Goal: Task Accomplishment & Management: Manage account settings

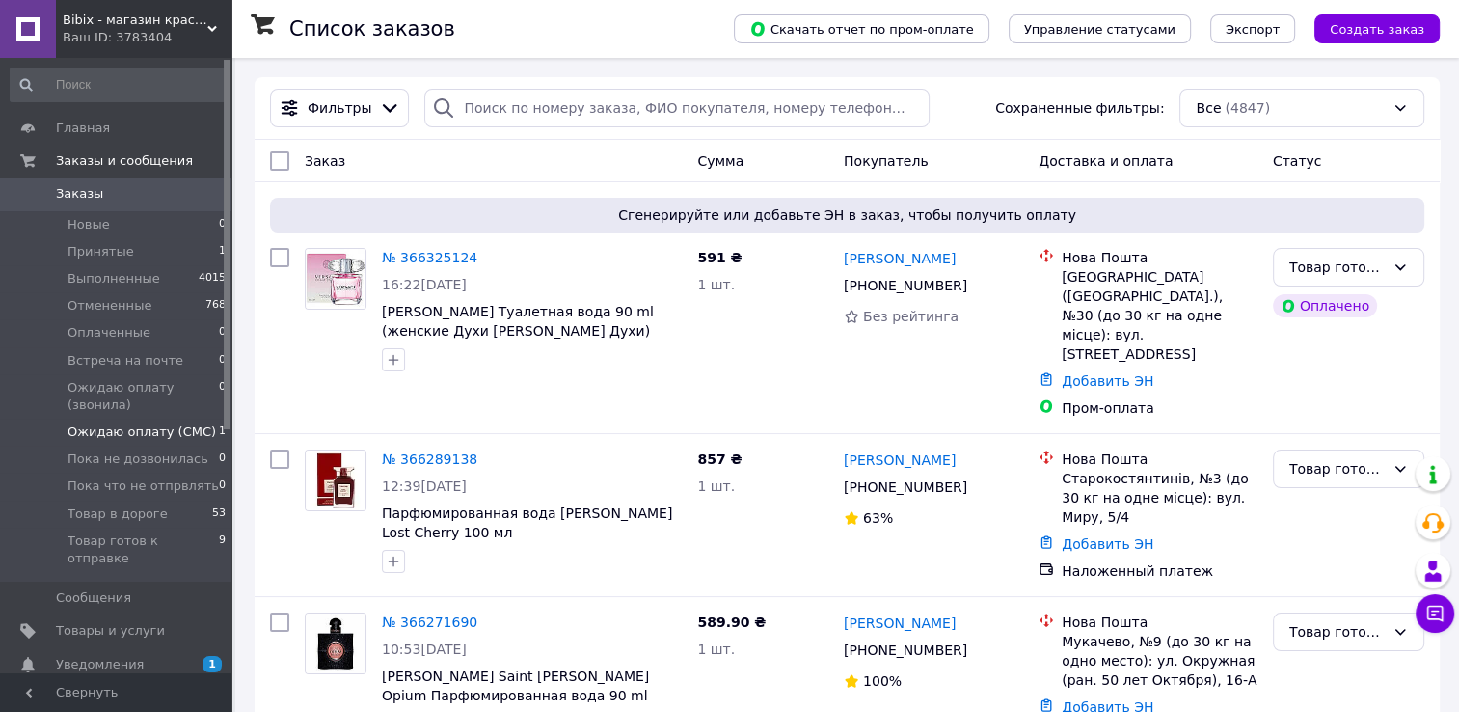
click at [154, 440] on span "Ожидаю оплату (СМС)" at bounding box center [142, 431] width 149 height 17
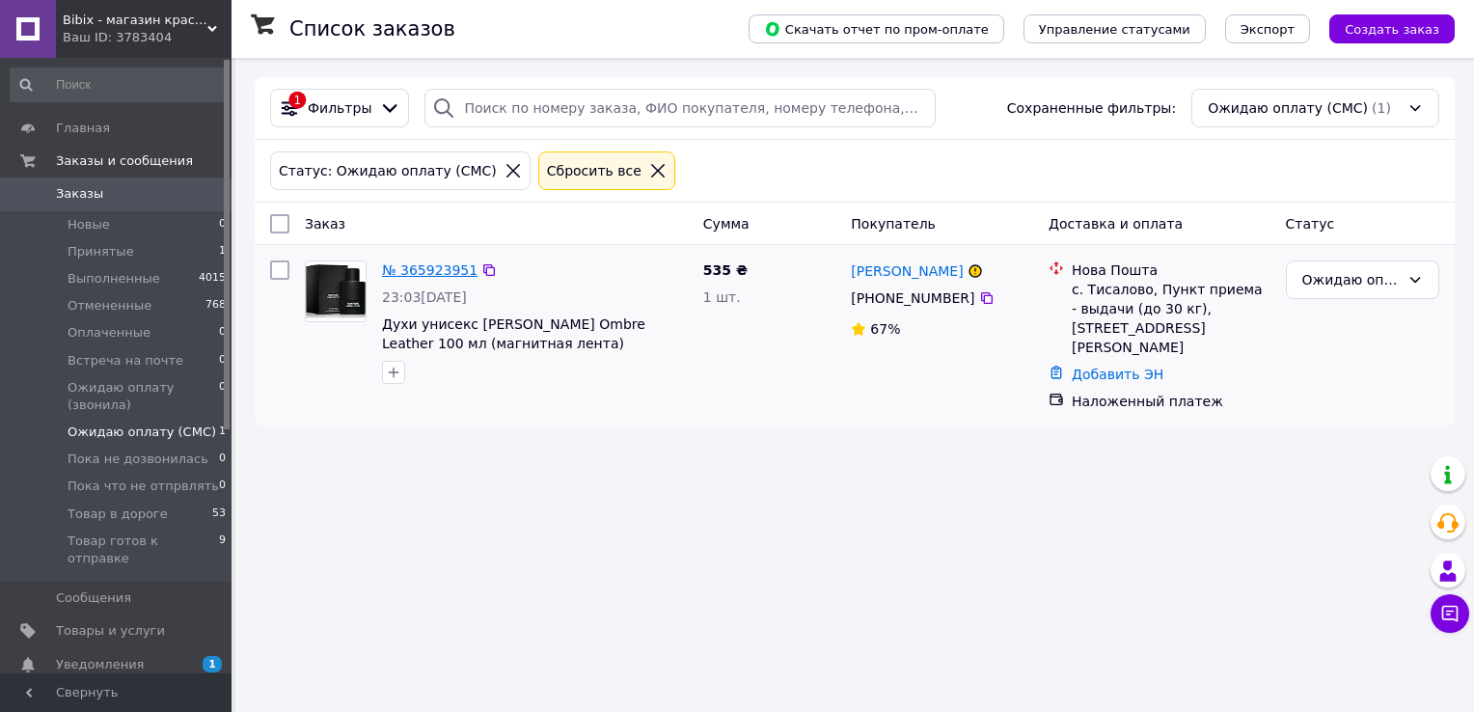
click at [398, 262] on link "№ 365923951" at bounding box center [429, 269] width 95 height 15
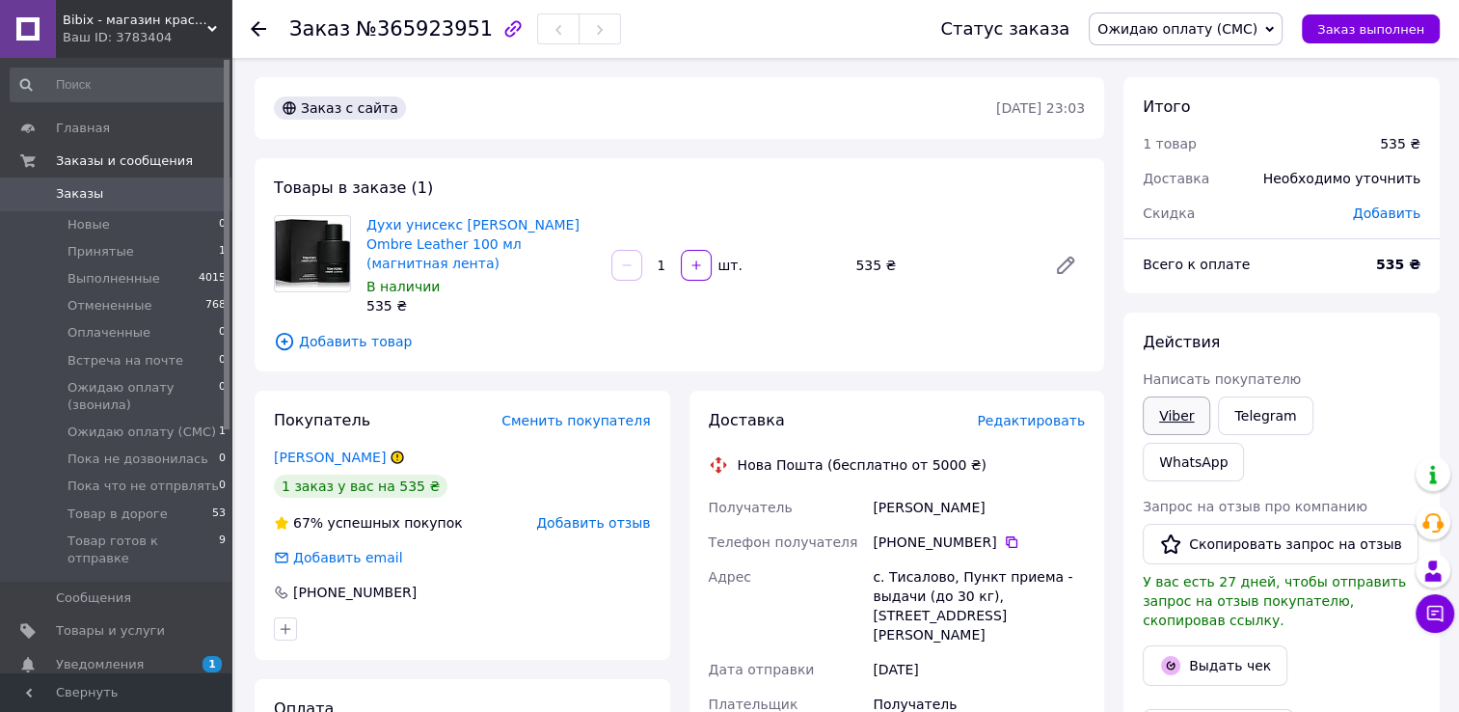
click at [1187, 396] on link "Viber" at bounding box center [1177, 415] width 68 height 39
click at [1253, 419] on link "Telegram" at bounding box center [1265, 415] width 95 height 39
click at [1214, 29] on span "Ожидаю оплату (СМС)" at bounding box center [1178, 28] width 160 height 15
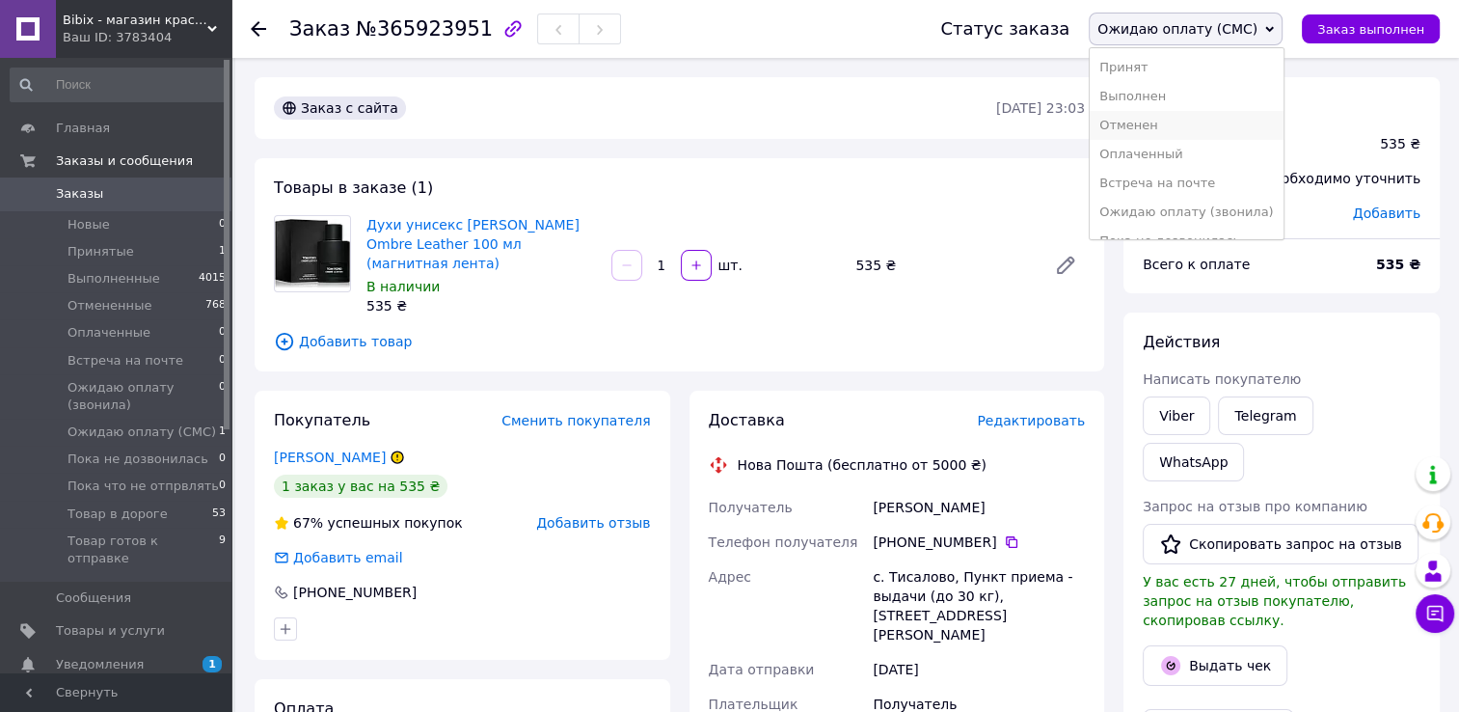
click at [1179, 135] on li "Отменен" at bounding box center [1186, 125] width 193 height 29
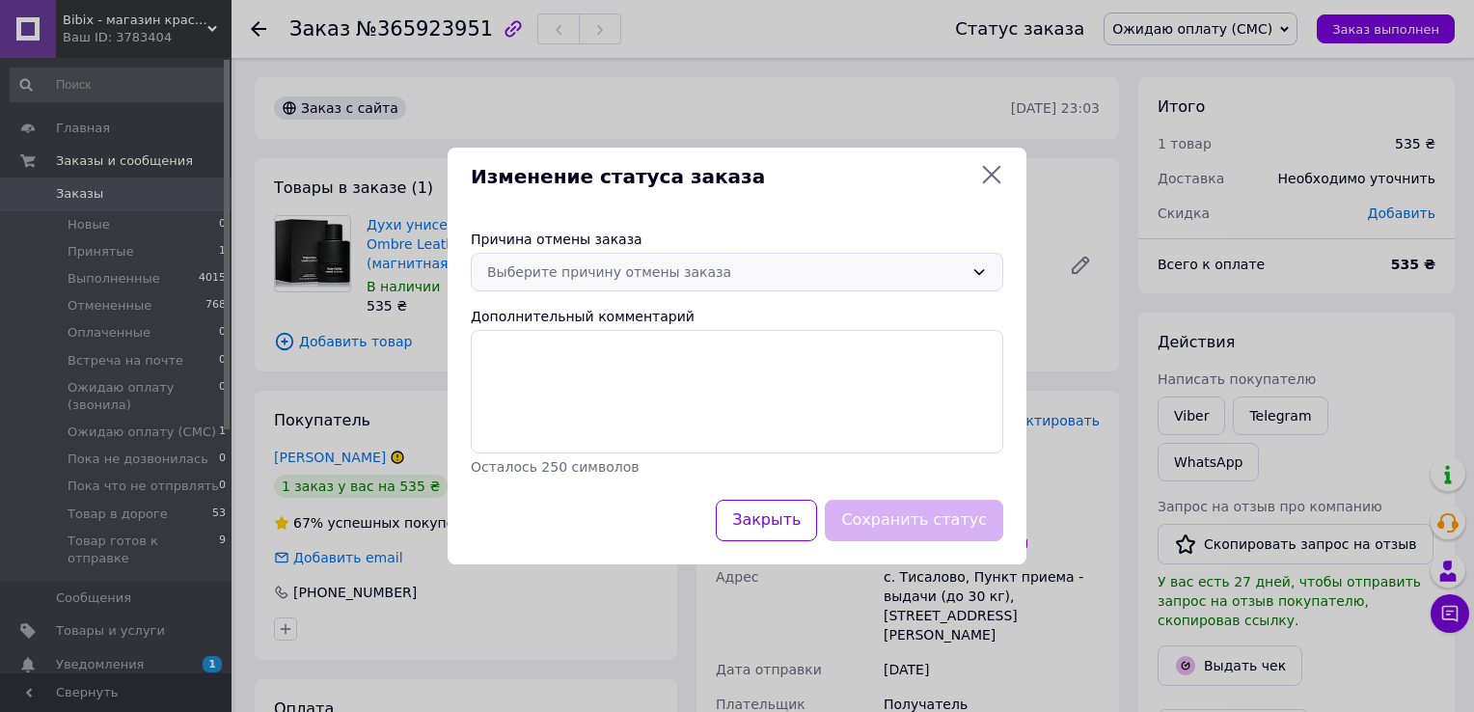
click at [763, 267] on div "Выберите причину отмены заказа" at bounding box center [725, 271] width 477 height 21
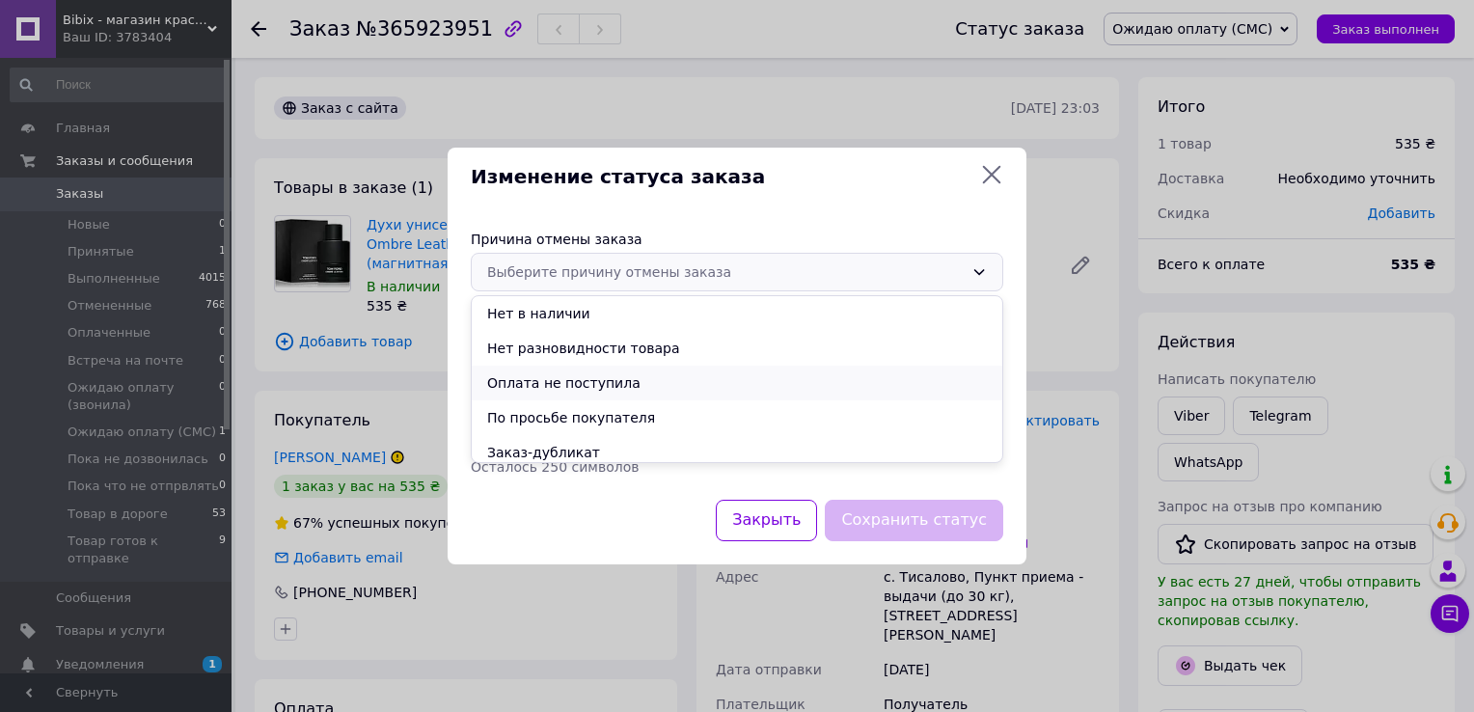
click at [606, 376] on li "Оплата не поступила" at bounding box center [737, 383] width 531 height 35
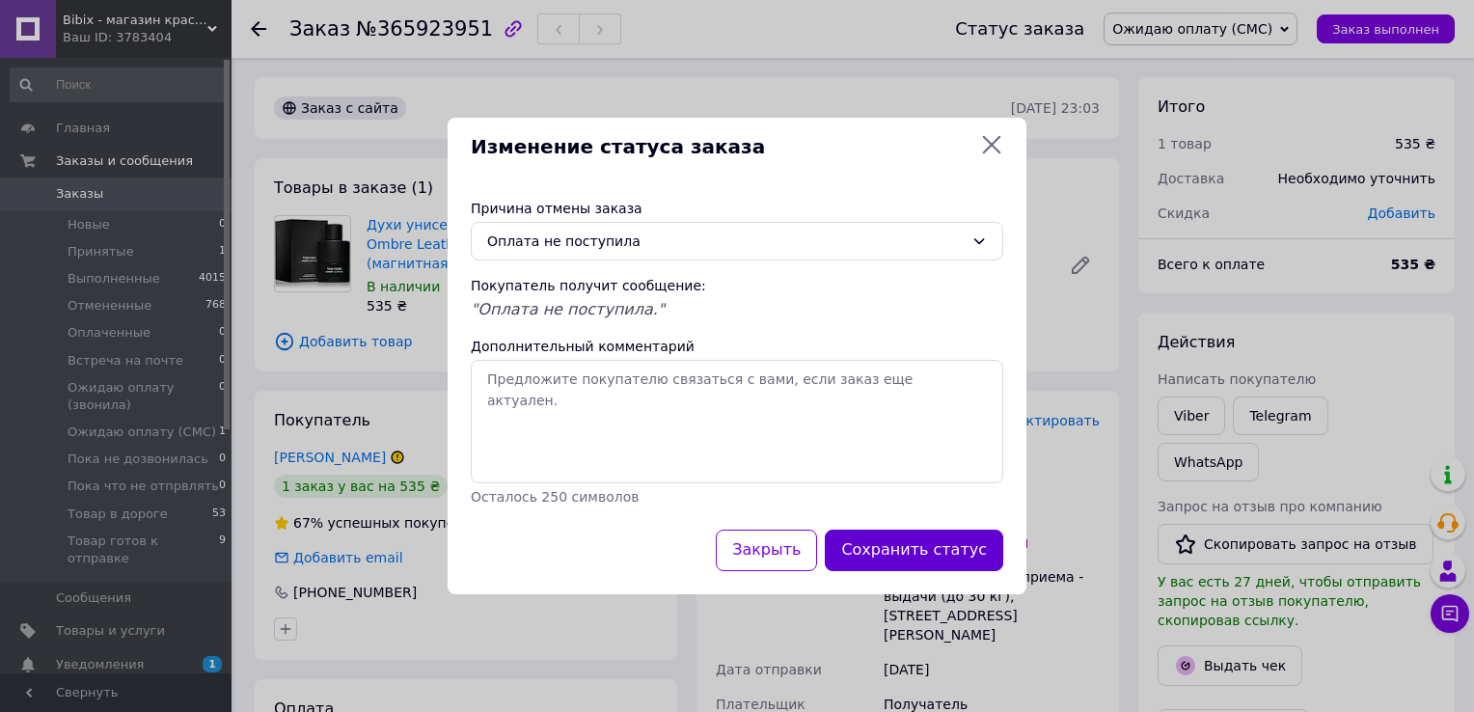
click at [903, 534] on button "Сохранить статус" at bounding box center [914, 550] width 178 height 41
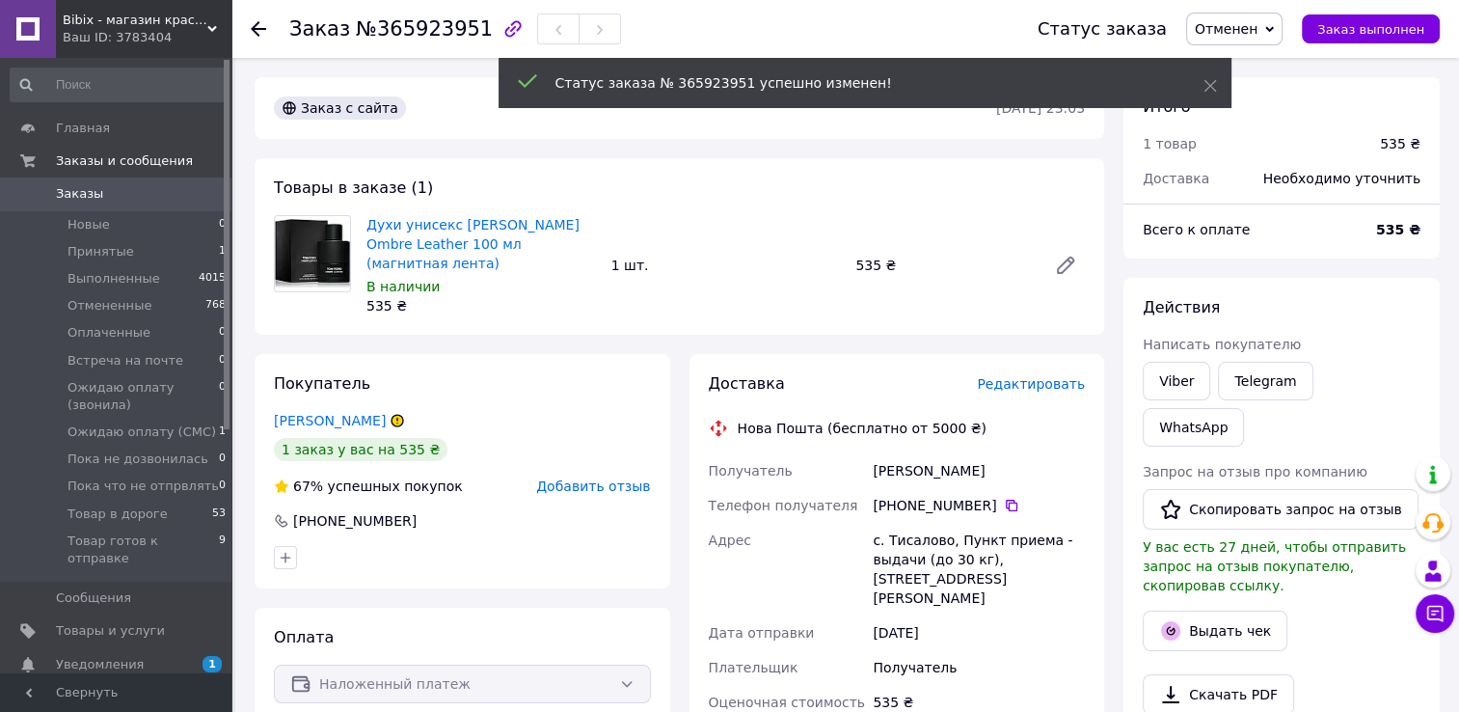
click at [259, 29] on icon at bounding box center [258, 28] width 15 height 15
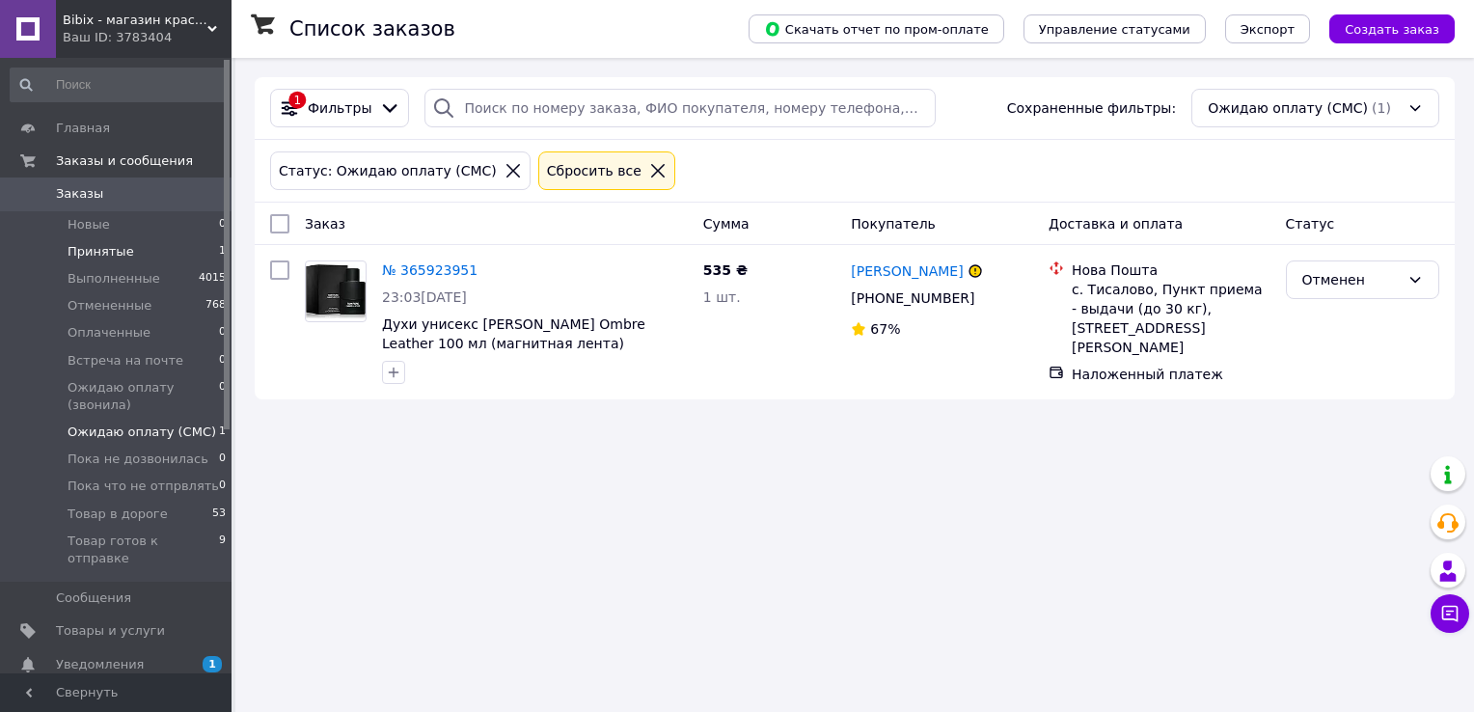
click at [111, 252] on span "Принятые" at bounding box center [101, 251] width 67 height 17
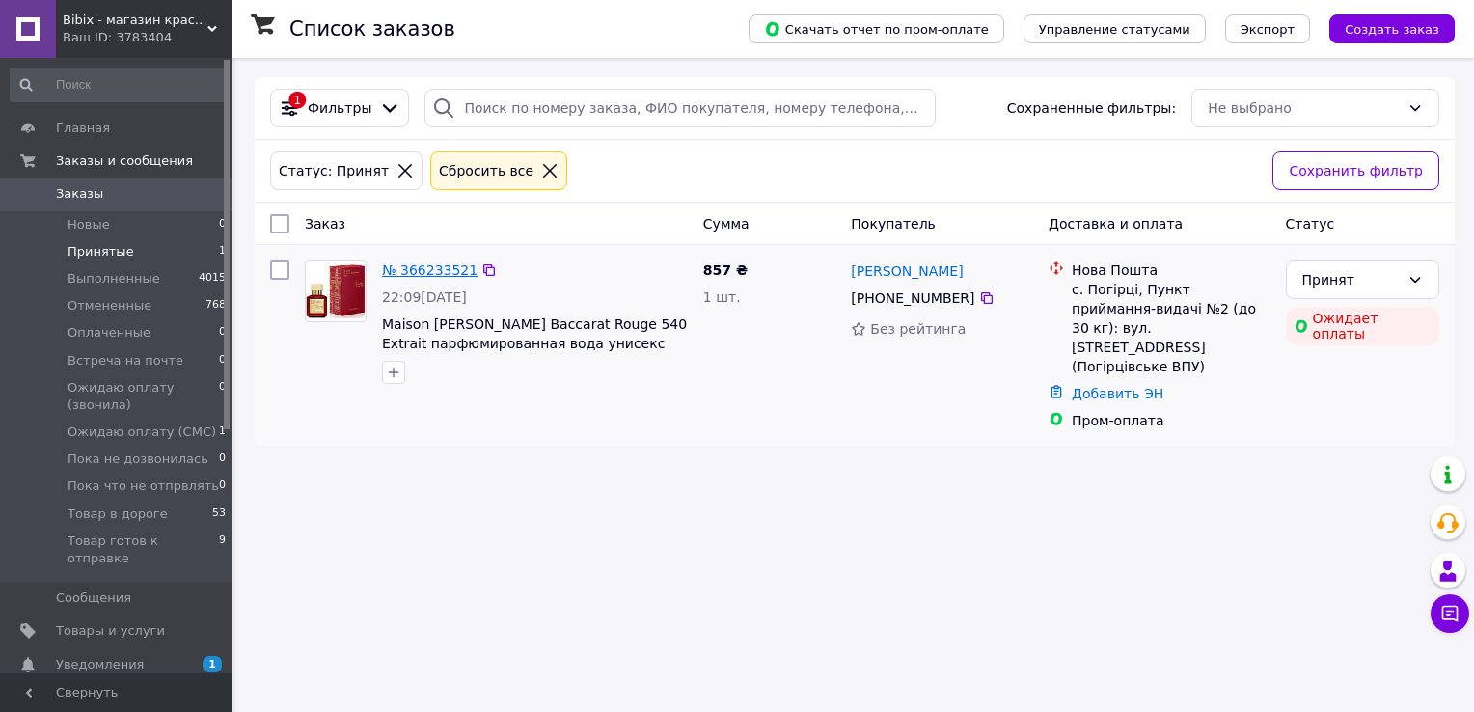
click at [416, 268] on link "№ 366233521" at bounding box center [429, 269] width 95 height 15
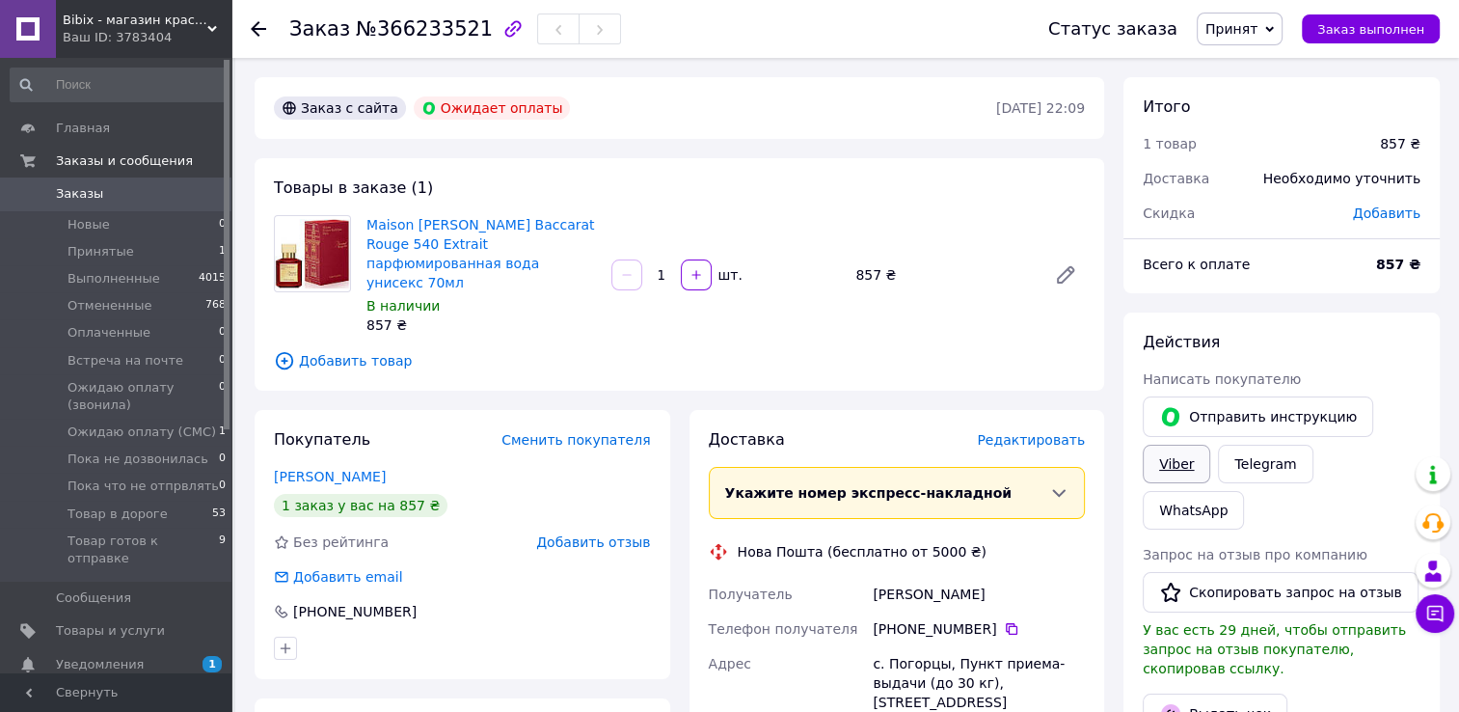
click at [1169, 465] on link "Viber" at bounding box center [1177, 464] width 68 height 39
click at [1245, 37] on span "Принят" at bounding box center [1232, 28] width 52 height 15
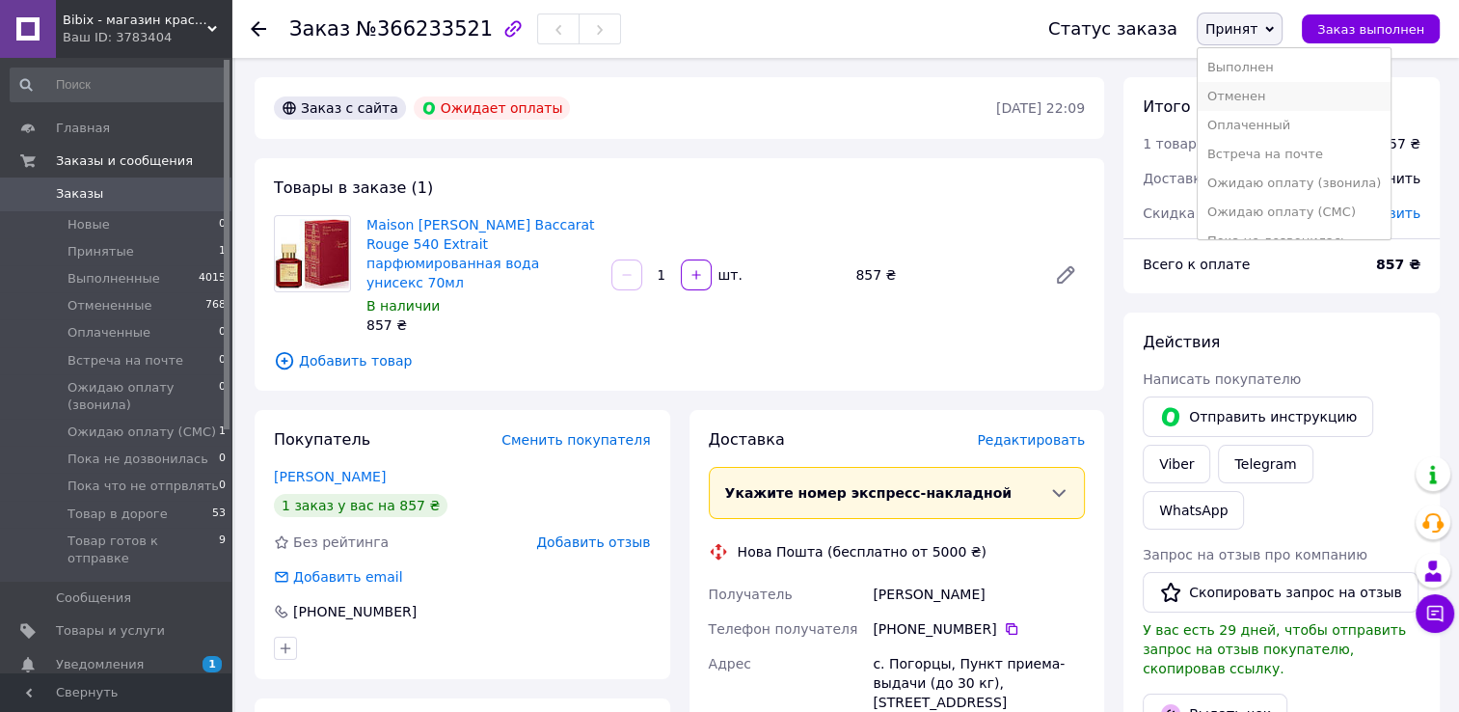
click at [1234, 96] on li "Отменен" at bounding box center [1294, 96] width 193 height 29
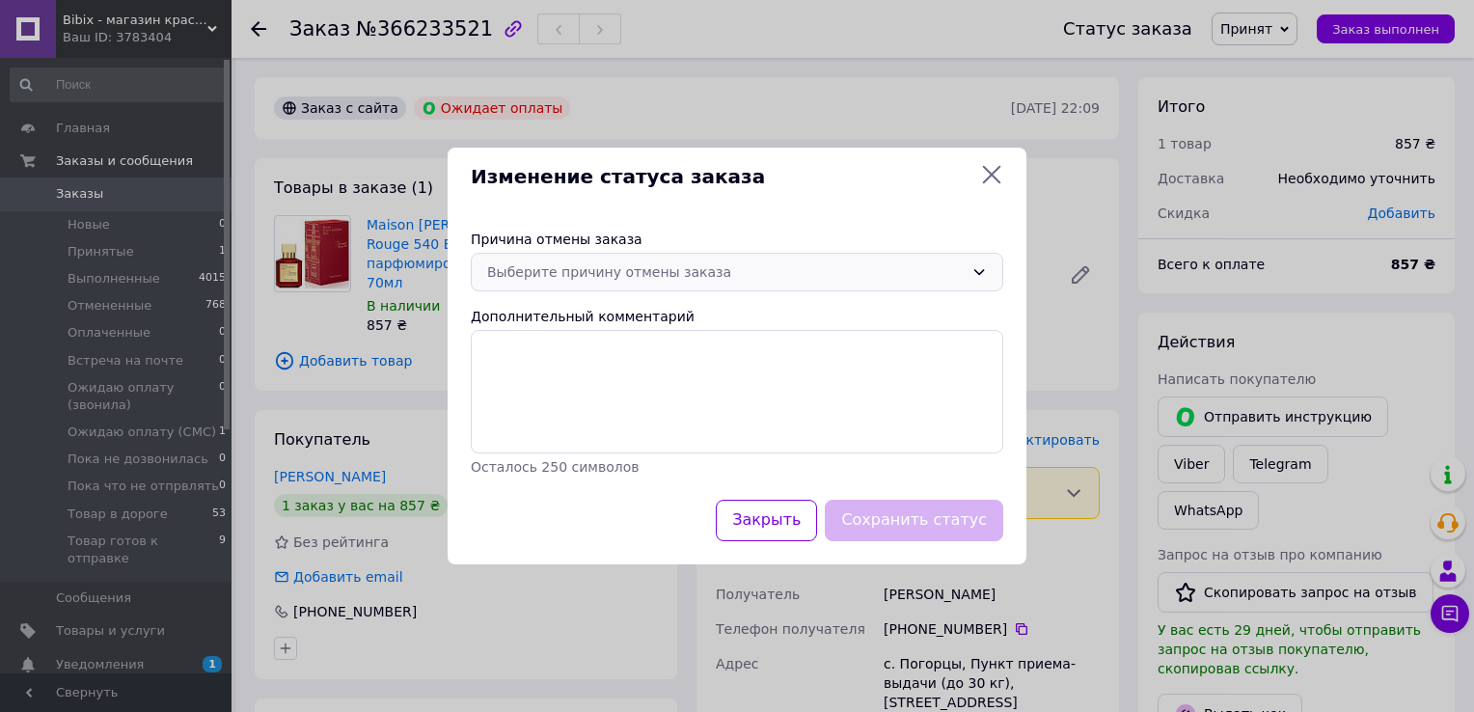
click at [826, 267] on div "Выберите причину отмены заказа" at bounding box center [725, 271] width 477 height 21
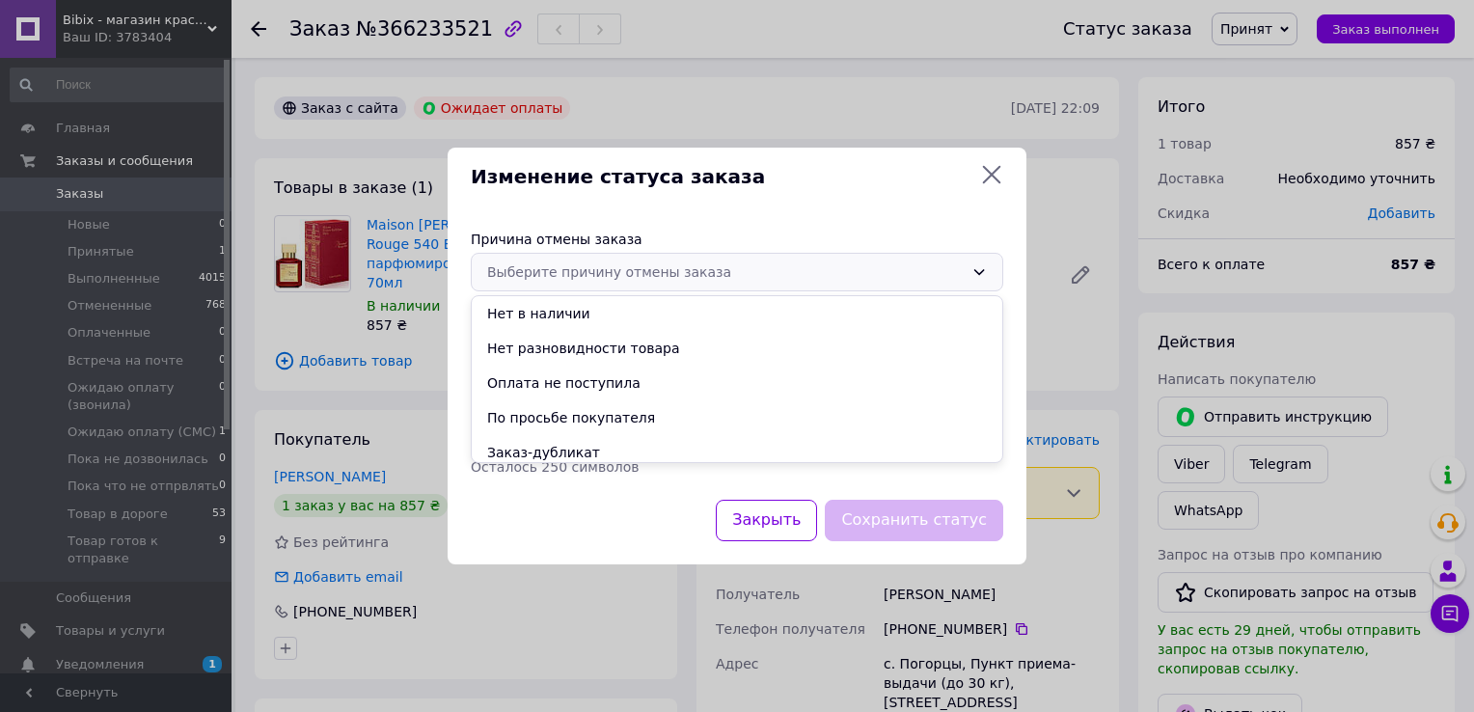
drag, startPoint x: 589, startPoint y: 382, endPoint x: 832, endPoint y: 470, distance: 257.5
click at [590, 382] on li "Оплата не поступила" at bounding box center [737, 383] width 531 height 35
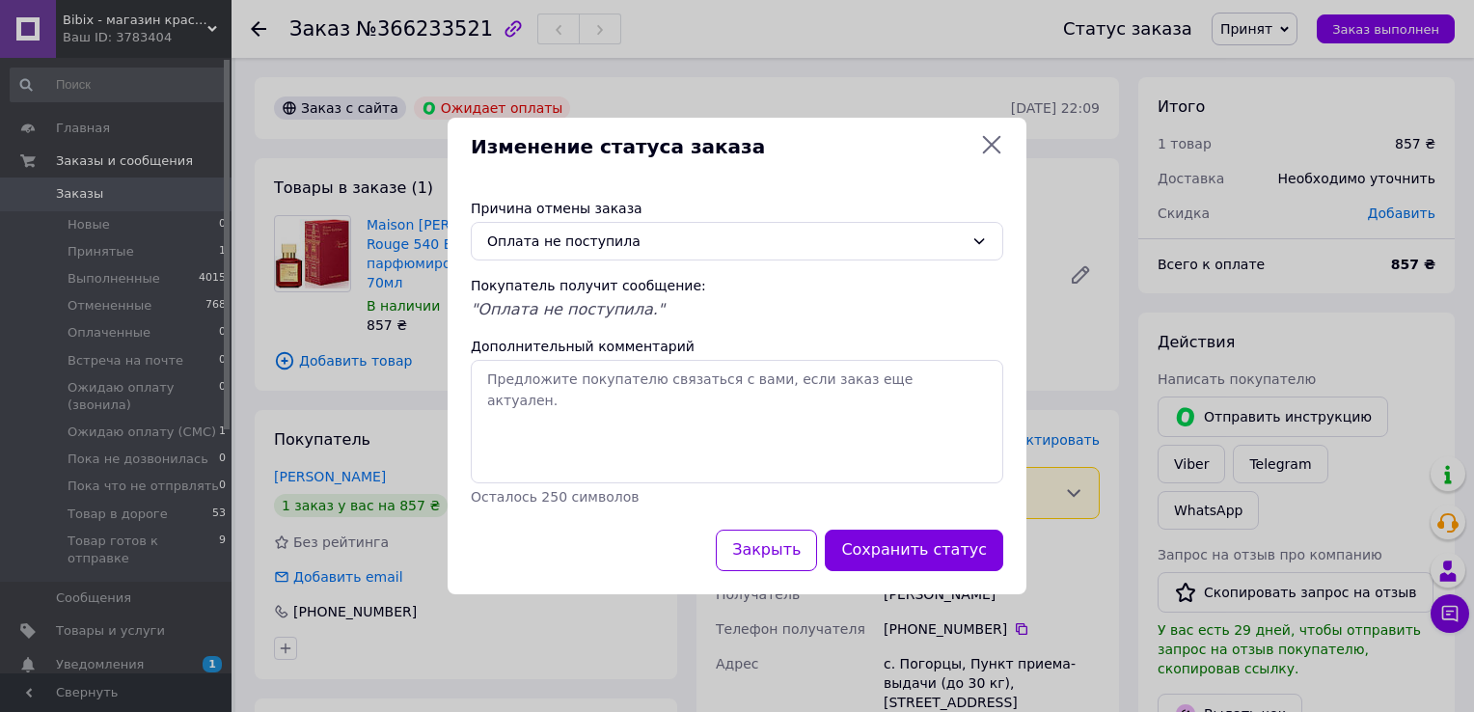
drag, startPoint x: 955, startPoint y: 556, endPoint x: 822, endPoint y: 572, distance: 134.1
click at [953, 556] on button "Сохранить статус" at bounding box center [914, 550] width 178 height 41
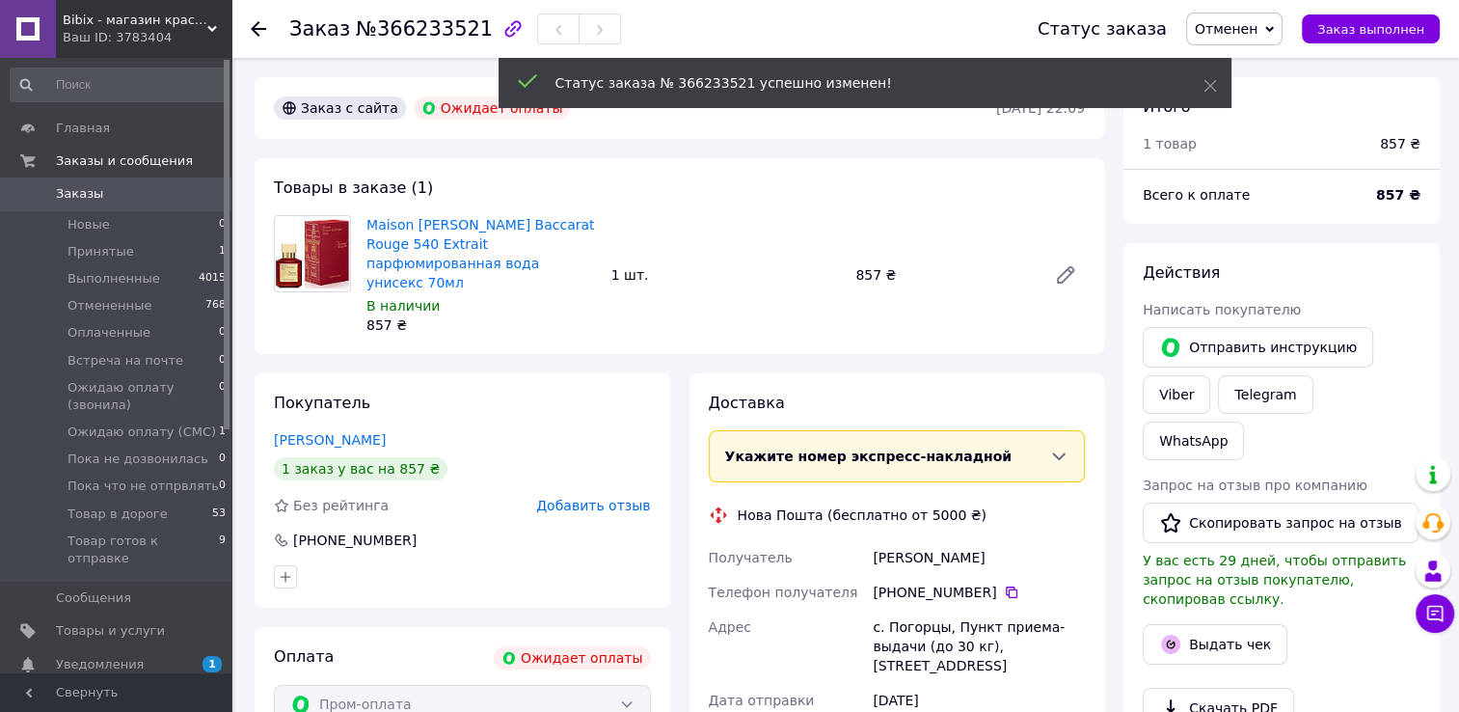
click at [253, 28] on use at bounding box center [258, 28] width 15 height 15
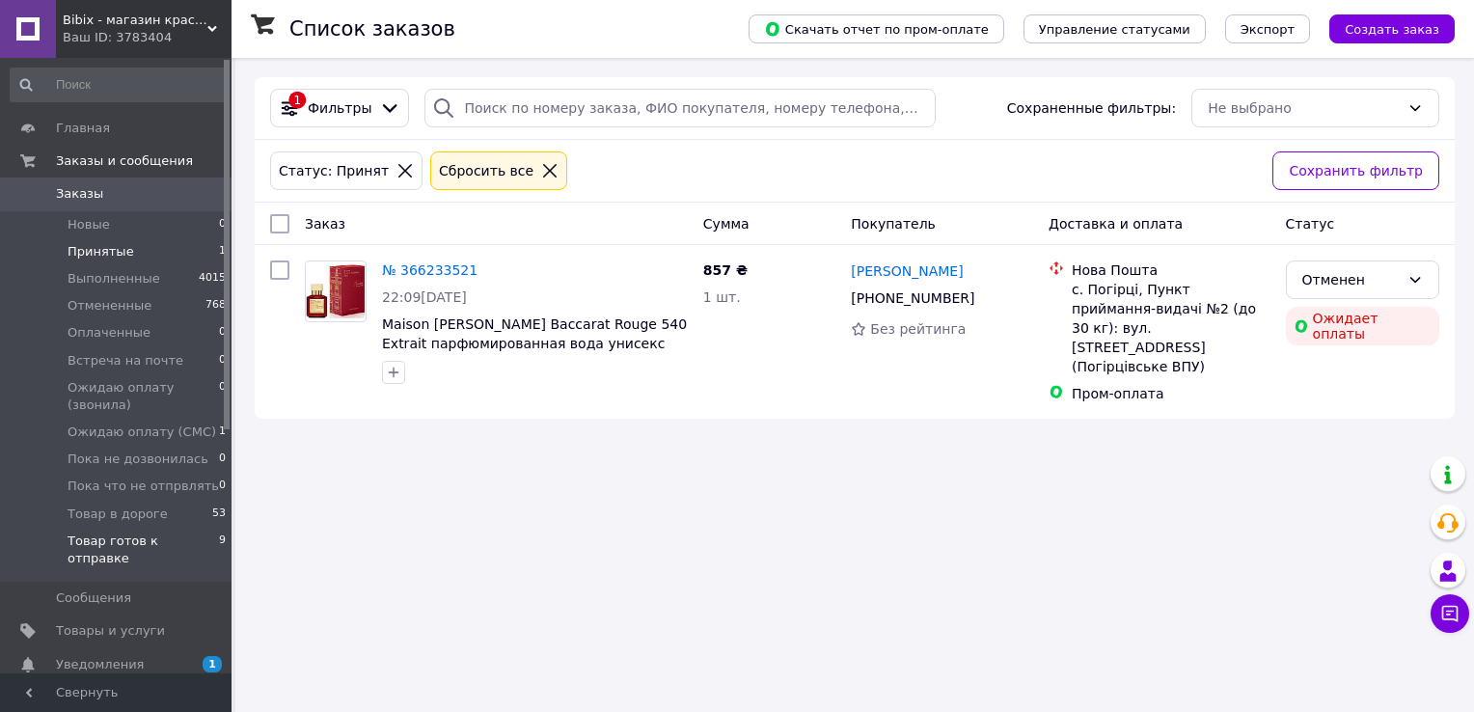
click at [150, 541] on span "Товар готов к отправке" at bounding box center [143, 549] width 151 height 35
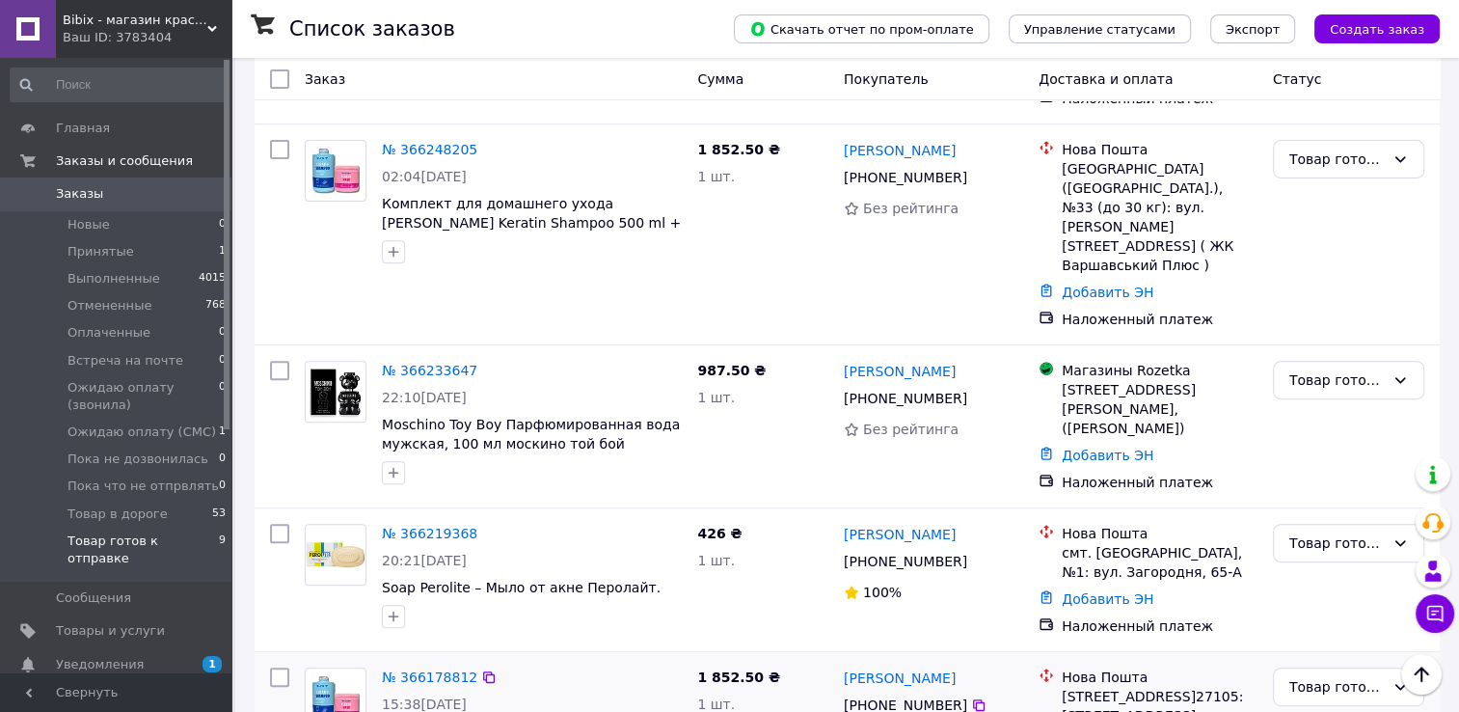
scroll to position [695, 0]
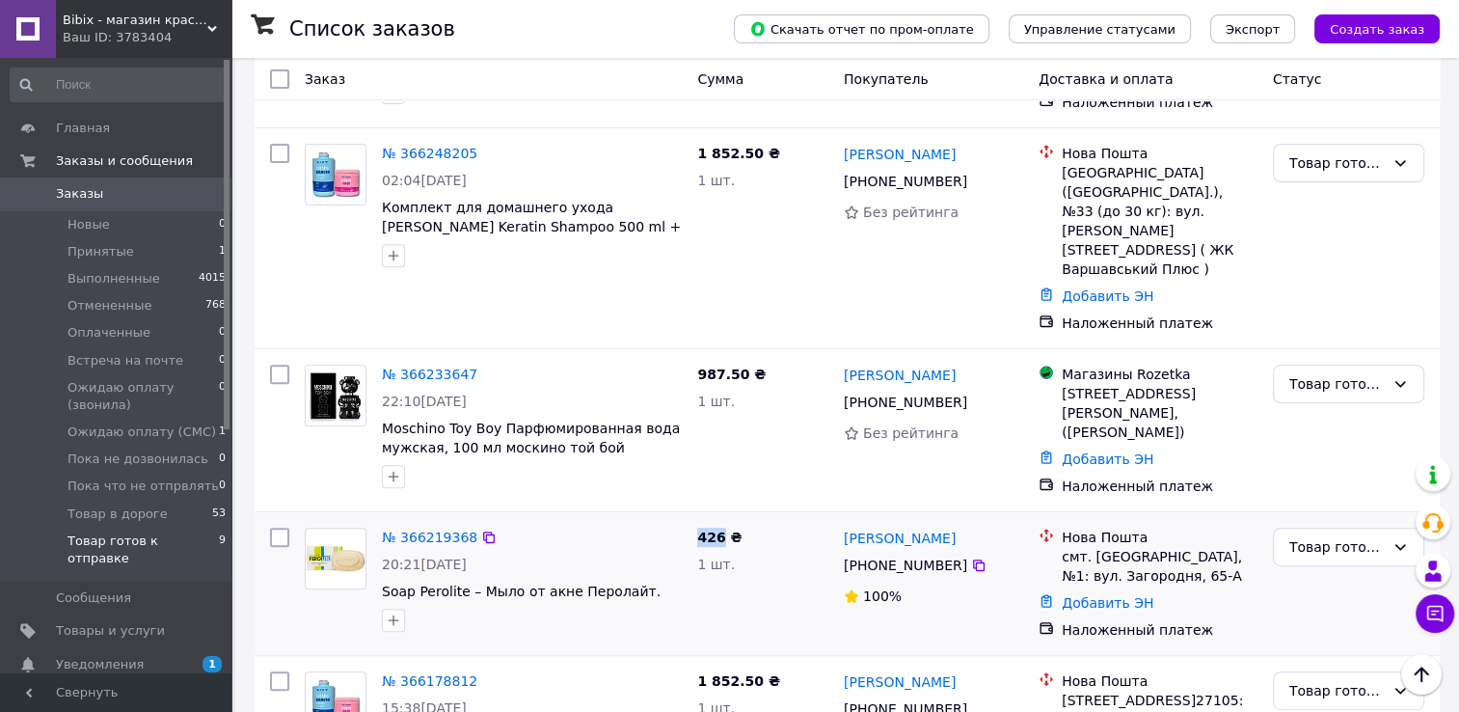
drag, startPoint x: 696, startPoint y: 426, endPoint x: 720, endPoint y: 423, distance: 23.5
click at [720, 520] on div "426 ₴ 1 шт." at bounding box center [763, 583] width 147 height 127
copy span "426"
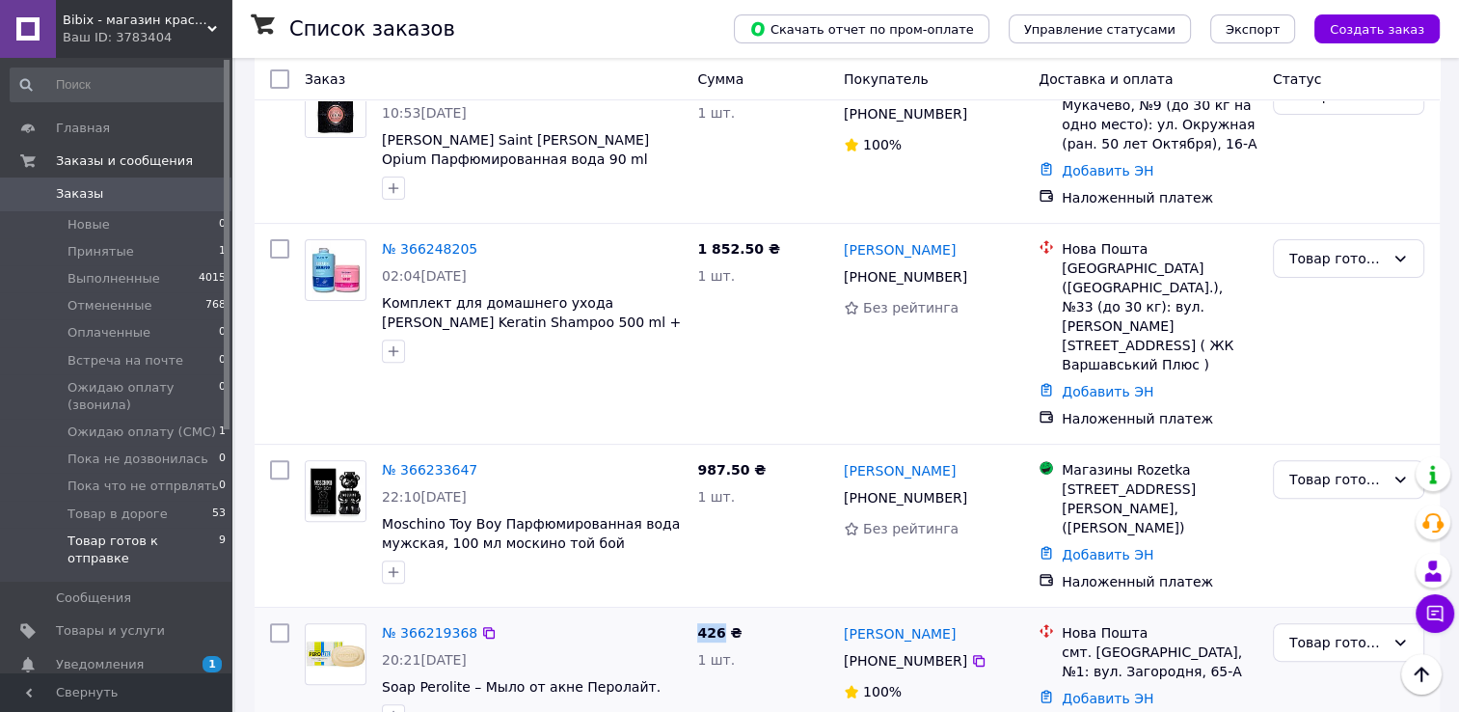
scroll to position [598, 0]
drag, startPoint x: 739, startPoint y: 368, endPoint x: 697, endPoint y: 367, distance: 41.5
click at [697, 463] on span "987.50 ₴" at bounding box center [731, 470] width 68 height 15
copy span "987.50"
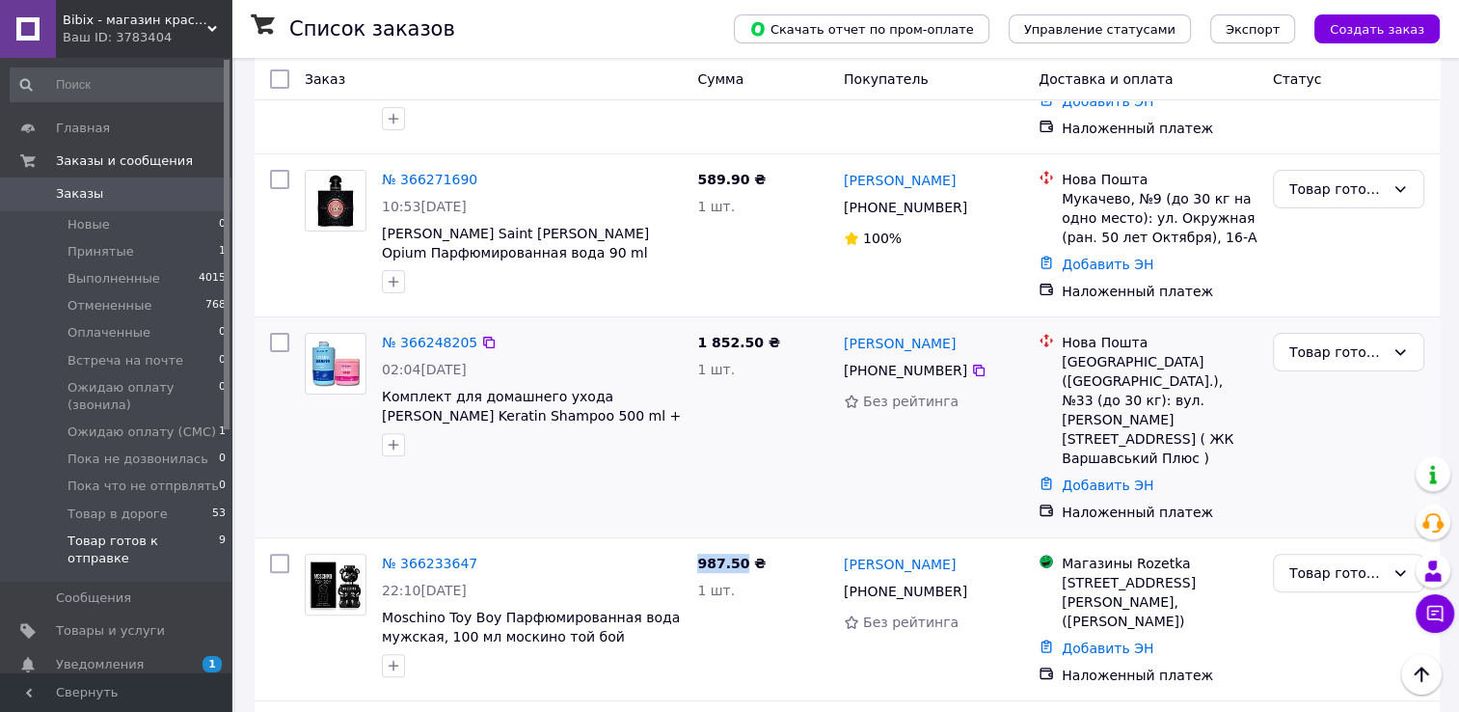
scroll to position [502, 0]
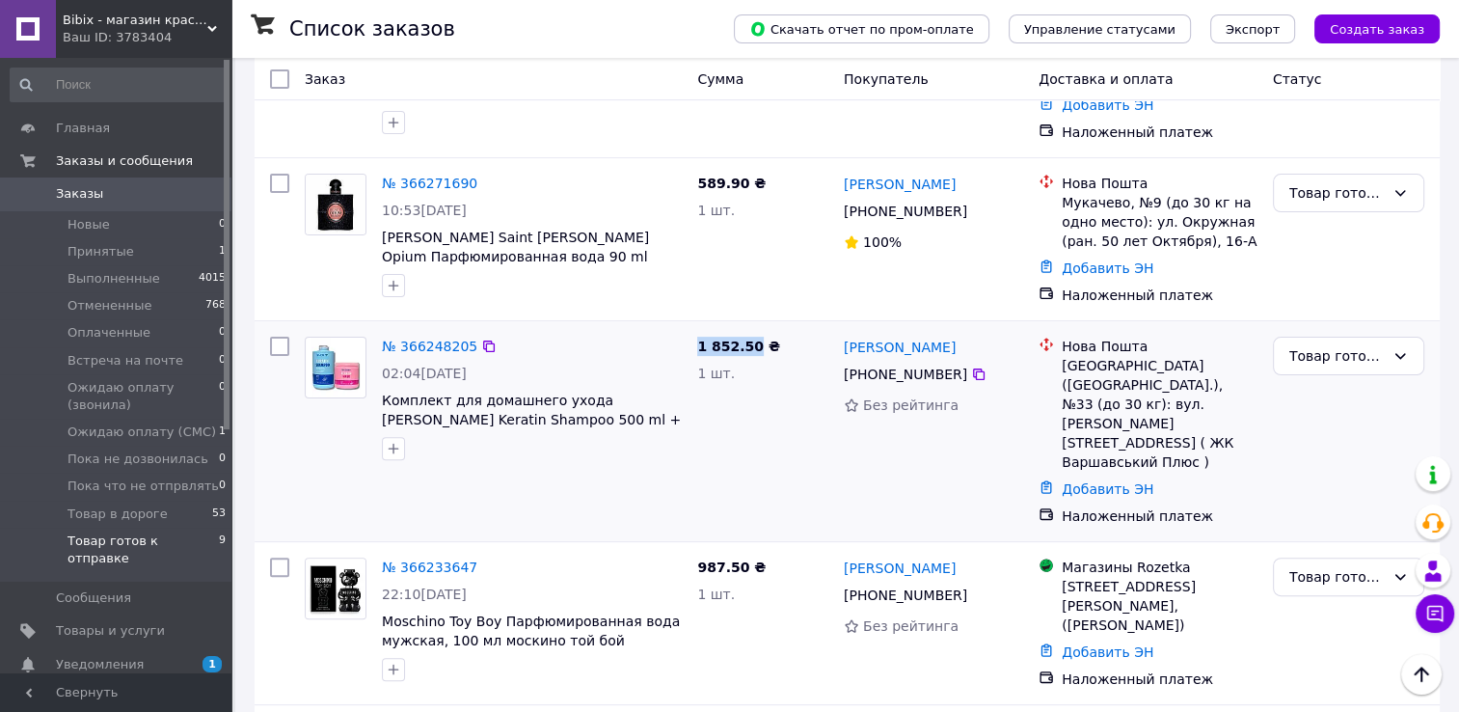
drag, startPoint x: 749, startPoint y: 299, endPoint x: 697, endPoint y: 299, distance: 51.1
click at [697, 339] on span "1 852.50 ₴" at bounding box center [738, 346] width 83 height 15
copy span "1 852.50"
click at [745, 339] on span "1 852.50 ₴" at bounding box center [738, 346] width 83 height 15
drag, startPoint x: 749, startPoint y: 299, endPoint x: 711, endPoint y: 297, distance: 37.7
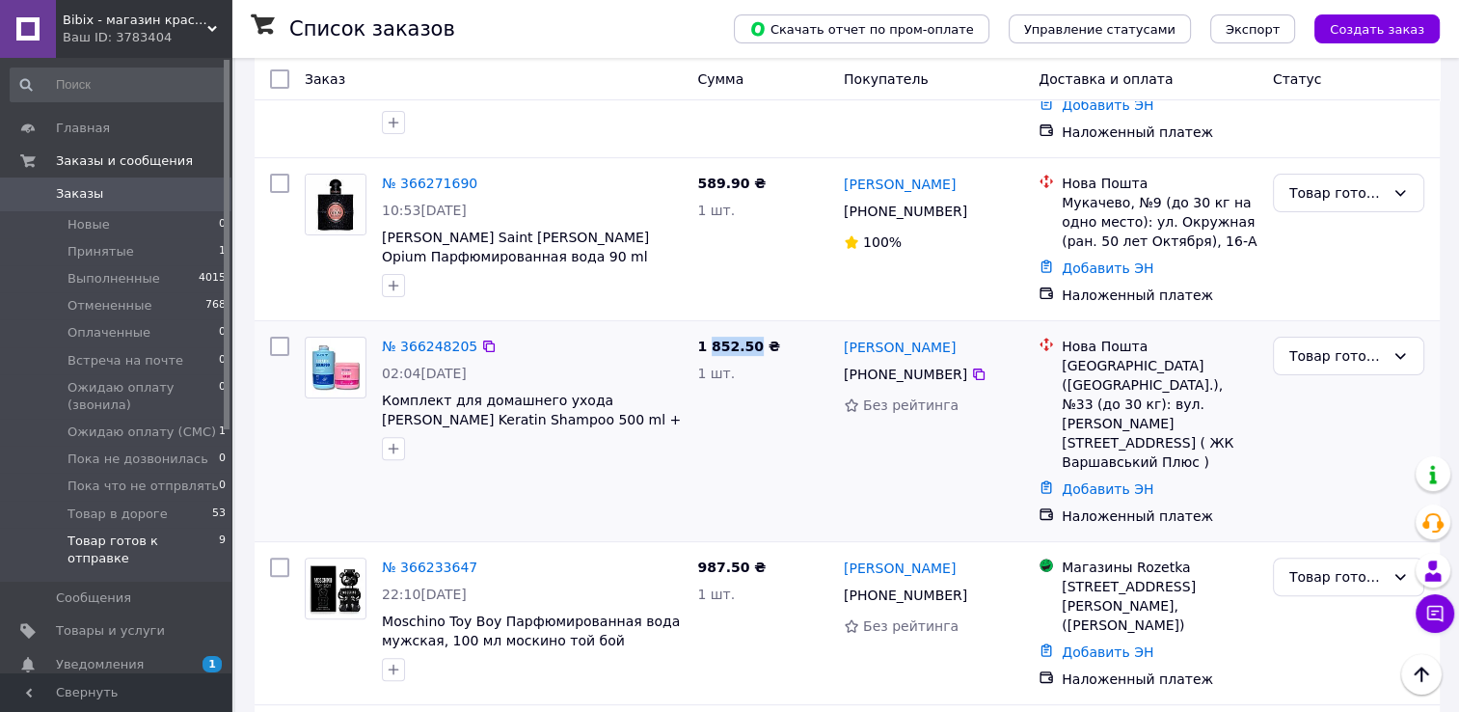
click at [711, 339] on span "1 852.50 ₴" at bounding box center [738, 346] width 83 height 15
copy span "852.50"
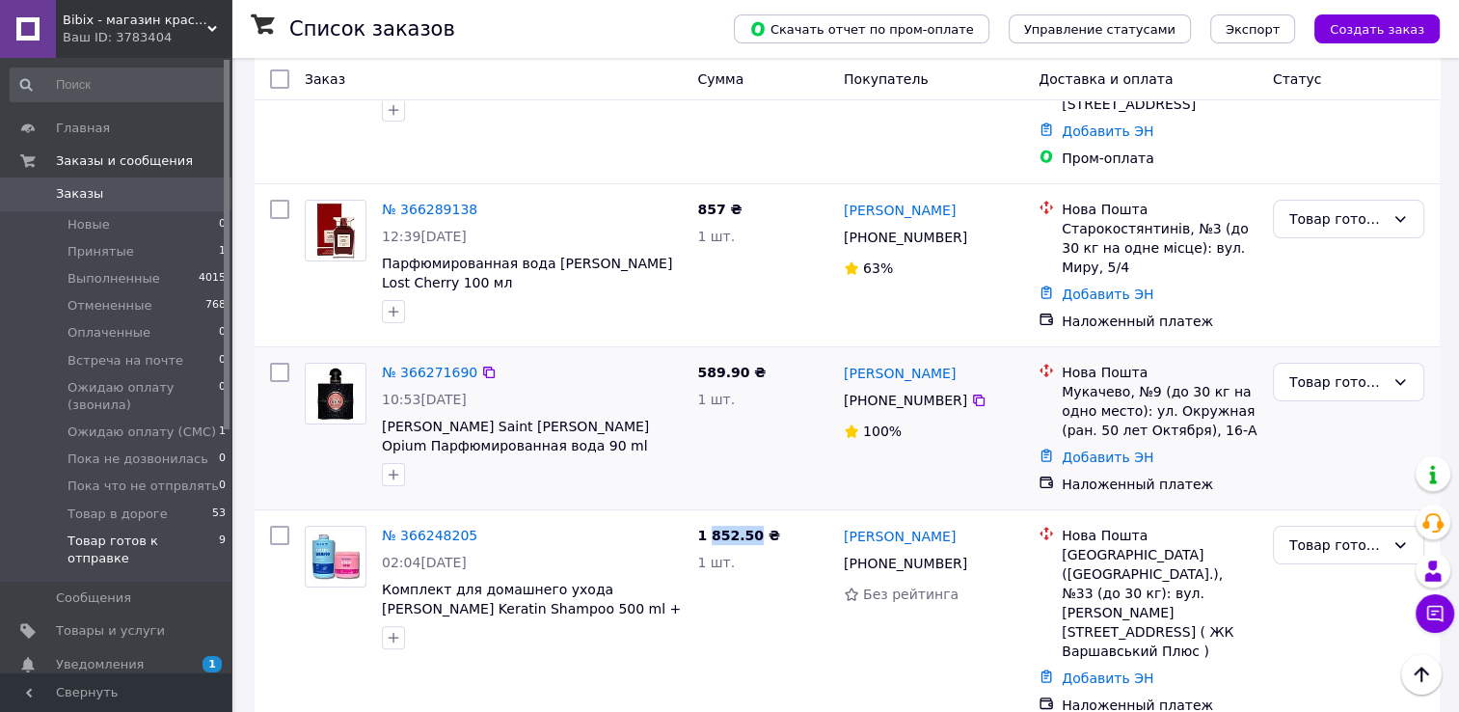
scroll to position [309, 0]
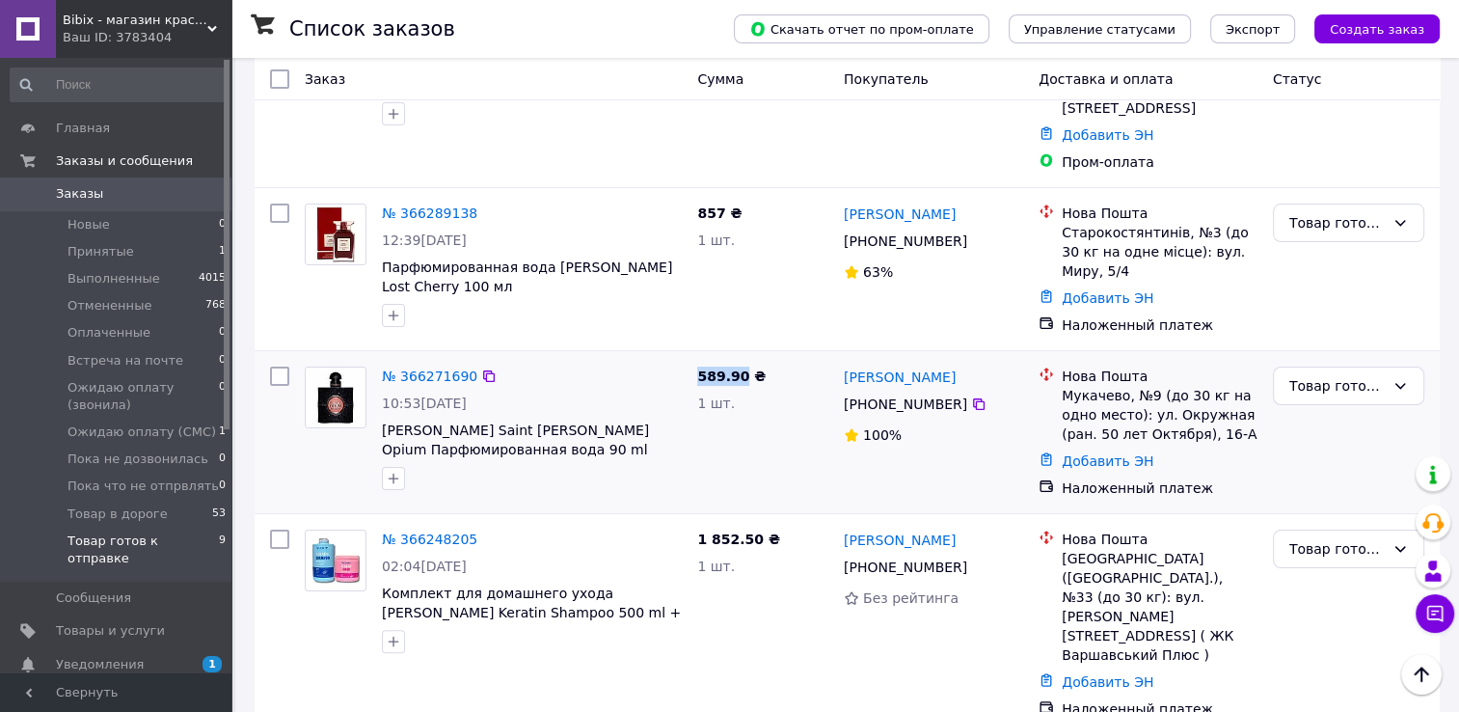
drag, startPoint x: 739, startPoint y: 330, endPoint x: 698, endPoint y: 330, distance: 40.5
click at [698, 368] on span "589.90 ₴" at bounding box center [731, 375] width 68 height 15
copy span "589.90"
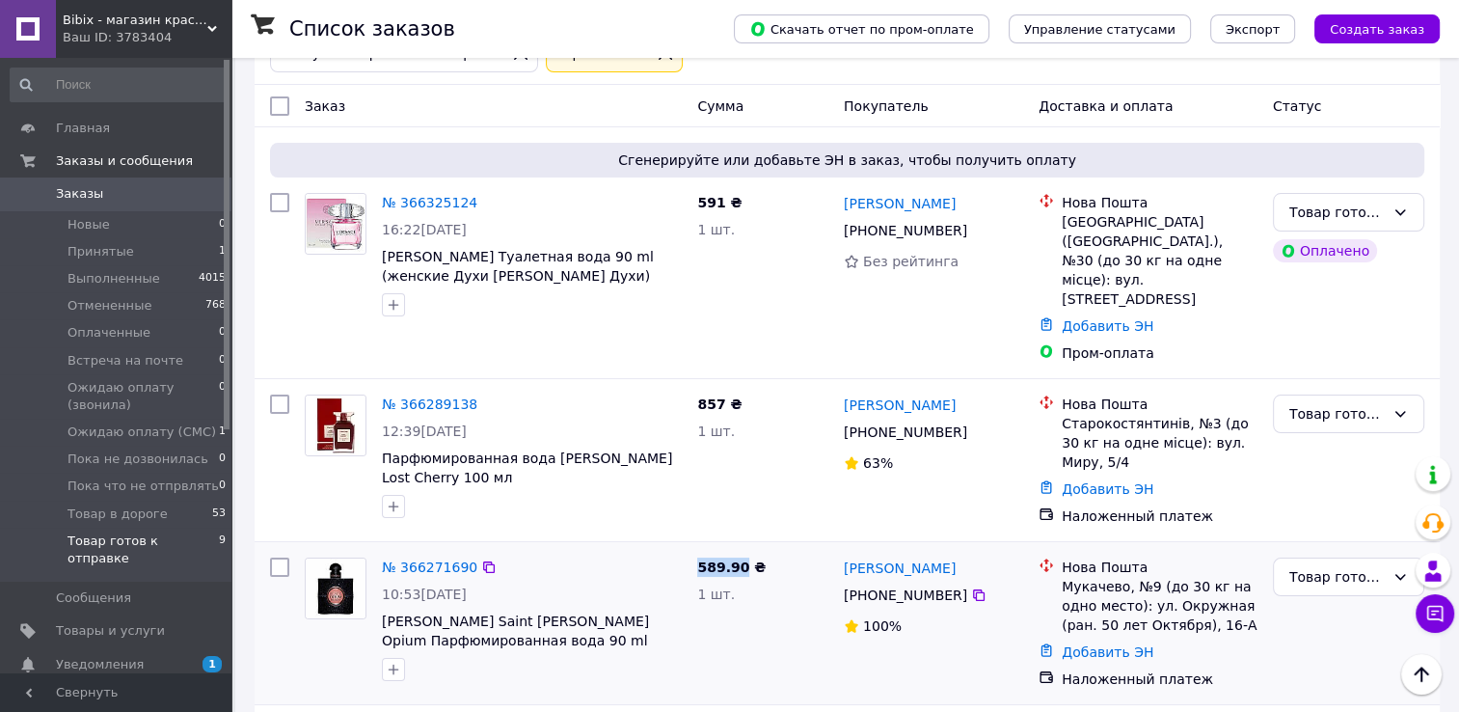
scroll to position [116, 0]
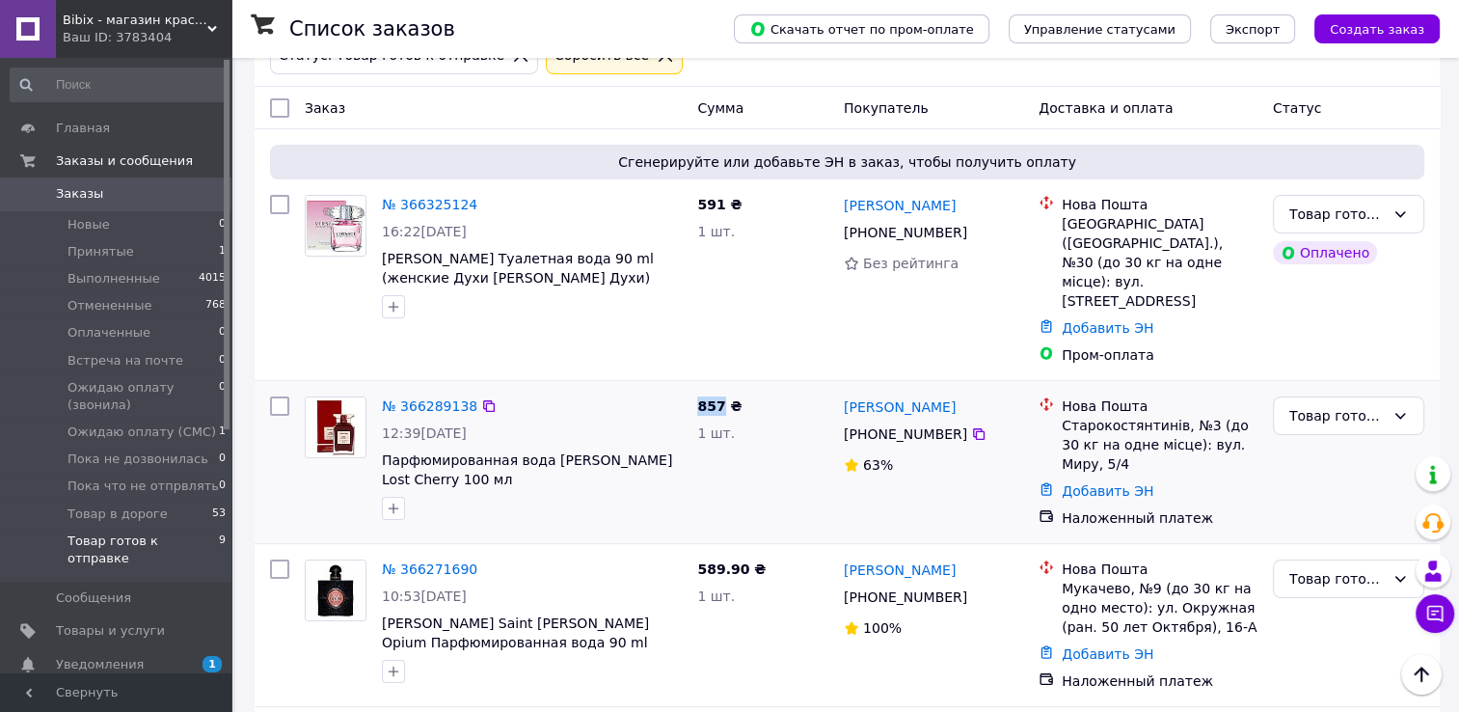
drag, startPoint x: 719, startPoint y: 371, endPoint x: 694, endPoint y: 370, distance: 25.1
click at [694, 389] on div "857 ₴ 1 шт." at bounding box center [763, 462] width 147 height 147
copy span "857"
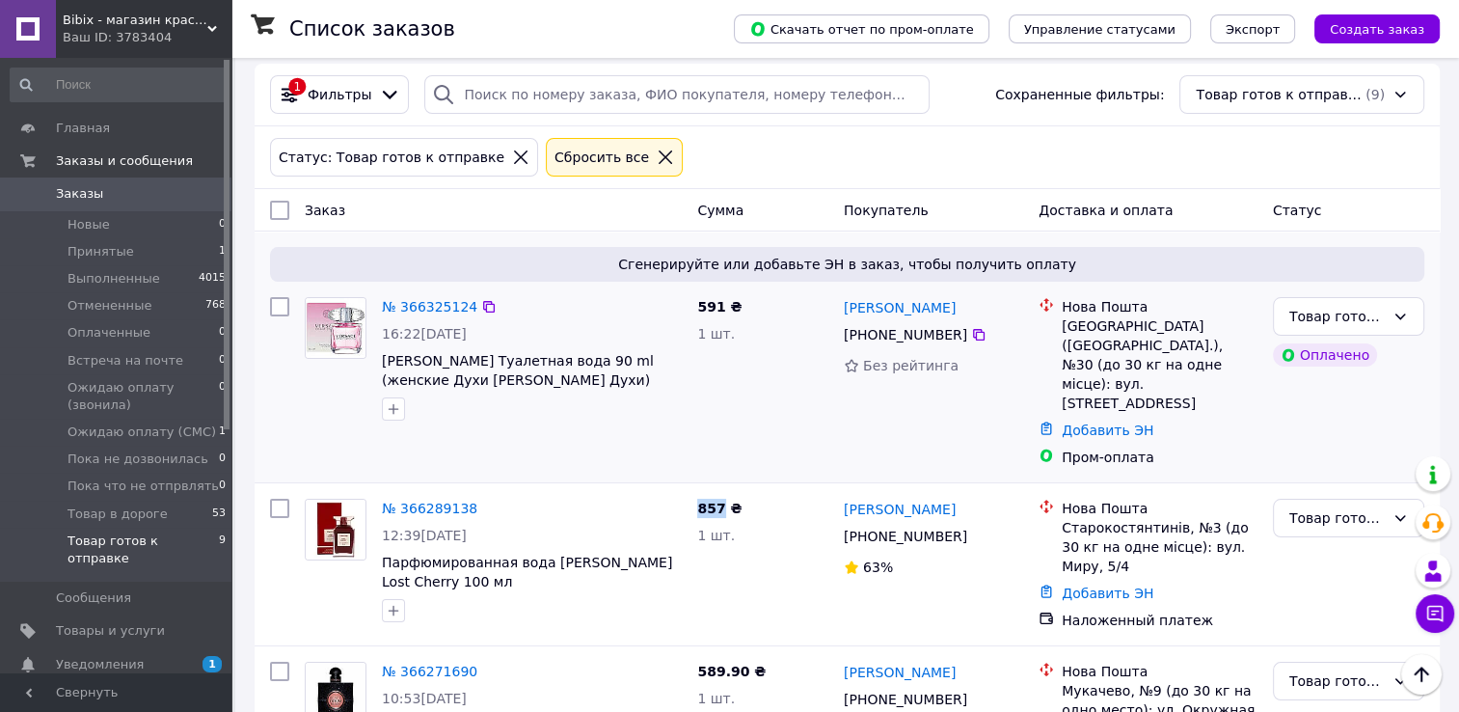
scroll to position [0, 0]
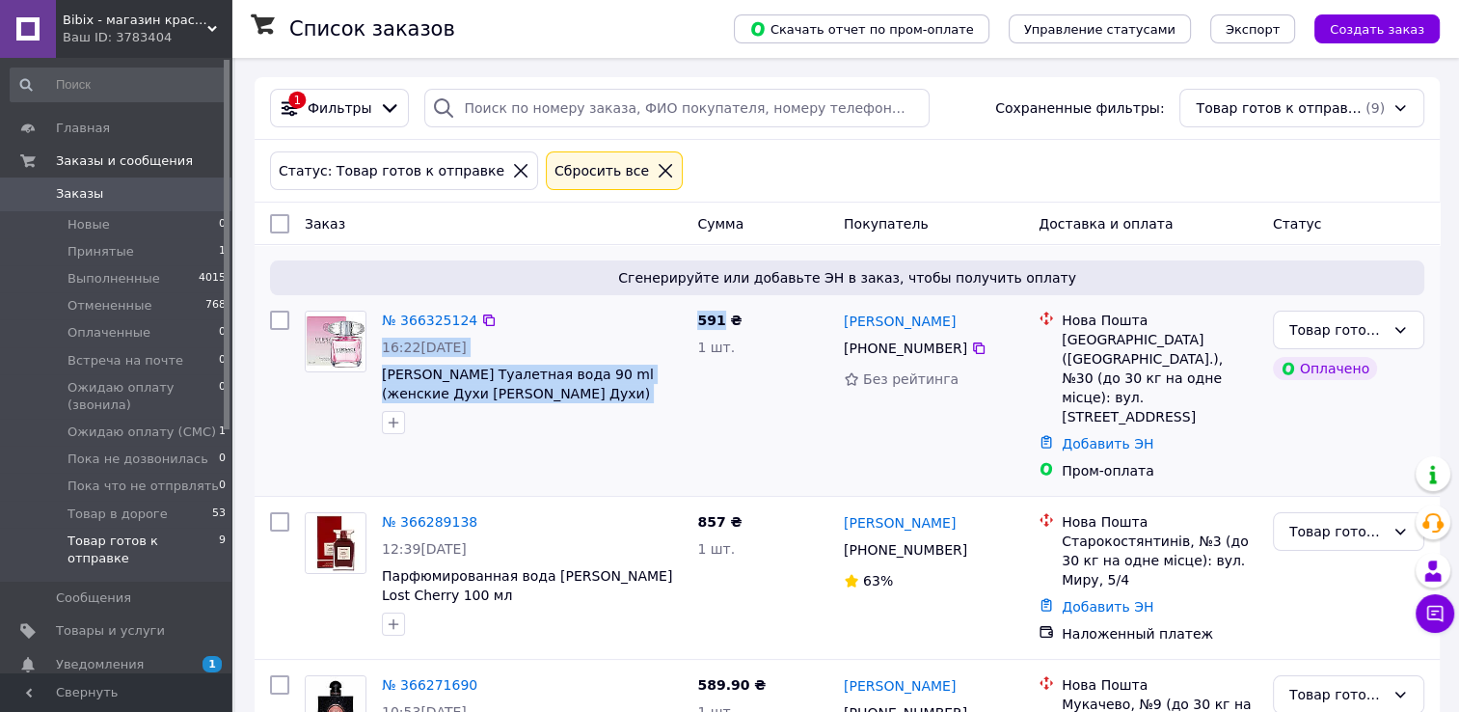
drag, startPoint x: 721, startPoint y: 321, endPoint x: 688, endPoint y: 319, distance: 32.9
click at [688, 319] on div "№ 366325124 16:22, 12.10.2025 Bright Crystal Туалетная вода 90 ml (женские Духи…" at bounding box center [847, 395] width 1170 height 185
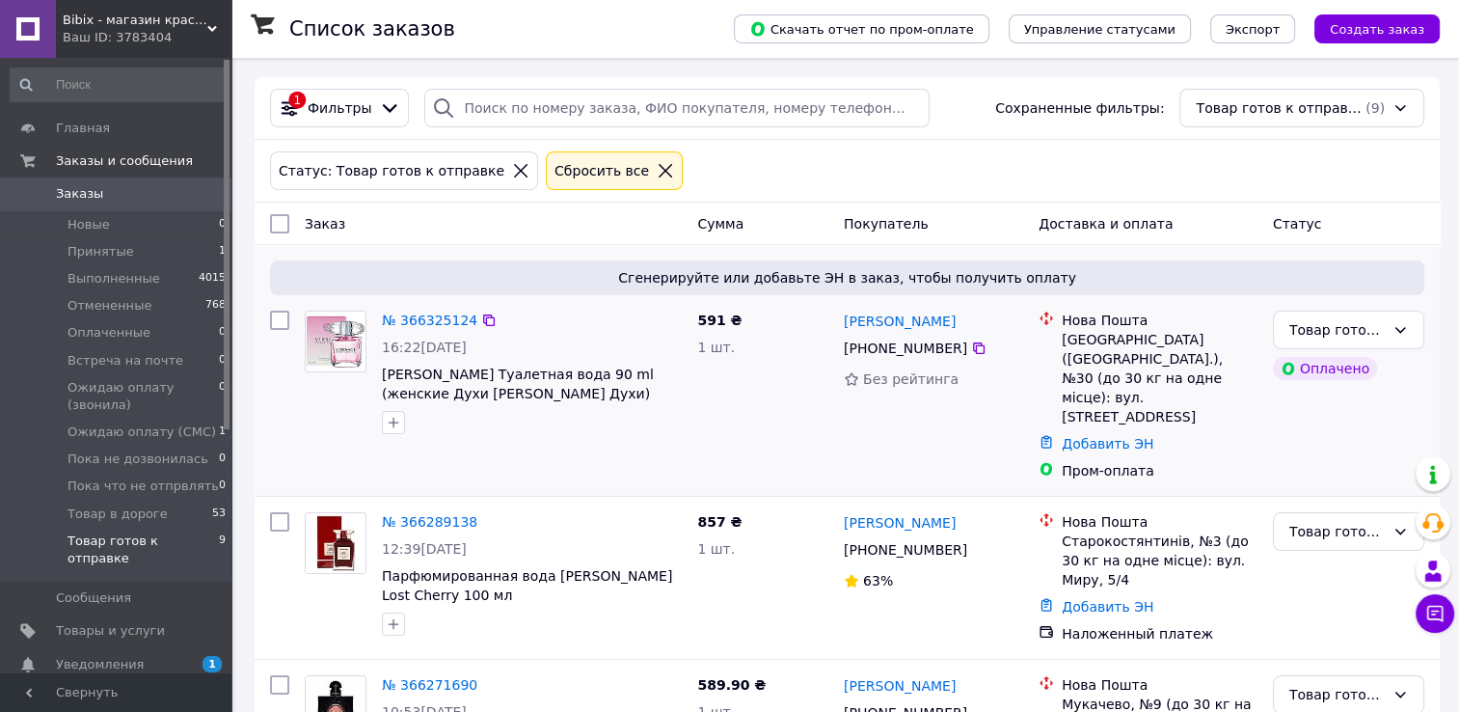
drag, startPoint x: 688, startPoint y: 319, endPoint x: 766, endPoint y: 385, distance: 102.0
click at [780, 386] on div "591 ₴ 1 шт." at bounding box center [763, 395] width 147 height 185
drag, startPoint x: 718, startPoint y: 320, endPoint x: 694, endPoint y: 315, distance: 24.6
click at [694, 315] on div "591 ₴ 1 шт." at bounding box center [763, 395] width 147 height 185
copy span "591"
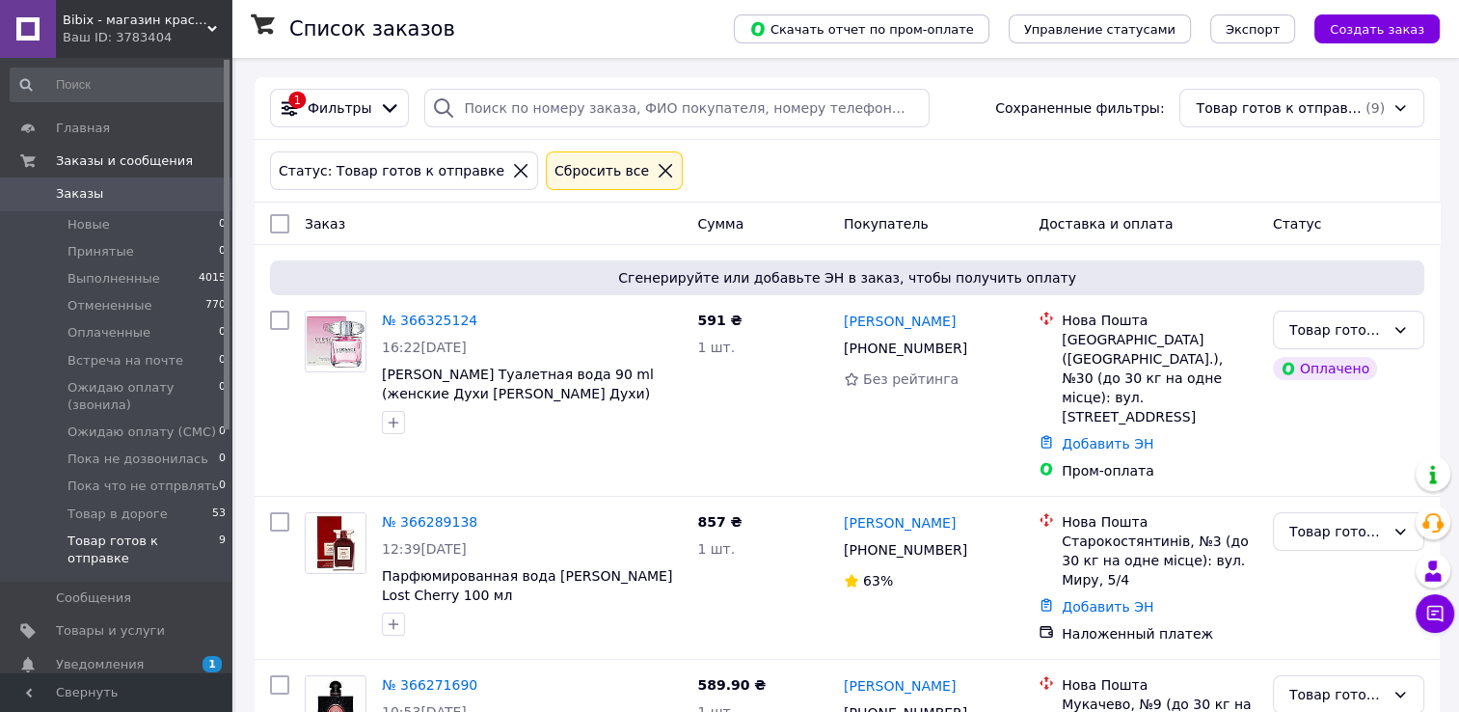
click at [94, 191] on span "Заказы" at bounding box center [79, 193] width 47 height 17
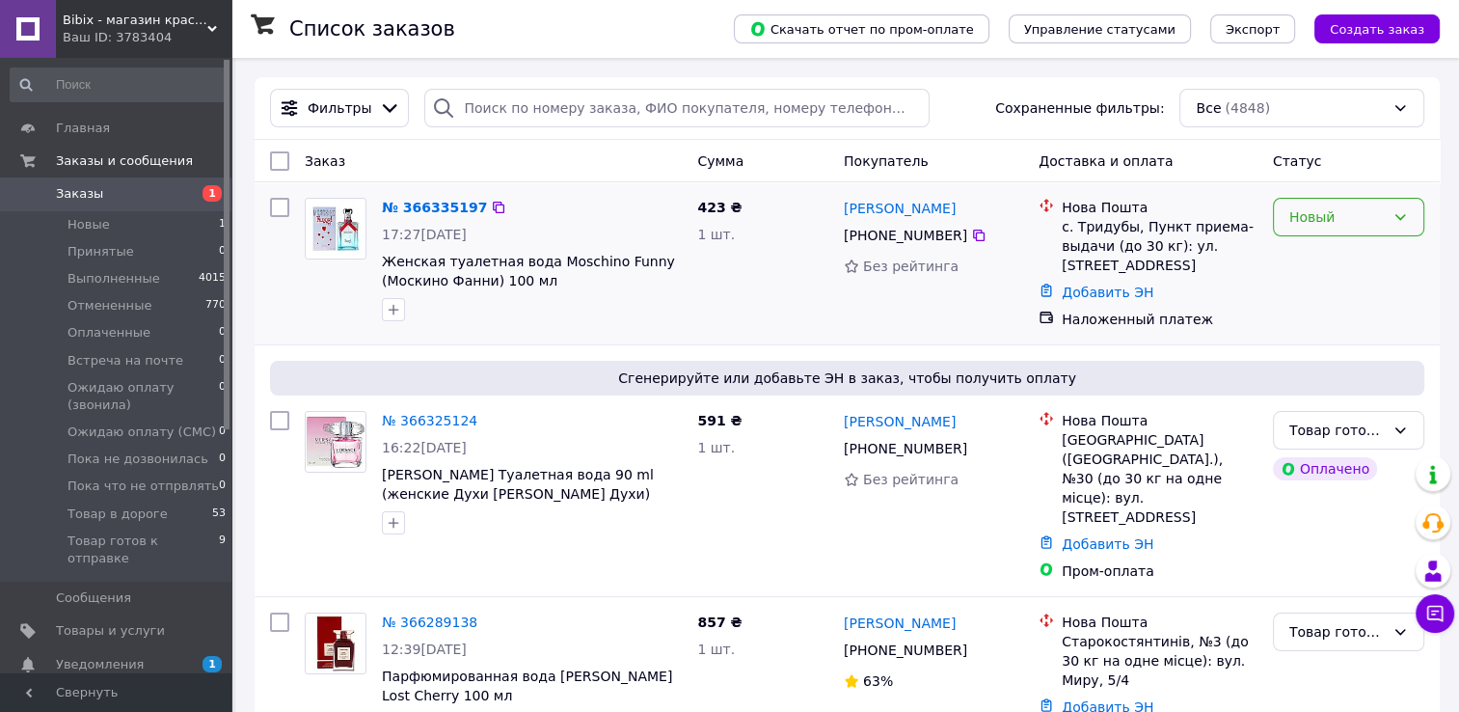
click at [1296, 221] on div "Новый" at bounding box center [1337, 216] width 95 height 21
click at [1297, 253] on li "Принят" at bounding box center [1349, 259] width 150 height 35
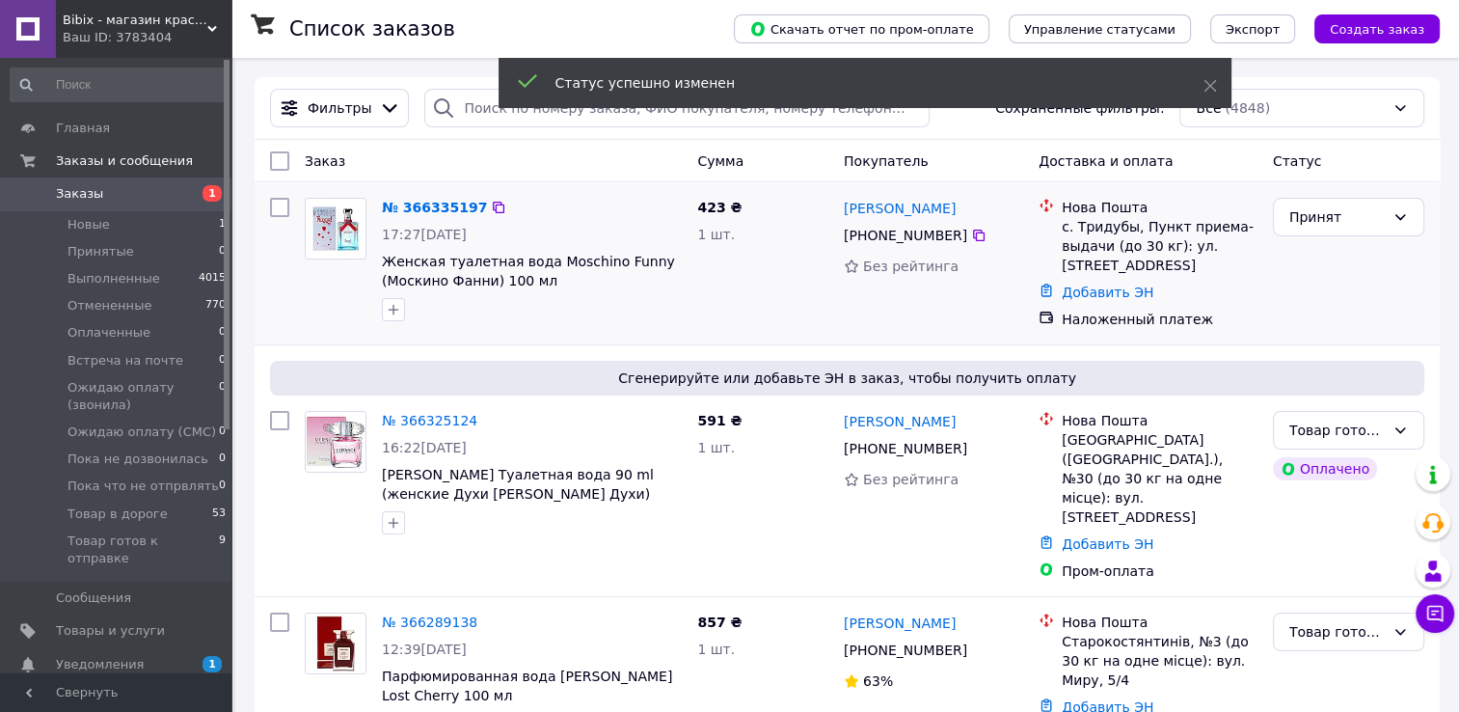
click at [414, 195] on div "№ 366335197 17:27, 12.10.2025 Женская туалетная вода Moschino Funny (Москино Фа…" at bounding box center [531, 259] width 315 height 139
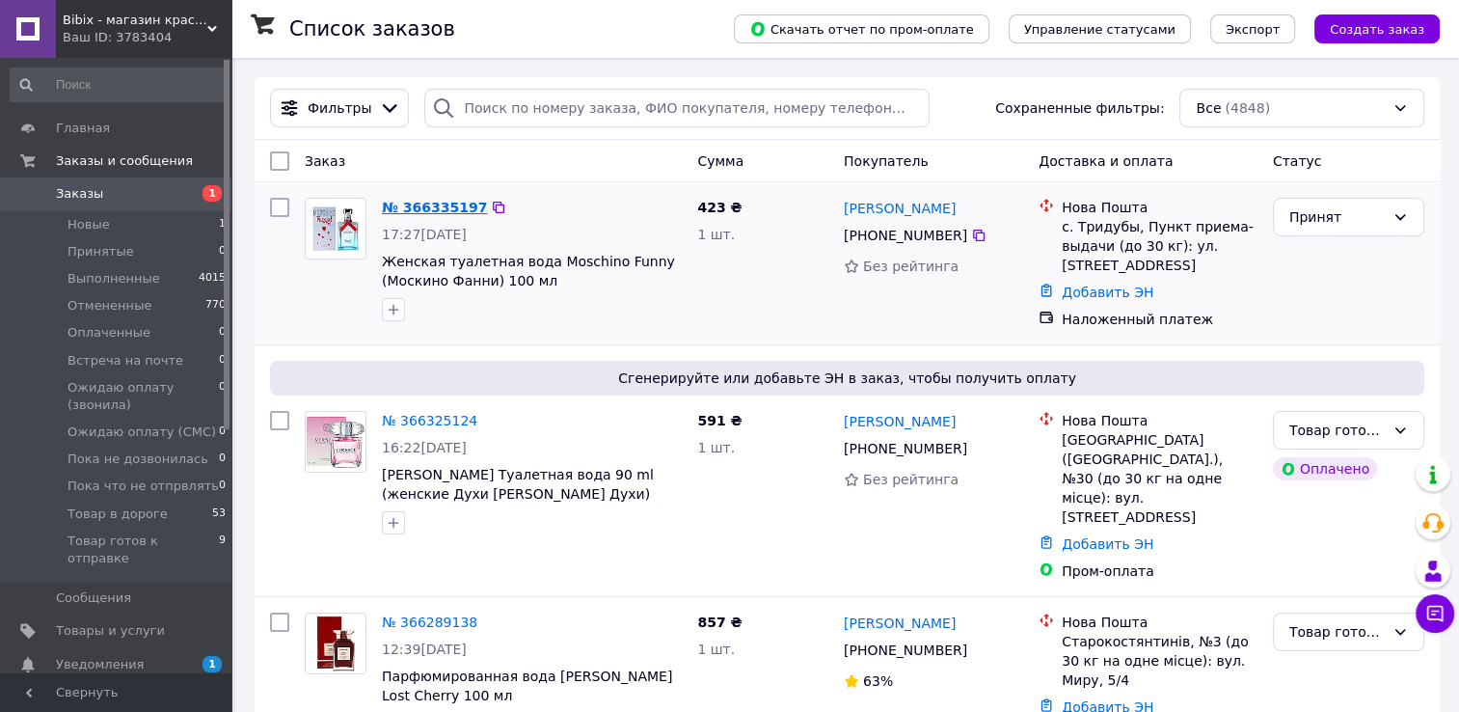
click at [414, 208] on link "№ 366335197" at bounding box center [434, 207] width 105 height 15
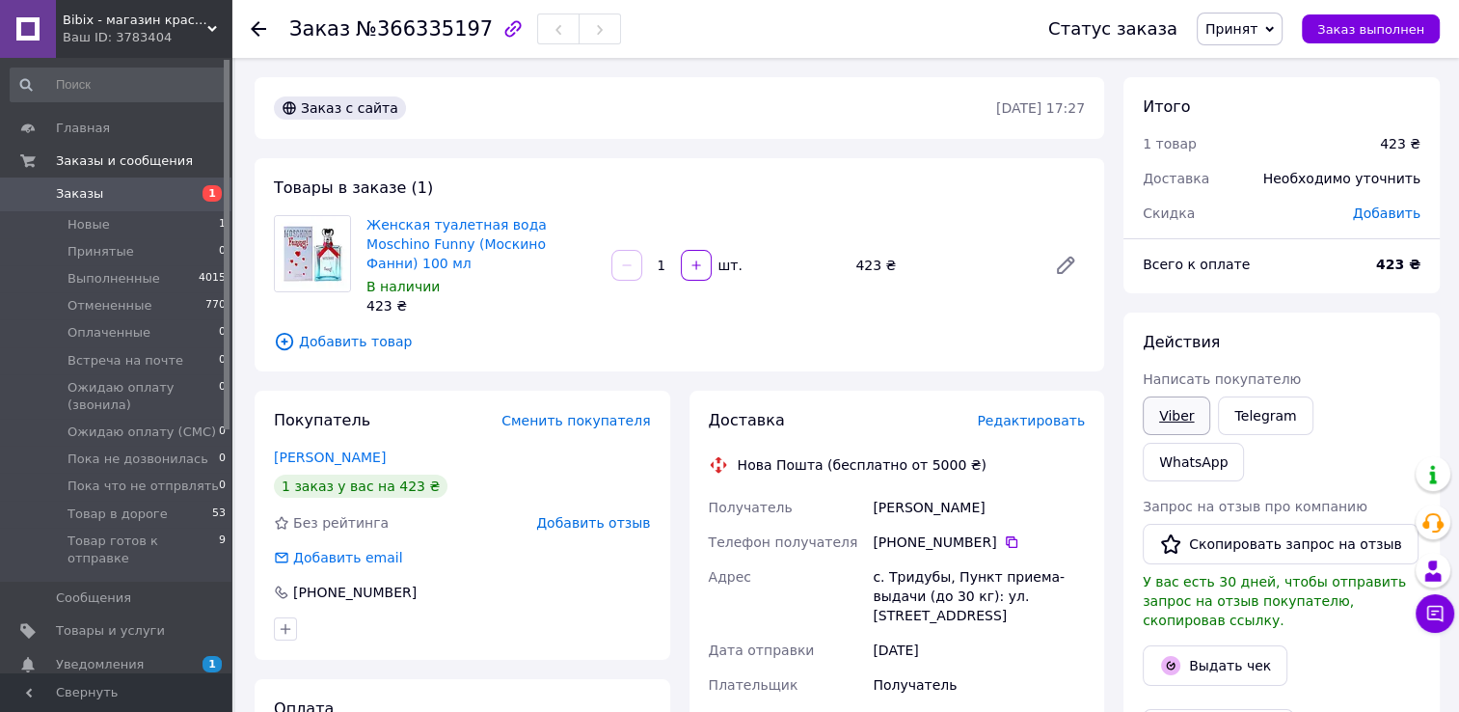
click at [1188, 411] on link "Viber" at bounding box center [1177, 415] width 68 height 39
drag, startPoint x: 464, startPoint y: 22, endPoint x: 372, endPoint y: 26, distance: 91.7
click at [372, 26] on span "№366335197" at bounding box center [424, 28] width 137 height 23
copy span "366335197"
click at [1241, 29] on span "Принят" at bounding box center [1232, 28] width 52 height 15
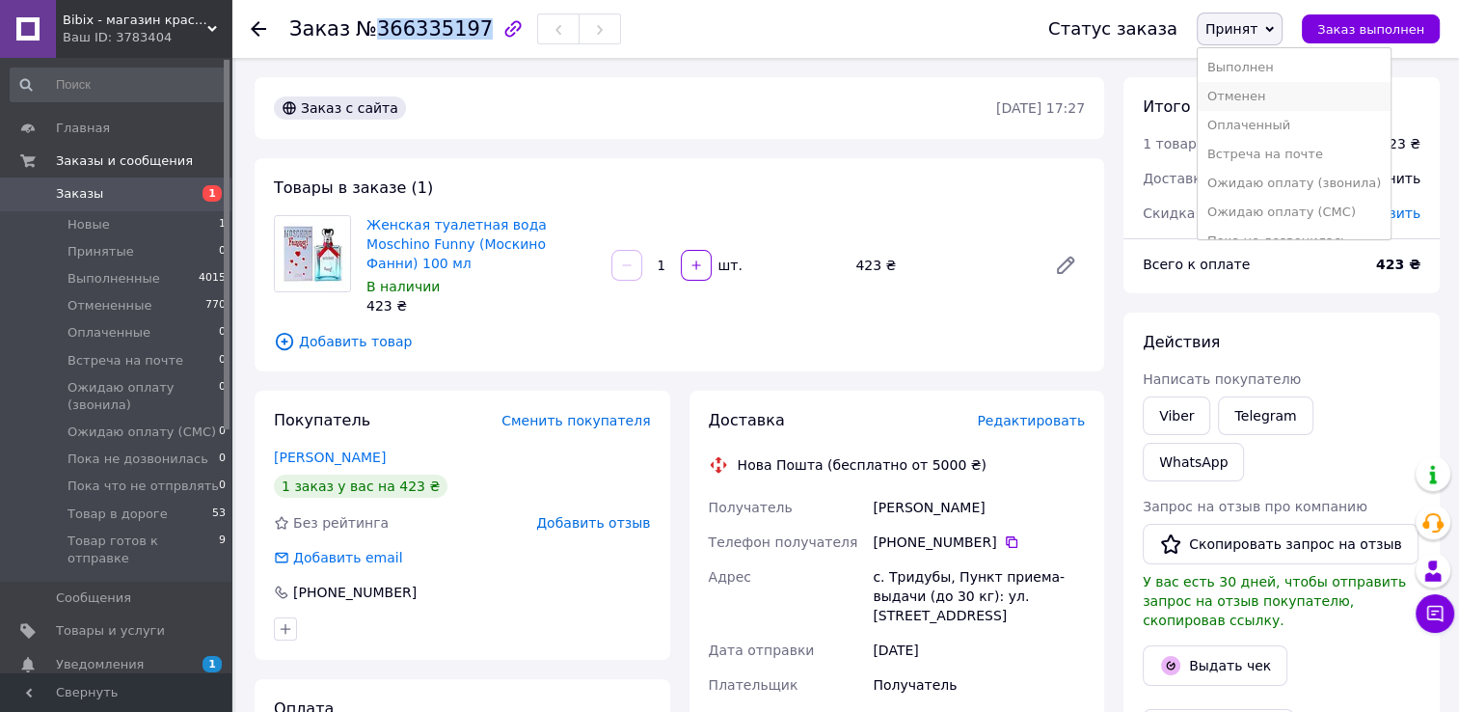
scroll to position [108, 0]
click at [1262, 225] on li "Товар готов к отправке" at bounding box center [1294, 219] width 193 height 29
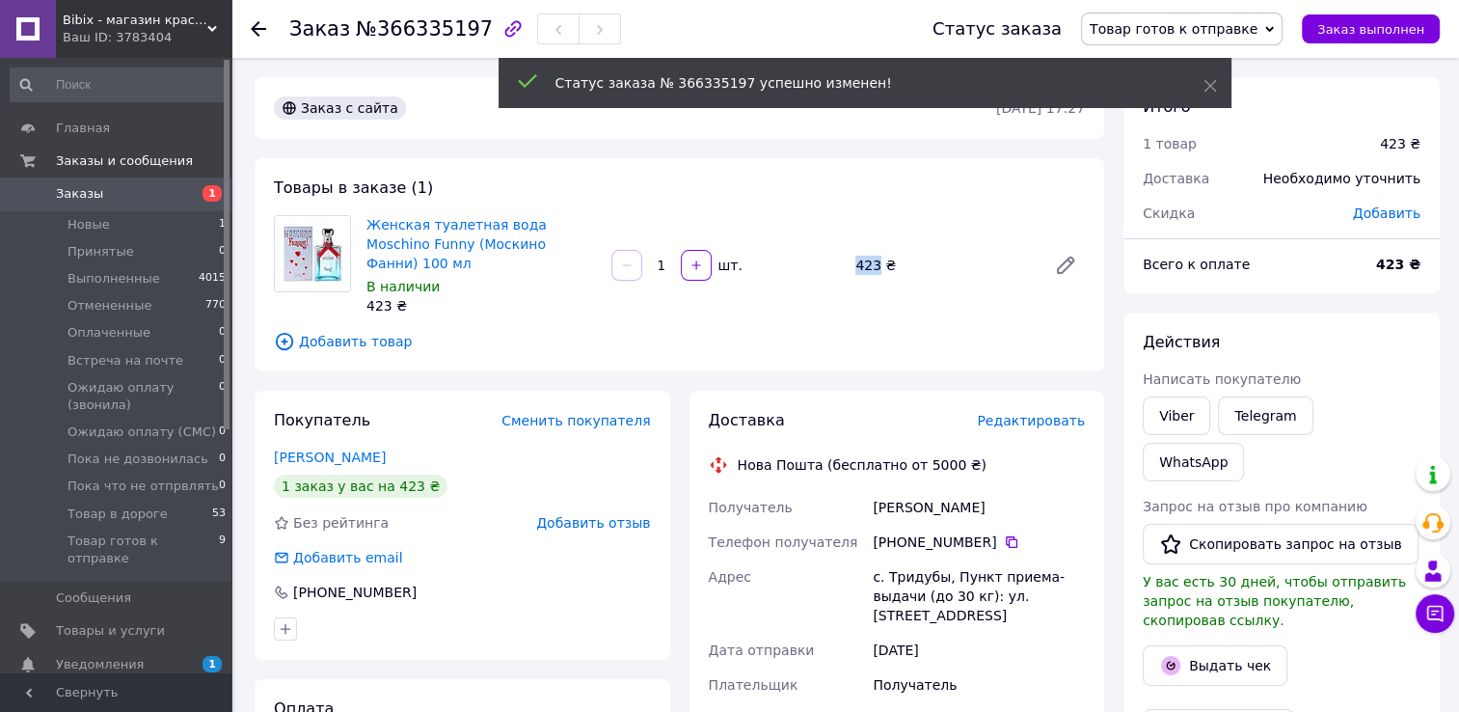
drag, startPoint x: 876, startPoint y: 256, endPoint x: 854, endPoint y: 253, distance: 22.4
click at [854, 253] on div "423 ₴" at bounding box center [943, 265] width 191 height 27
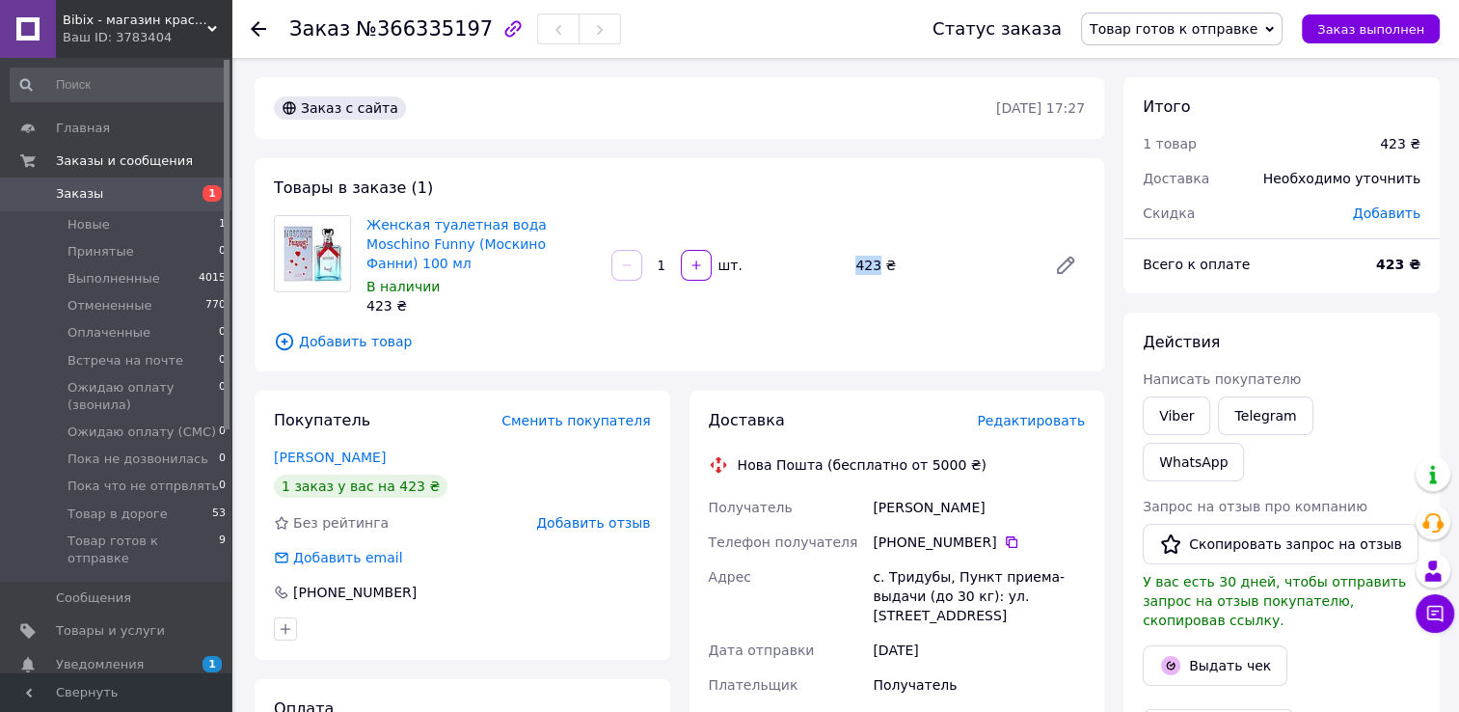
copy div "423"
click at [133, 542] on span "Товар готов к отправке" at bounding box center [143, 549] width 151 height 35
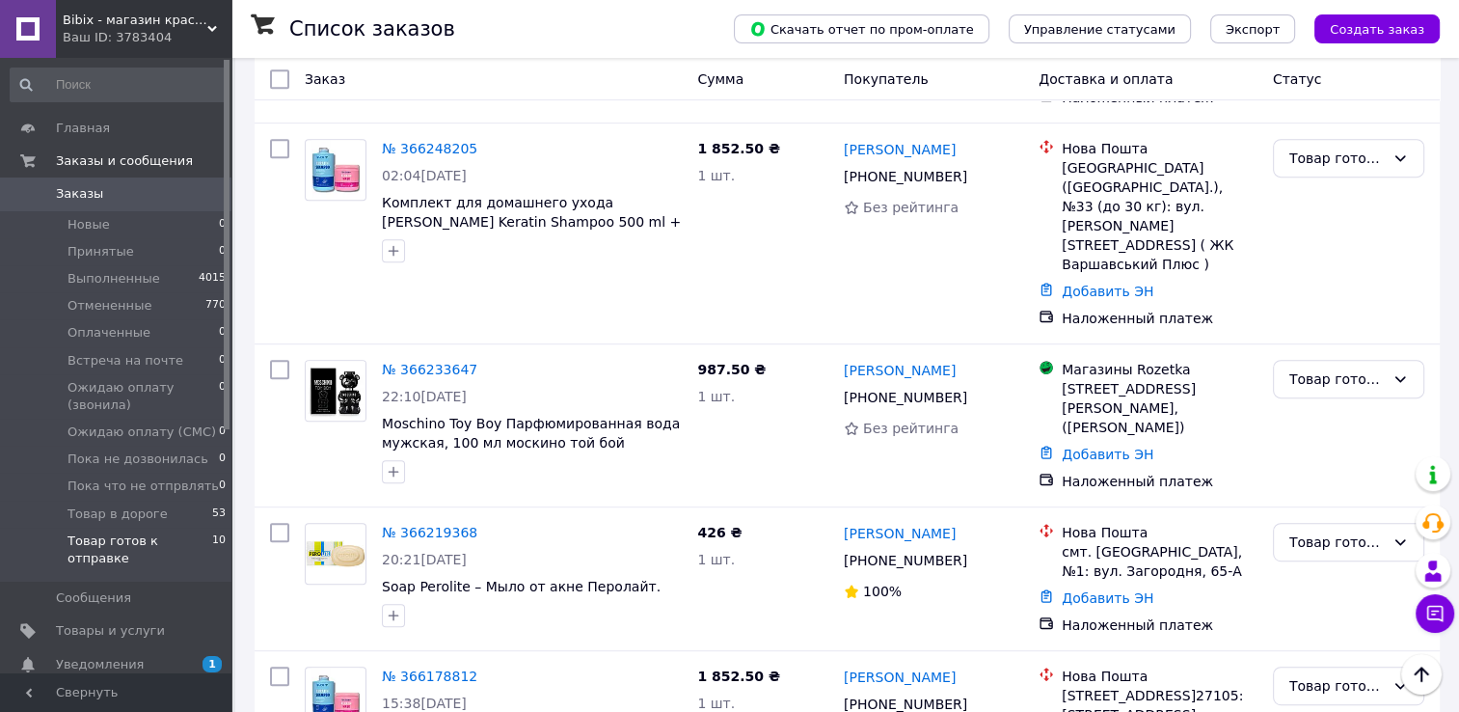
scroll to position [858, 0]
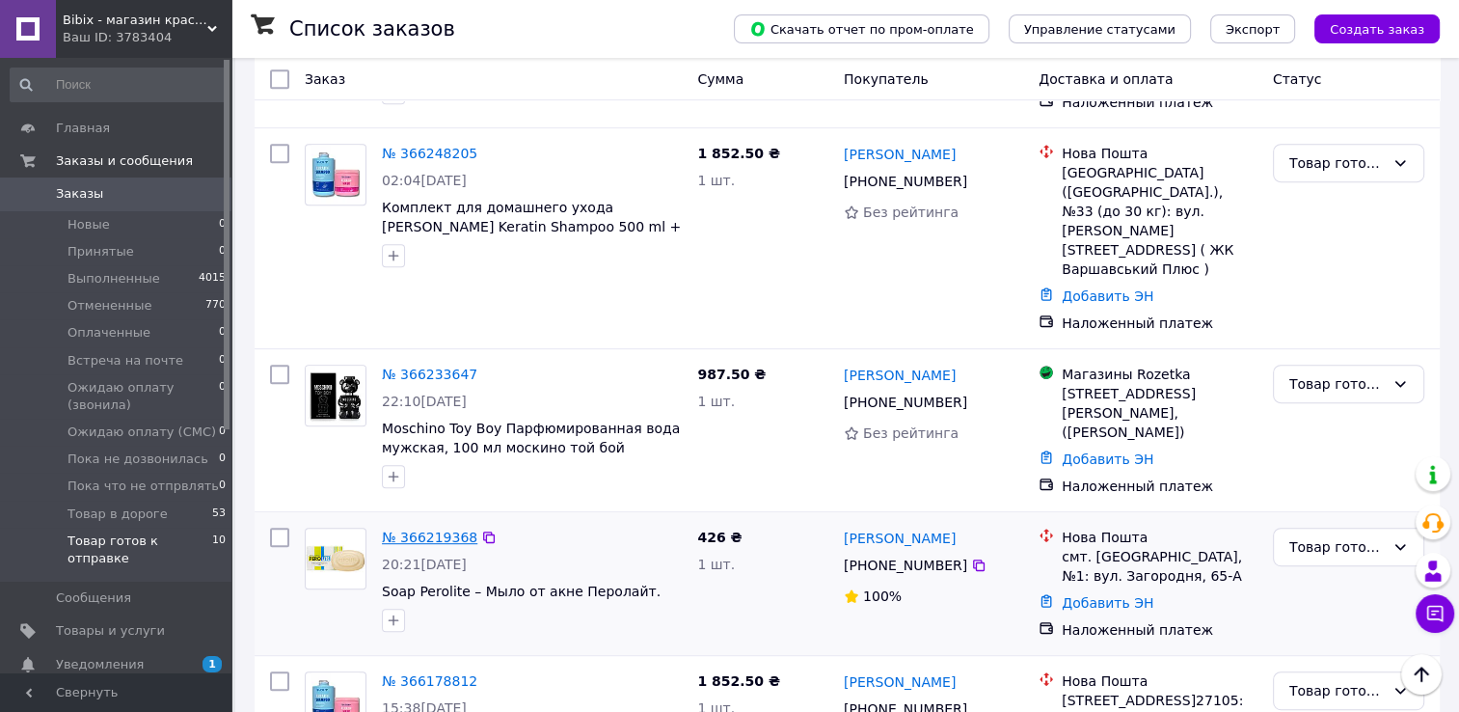
click at [426, 530] on link "№ 366219368" at bounding box center [429, 537] width 95 height 15
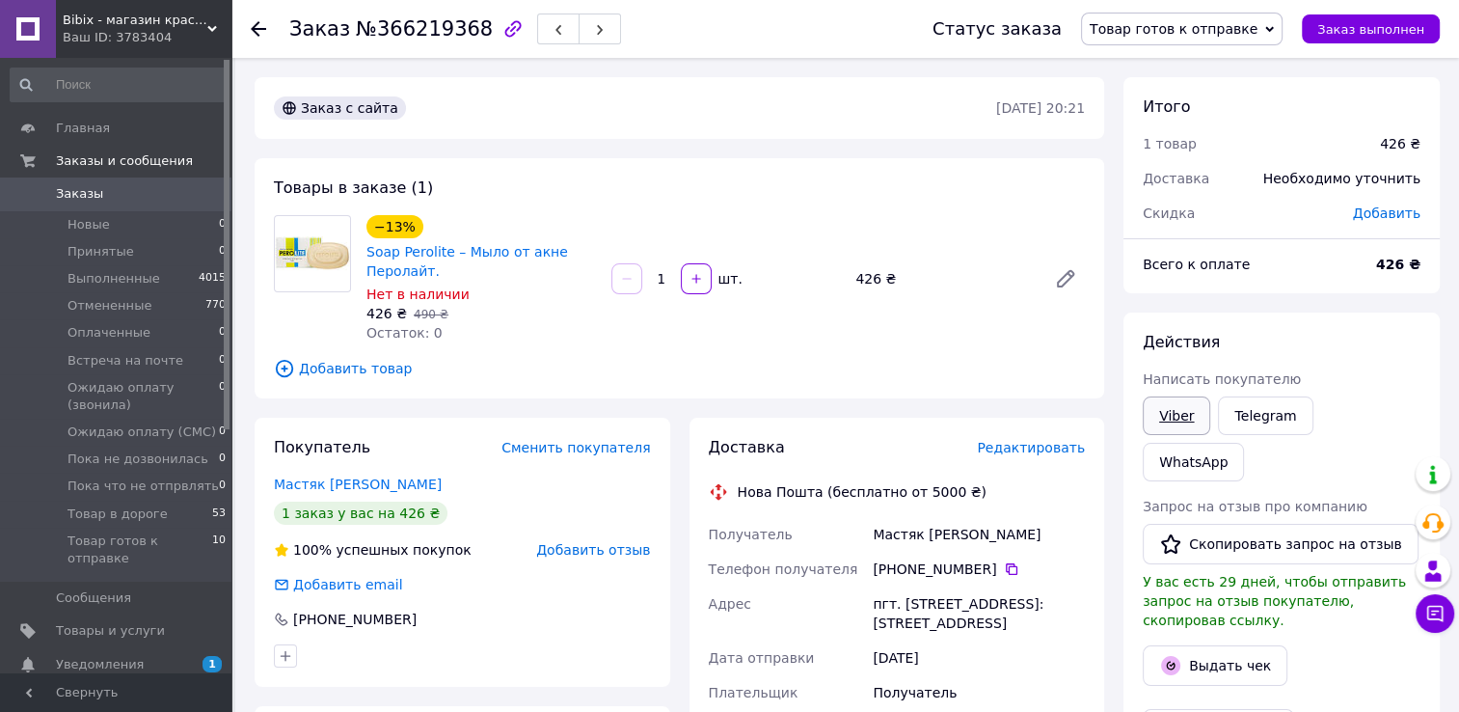
click at [1158, 414] on link "Viber" at bounding box center [1177, 415] width 68 height 39
click at [1011, 447] on span "Редактировать" at bounding box center [1031, 447] width 108 height 15
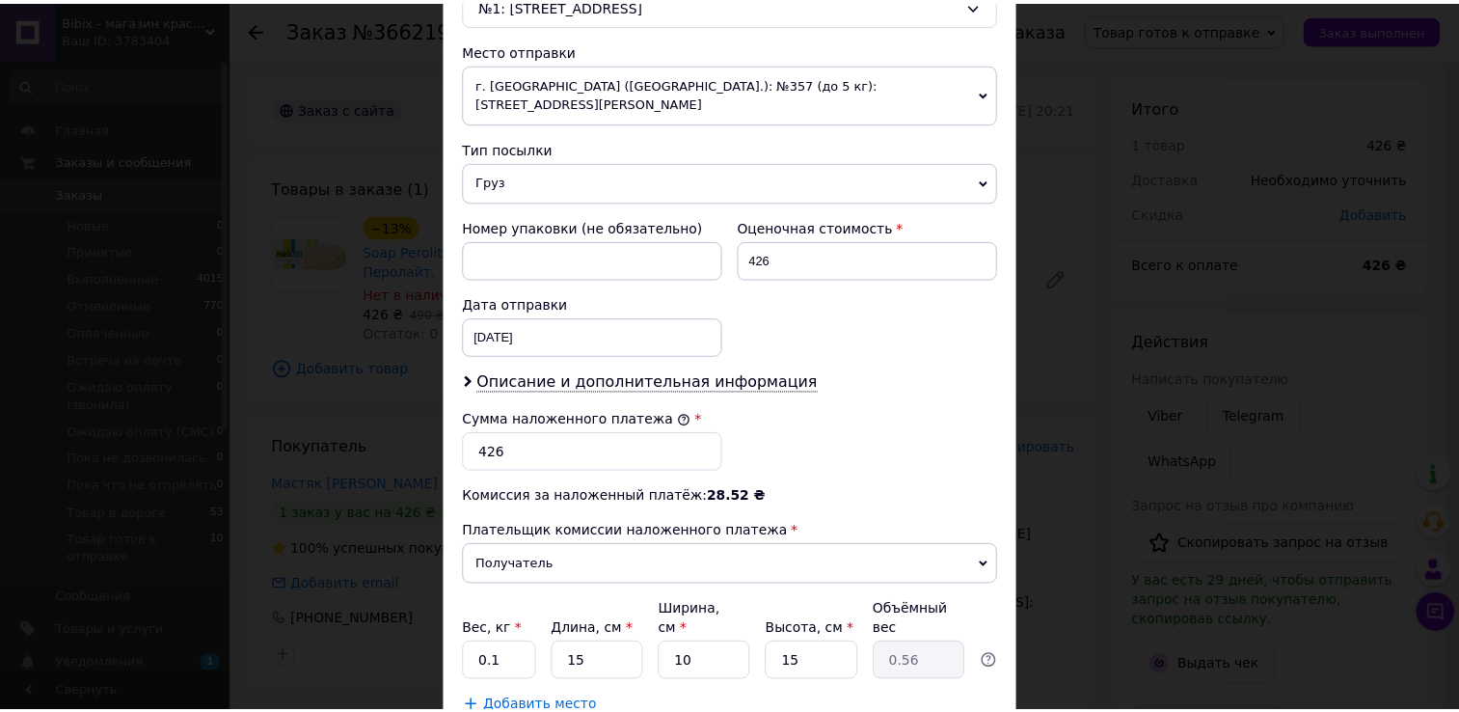
scroll to position [753, 0]
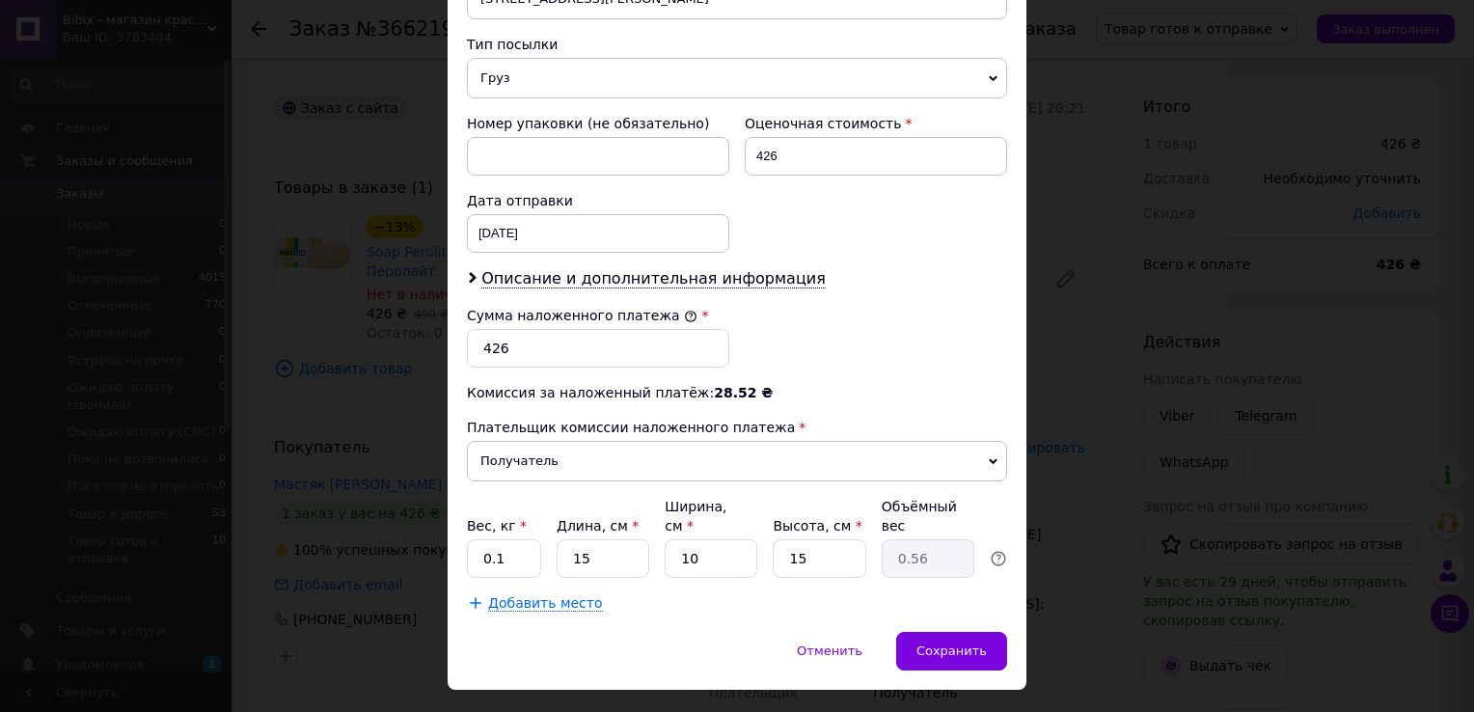
click at [1098, 463] on div "× Редактирование доставки Способ доставки Нова Пошта (бесплатно от 5000 ₴) Плат…" at bounding box center [737, 356] width 1474 height 712
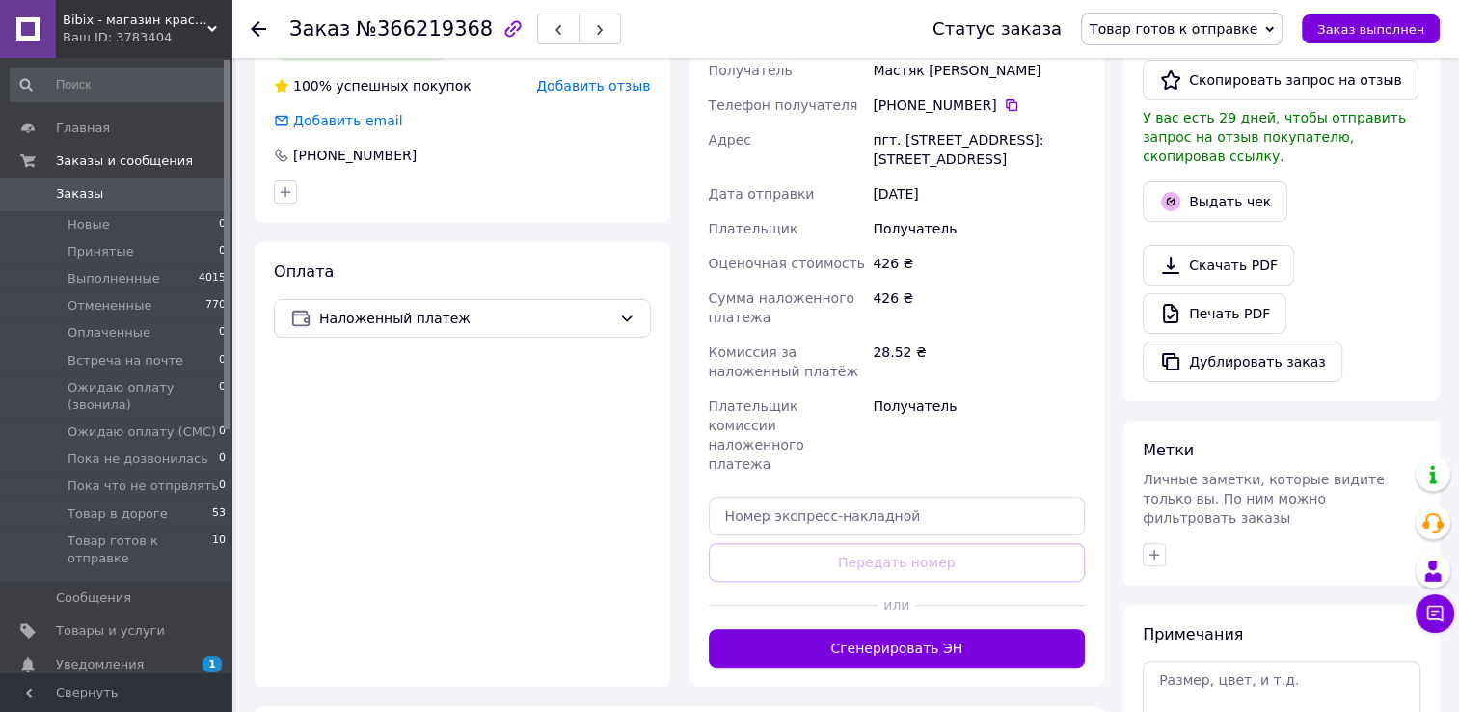
scroll to position [482, 0]
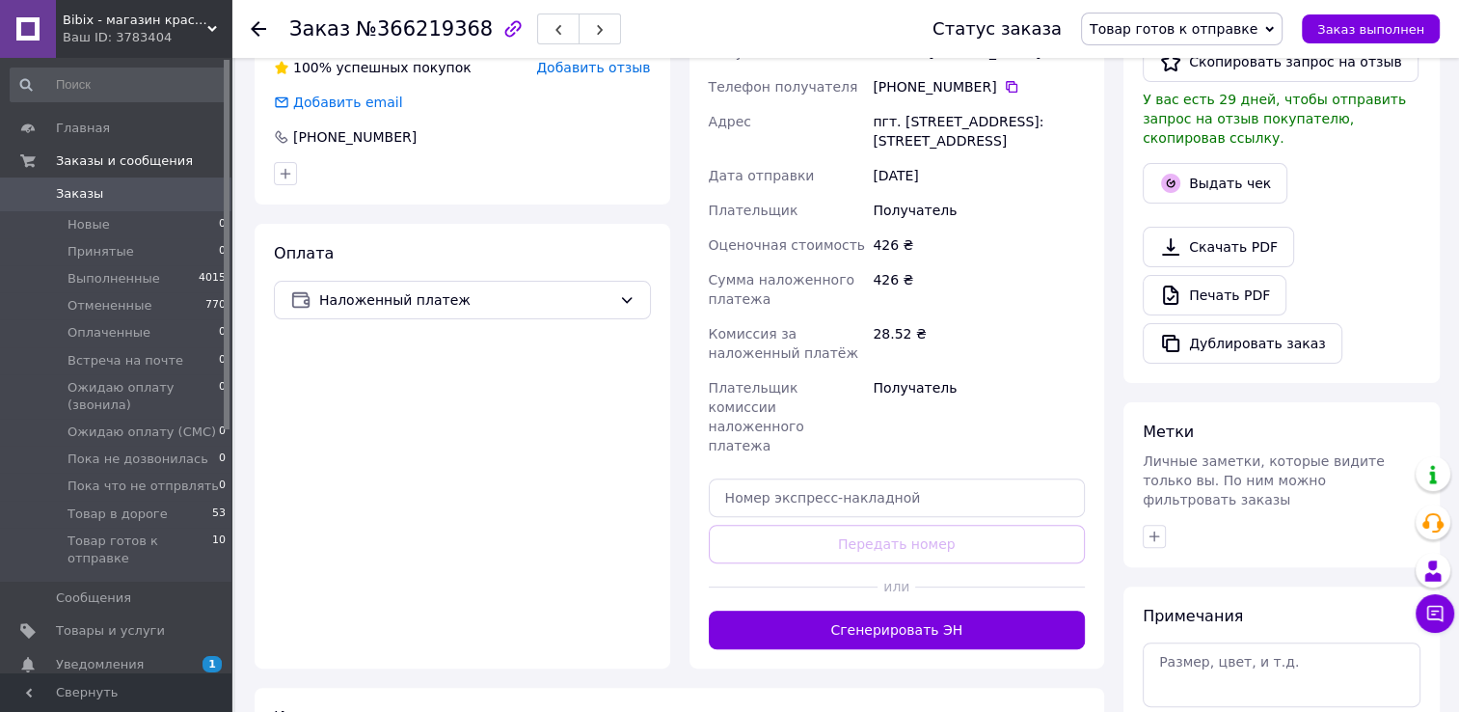
click at [964, 611] on button "Сгенерировать ЭН" at bounding box center [897, 630] width 377 height 39
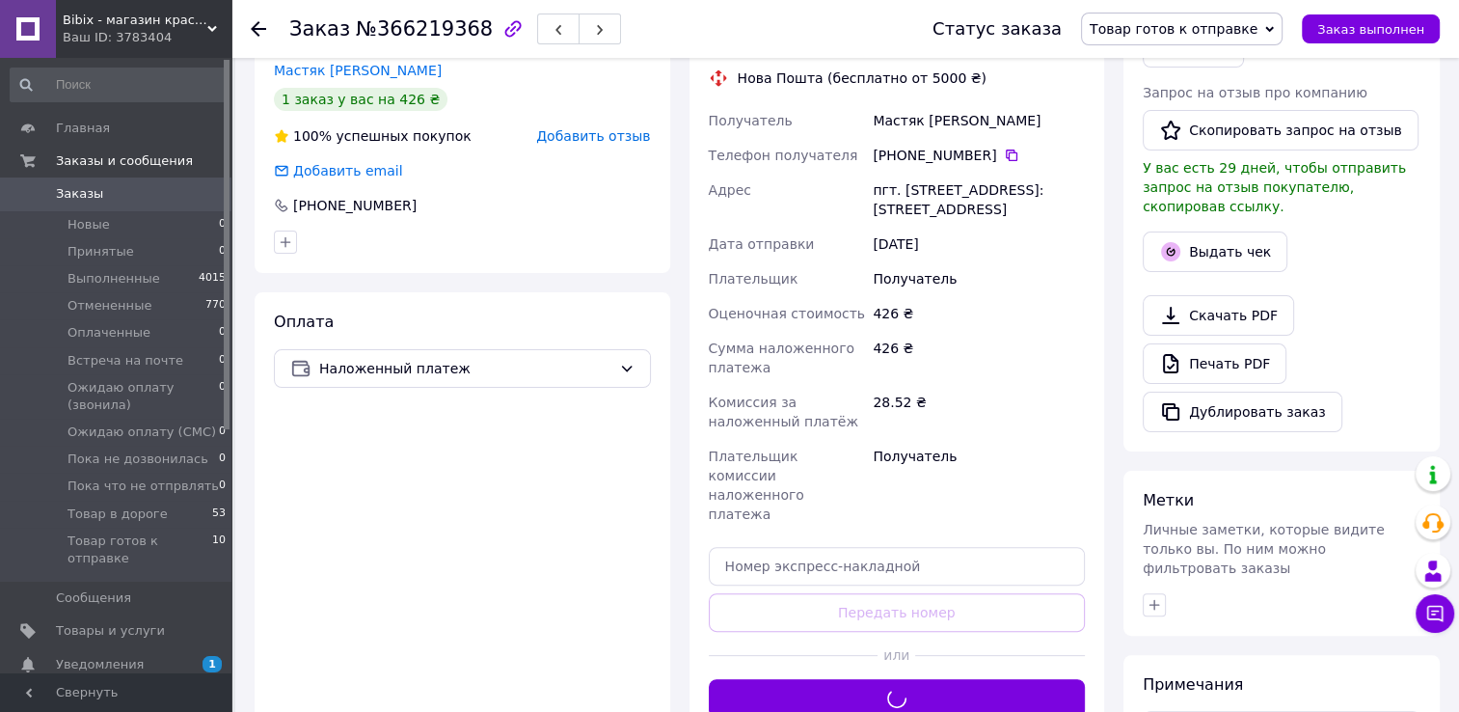
scroll to position [96, 0]
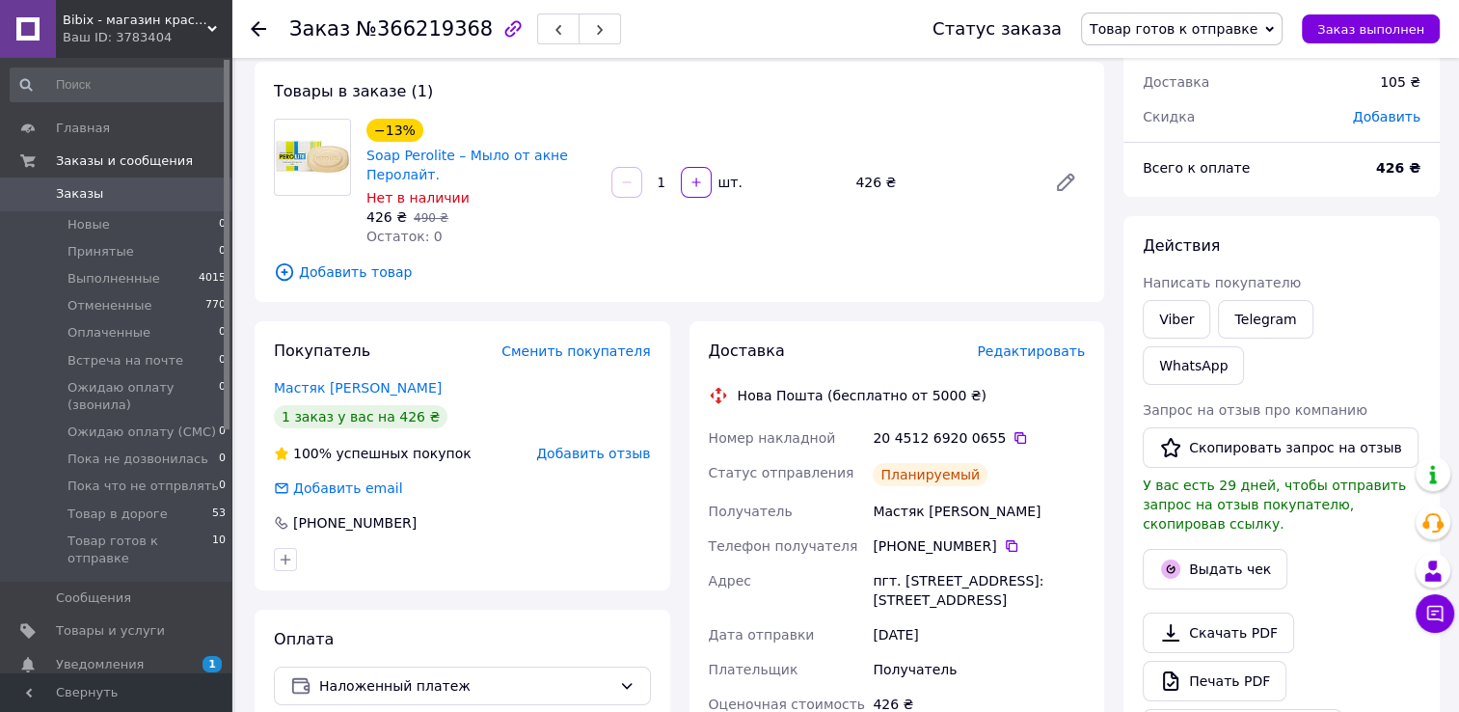
click at [1215, 24] on span "Товар готов к отправке" at bounding box center [1174, 28] width 168 height 15
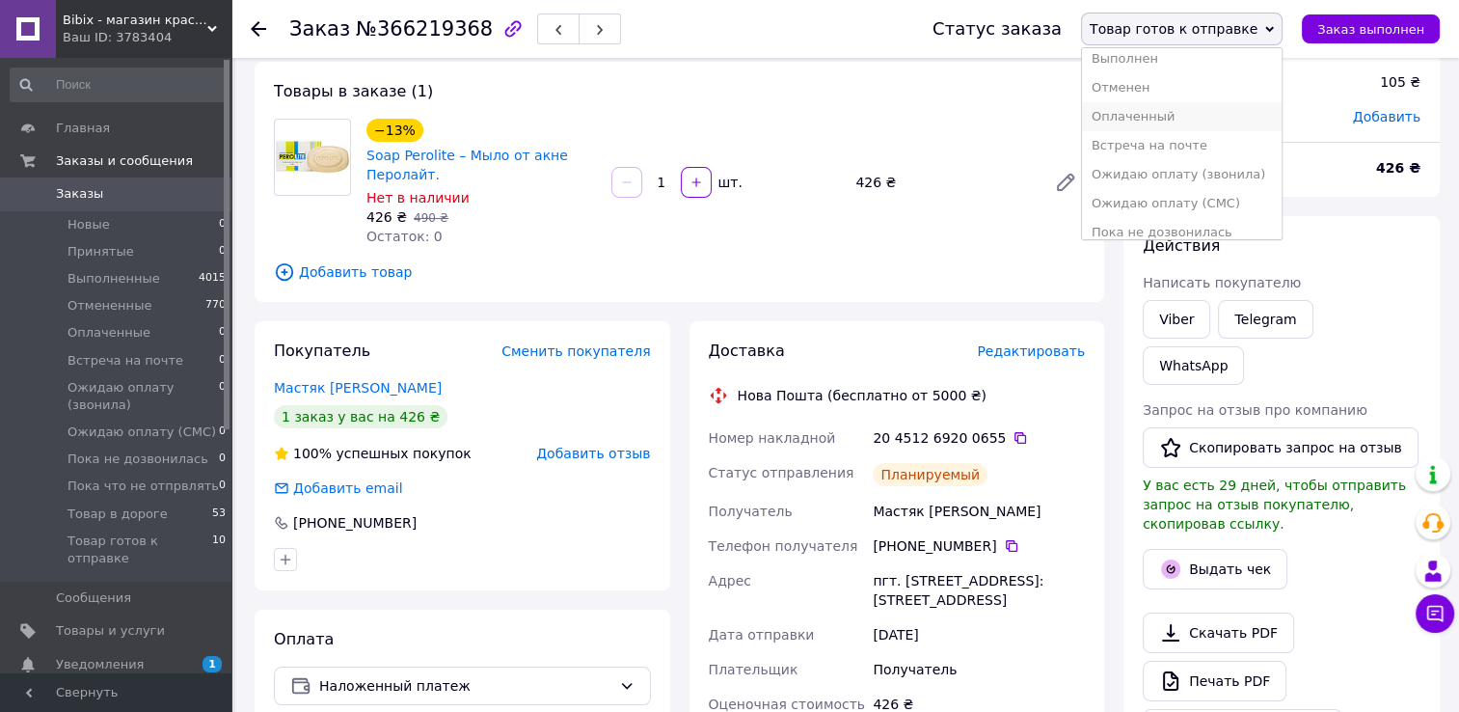
scroll to position [108, 0]
click at [1154, 224] on li "Товар в дороге" at bounding box center [1182, 219] width 200 height 29
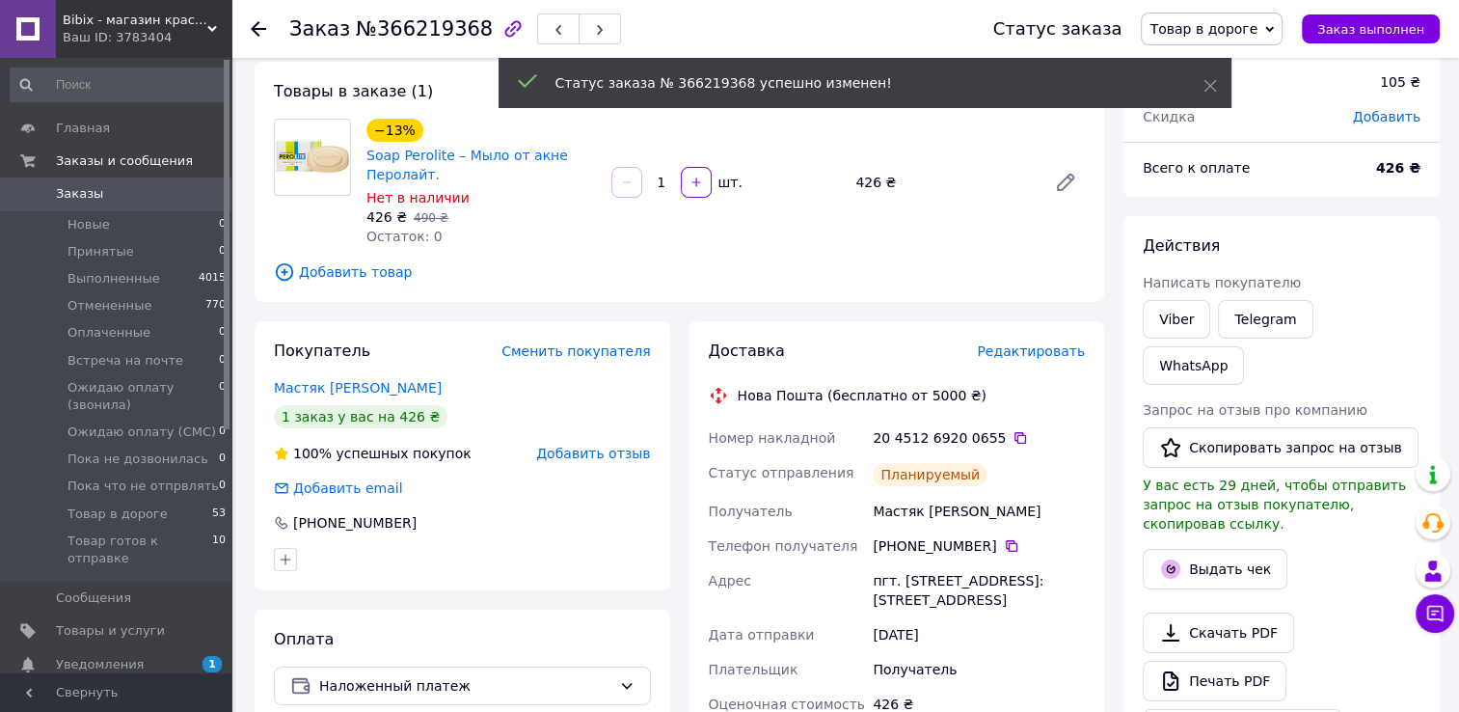
drag, startPoint x: 255, startPoint y: 23, endPoint x: 228, endPoint y: 68, distance: 51.9
click at [255, 24] on icon at bounding box center [258, 28] width 15 height 15
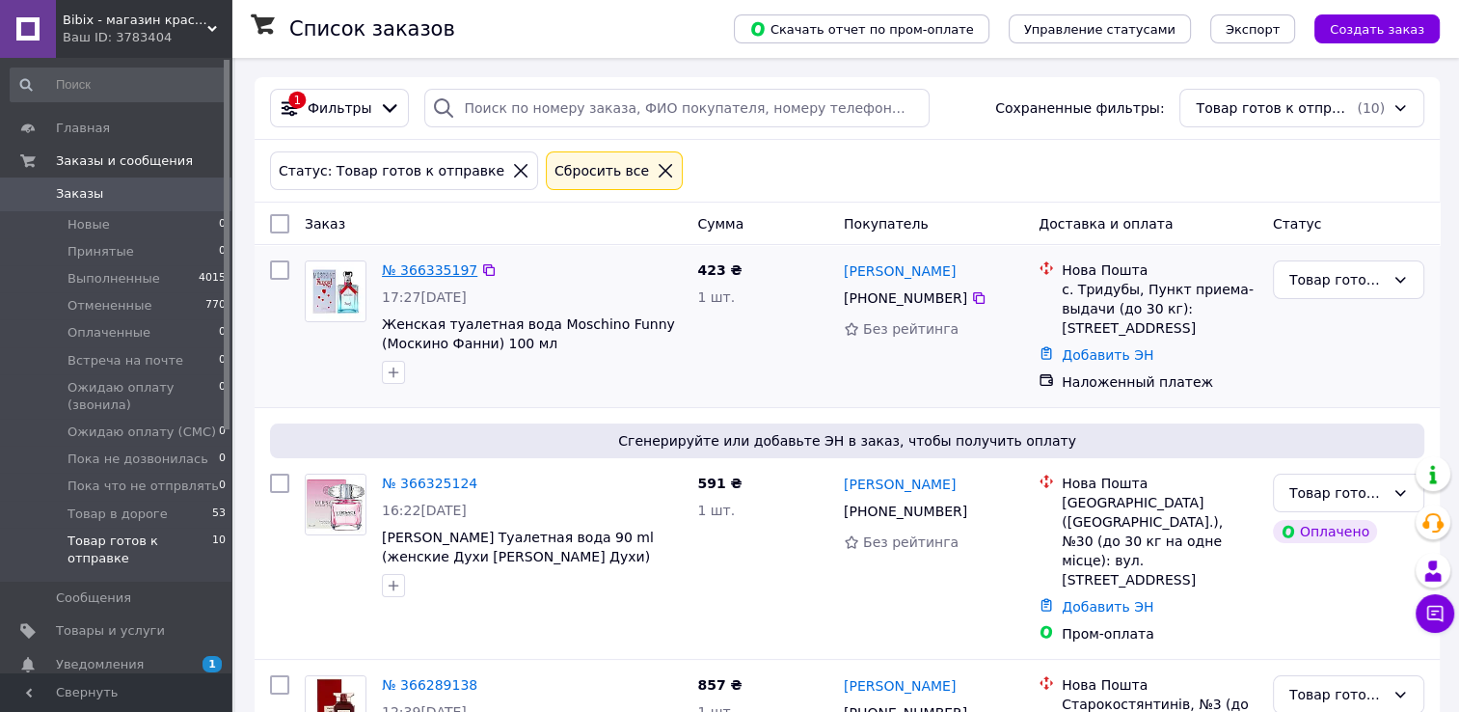
click at [406, 272] on link "№ 366335197" at bounding box center [429, 269] width 95 height 15
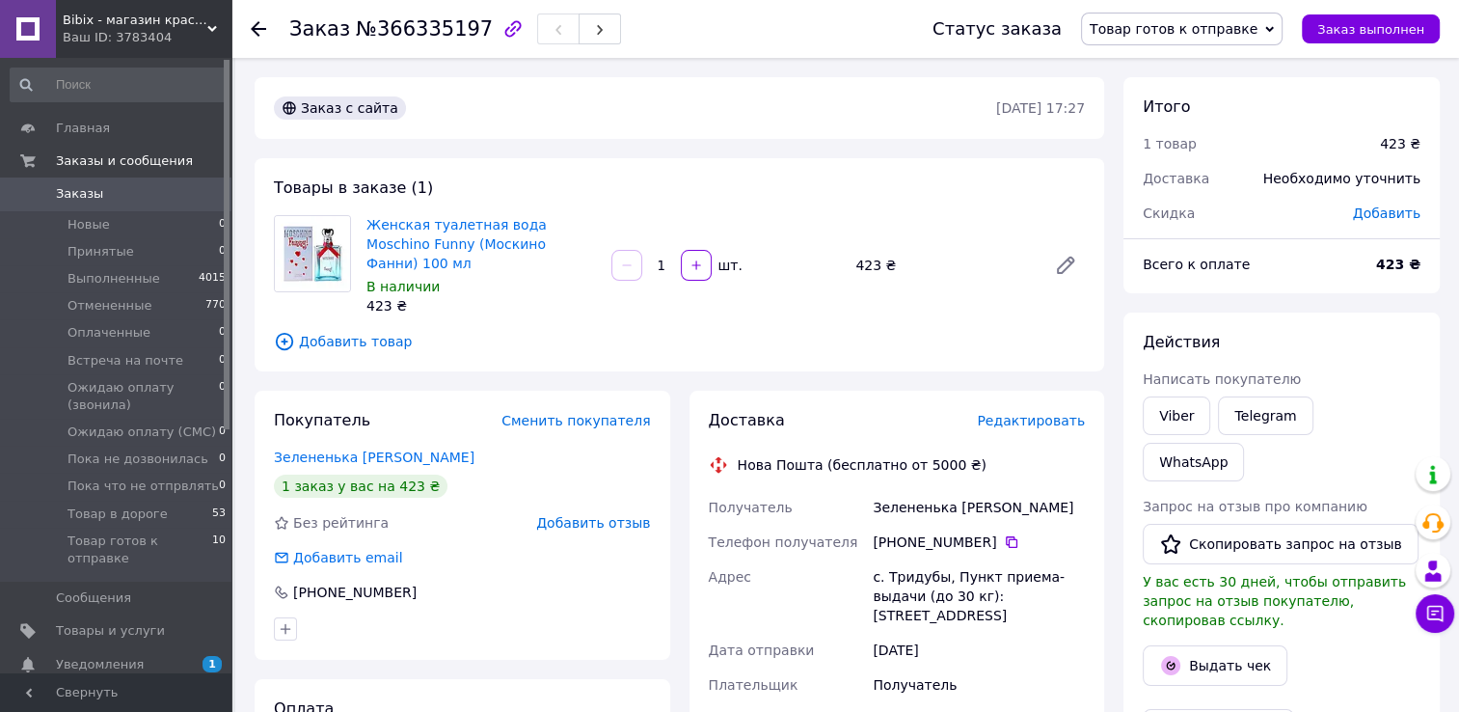
click at [1019, 413] on span "Редактировать" at bounding box center [1031, 420] width 108 height 15
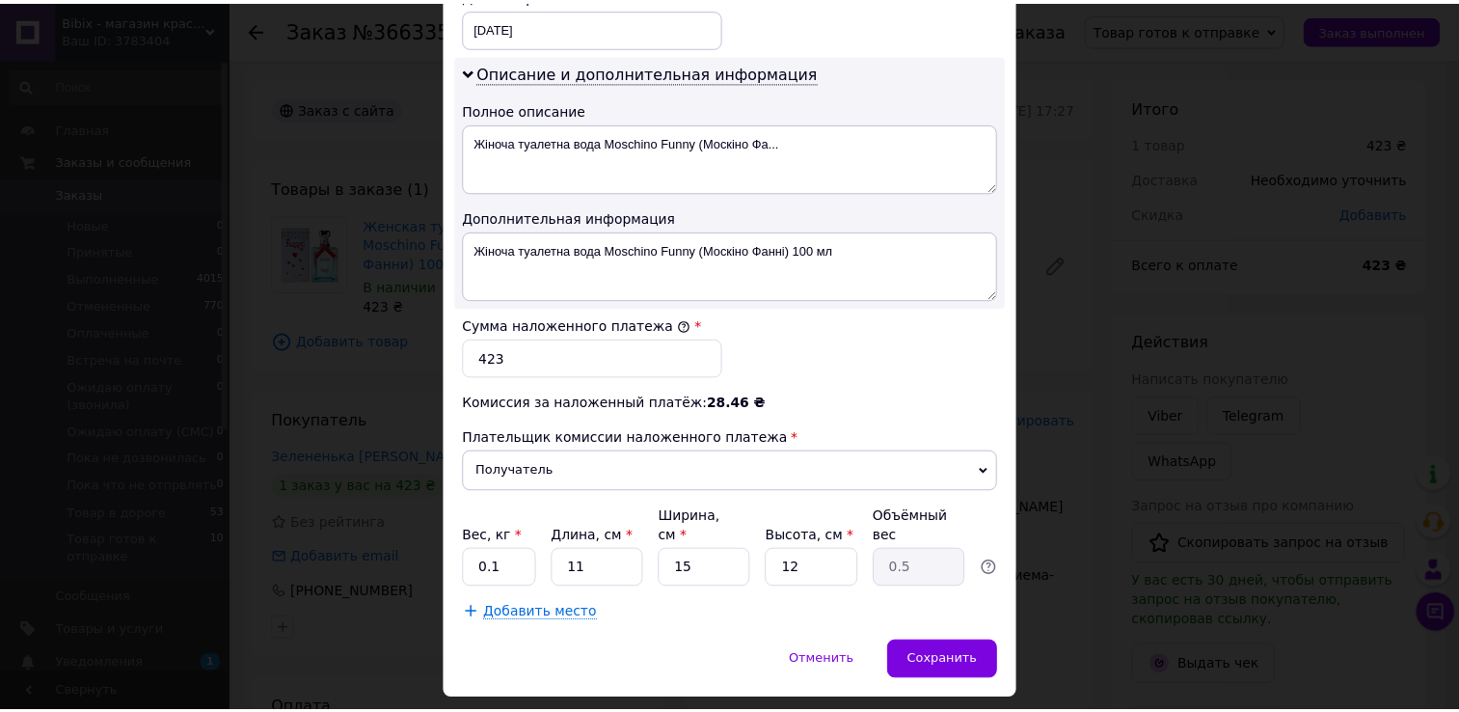
scroll to position [968, 0]
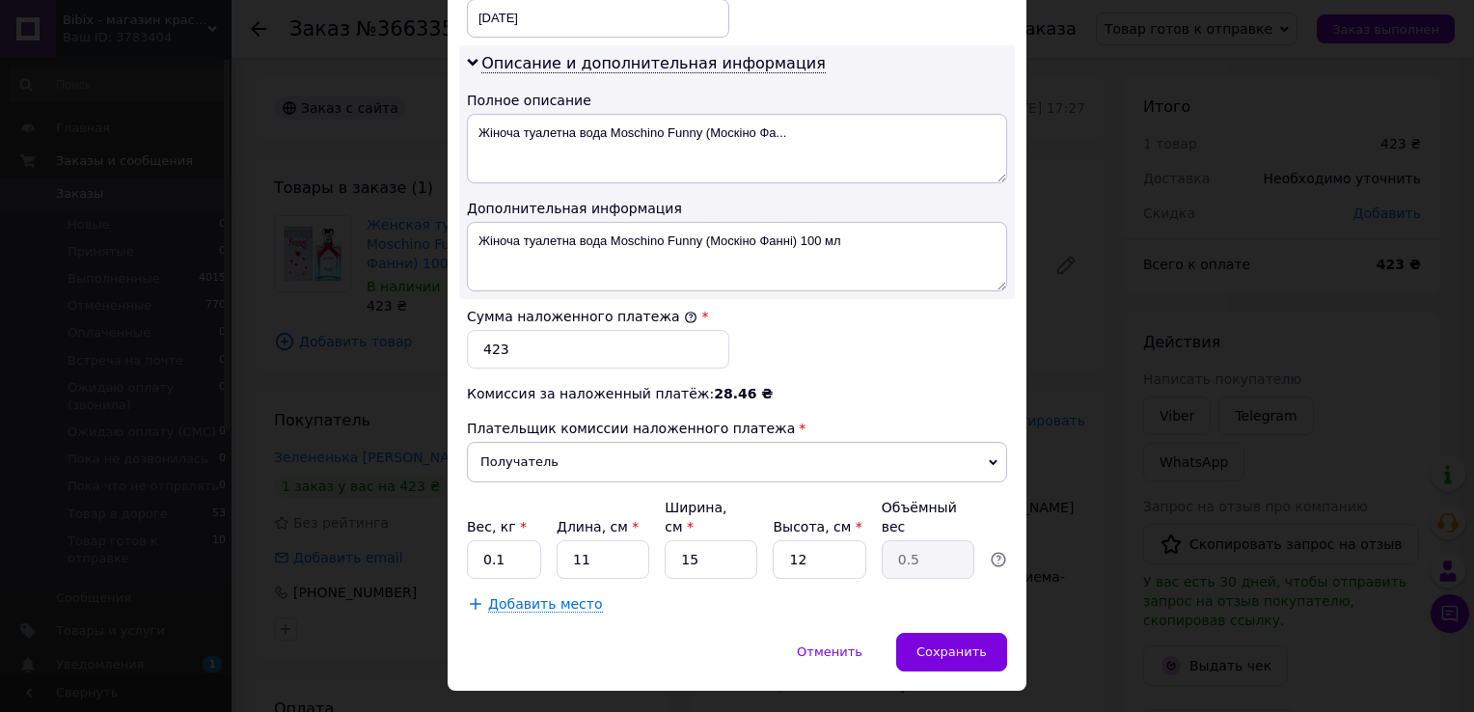
click at [1070, 371] on div "× Редактирование доставки Способ доставки Нова Пошта (бесплатно от 5000 ₴) Плат…" at bounding box center [737, 356] width 1474 height 712
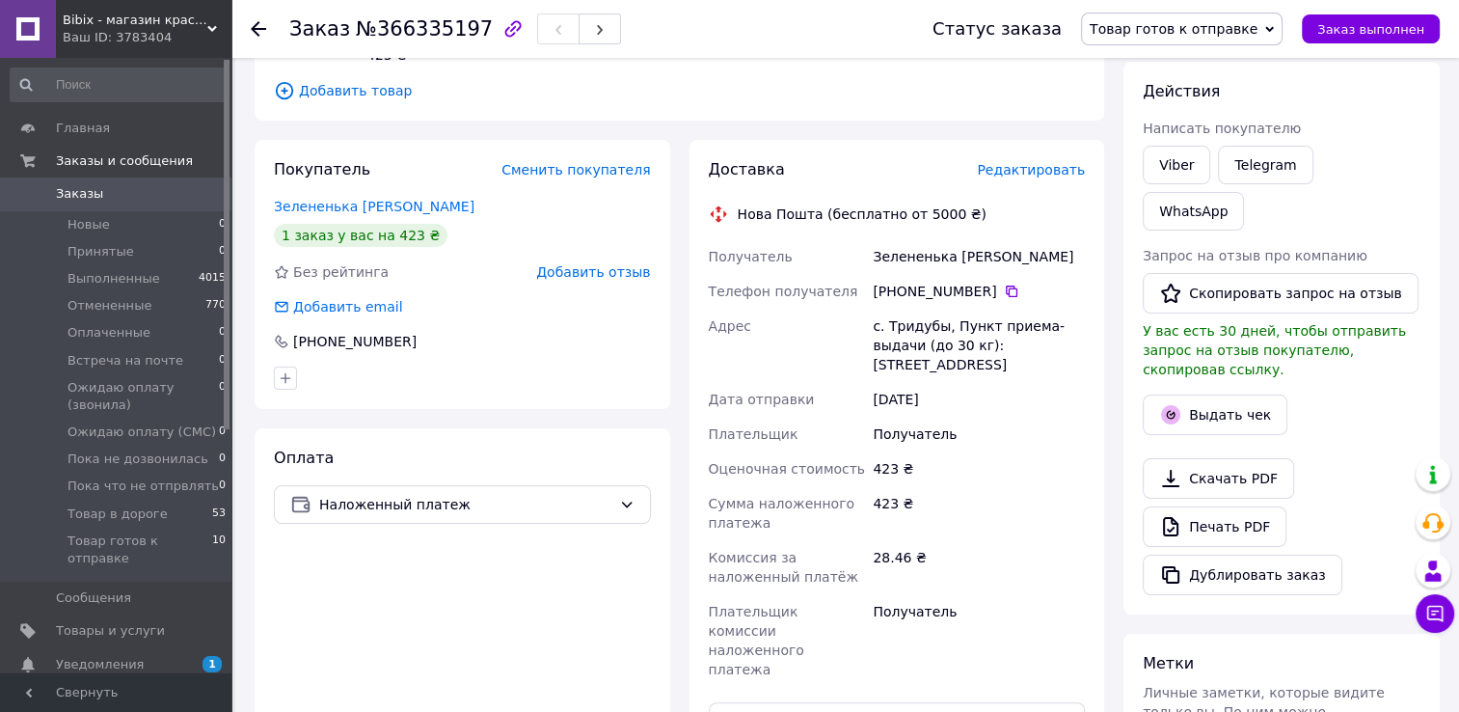
scroll to position [482, 0]
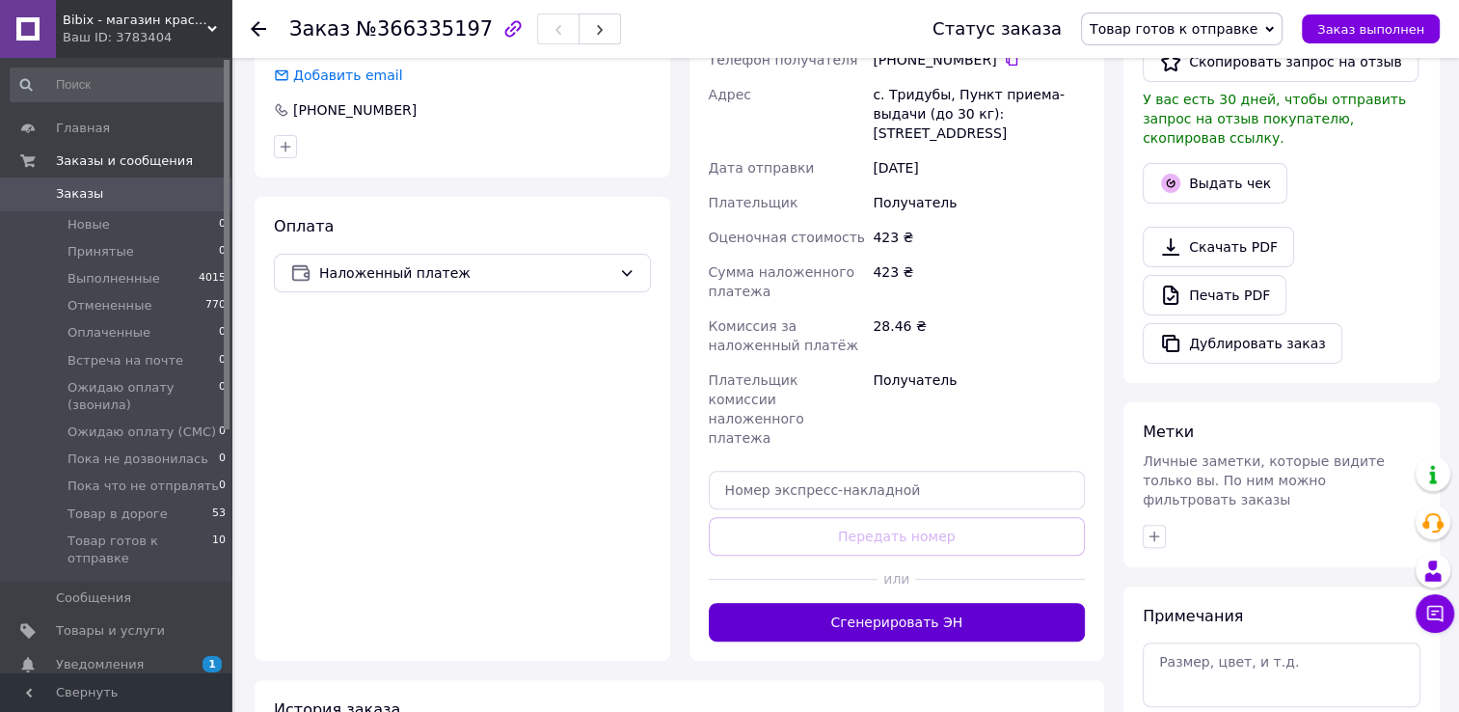
click at [973, 603] on button "Сгенерировать ЭН" at bounding box center [897, 622] width 377 height 39
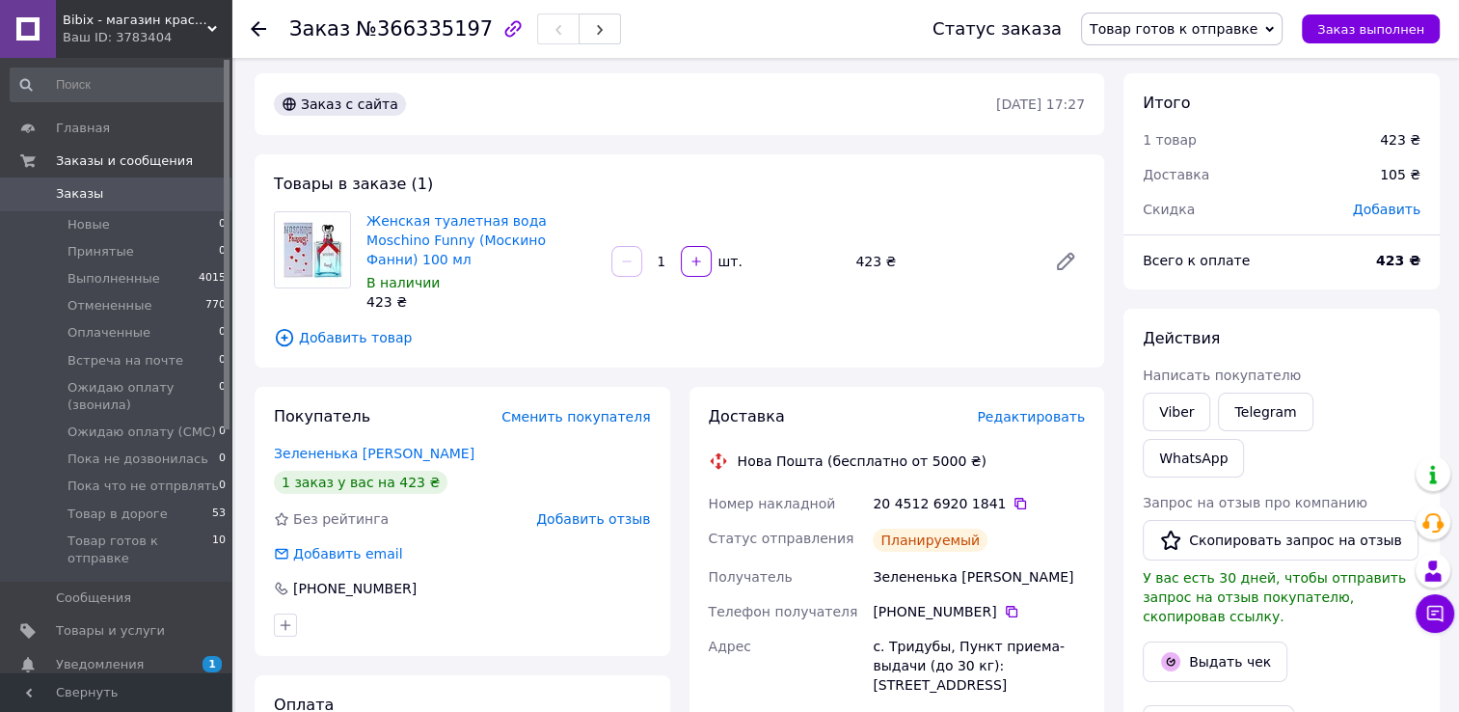
scroll to position [0, 0]
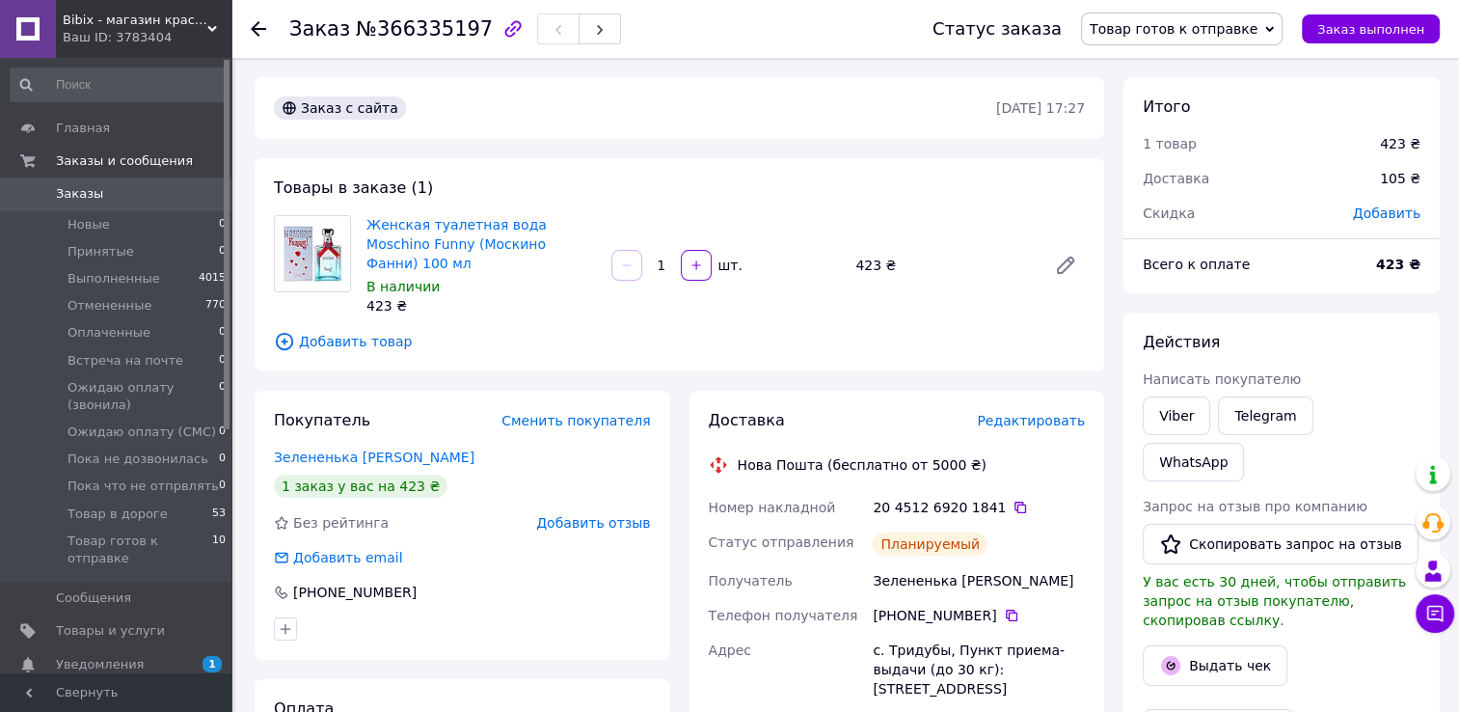
click at [1210, 48] on div "Статус заказа Товар готов к отправке Принят Выполнен Отменен Оплаченный Встреча…" at bounding box center [1167, 29] width 546 height 58
click at [1207, 27] on span "Товар готов к отправке" at bounding box center [1174, 28] width 168 height 15
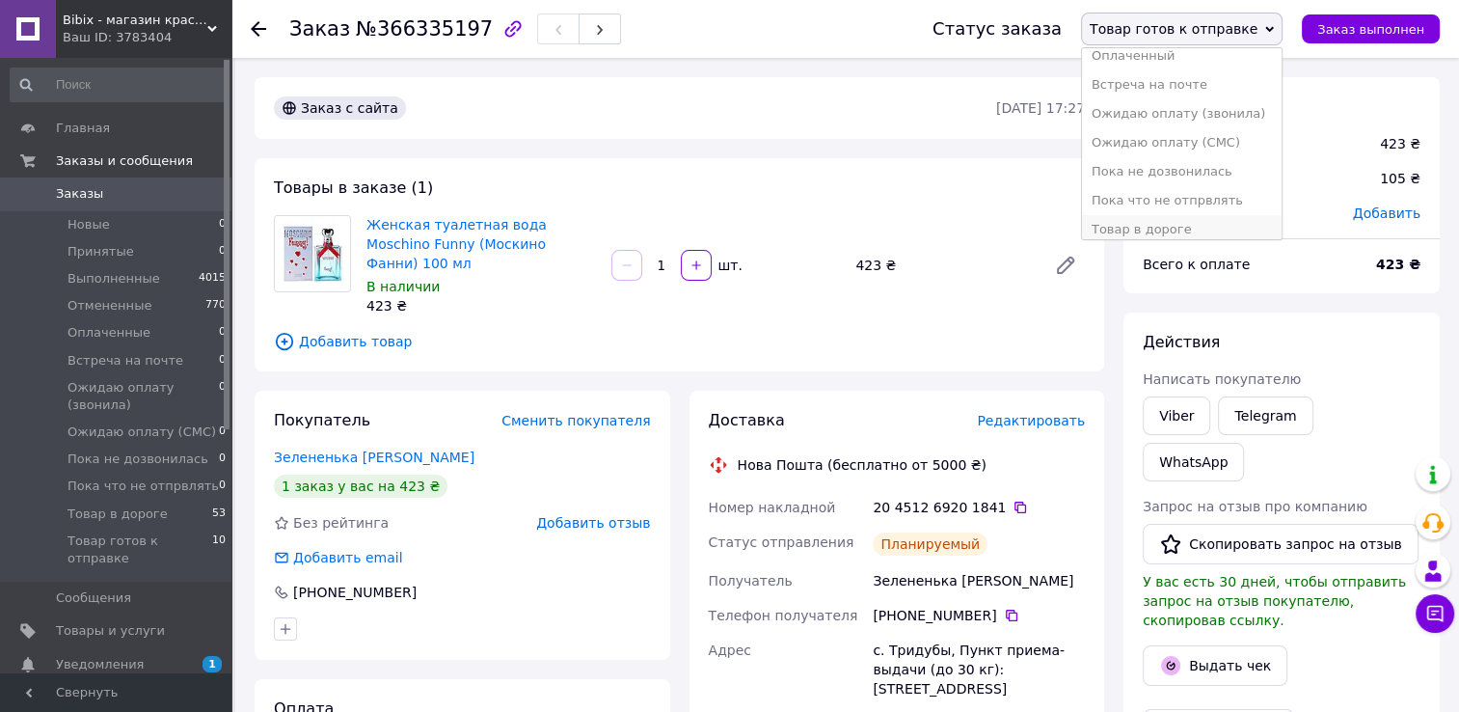
scroll to position [108, 0]
click at [1207, 211] on li "Товар в дороге" at bounding box center [1182, 219] width 200 height 29
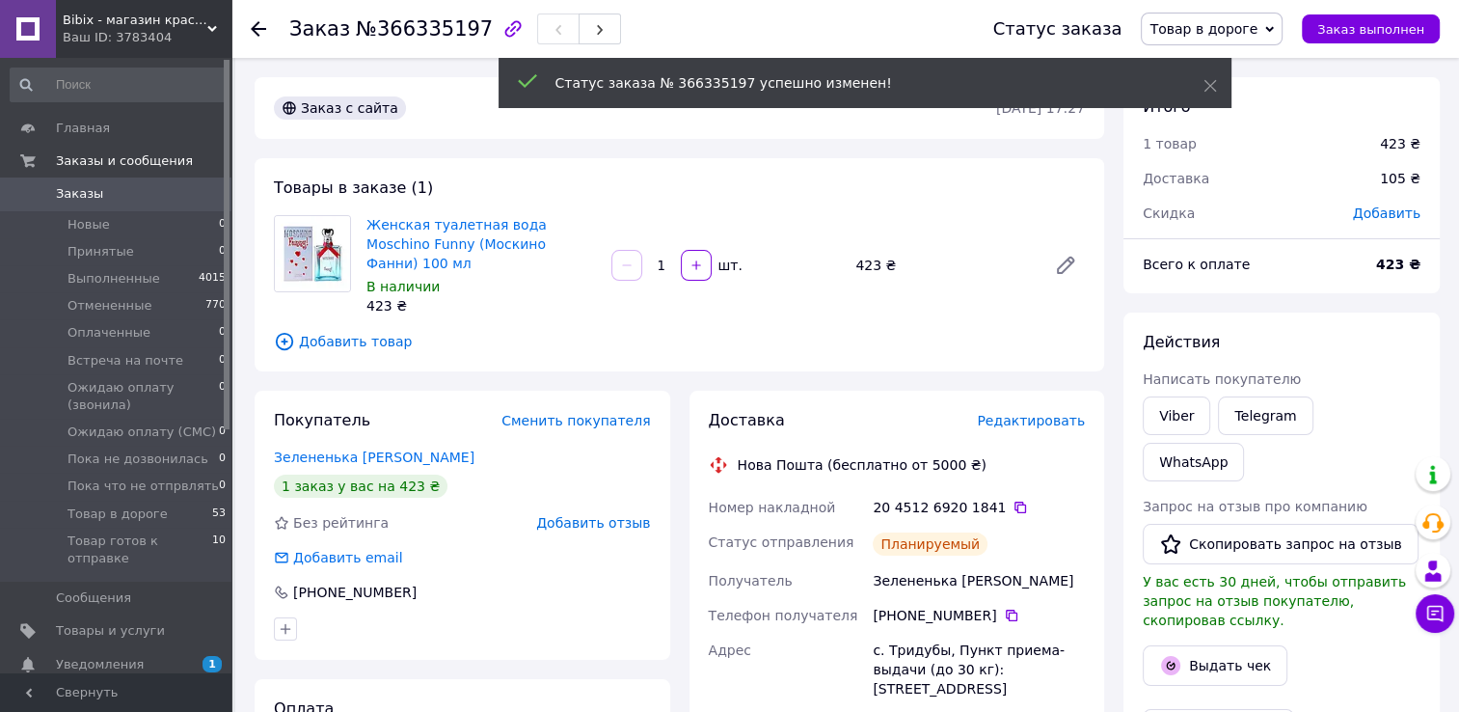
click at [249, 29] on div "Заказ №366335197 Статус заказа Товар в дороге Принят Выполнен Отменен Оплаченны…" at bounding box center [846, 29] width 1228 height 58
click at [256, 29] on use at bounding box center [258, 28] width 15 height 15
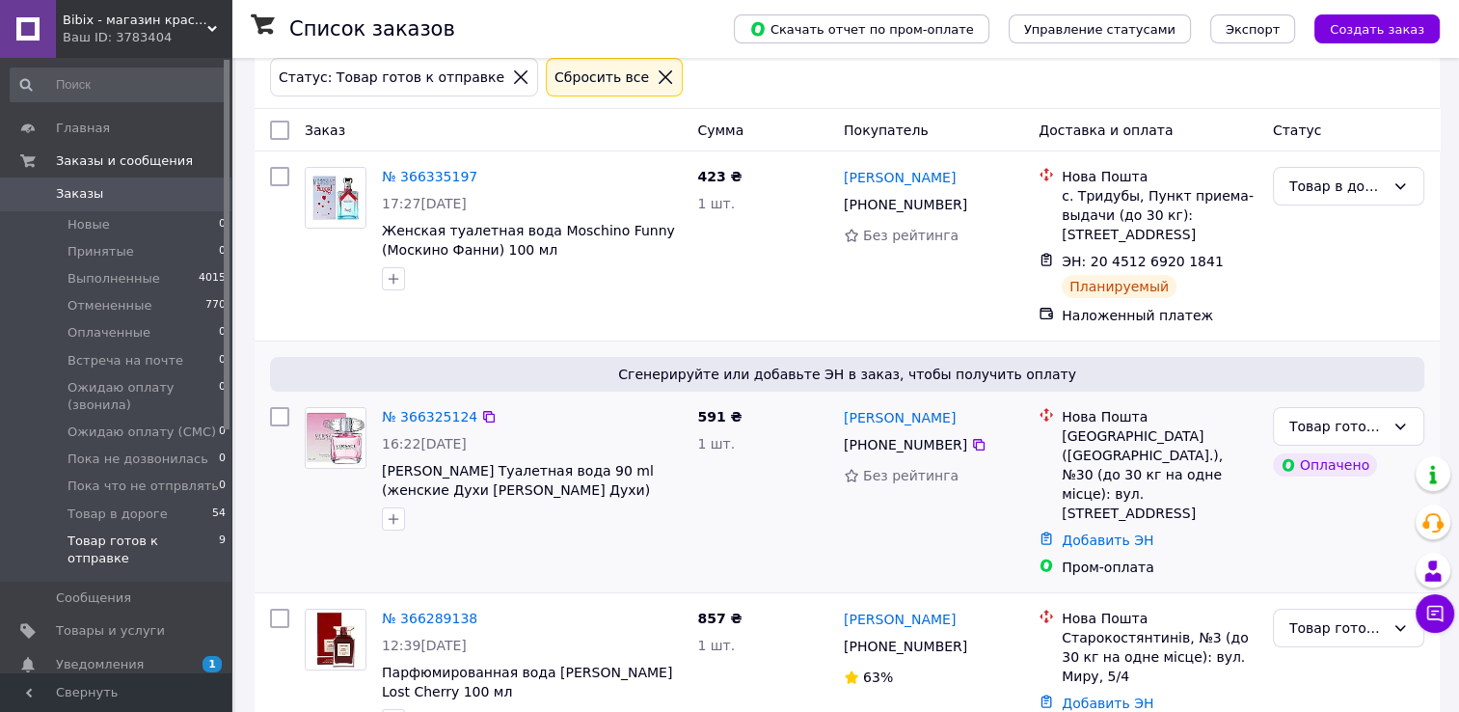
scroll to position [96, 0]
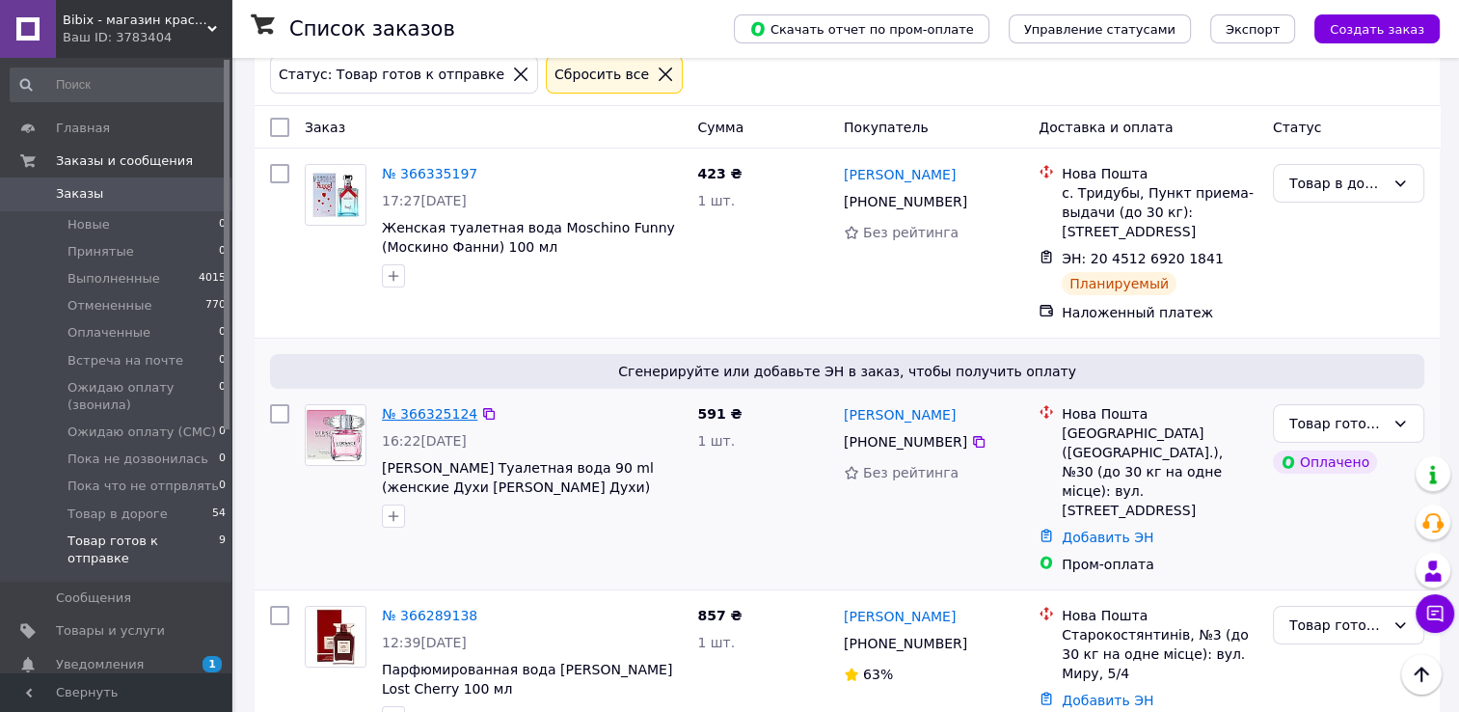
click at [396, 415] on link "№ 366325124" at bounding box center [429, 413] width 95 height 15
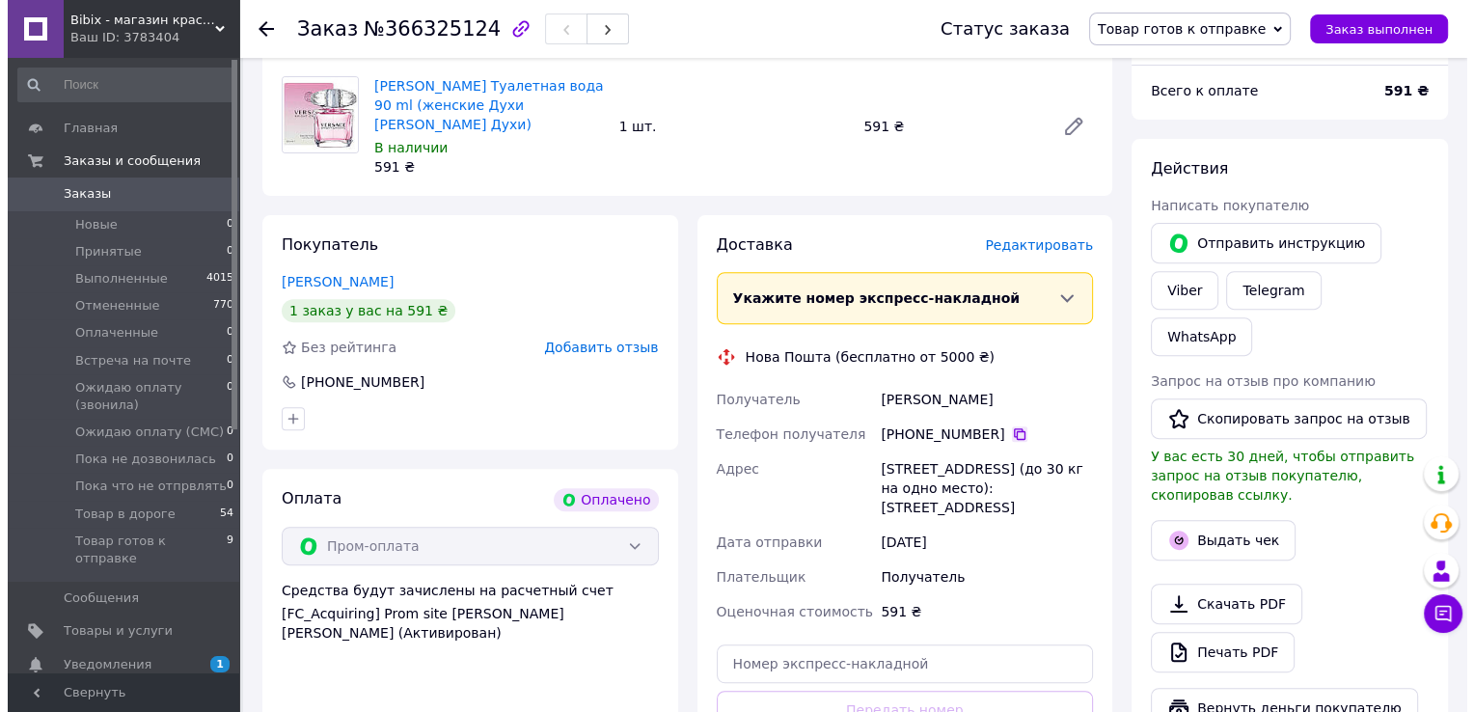
scroll to position [675, 0]
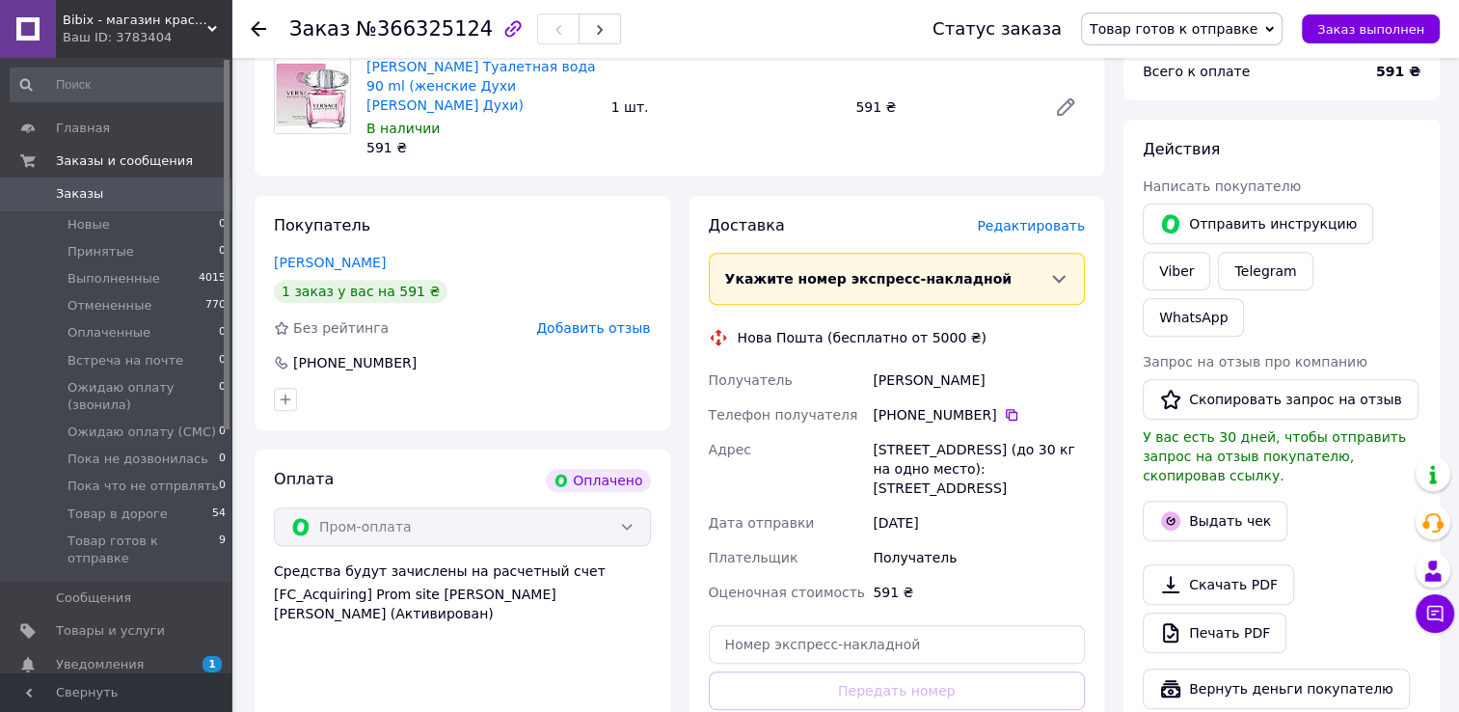
click at [1027, 218] on span "Редактировать" at bounding box center [1031, 225] width 108 height 15
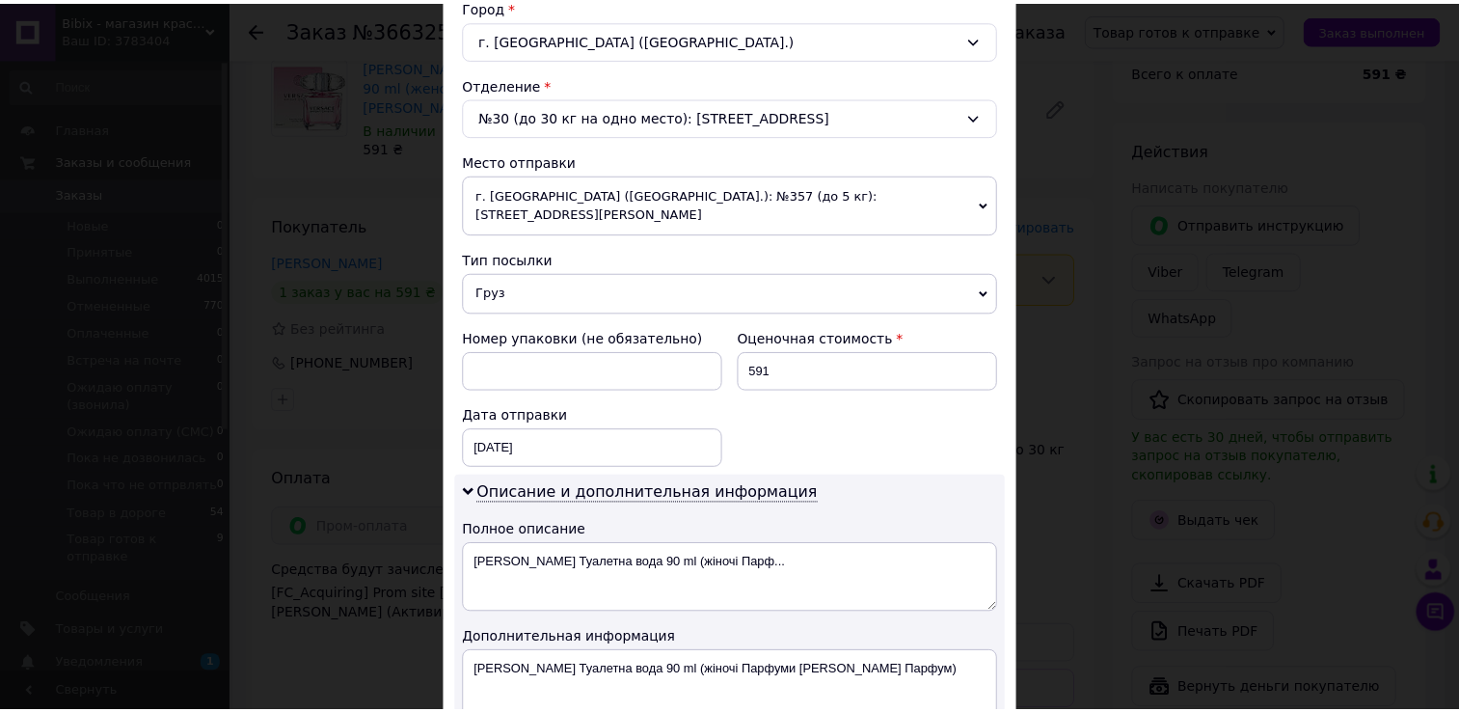
scroll to position [772, 0]
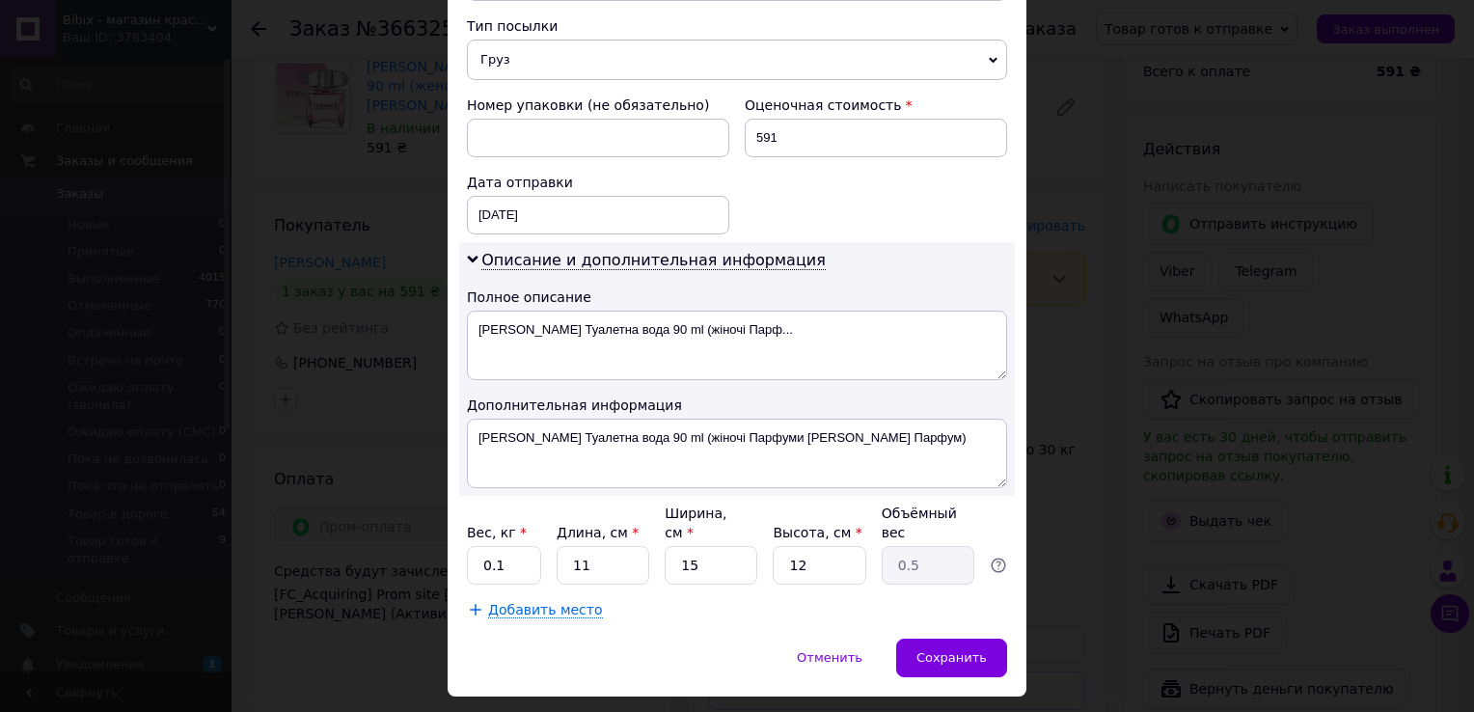
click at [1073, 305] on div "× Редактирование доставки Способ доставки Нова Пошта (бесплатно от 5000 ₴) Плат…" at bounding box center [737, 356] width 1474 height 712
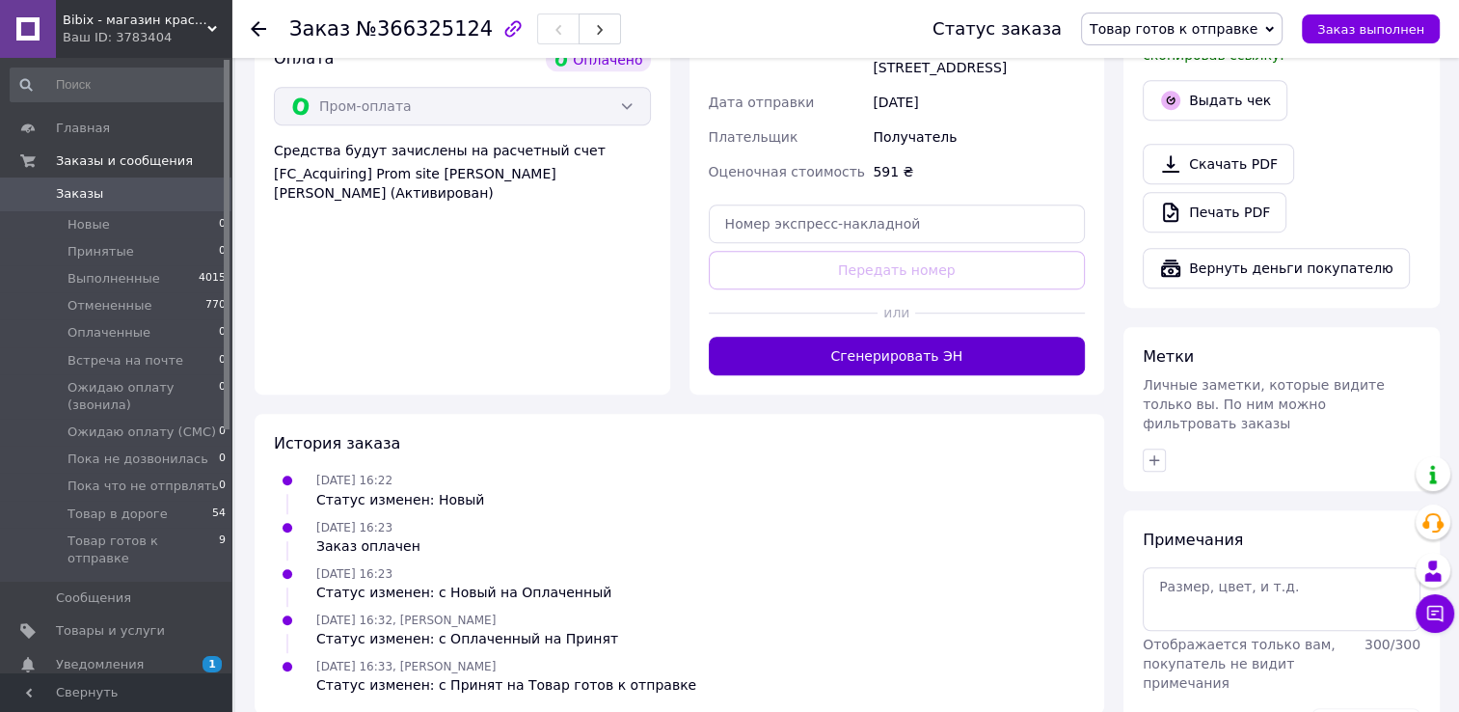
click at [938, 341] on button "Сгенерировать ЭН" at bounding box center [897, 356] width 377 height 39
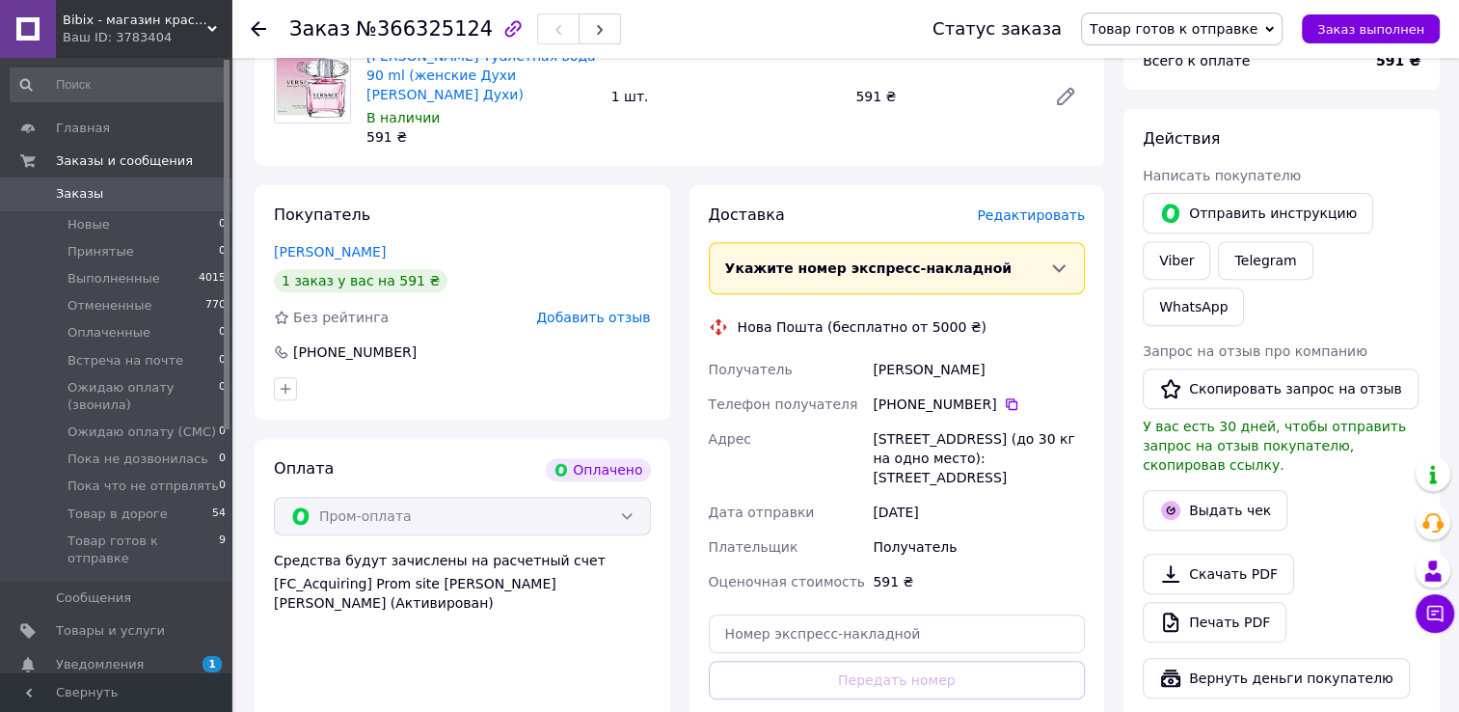
scroll to position [614, 0]
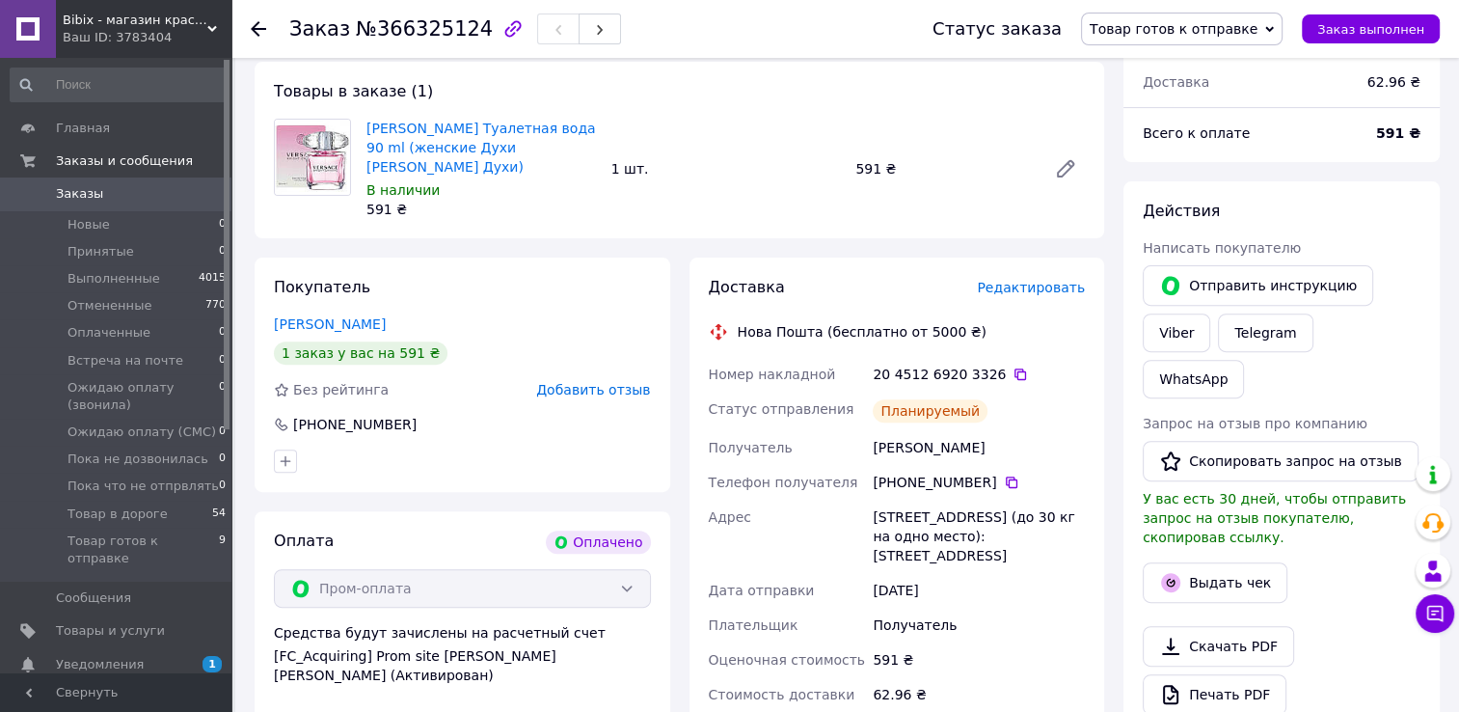
click at [253, 29] on use at bounding box center [258, 28] width 15 height 15
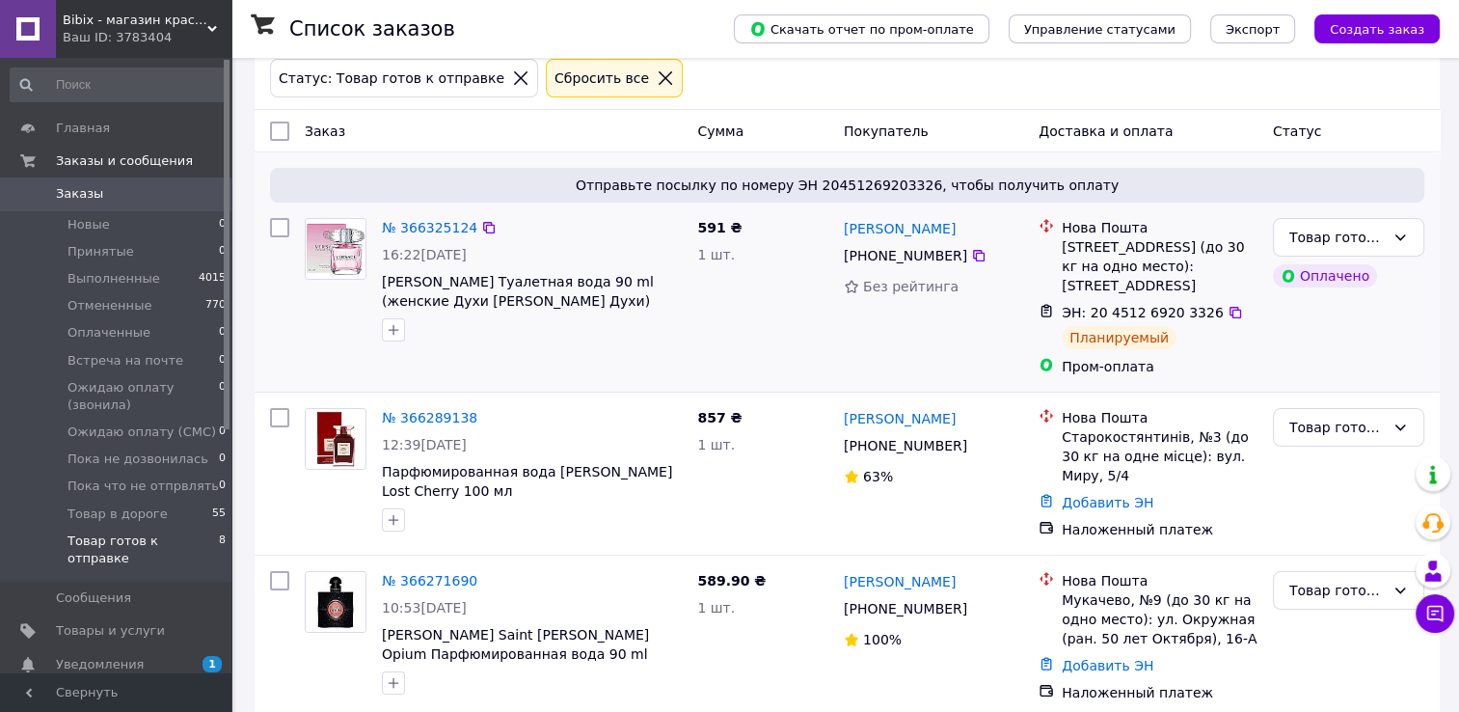
scroll to position [96, 0]
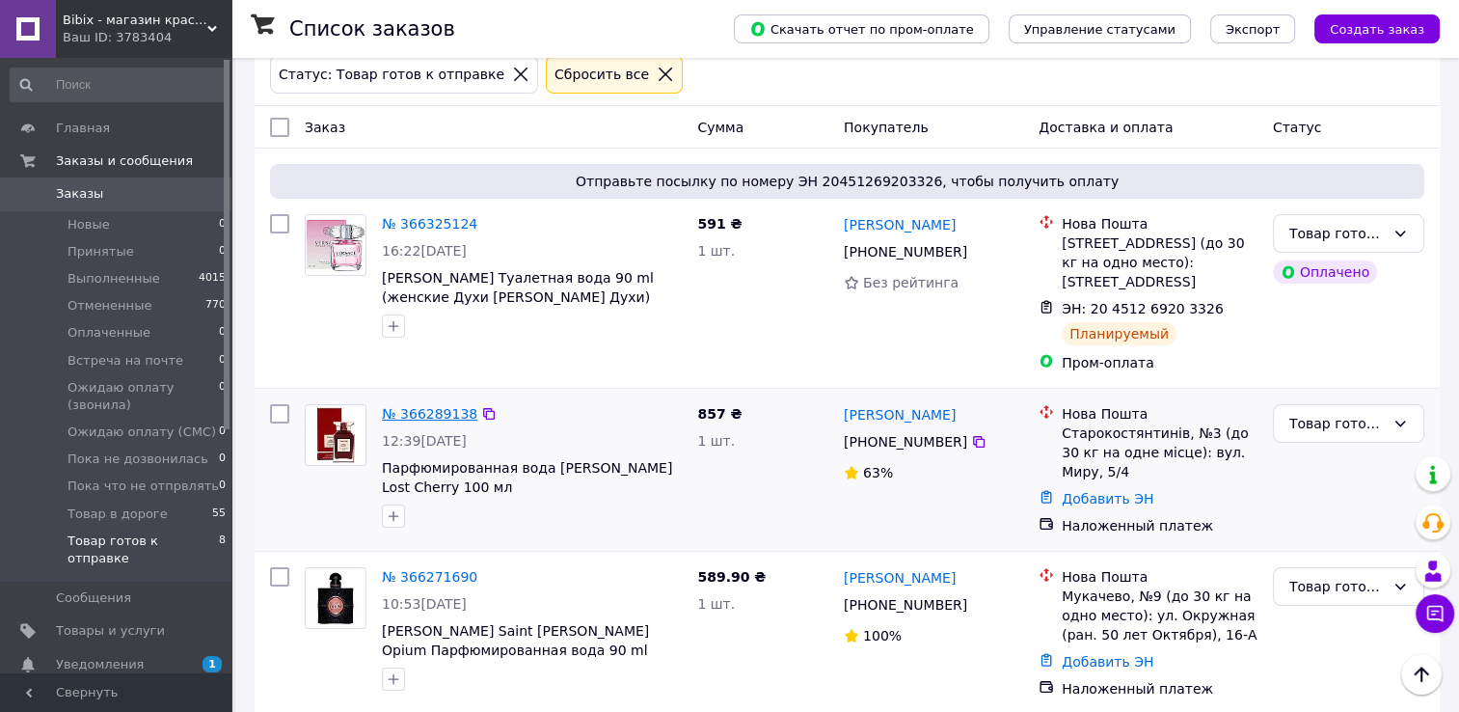
click at [421, 415] on link "№ 366289138" at bounding box center [429, 413] width 95 height 15
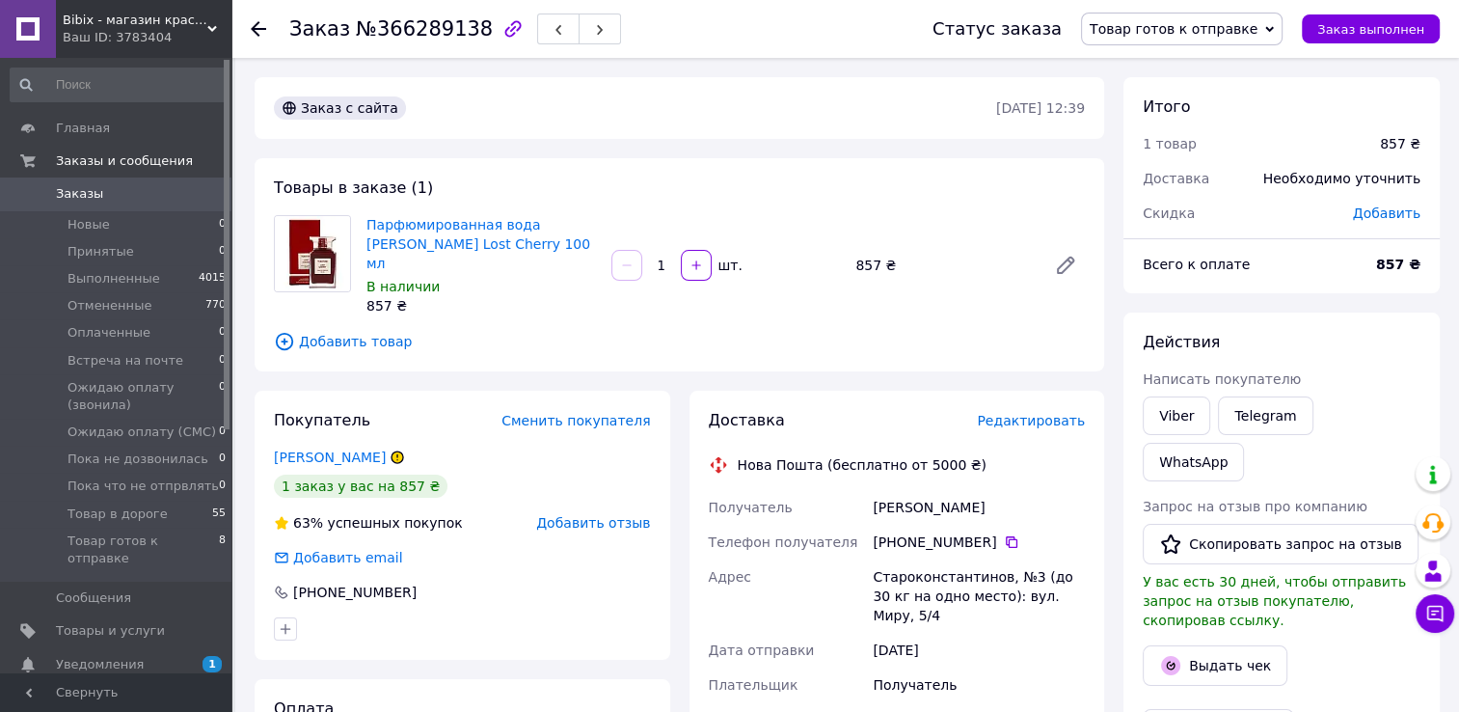
click at [1034, 413] on span "Редактировать" at bounding box center [1031, 420] width 108 height 15
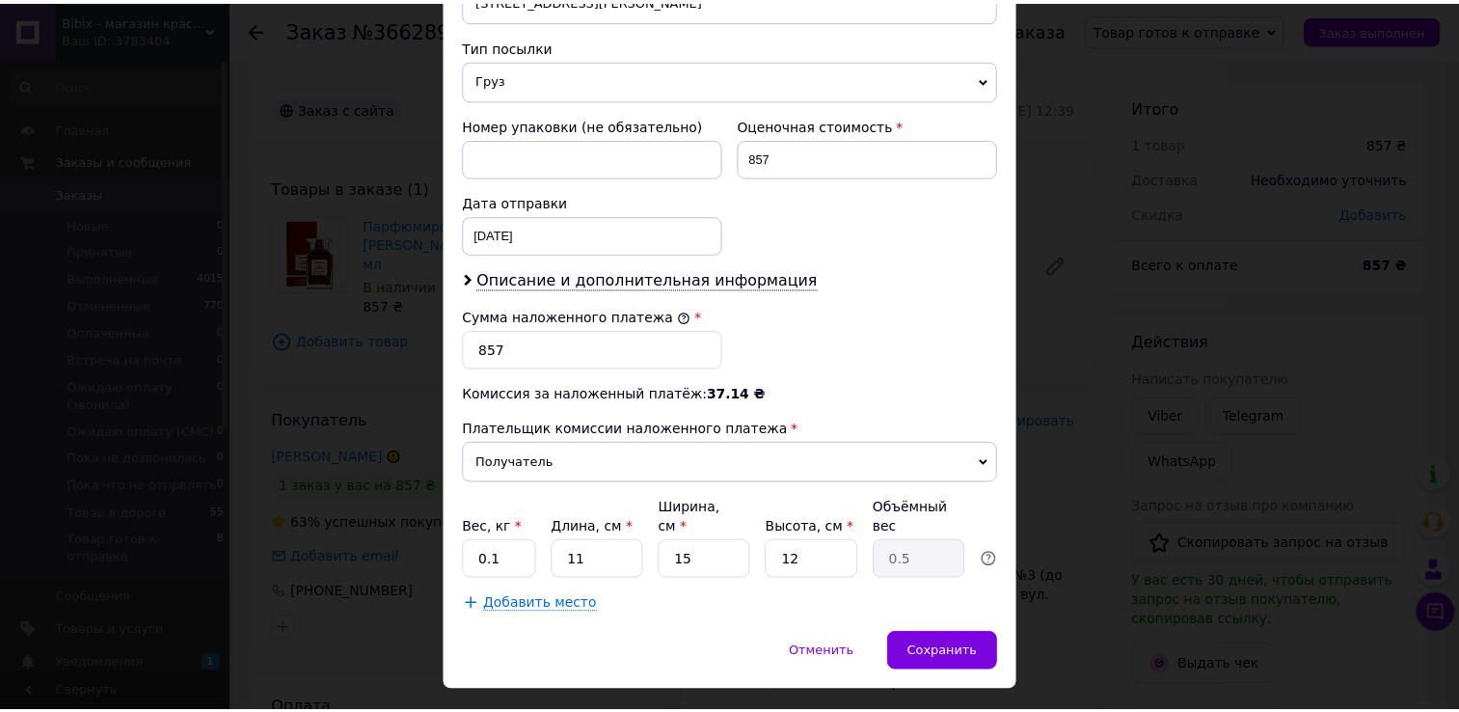
scroll to position [753, 0]
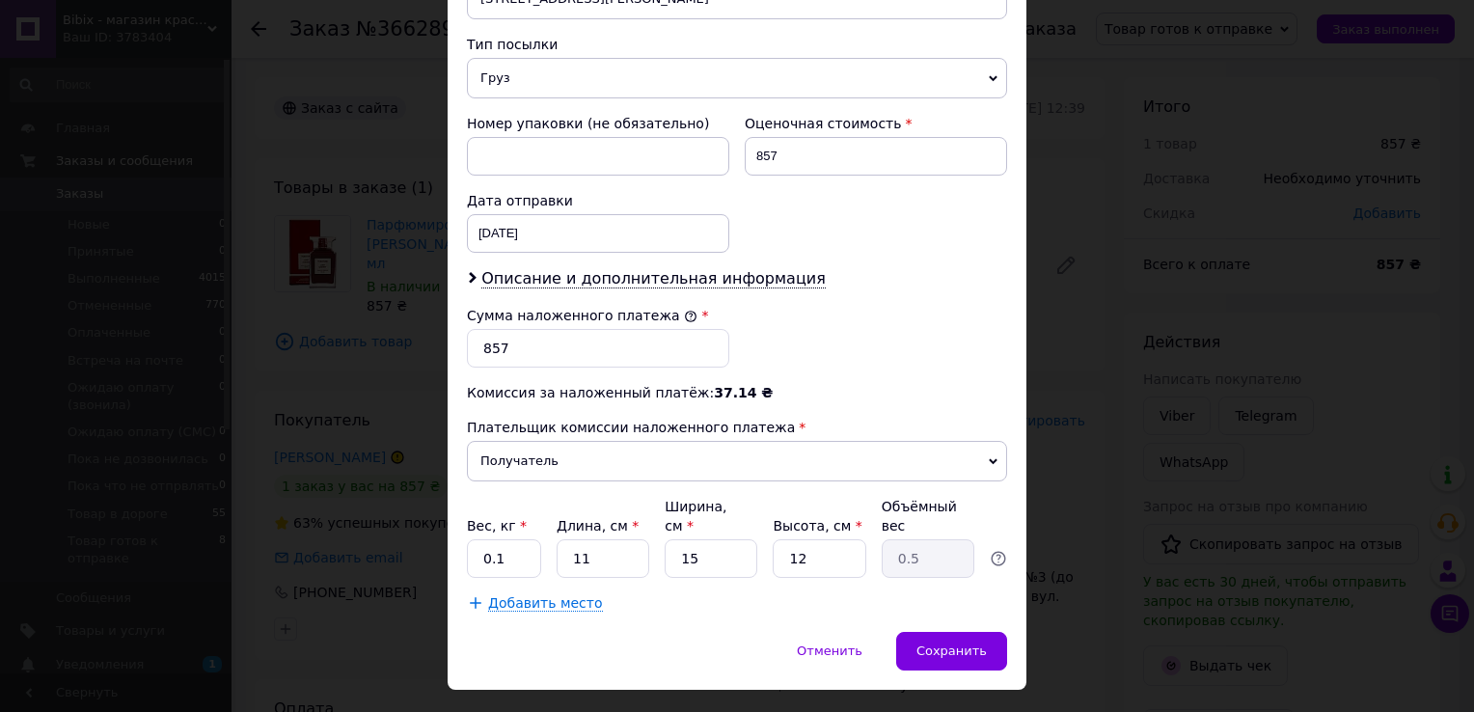
click at [1077, 426] on div "× Редактирование доставки Способ доставки Нова Пошта (бесплатно от 5000 ₴) Плат…" at bounding box center [737, 356] width 1474 height 712
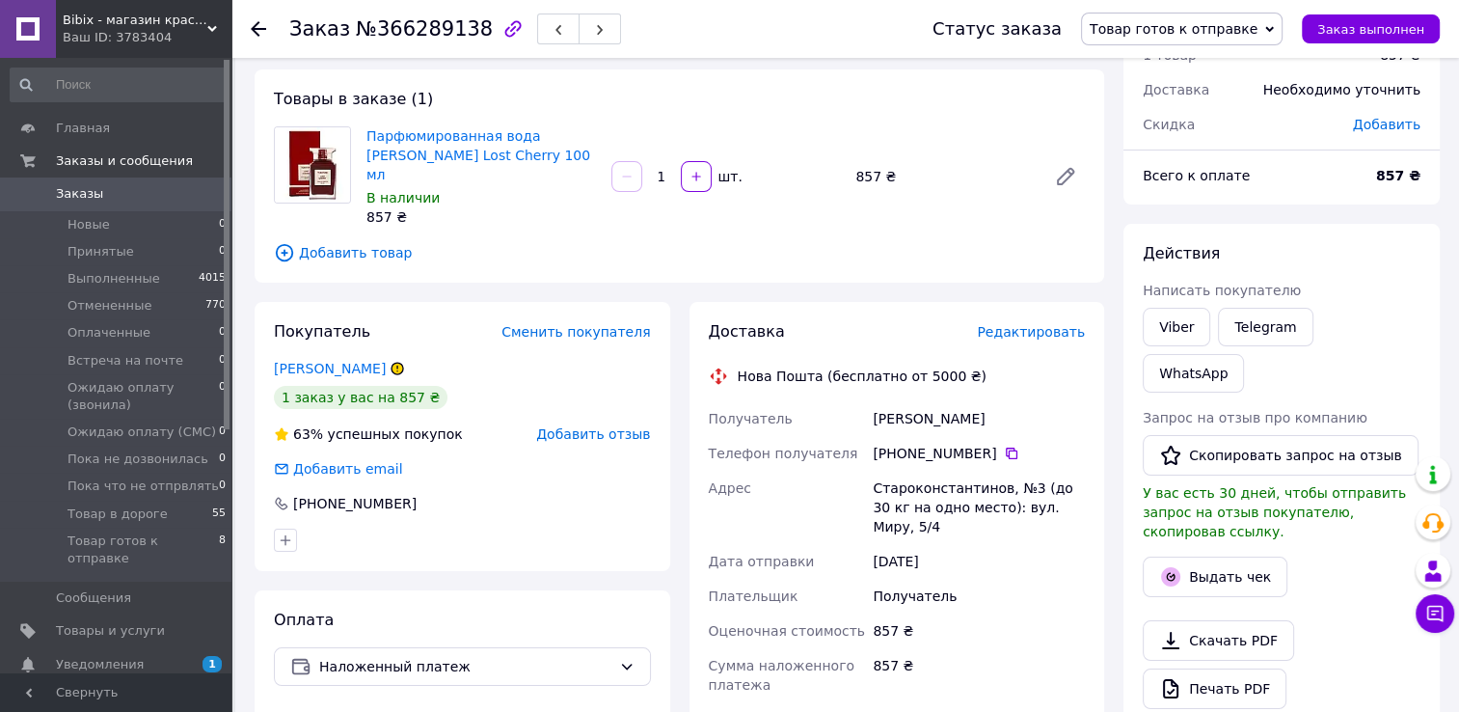
scroll to position [482, 0]
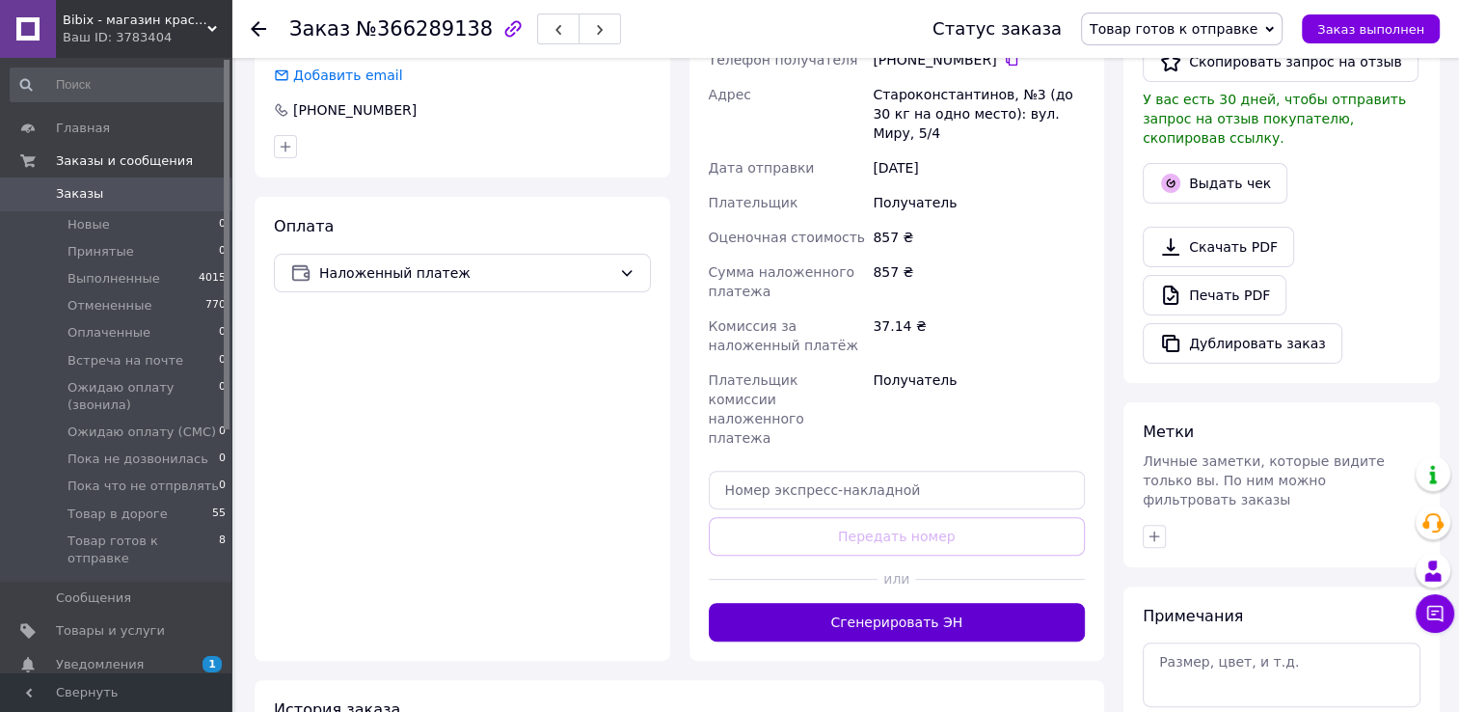
click at [973, 603] on button "Сгенерировать ЭН" at bounding box center [897, 622] width 377 height 39
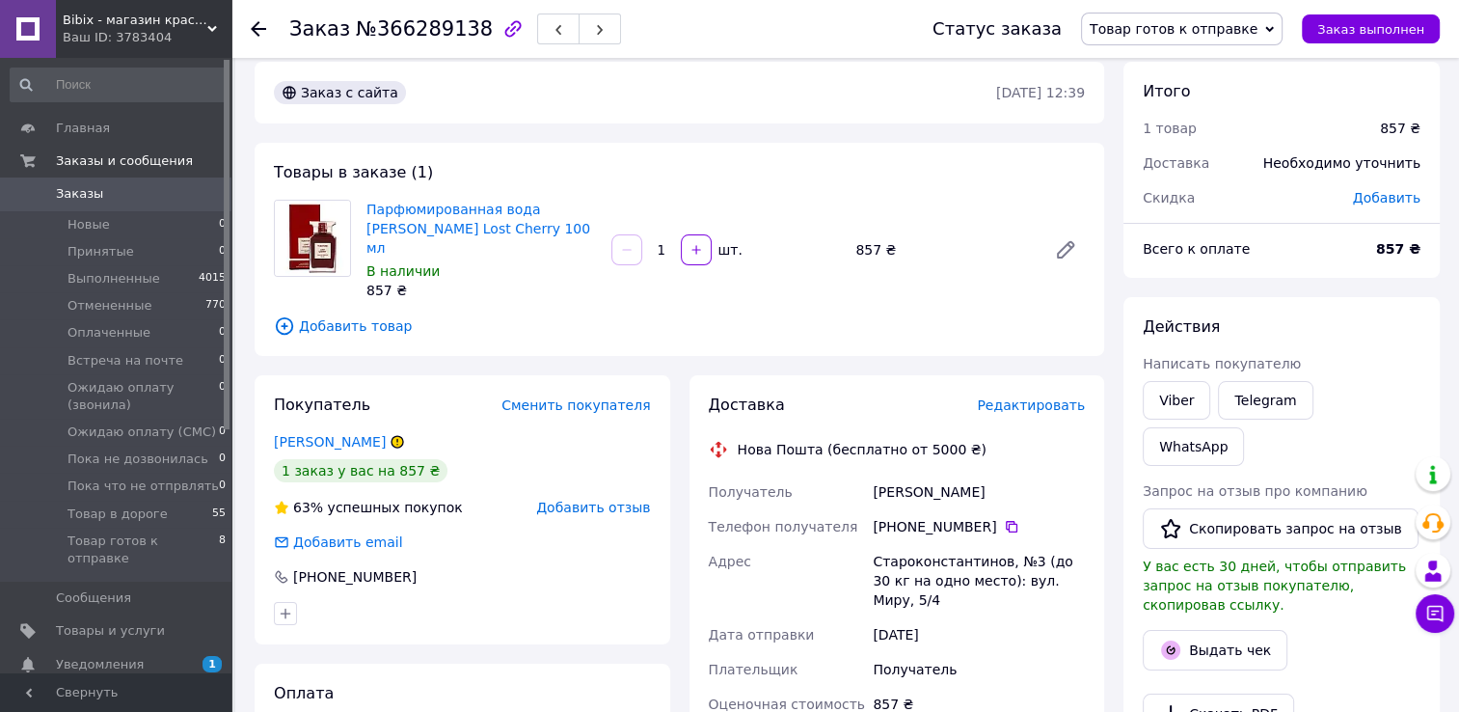
scroll to position [0, 0]
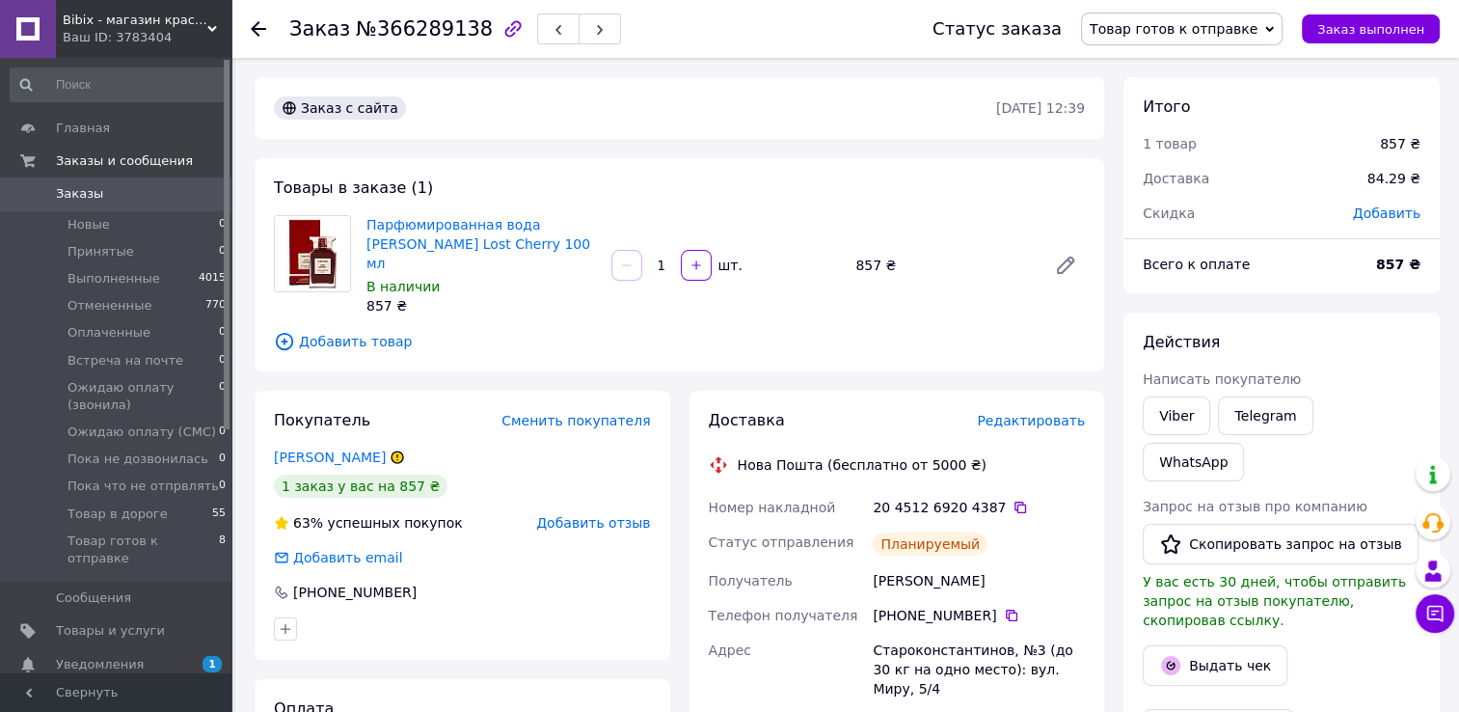
drag, startPoint x: 1210, startPoint y: 30, endPoint x: 1202, endPoint y: 51, distance: 22.6
click at [1210, 30] on span "Товар готов к отправке" at bounding box center [1174, 28] width 168 height 15
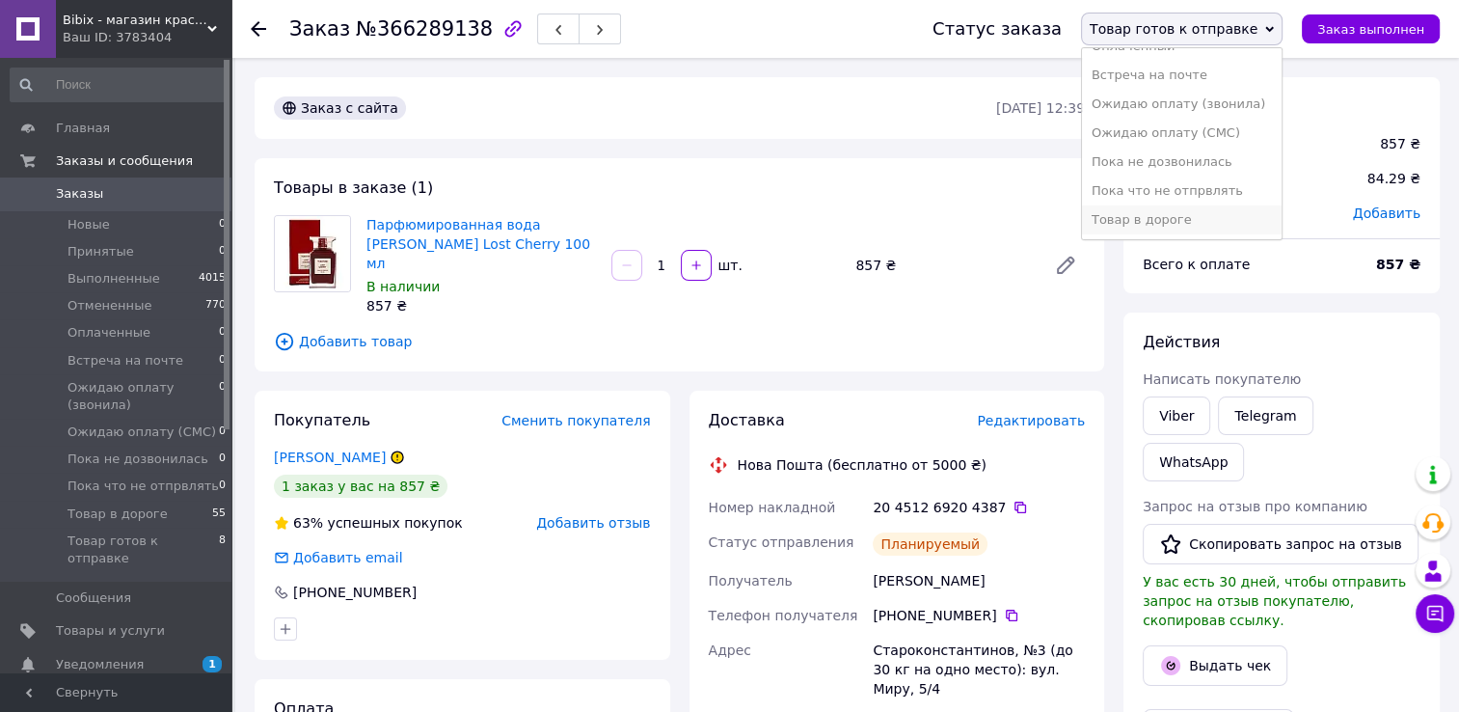
click at [1185, 223] on li "Товар в дороге" at bounding box center [1182, 219] width 200 height 29
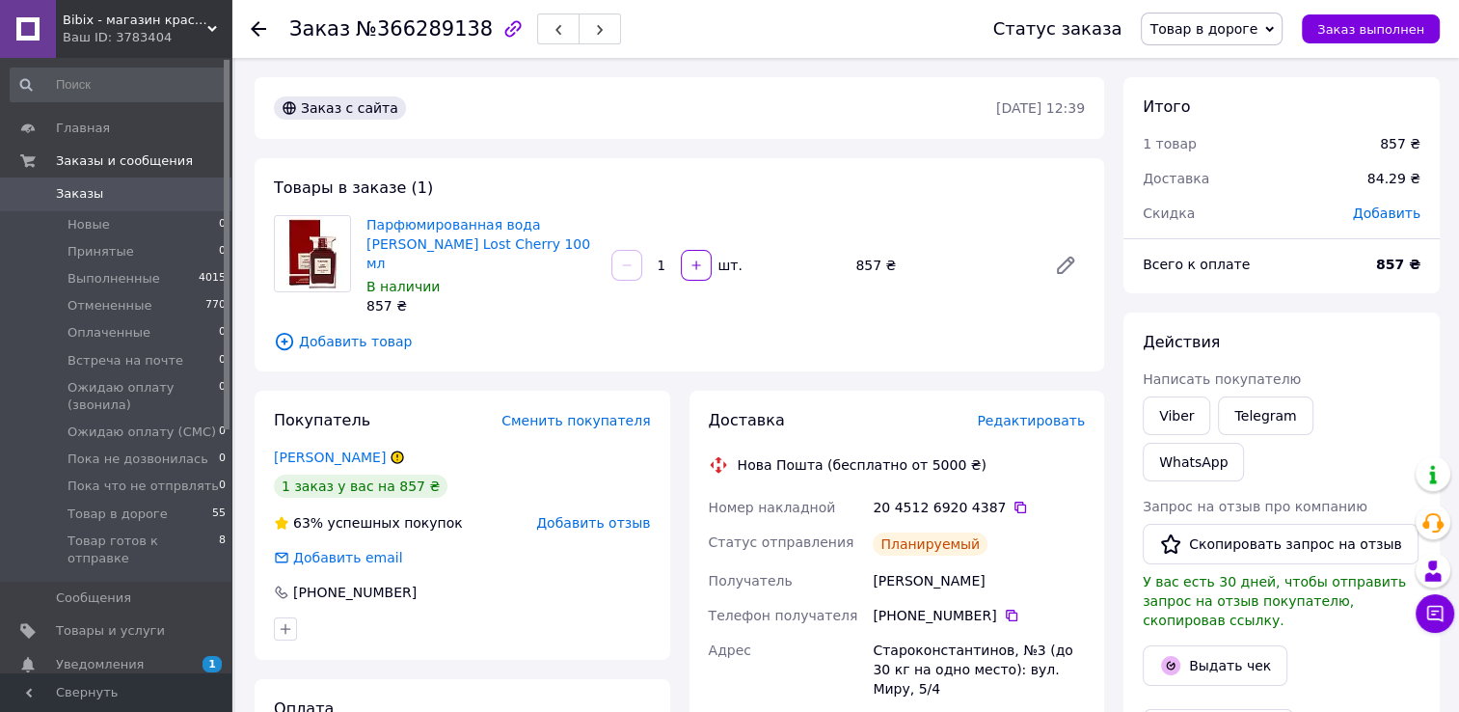
click at [1244, 35] on span "Товар в дороге" at bounding box center [1204, 28] width 108 height 15
click at [864, 87] on div "Заказ с сайта 12.10.2025 • 12:39" at bounding box center [680, 108] width 850 height 62
click at [259, 31] on icon at bounding box center [258, 28] width 15 height 15
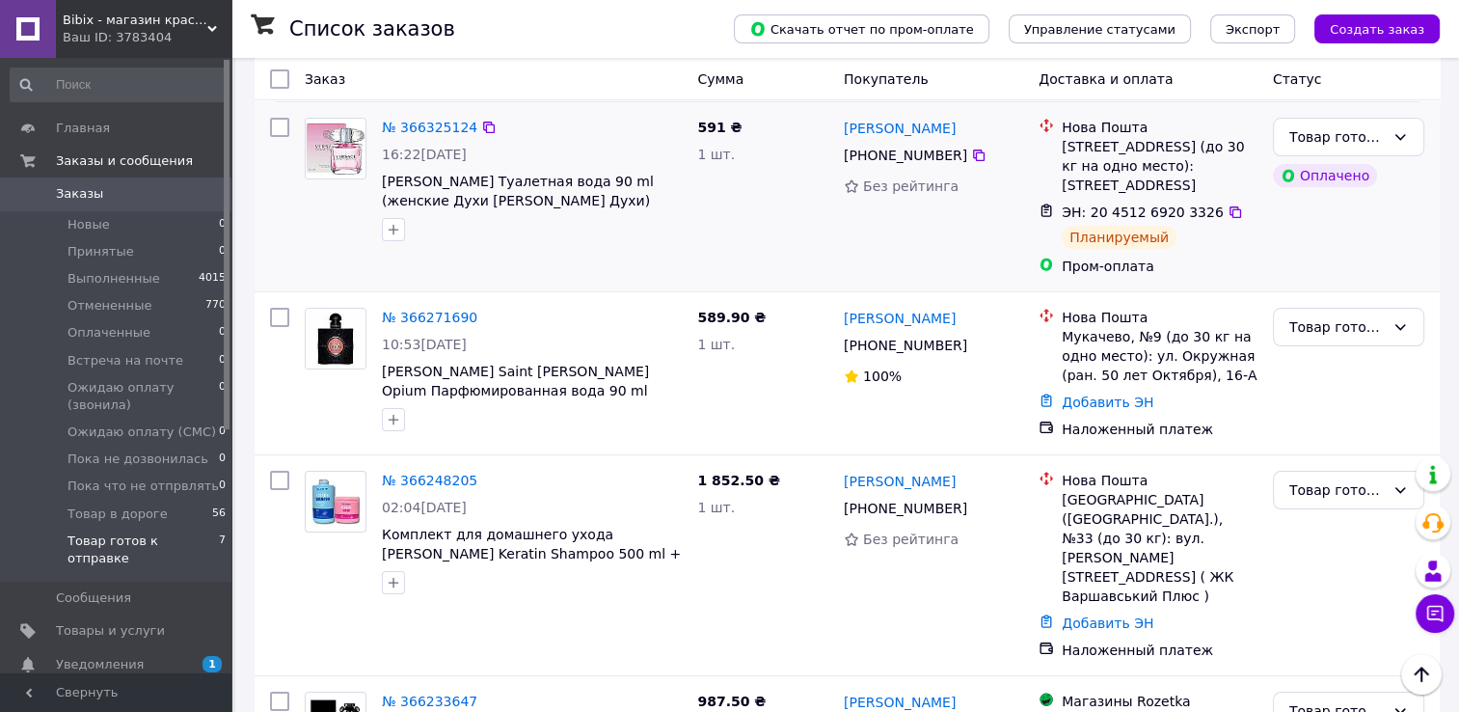
scroll to position [193, 0]
click at [413, 318] on link "№ 366271690" at bounding box center [429, 317] width 95 height 15
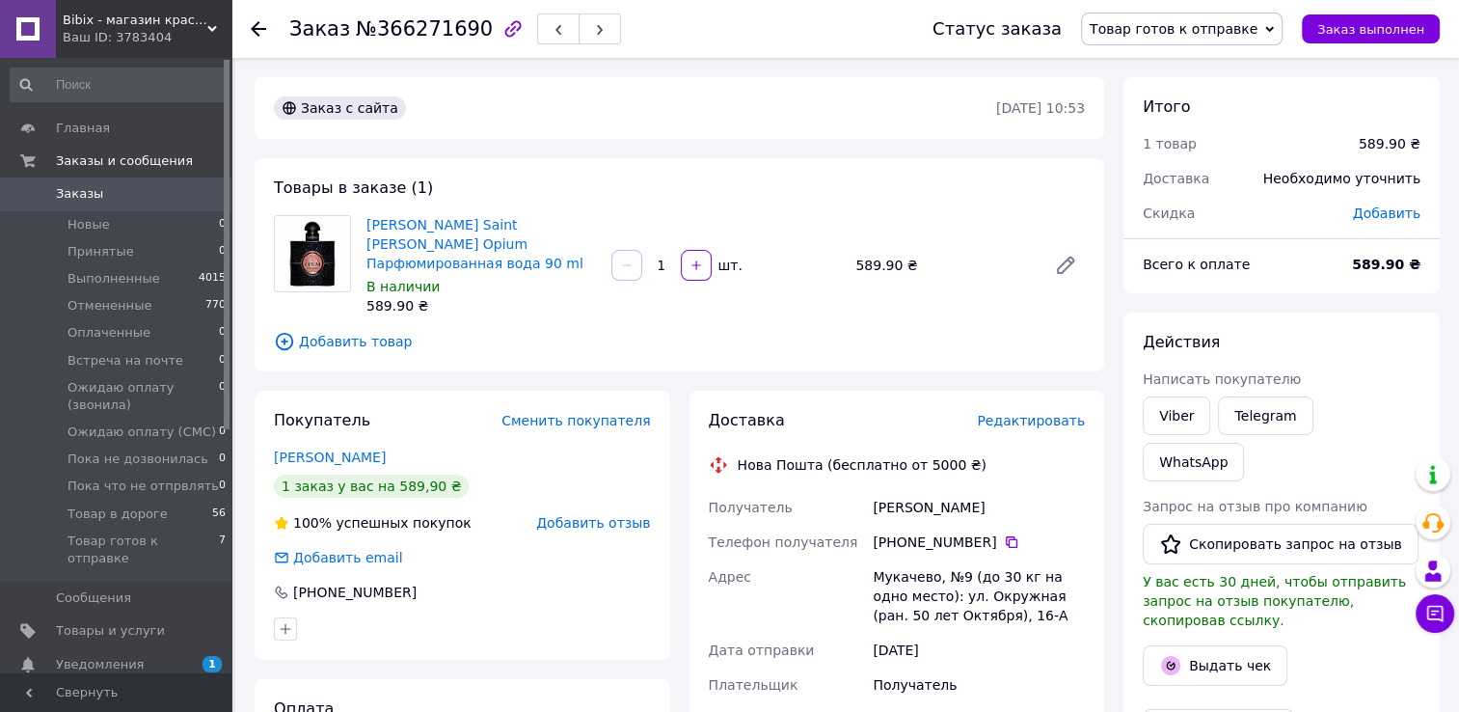
click at [1002, 413] on span "Редактировать" at bounding box center [1031, 420] width 108 height 15
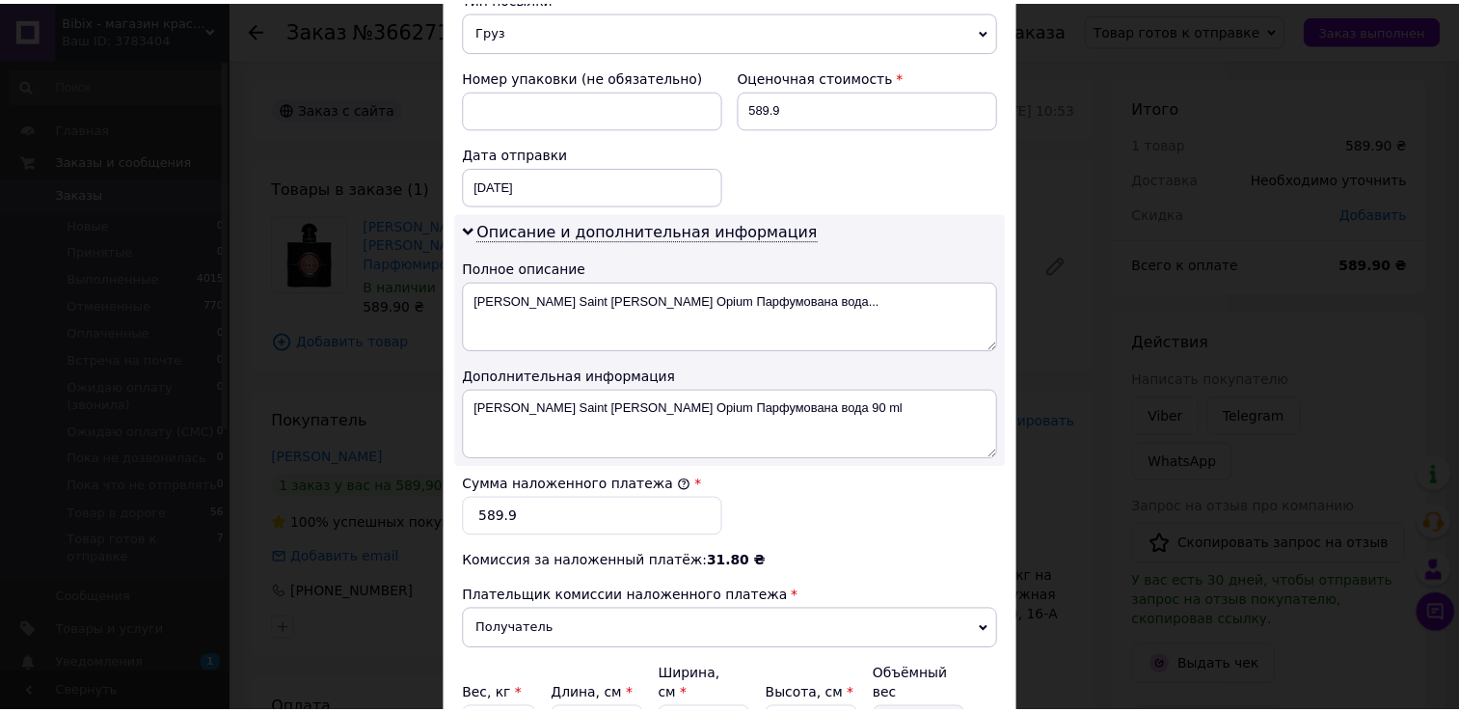
scroll to position [965, 0]
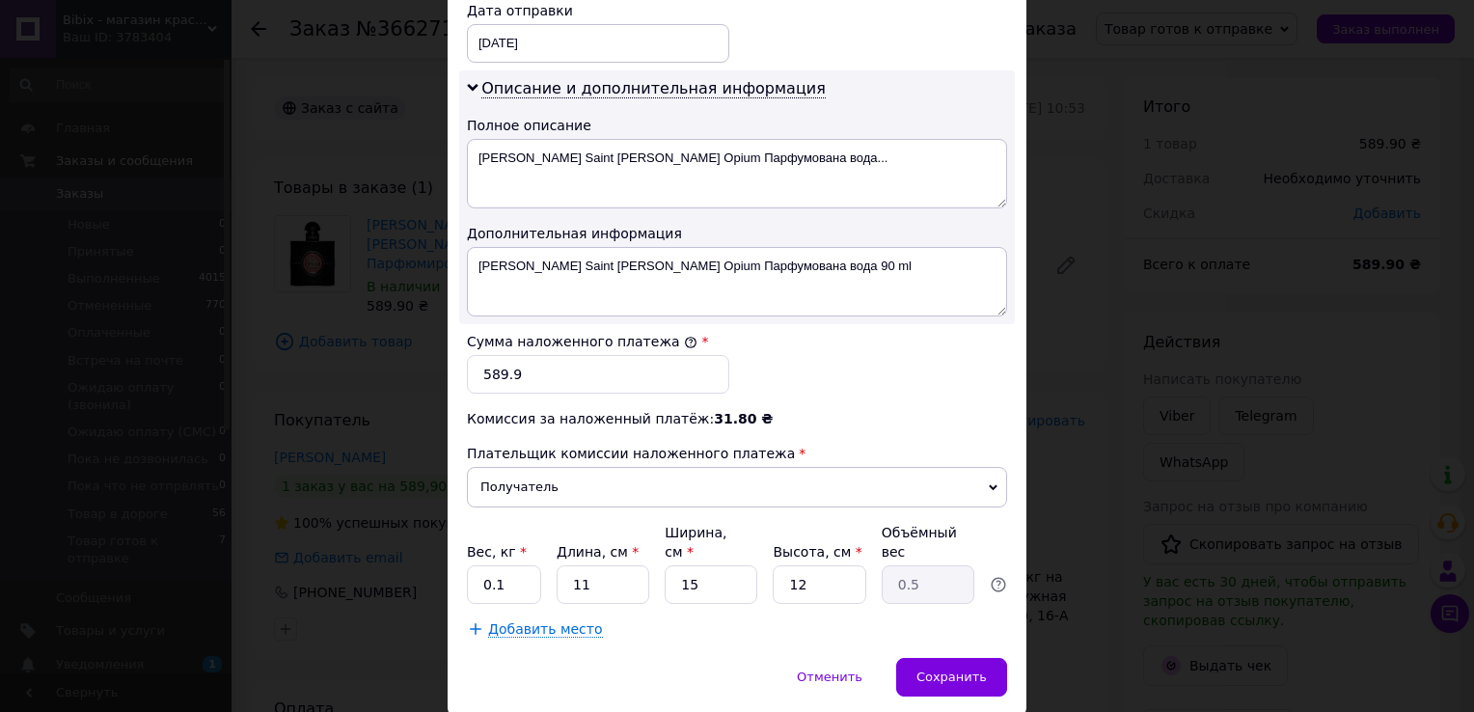
click at [974, 444] on div "Плательщик комиссии наложенного платежа" at bounding box center [737, 453] width 540 height 19
click at [1092, 392] on div "× Редактирование доставки Способ доставки Нова Пошта (бесплатно от 5000 ₴) Плат…" at bounding box center [737, 356] width 1474 height 712
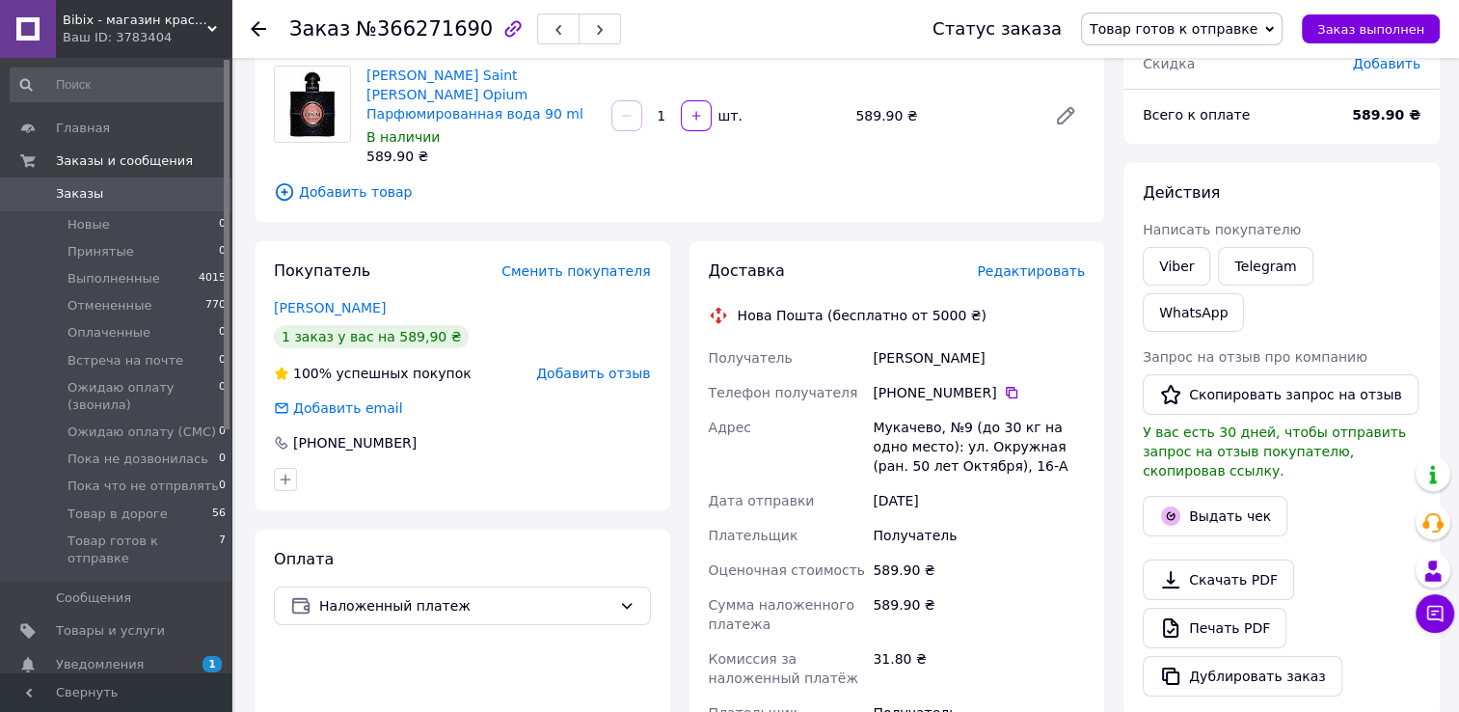
scroll to position [482, 0]
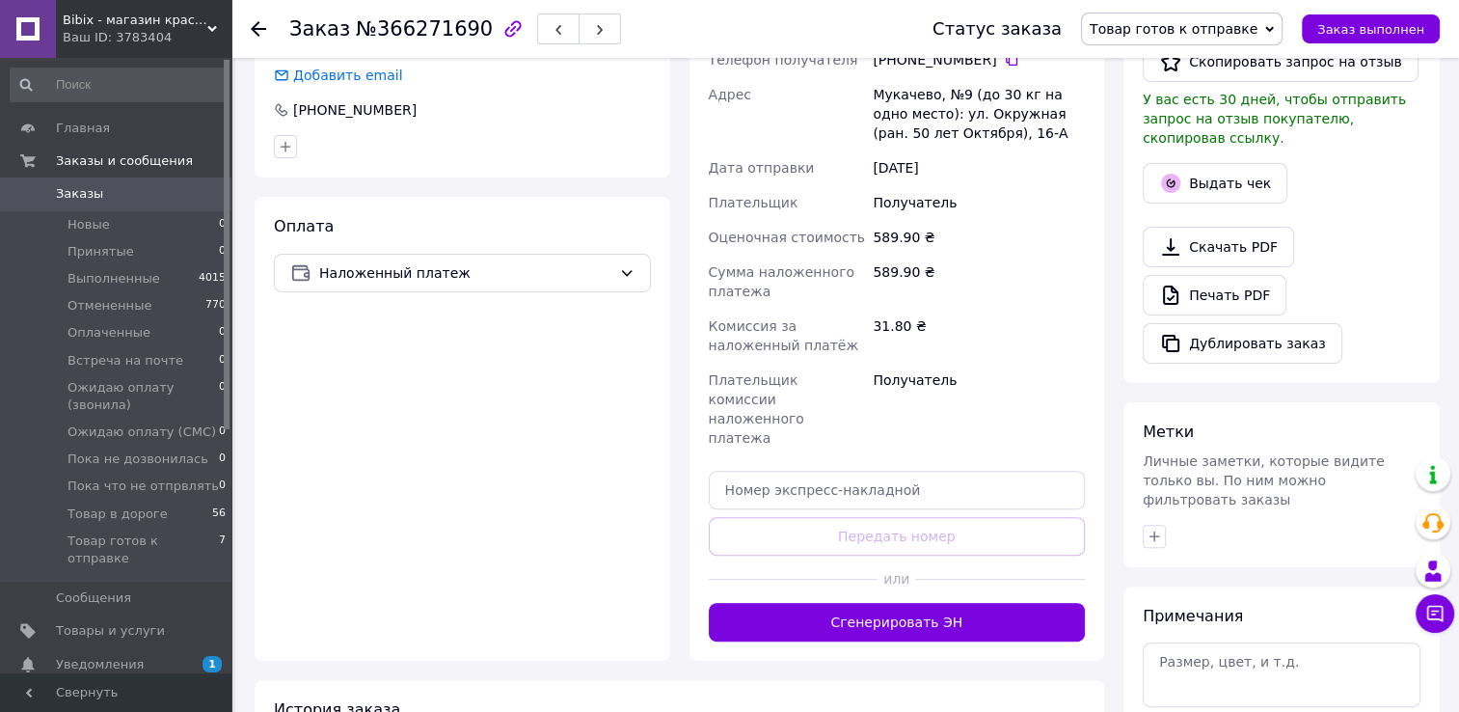
click at [887, 603] on button "Сгенерировать ЭН" at bounding box center [897, 622] width 377 height 39
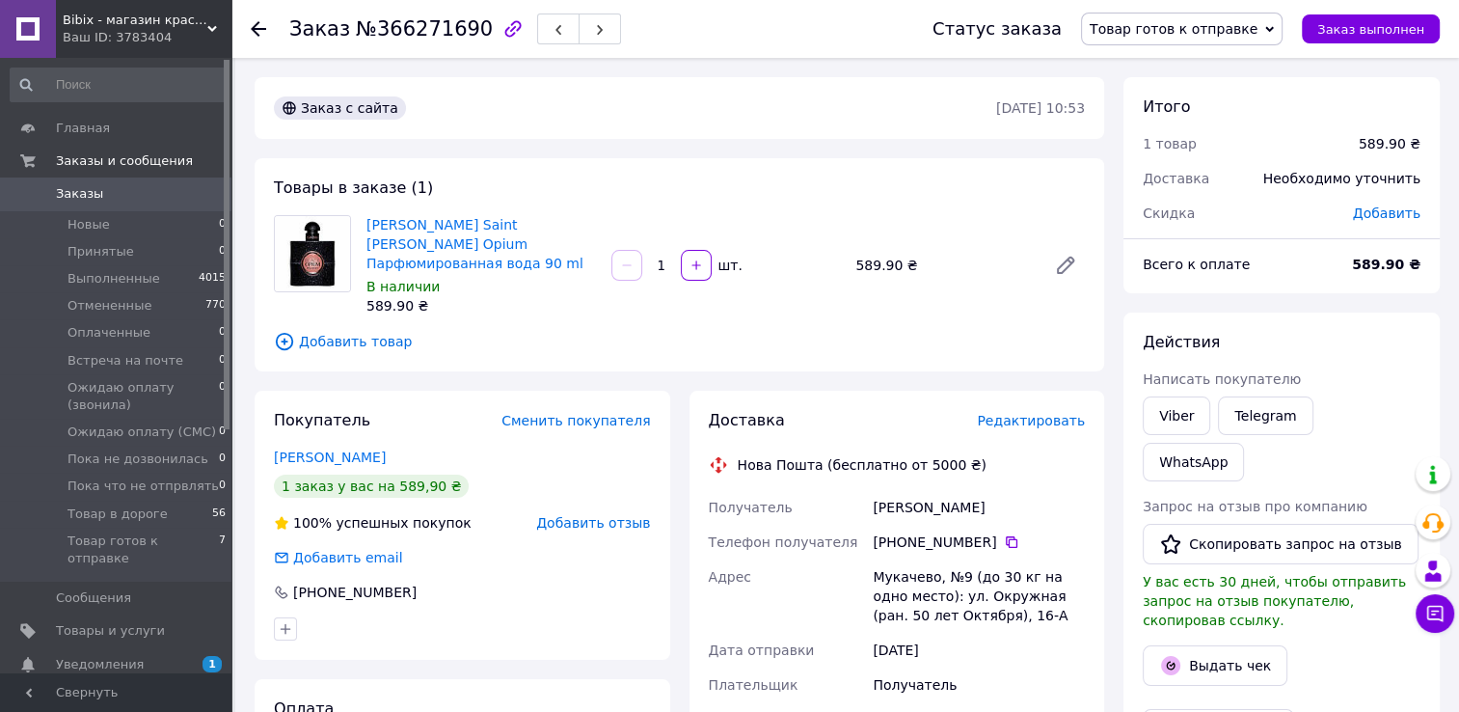
scroll to position [0, 0]
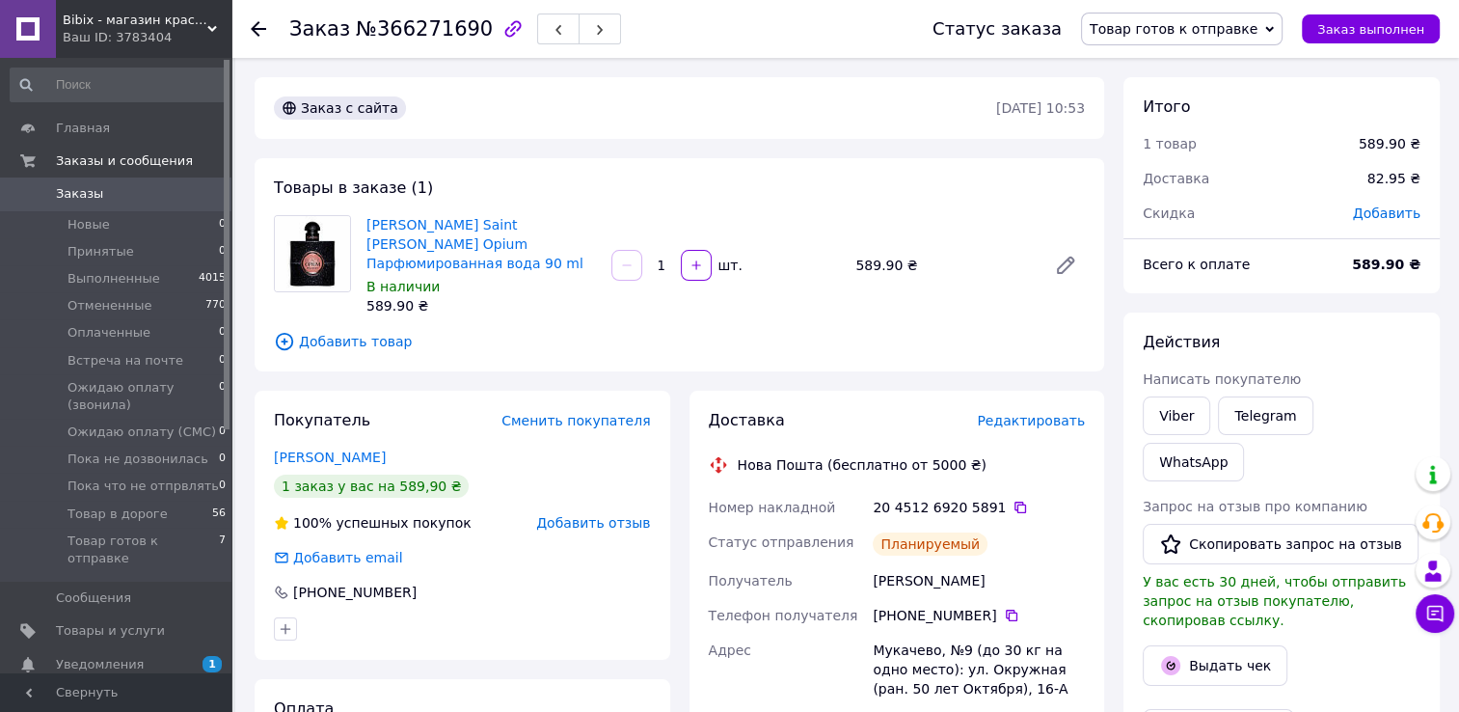
click at [257, 19] on div at bounding box center [258, 28] width 15 height 19
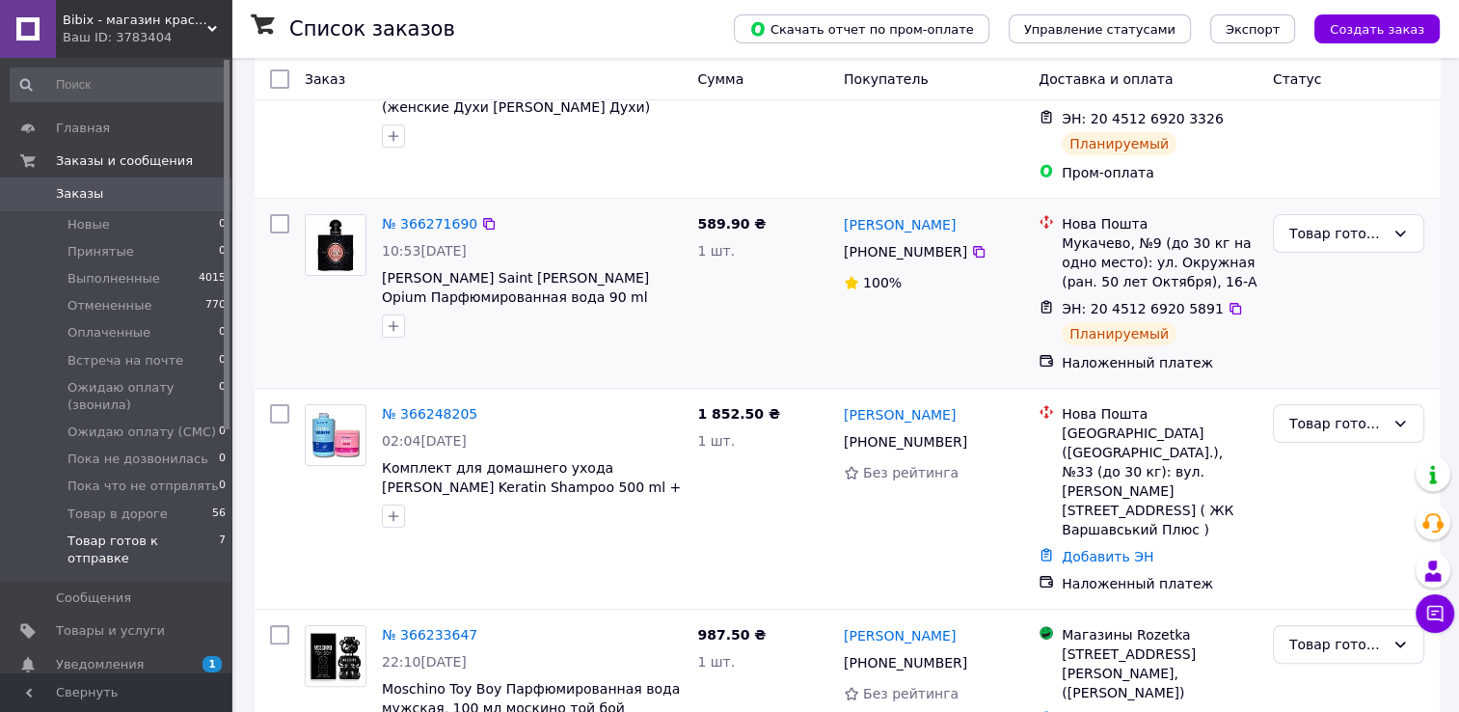
scroll to position [289, 0]
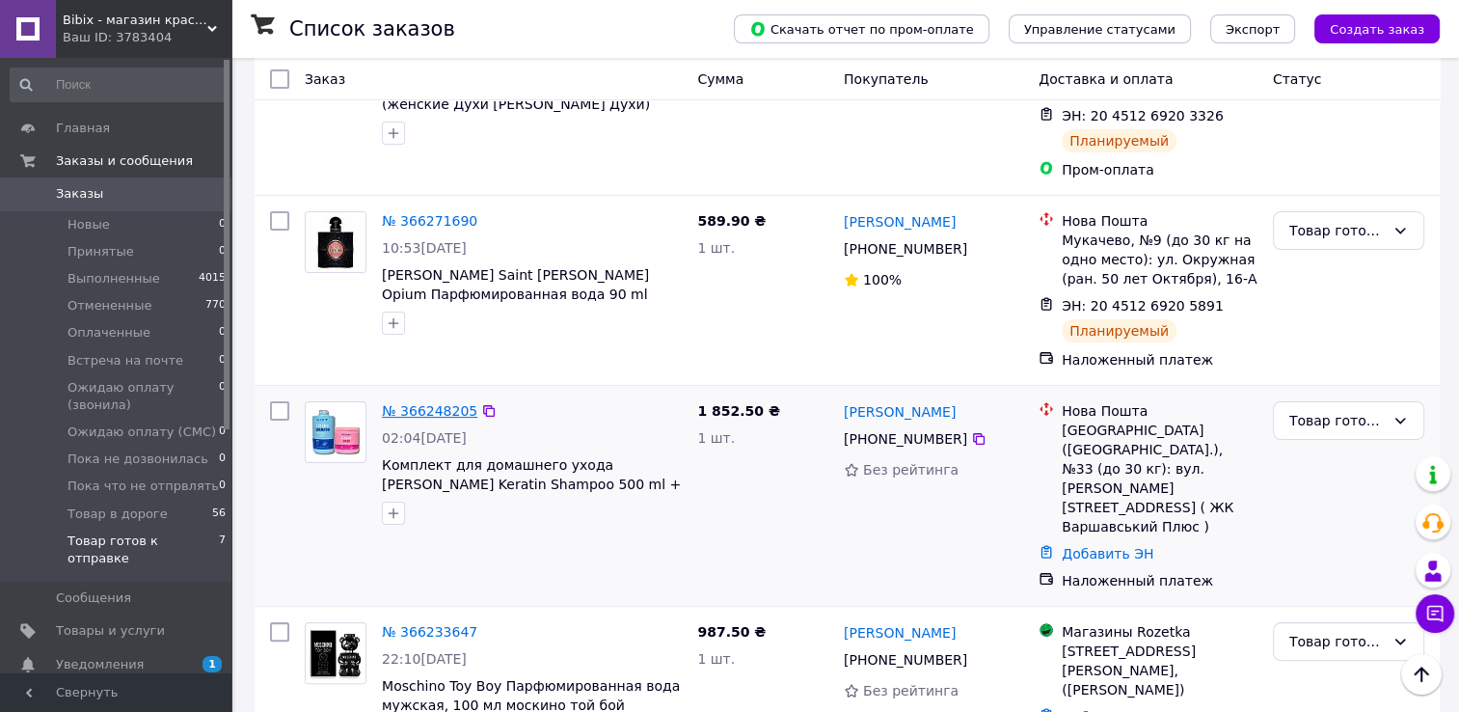
click at [407, 411] on link "№ 366248205" at bounding box center [429, 410] width 95 height 15
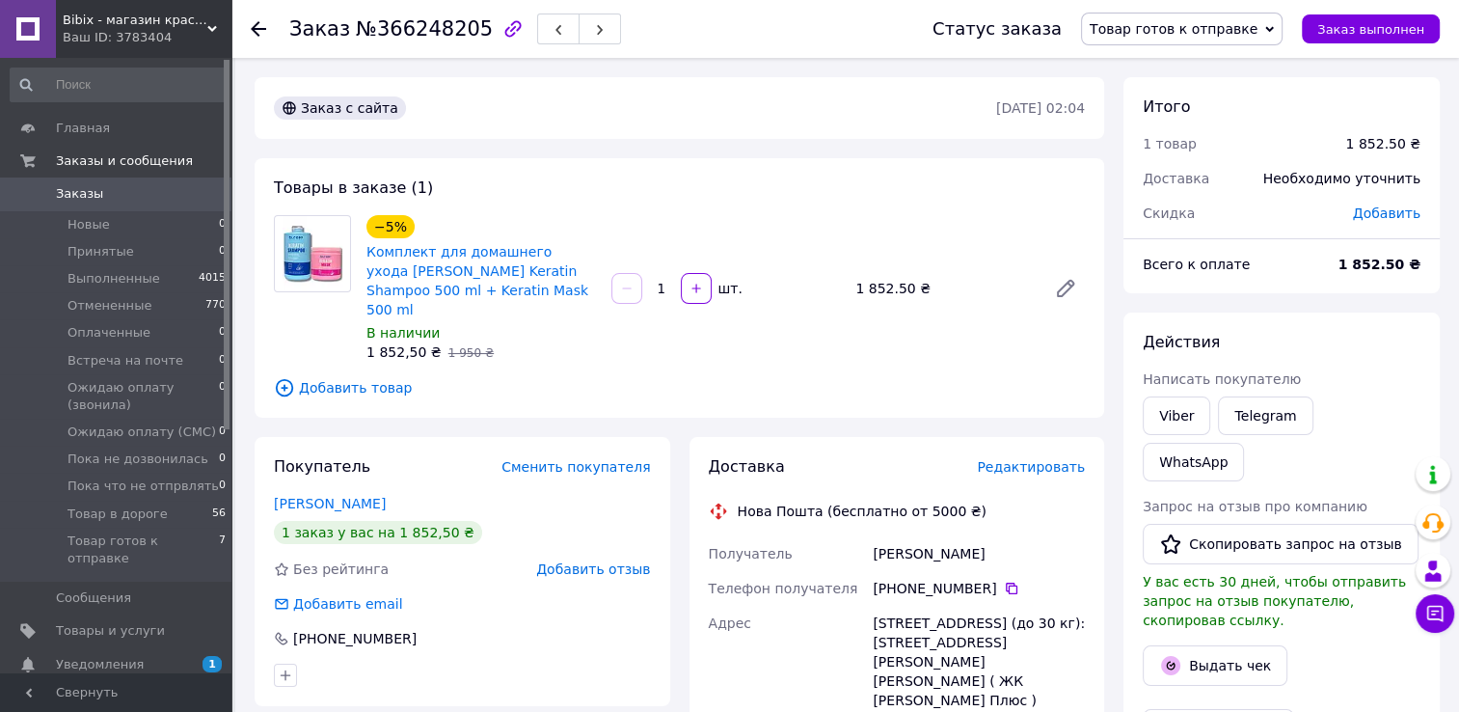
click at [1042, 459] on span "Редактировать" at bounding box center [1031, 466] width 108 height 15
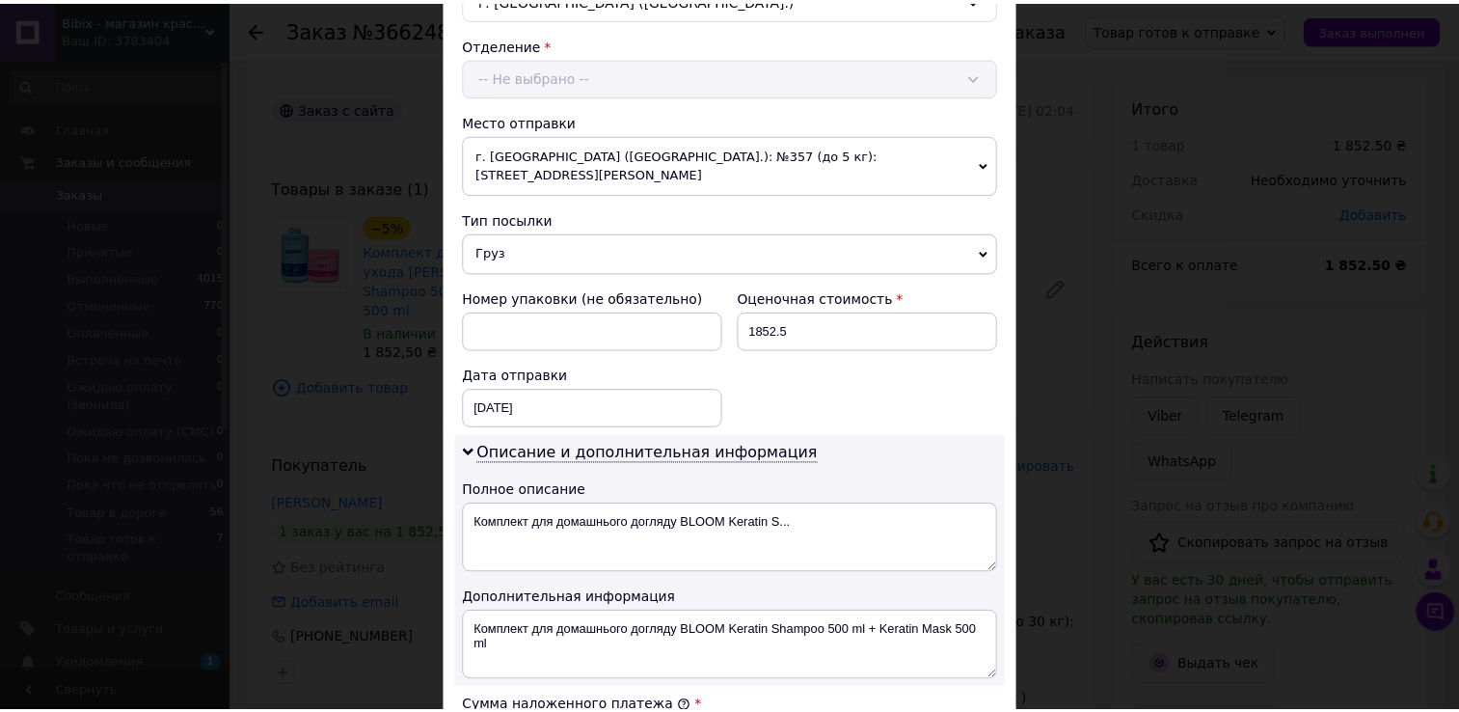
scroll to position [965, 0]
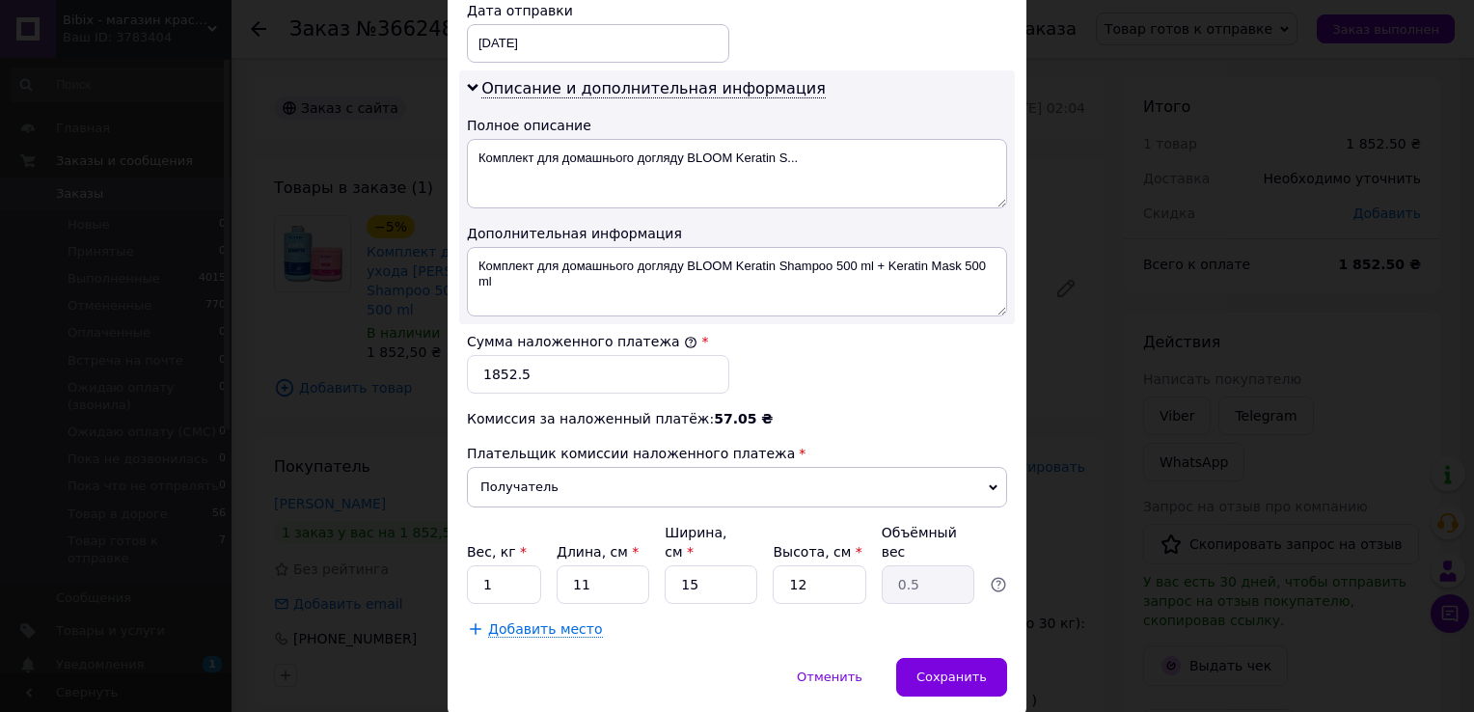
click at [1115, 450] on div "× Редактирование доставки Способ доставки Нова Пошта (бесплатно от 5000 ₴) Плат…" at bounding box center [737, 356] width 1474 height 712
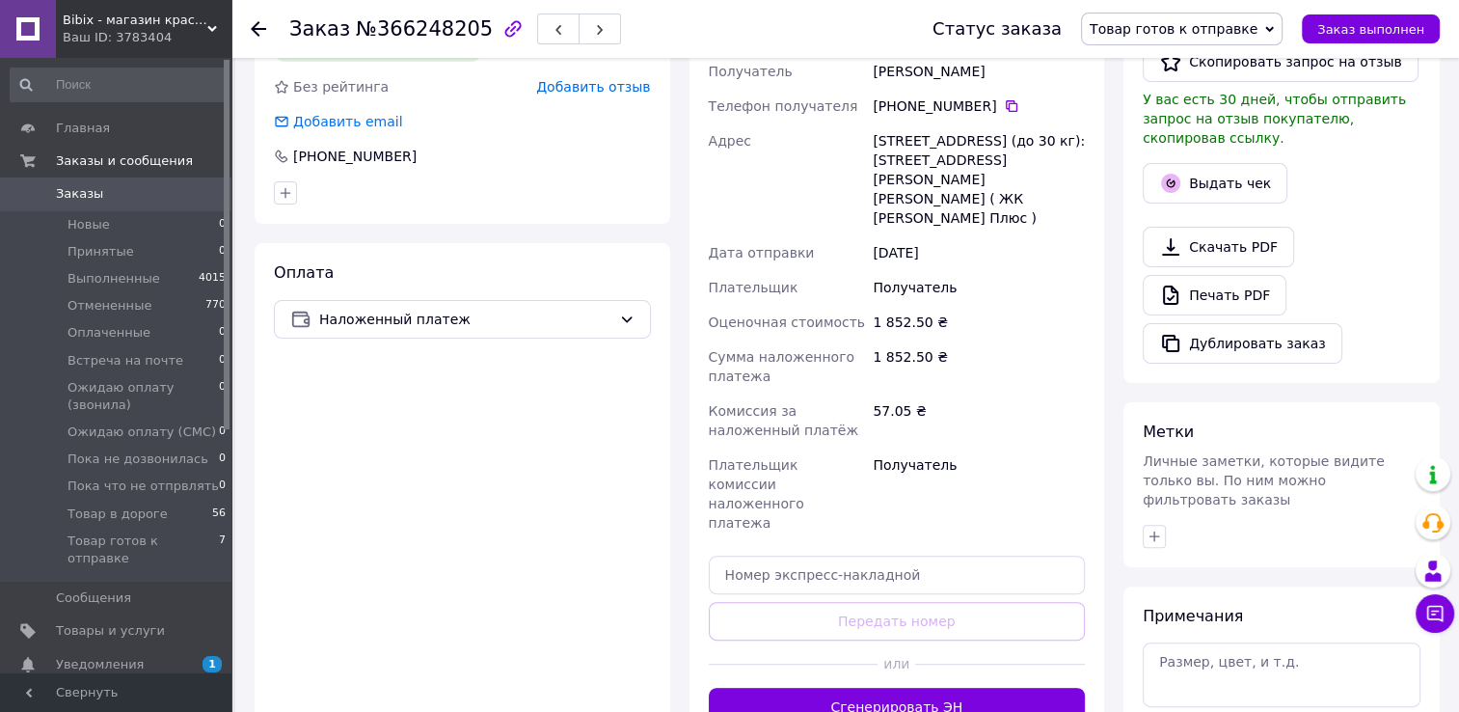
click at [964, 688] on button "Сгенерировать ЭН" at bounding box center [897, 707] width 377 height 39
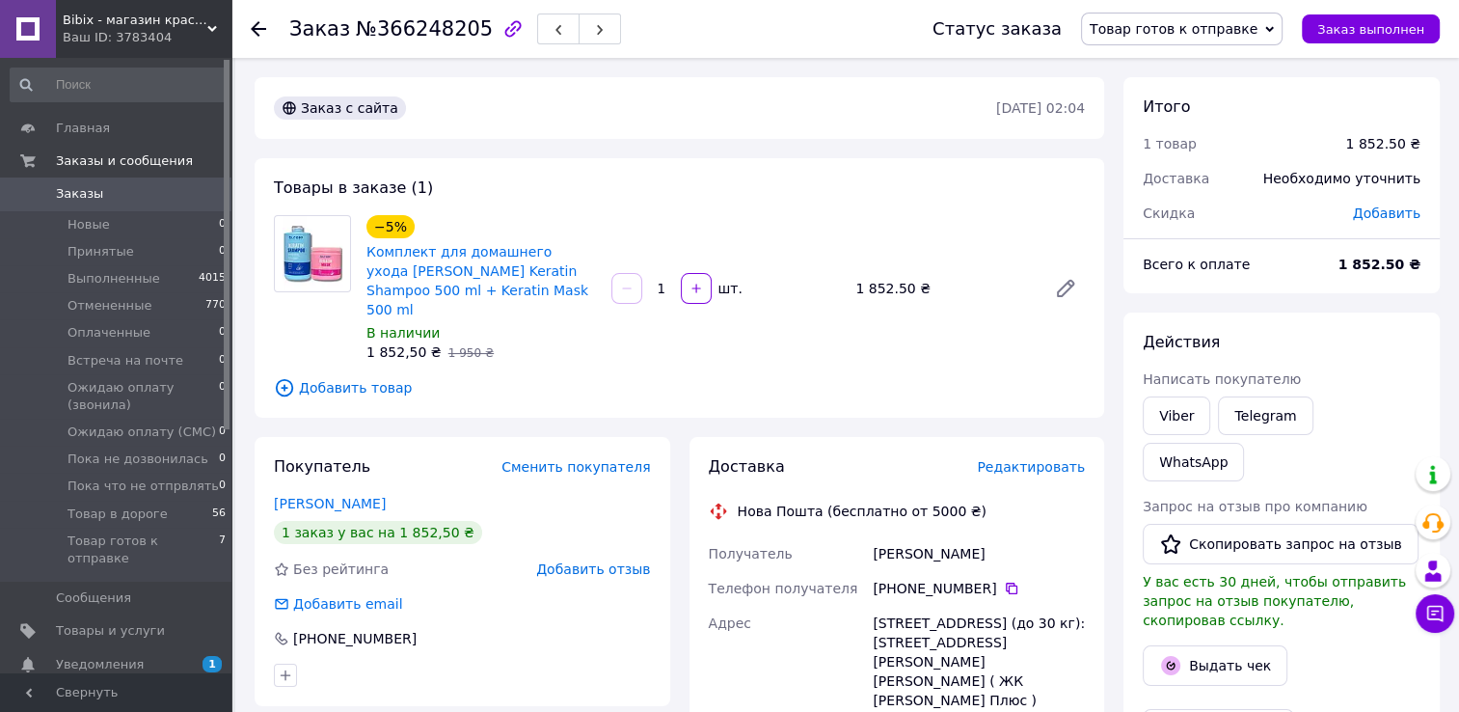
scroll to position [0, 0]
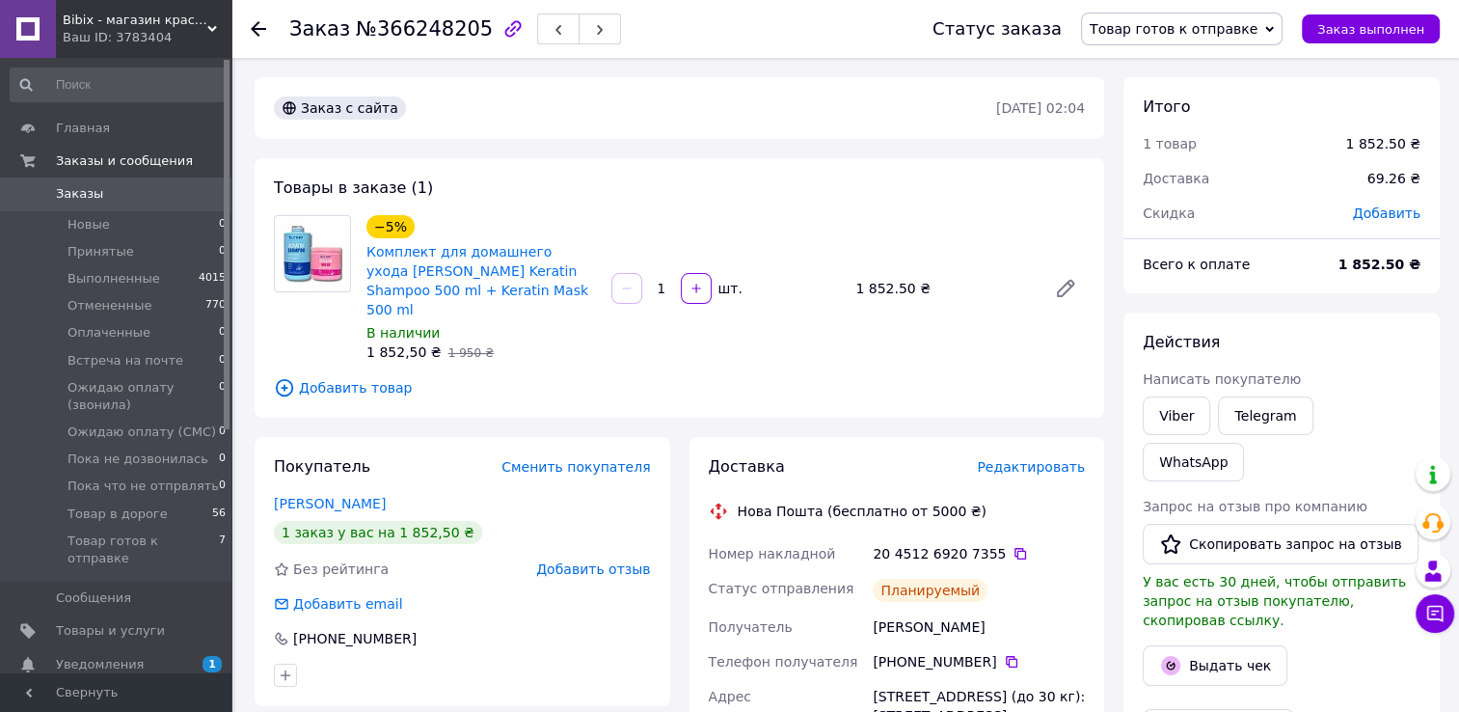
click at [257, 29] on use at bounding box center [258, 28] width 15 height 15
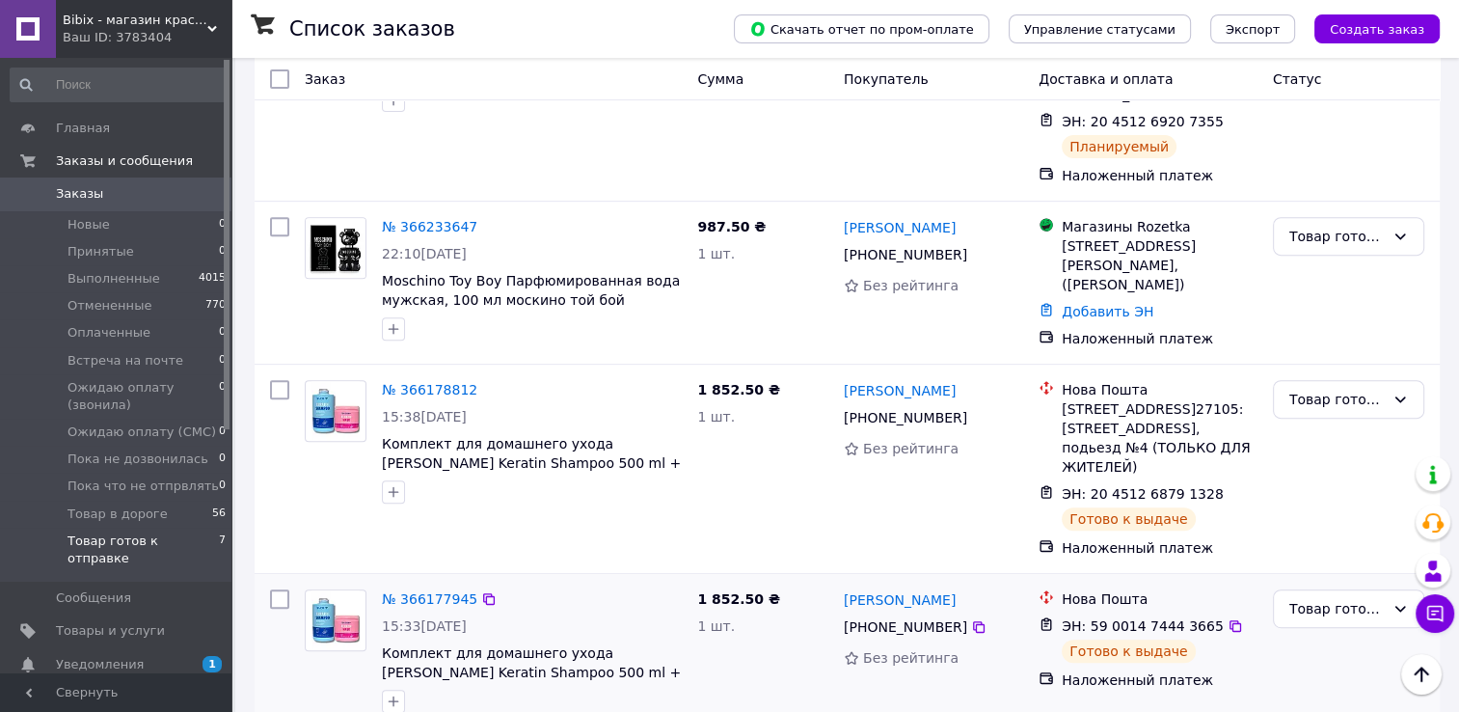
scroll to position [691, 0]
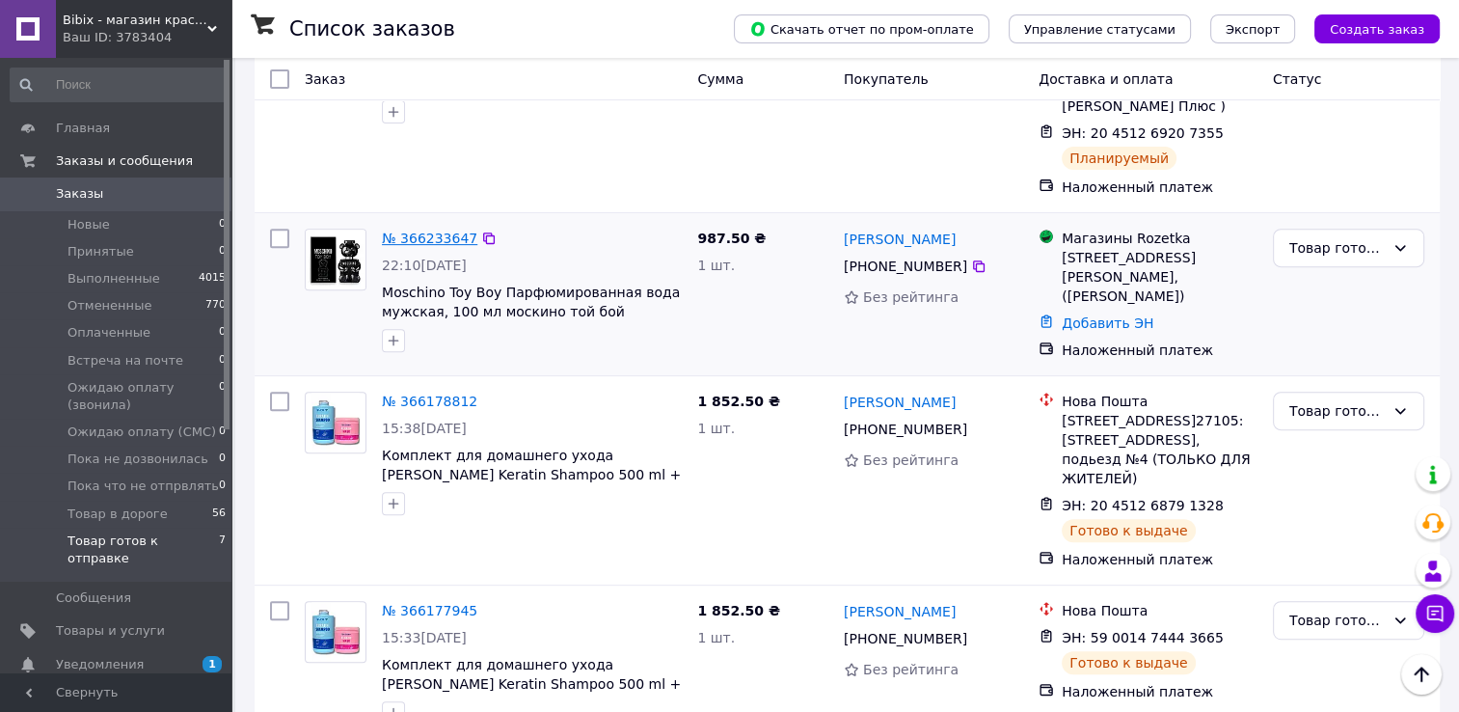
click at [423, 231] on link "№ 366233647" at bounding box center [429, 238] width 95 height 15
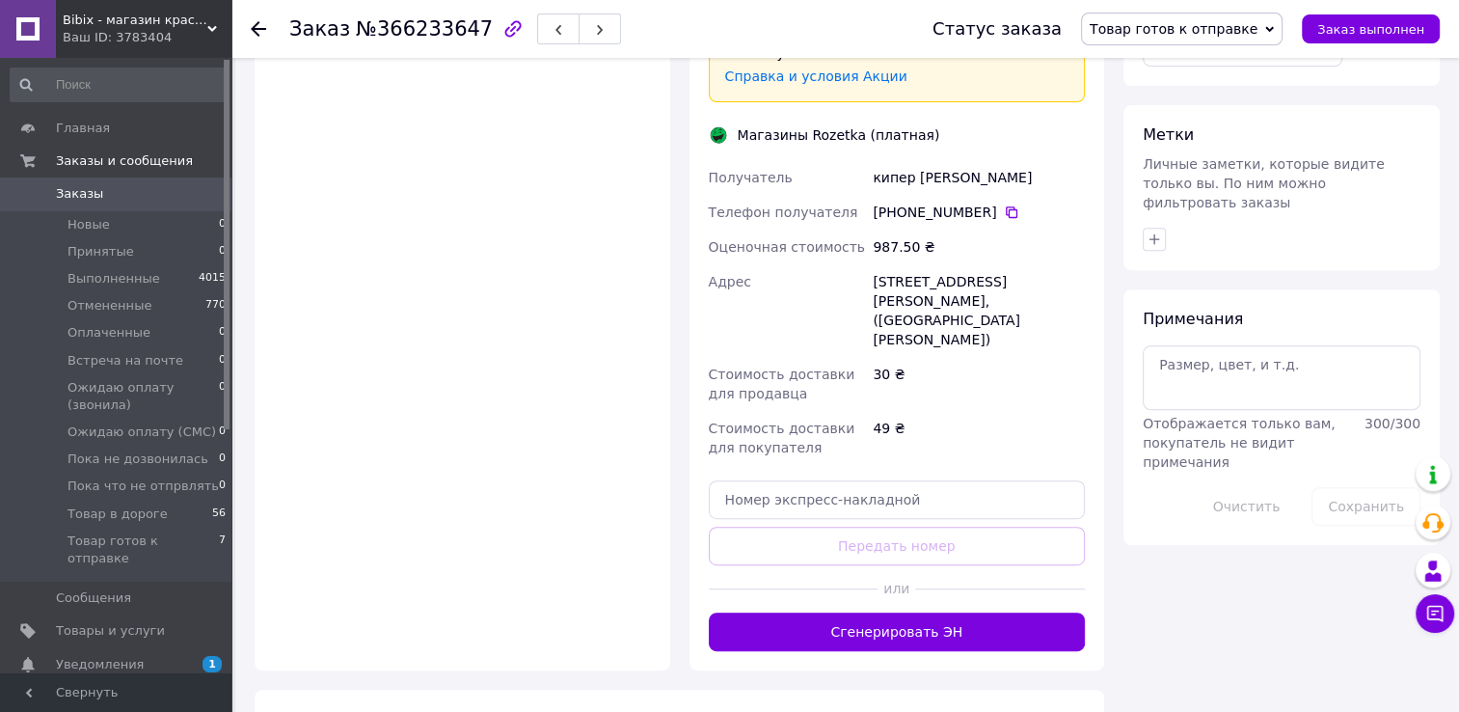
scroll to position [787, 0]
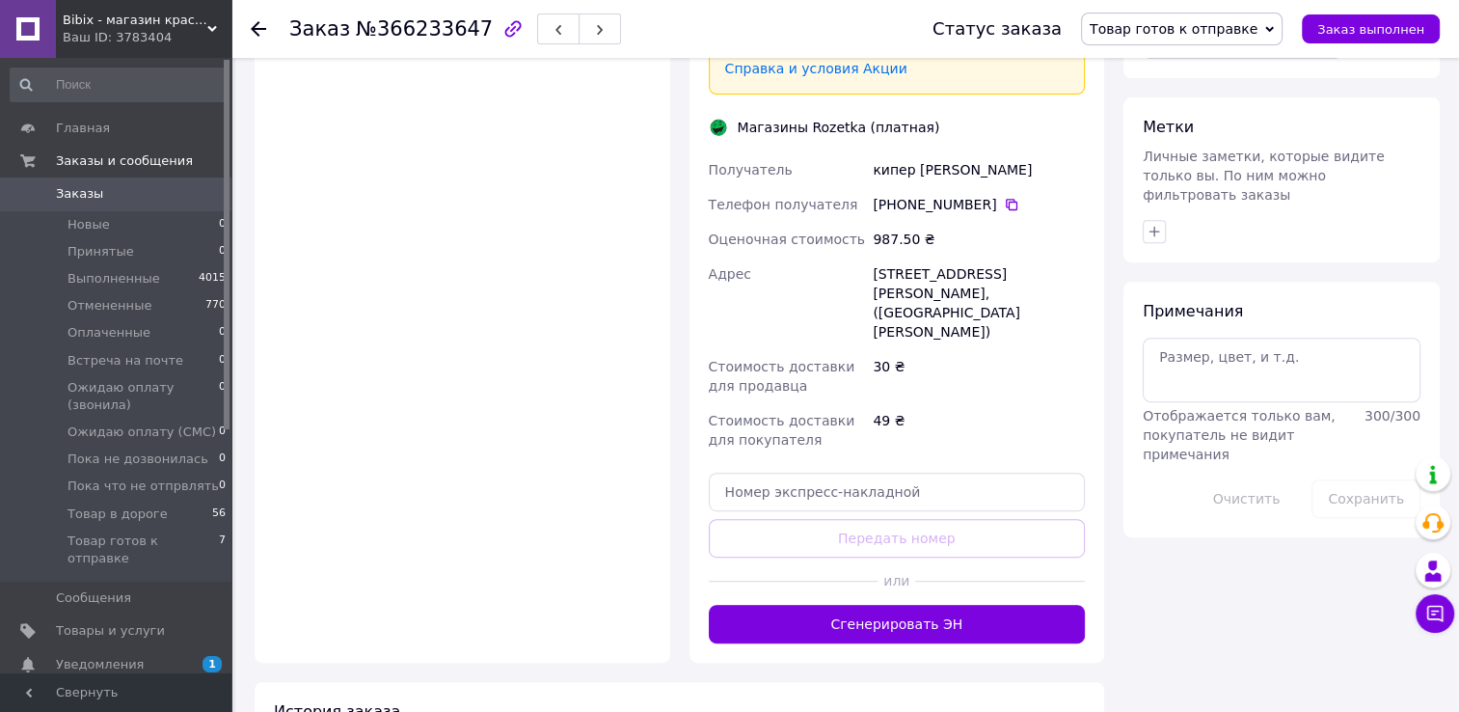
click at [915, 558] on div at bounding box center [1000, 581] width 170 height 47
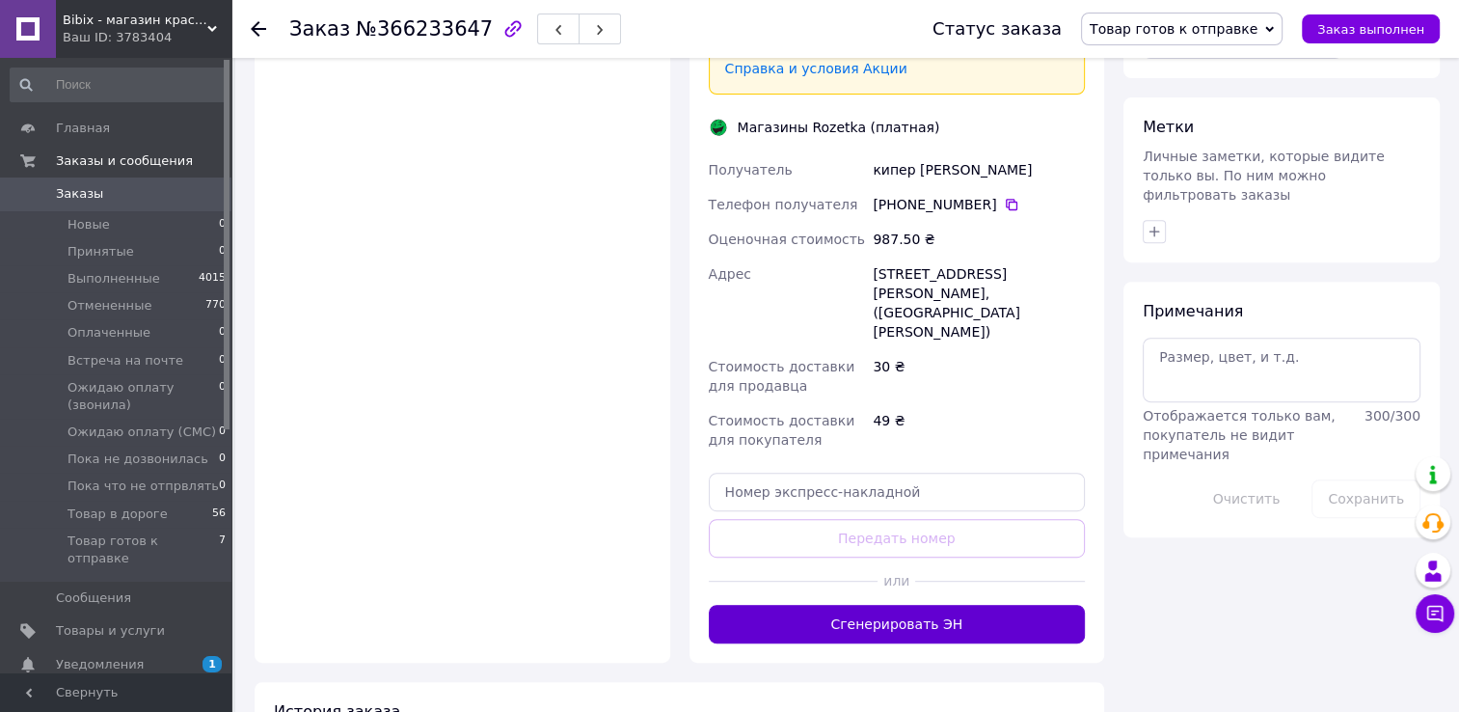
click at [911, 605] on button "Сгенерировать ЭН" at bounding box center [897, 624] width 377 height 39
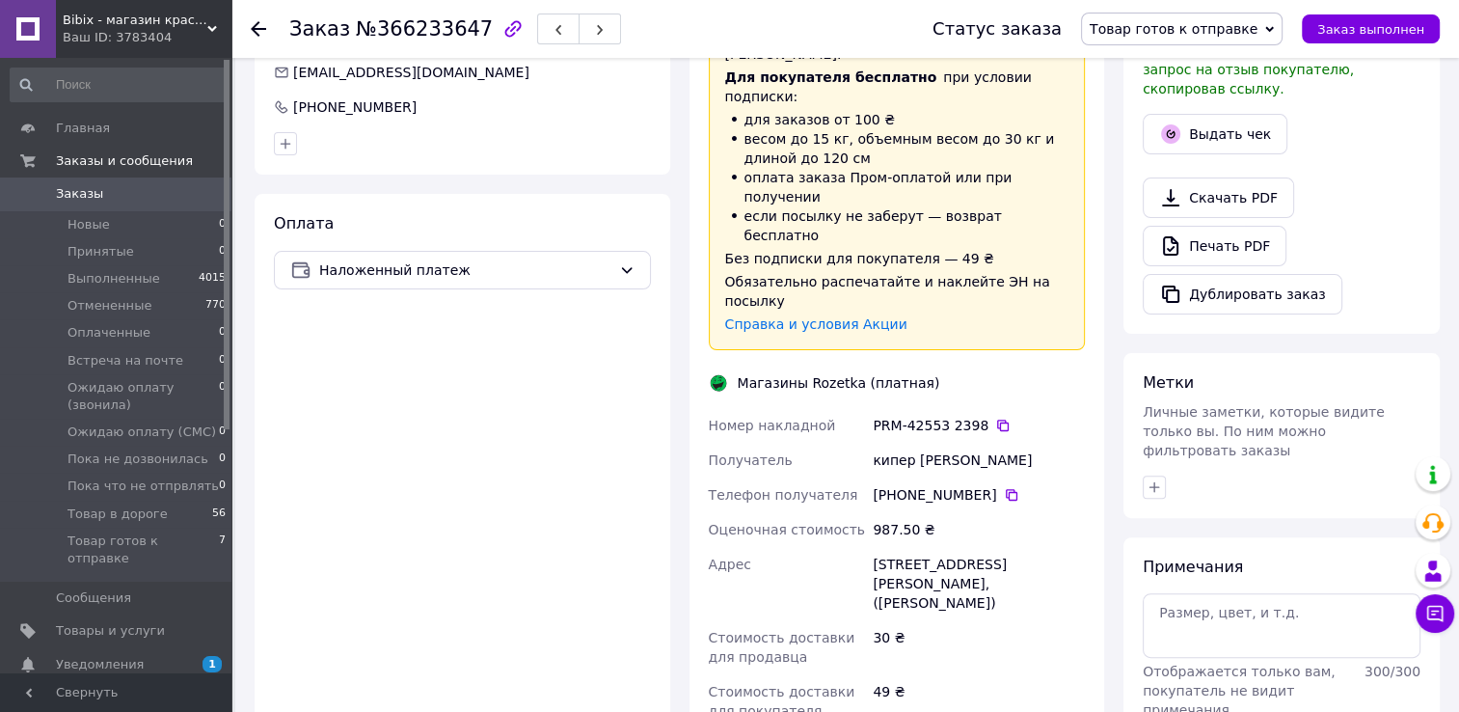
scroll to position [698, 0]
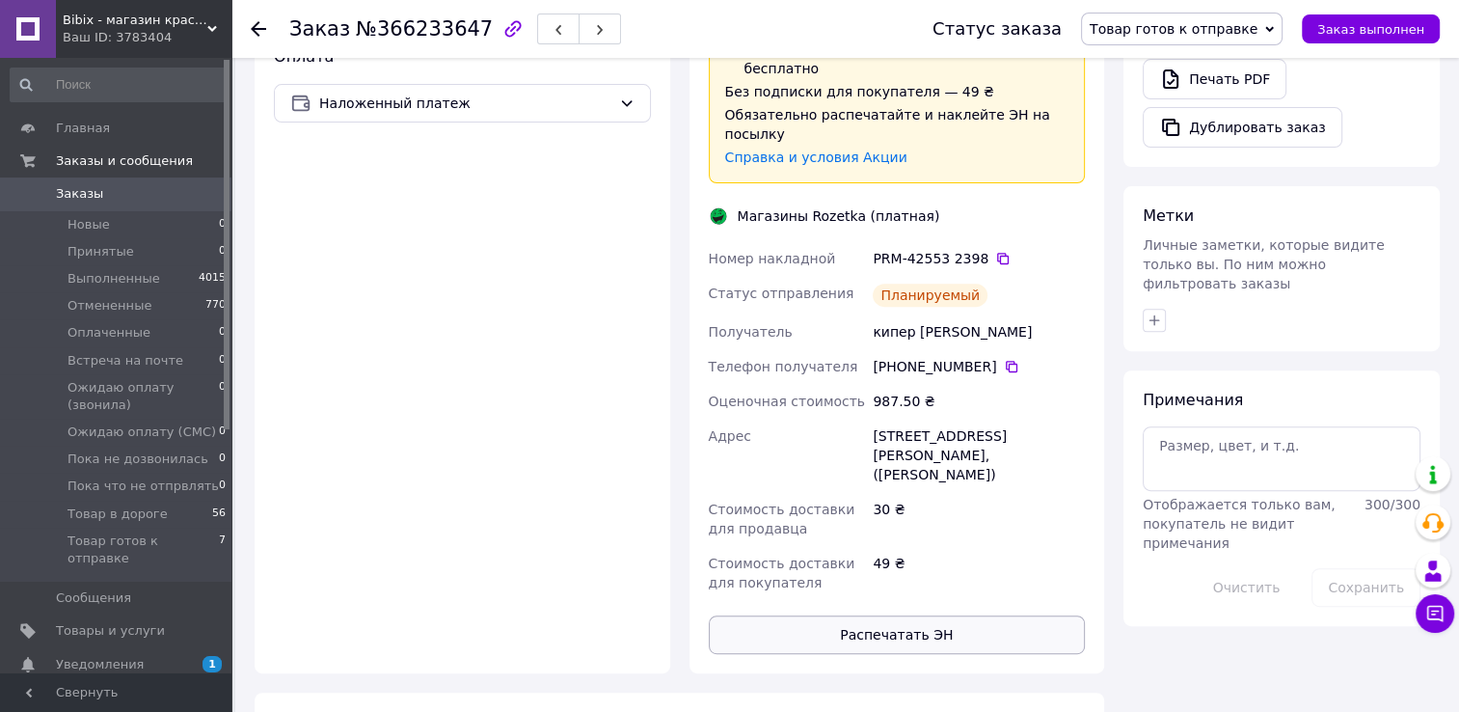
click at [862, 615] on button "Распечатать ЭН" at bounding box center [897, 634] width 377 height 39
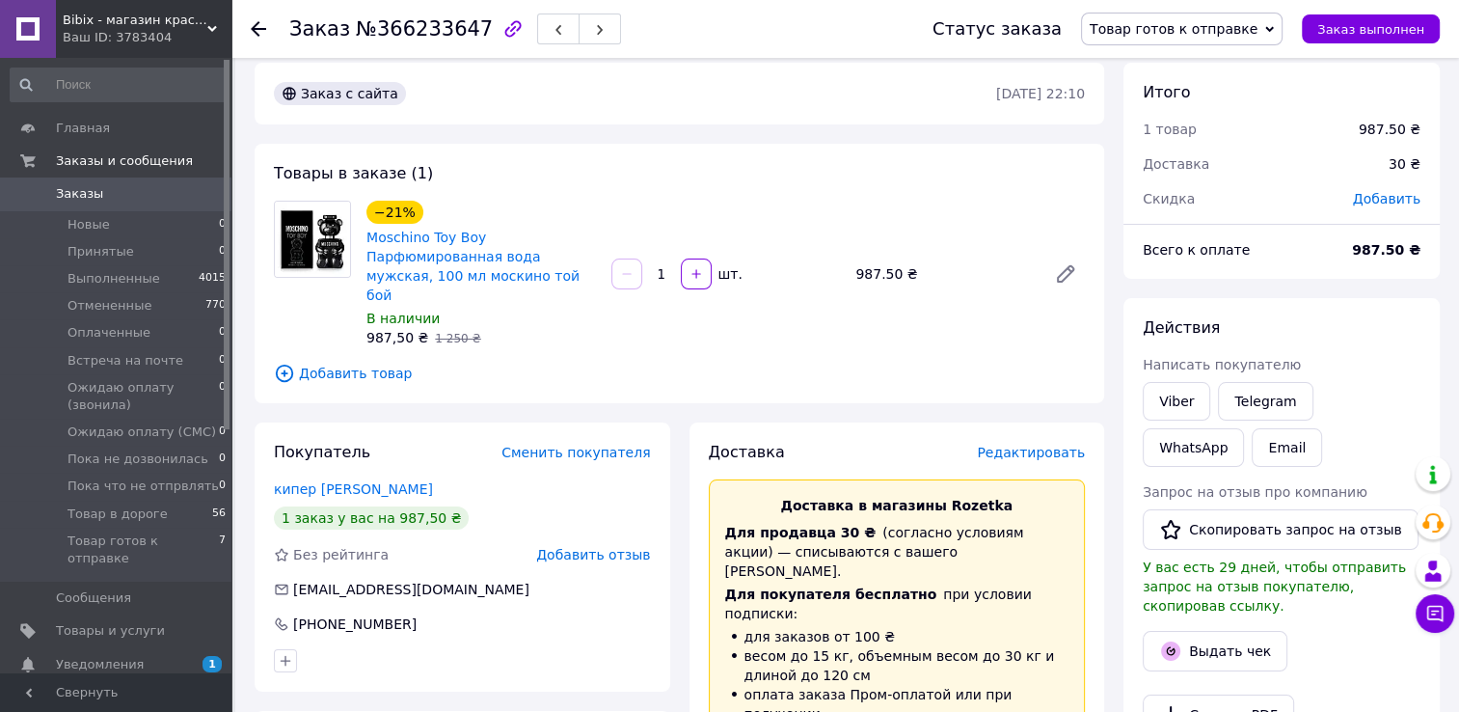
scroll to position [0, 0]
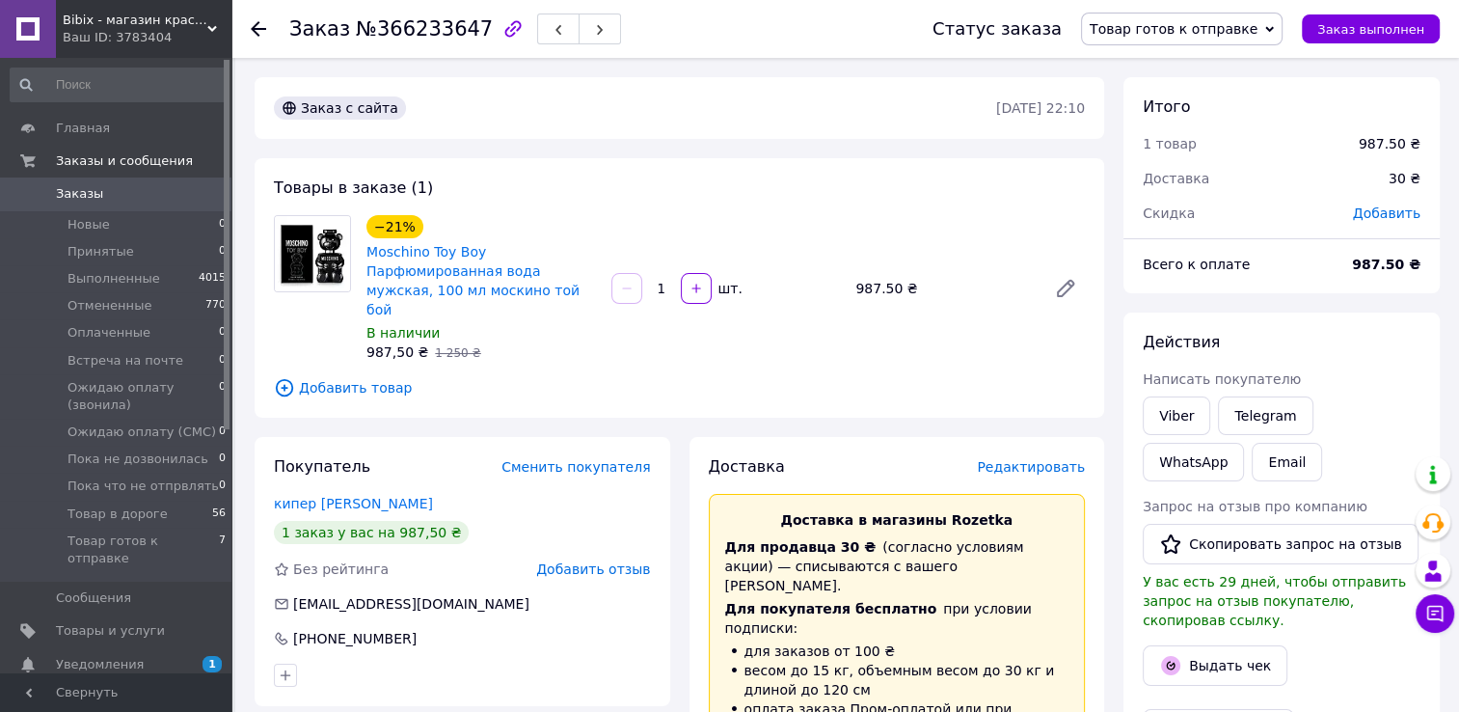
click at [258, 31] on icon at bounding box center [258, 28] width 15 height 15
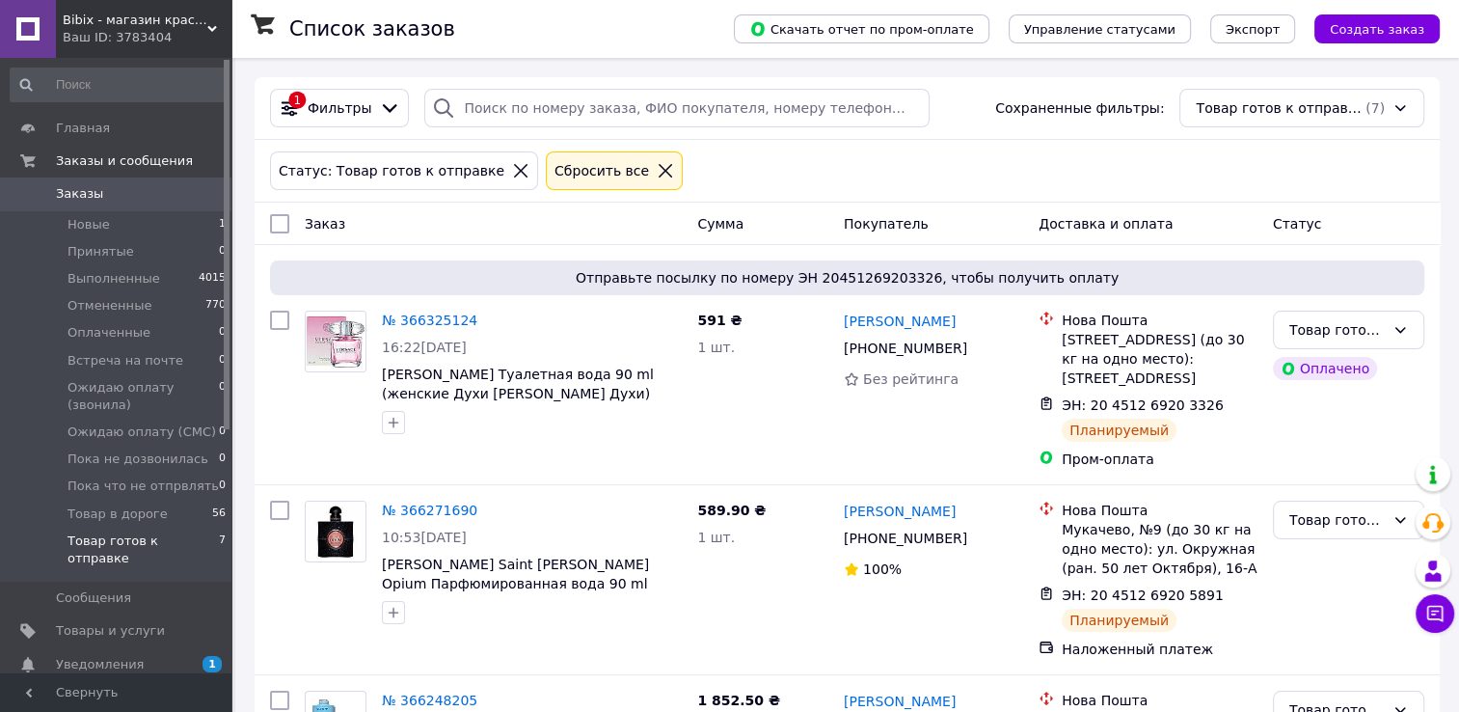
click at [56, 199] on span "Заказы" at bounding box center [79, 193] width 47 height 17
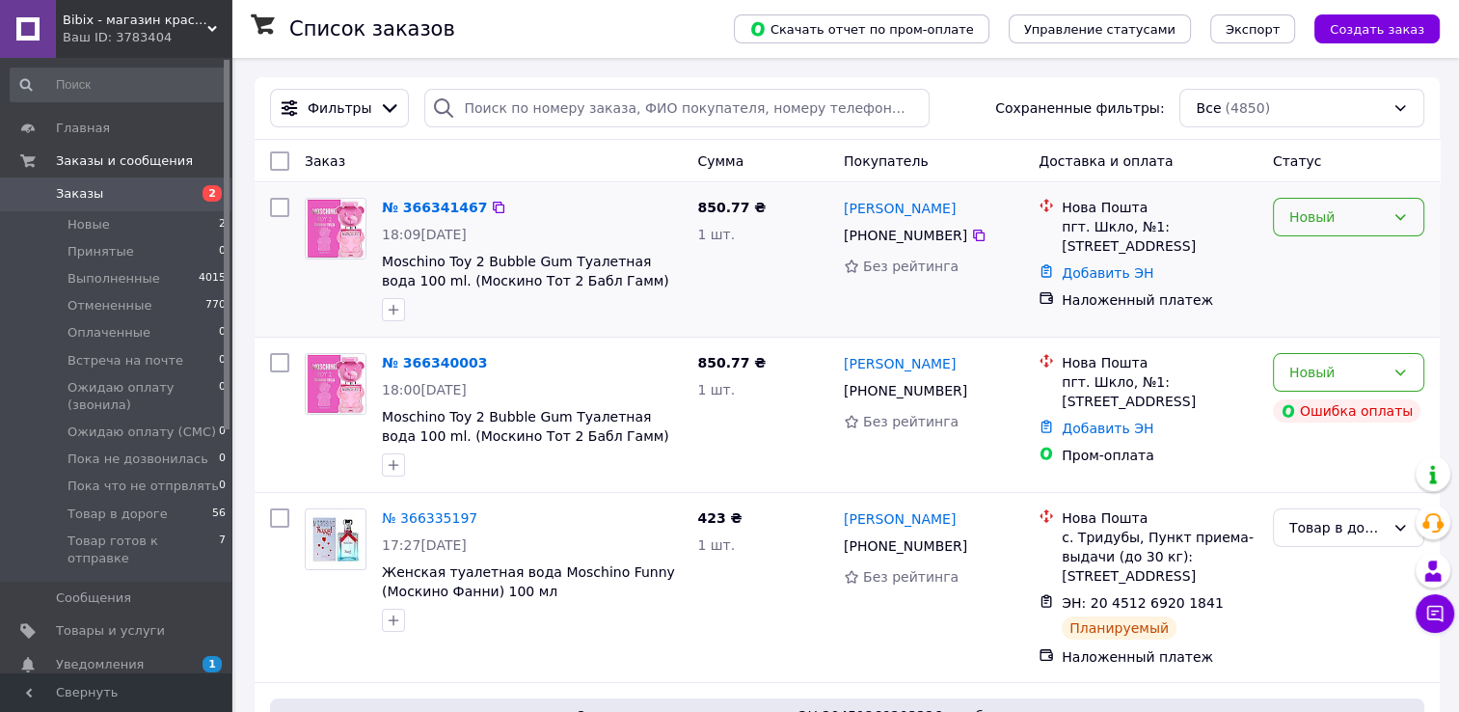
click at [1339, 229] on div "Новый" at bounding box center [1348, 217] width 151 height 39
click at [1351, 264] on li "Принят" at bounding box center [1349, 259] width 150 height 35
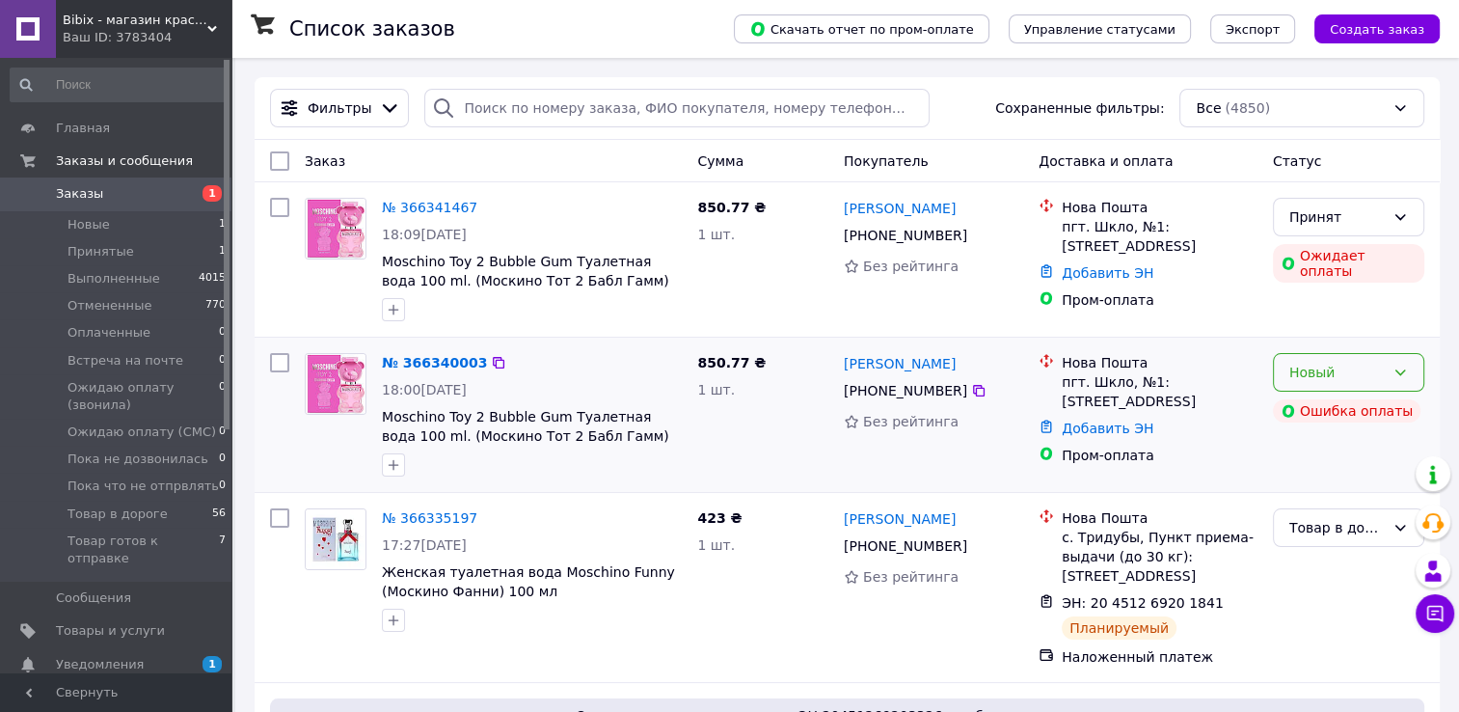
click at [1408, 374] on div "Новый" at bounding box center [1348, 372] width 151 height 39
click at [1331, 489] on li "Отменен" at bounding box center [1349, 484] width 150 height 35
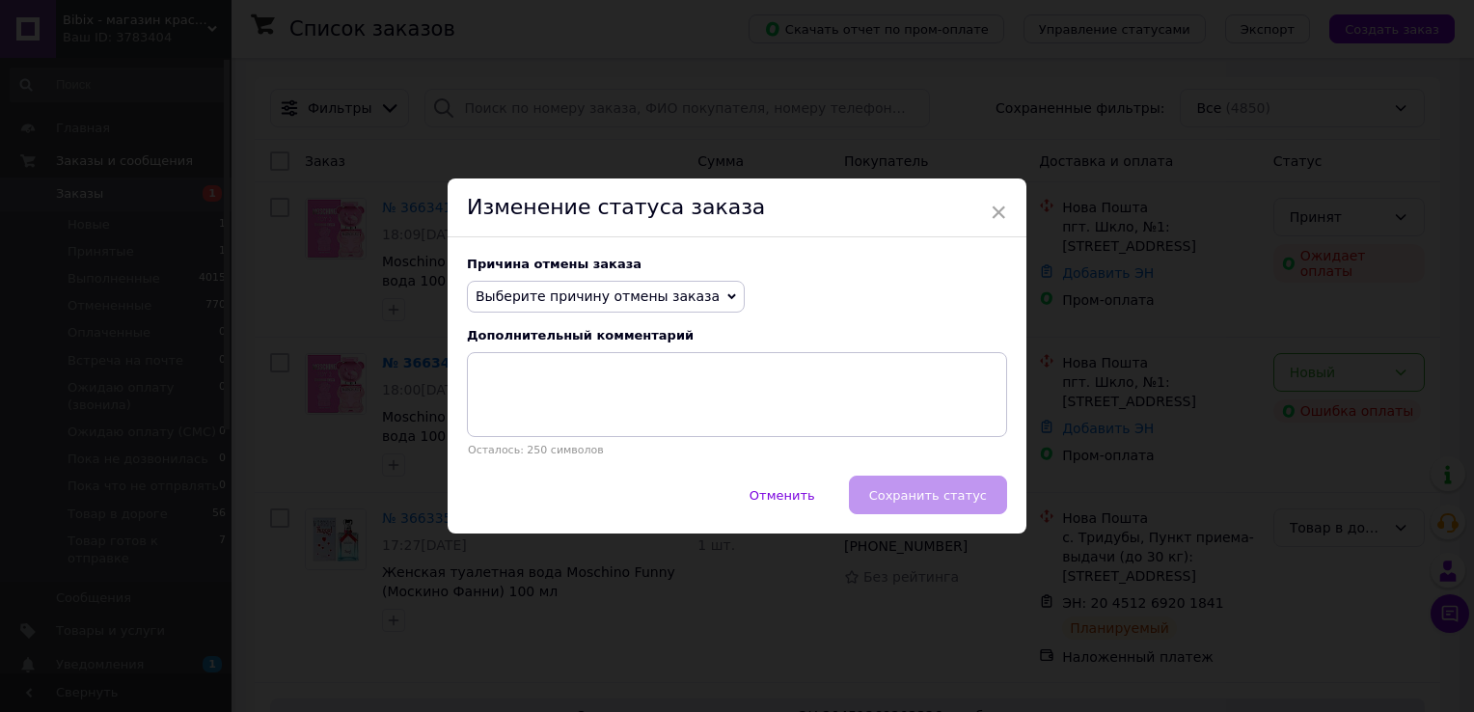
click at [523, 298] on span "Выберите причину отмены заказа" at bounding box center [598, 295] width 244 height 15
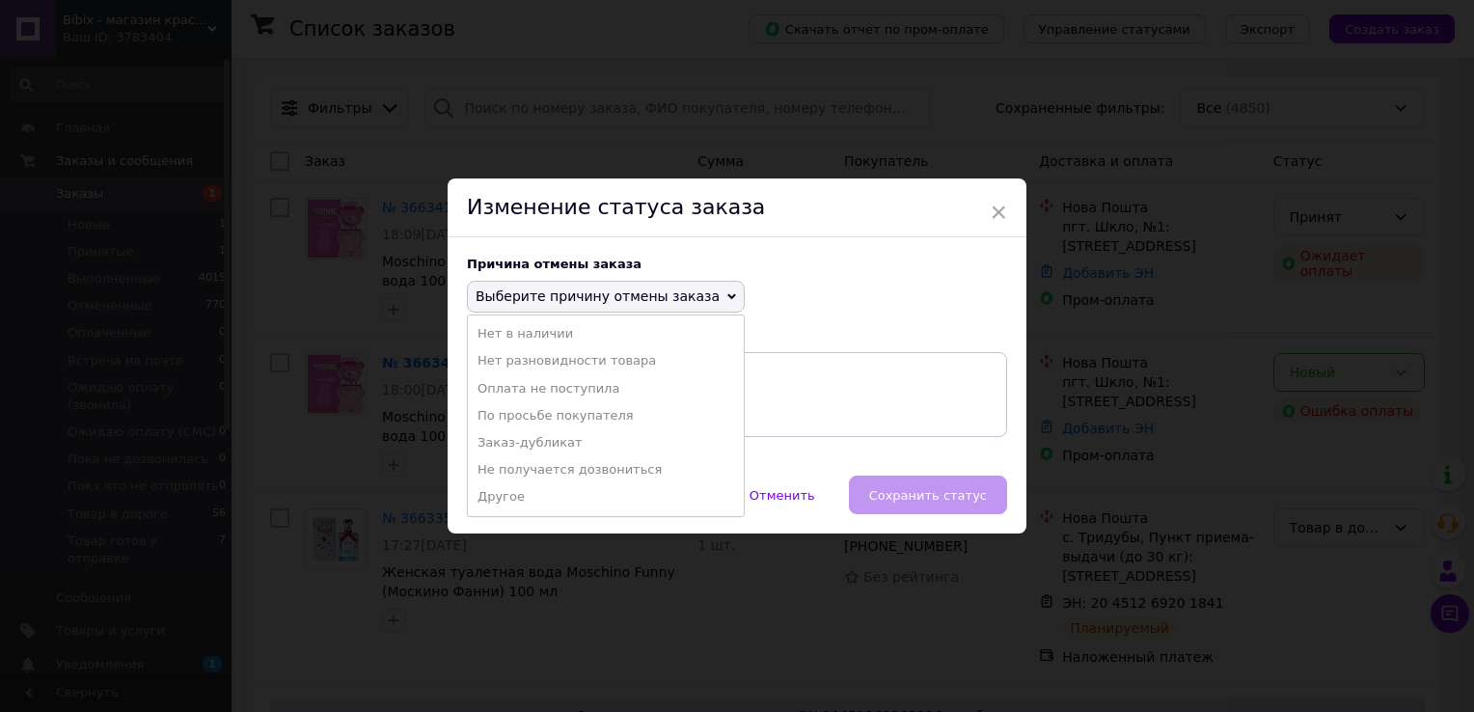
click at [519, 442] on li "Заказ-дубликат" at bounding box center [606, 442] width 276 height 27
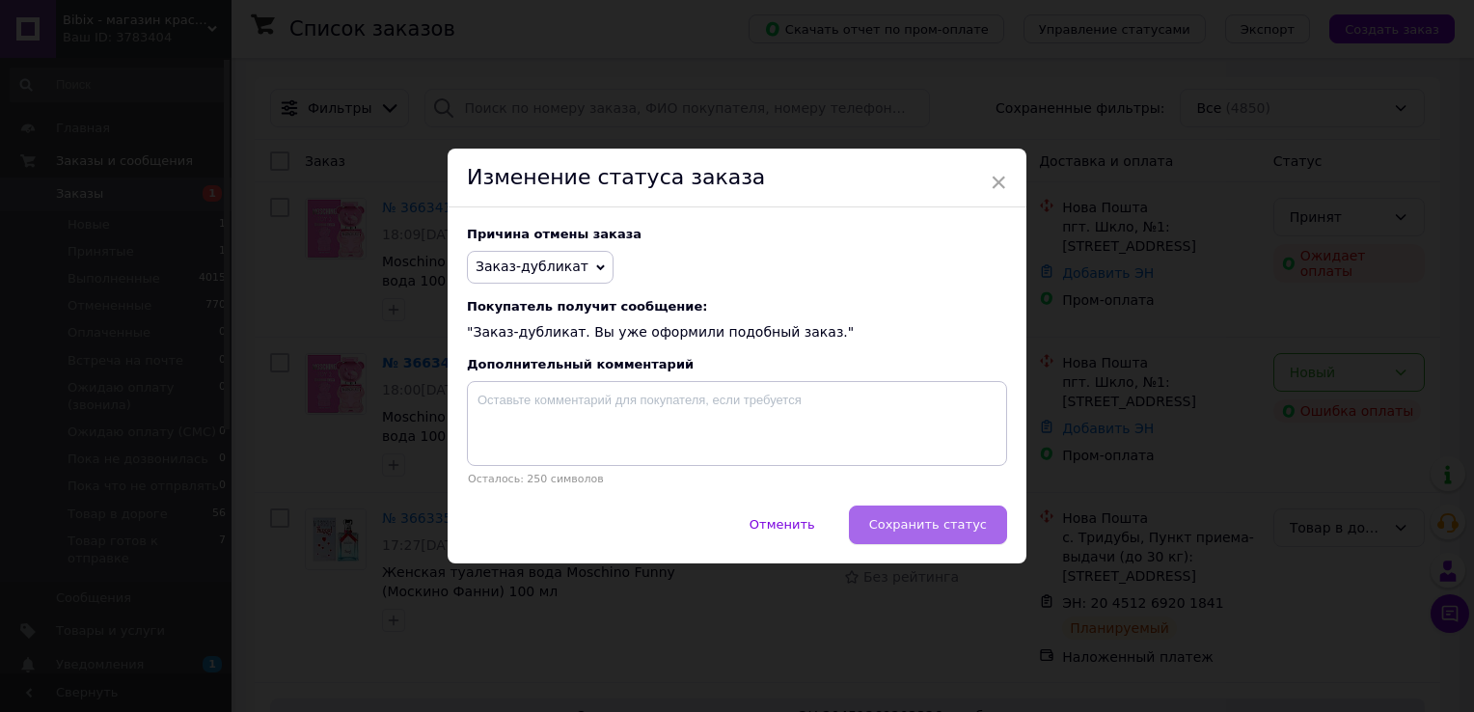
click at [942, 532] on span "Сохранить статус" at bounding box center [928, 524] width 118 height 14
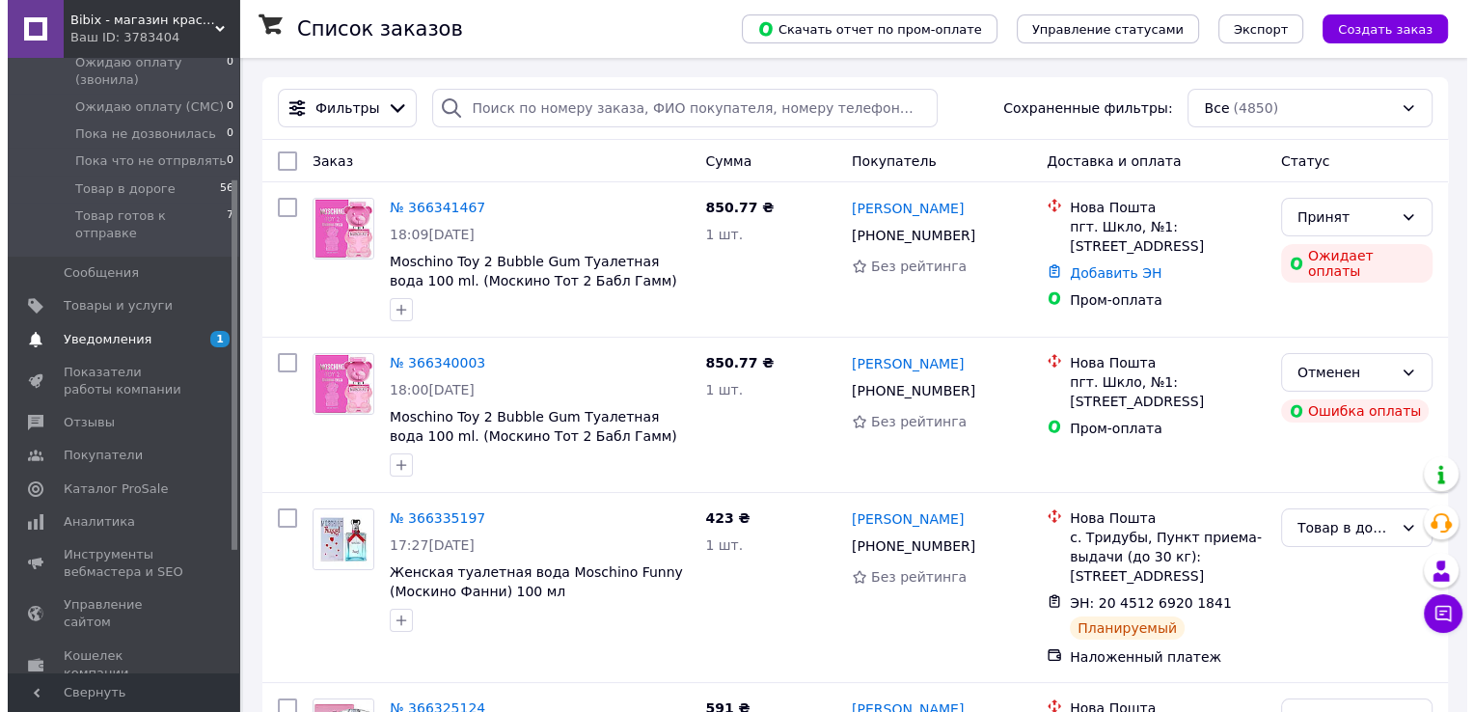
scroll to position [386, 0]
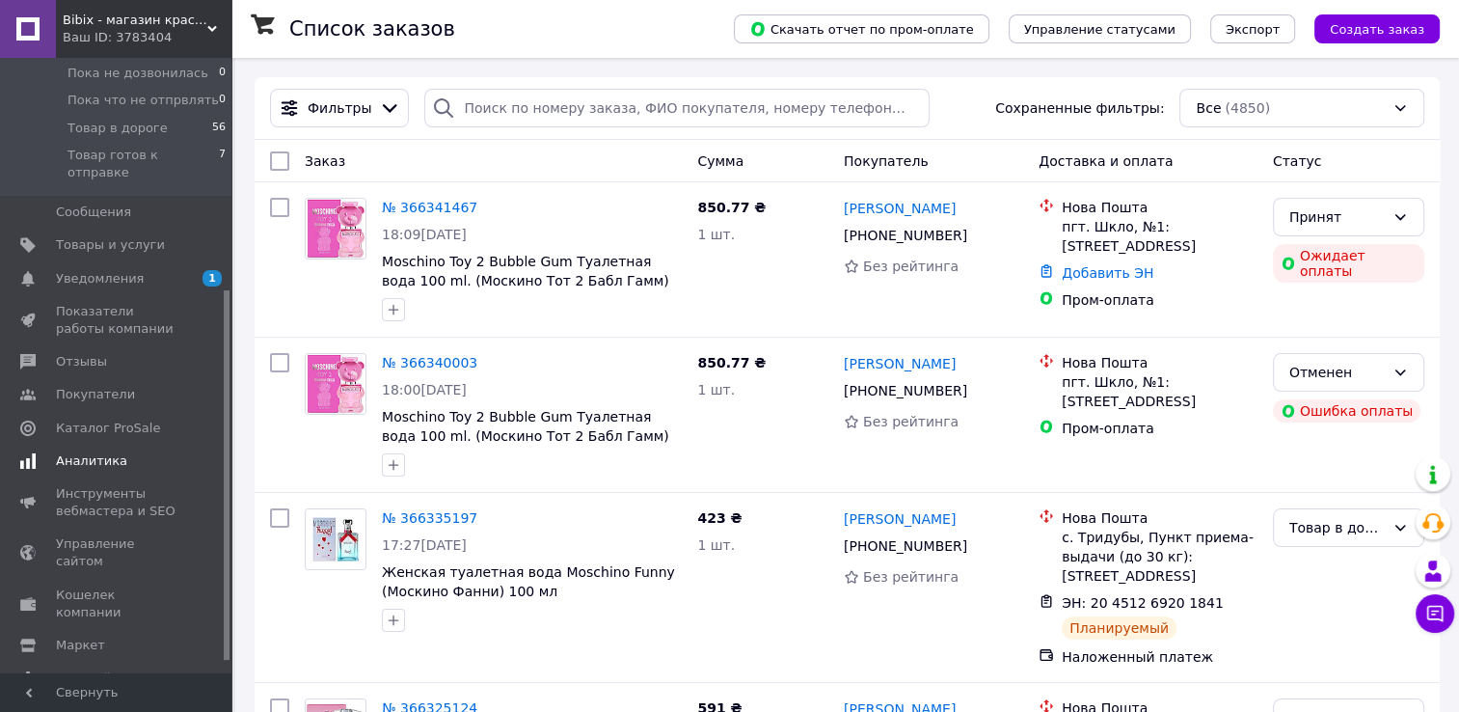
click at [97, 452] on span "Аналитика" at bounding box center [91, 460] width 71 height 17
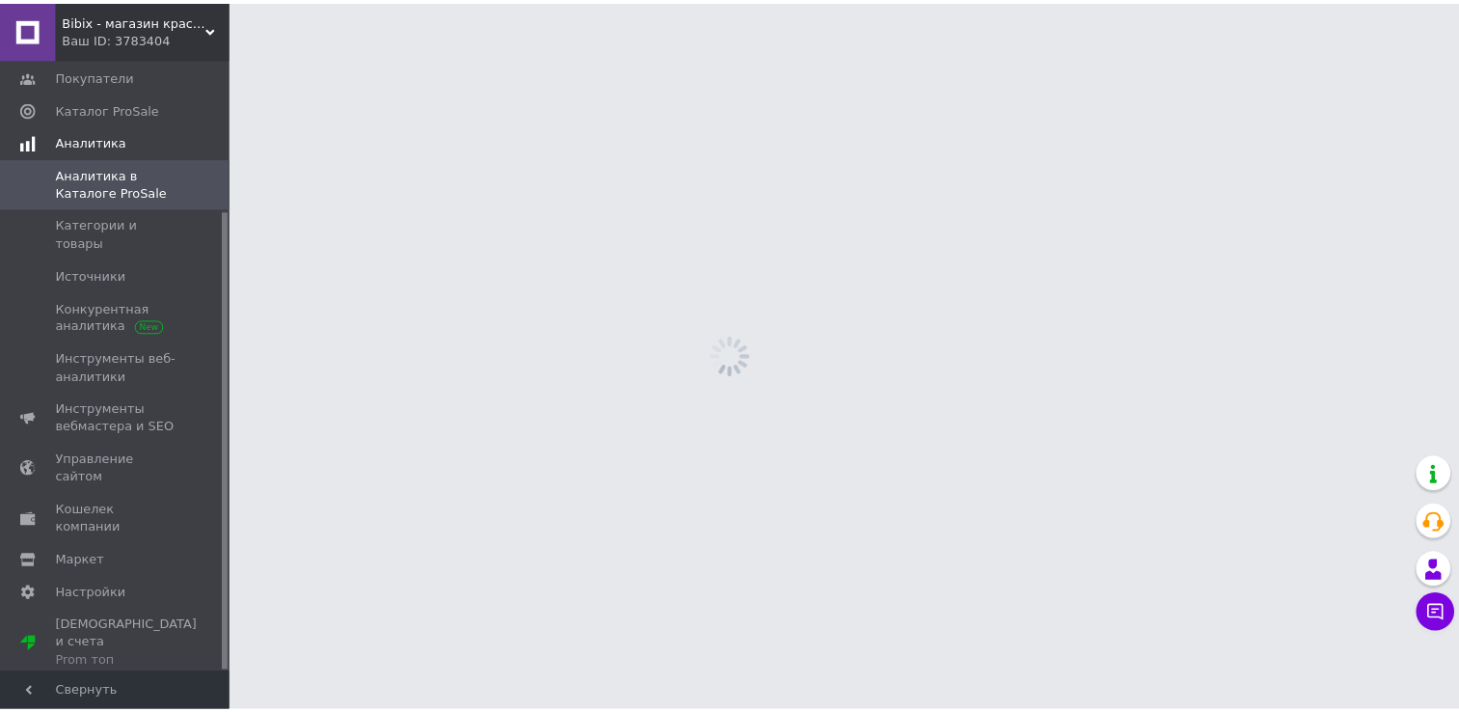
scroll to position [203, 0]
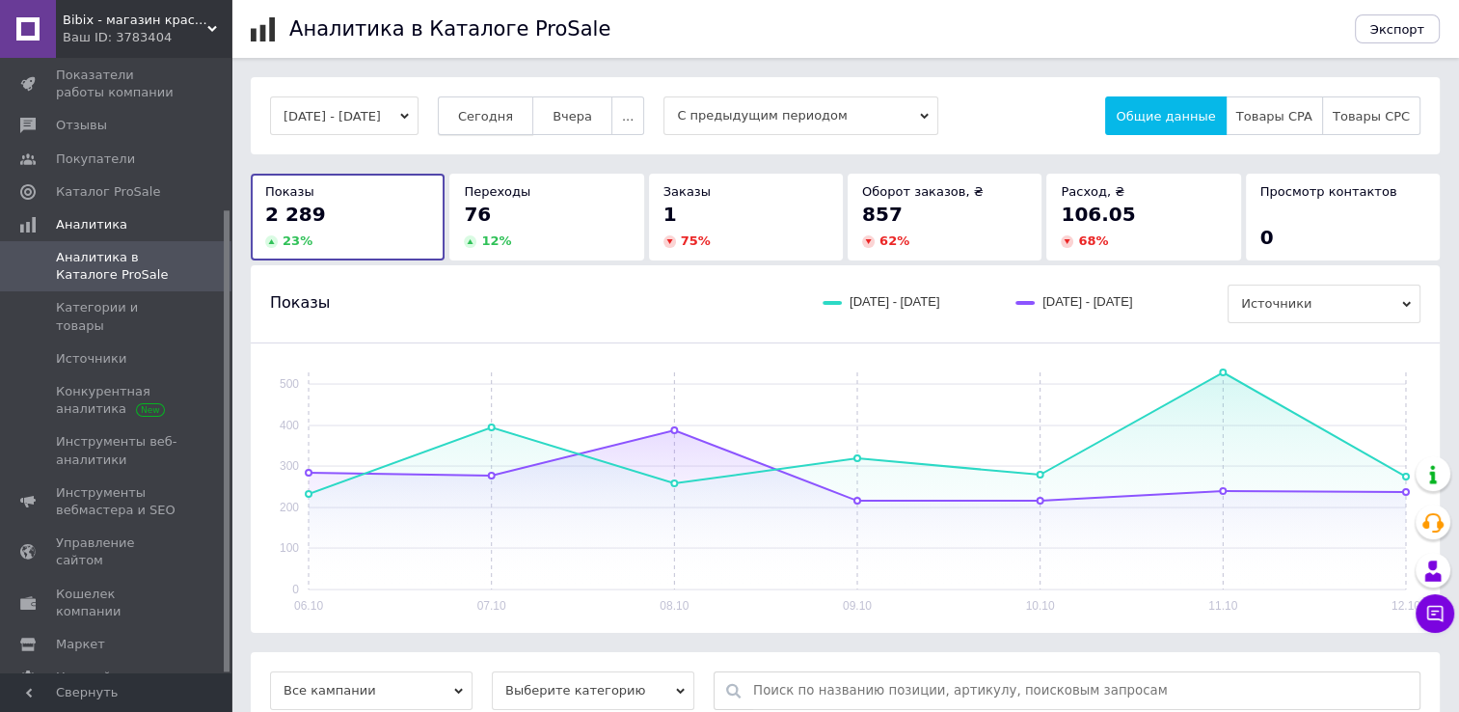
click at [533, 110] on button "Сегодня" at bounding box center [485, 115] width 95 height 39
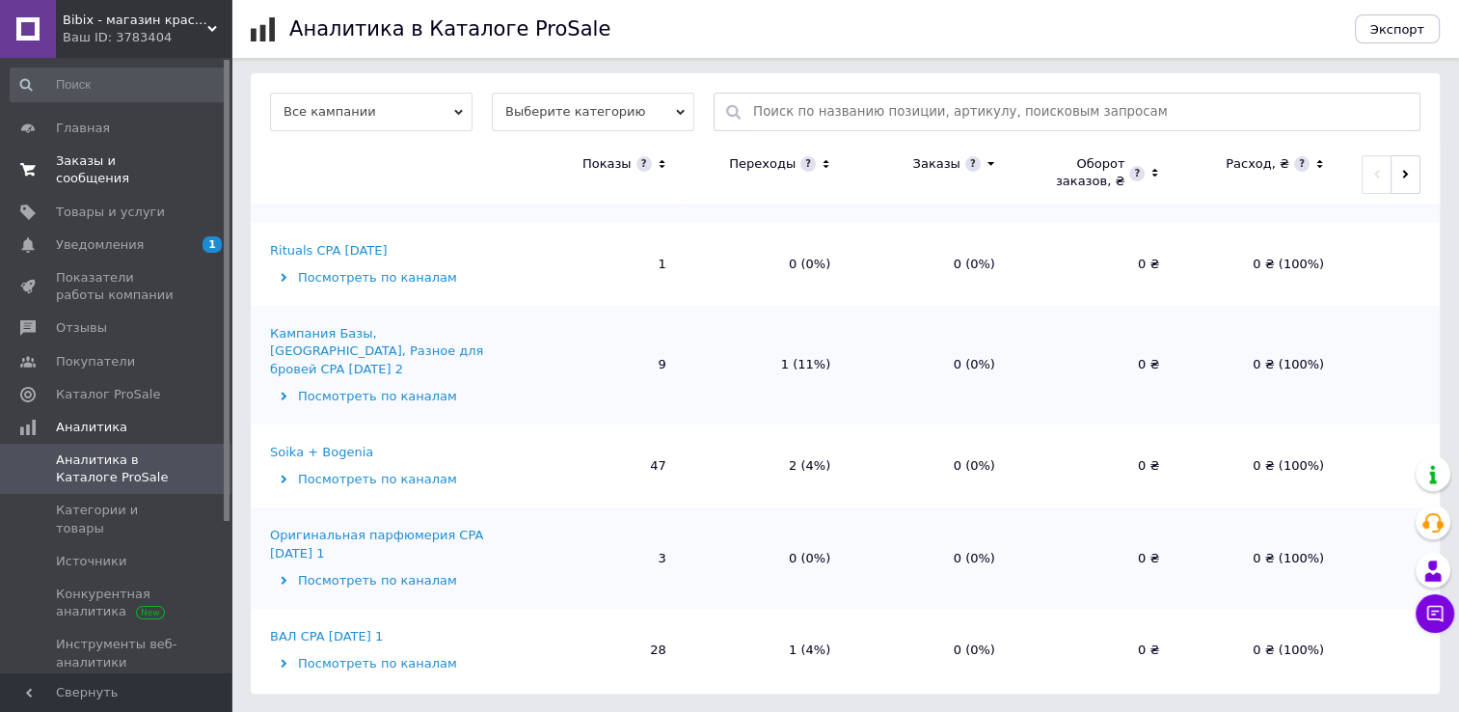
click at [68, 172] on link "Заказы и сообщения 0 0" at bounding box center [118, 170] width 237 height 50
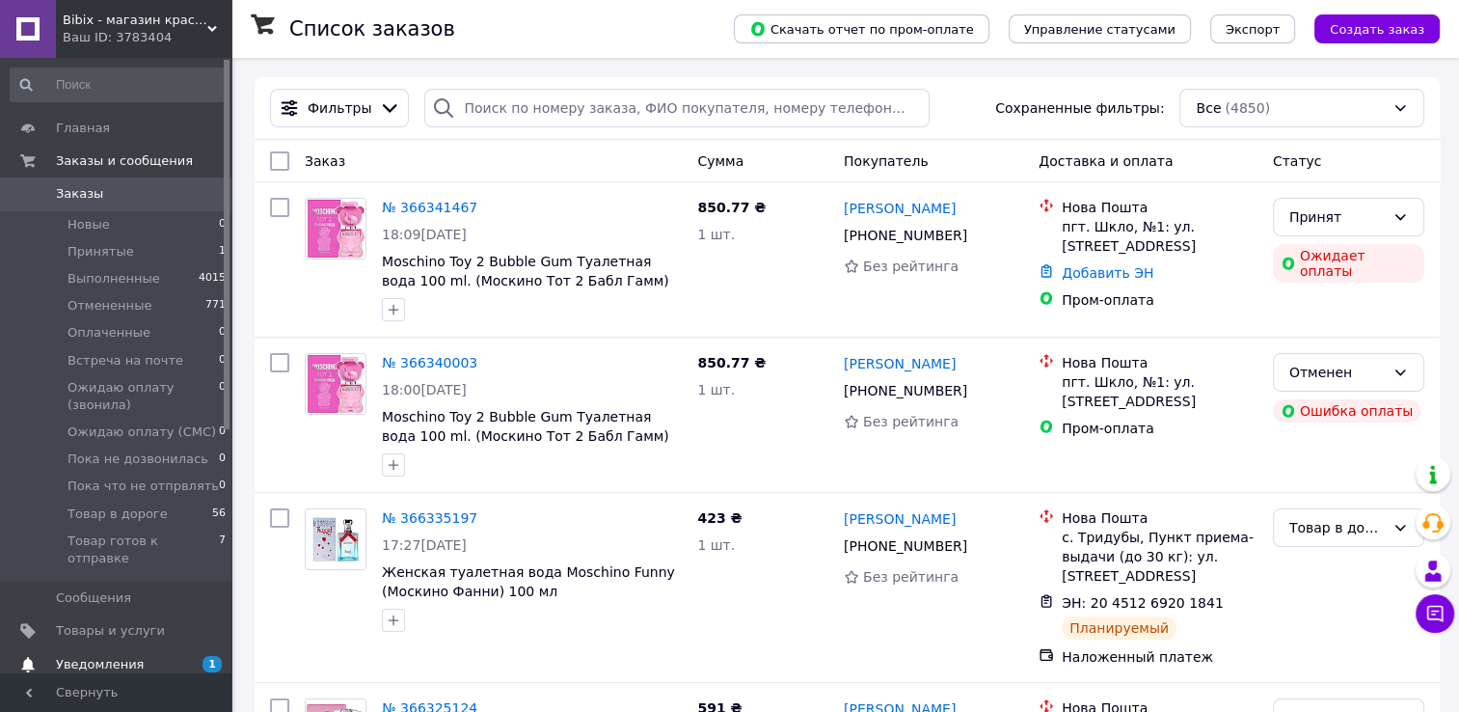
click at [75, 662] on link "Уведомления 1 0" at bounding box center [118, 664] width 237 height 33
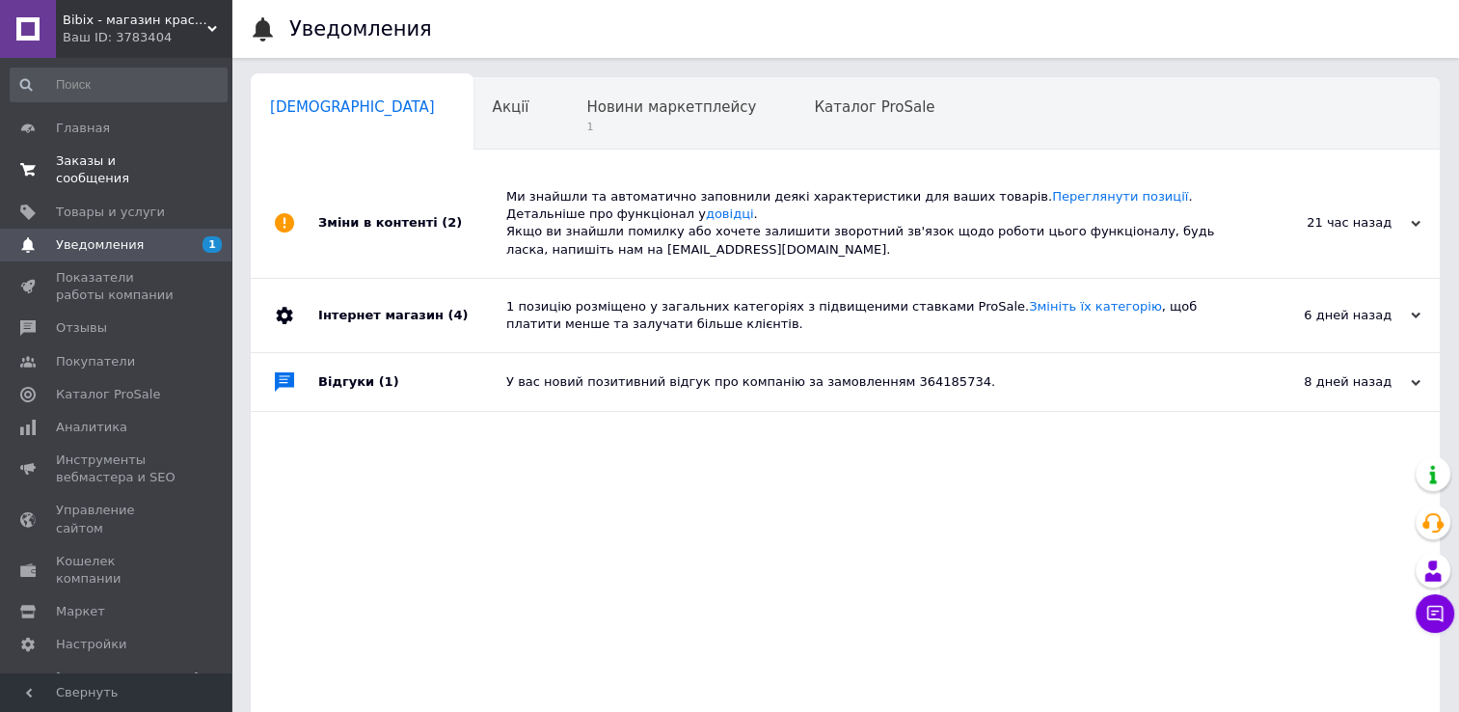
click at [124, 157] on span "Заказы и сообщения" at bounding box center [117, 169] width 123 height 35
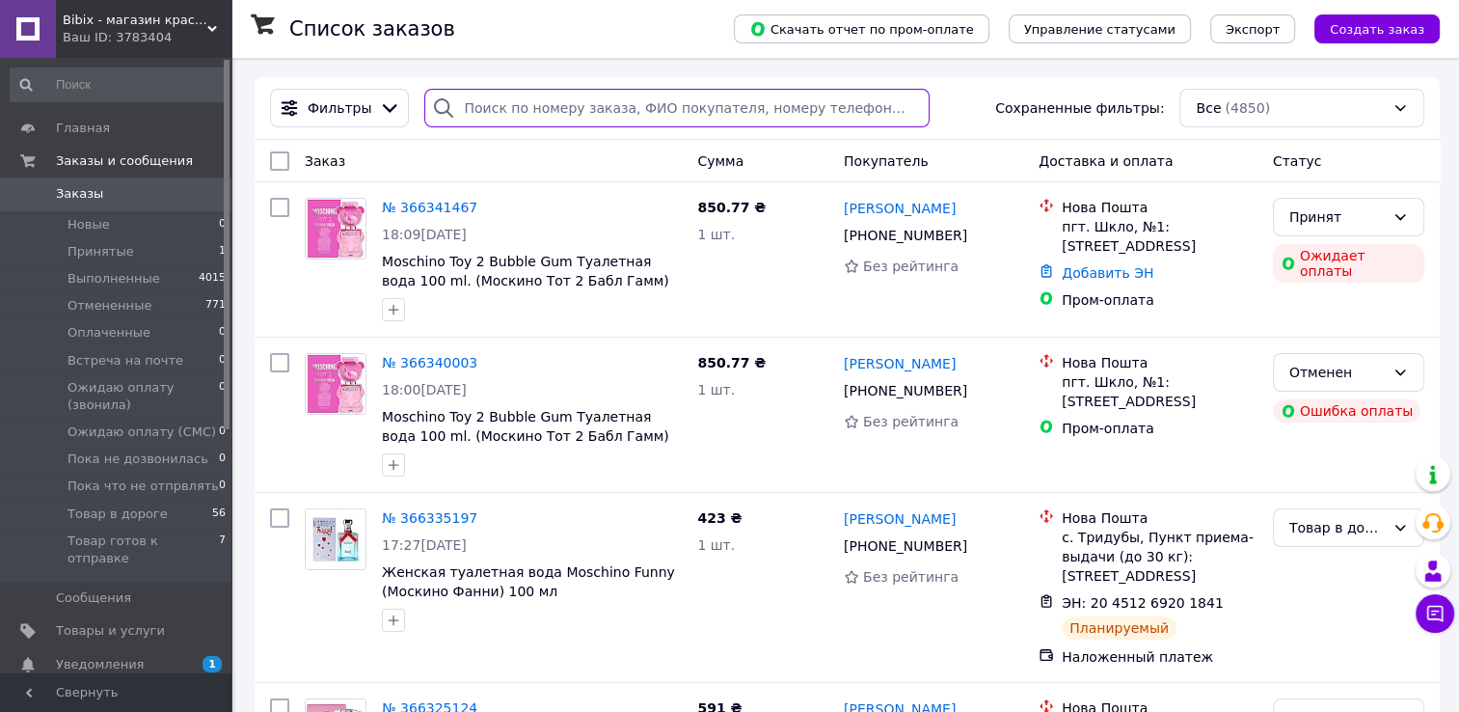
click at [612, 107] on input "search" at bounding box center [676, 108] width 505 height 39
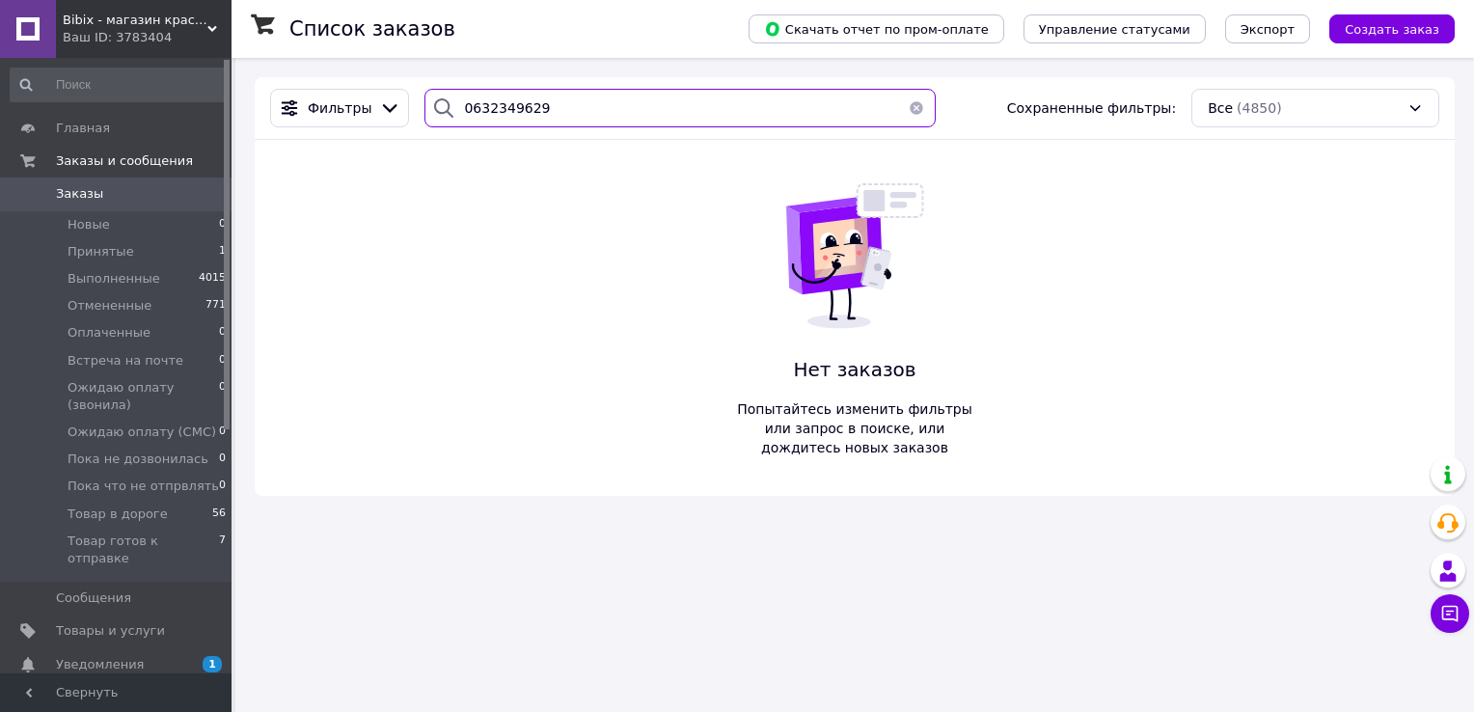
type input "0632349629"
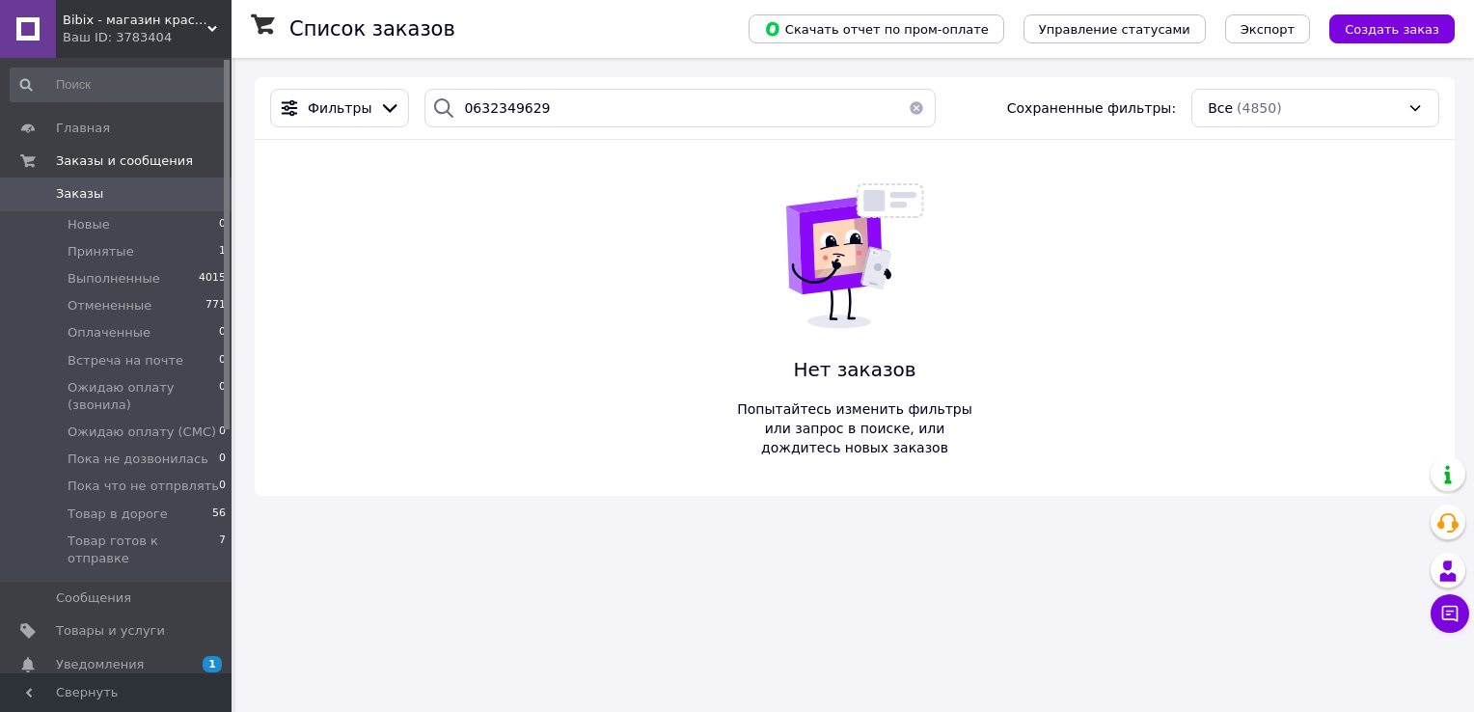
click at [906, 102] on button "button" at bounding box center [916, 108] width 39 height 39
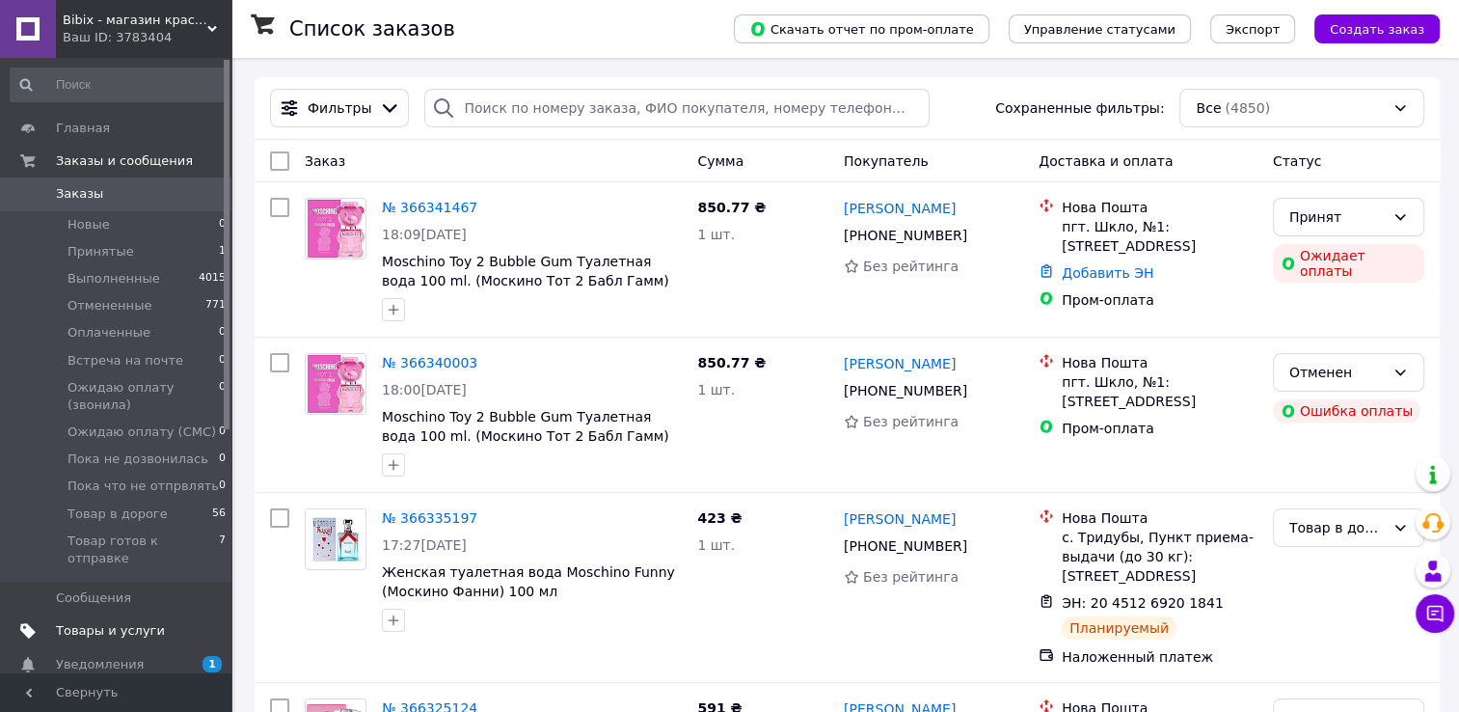
click at [102, 622] on span "Товары и услуги" at bounding box center [110, 630] width 109 height 17
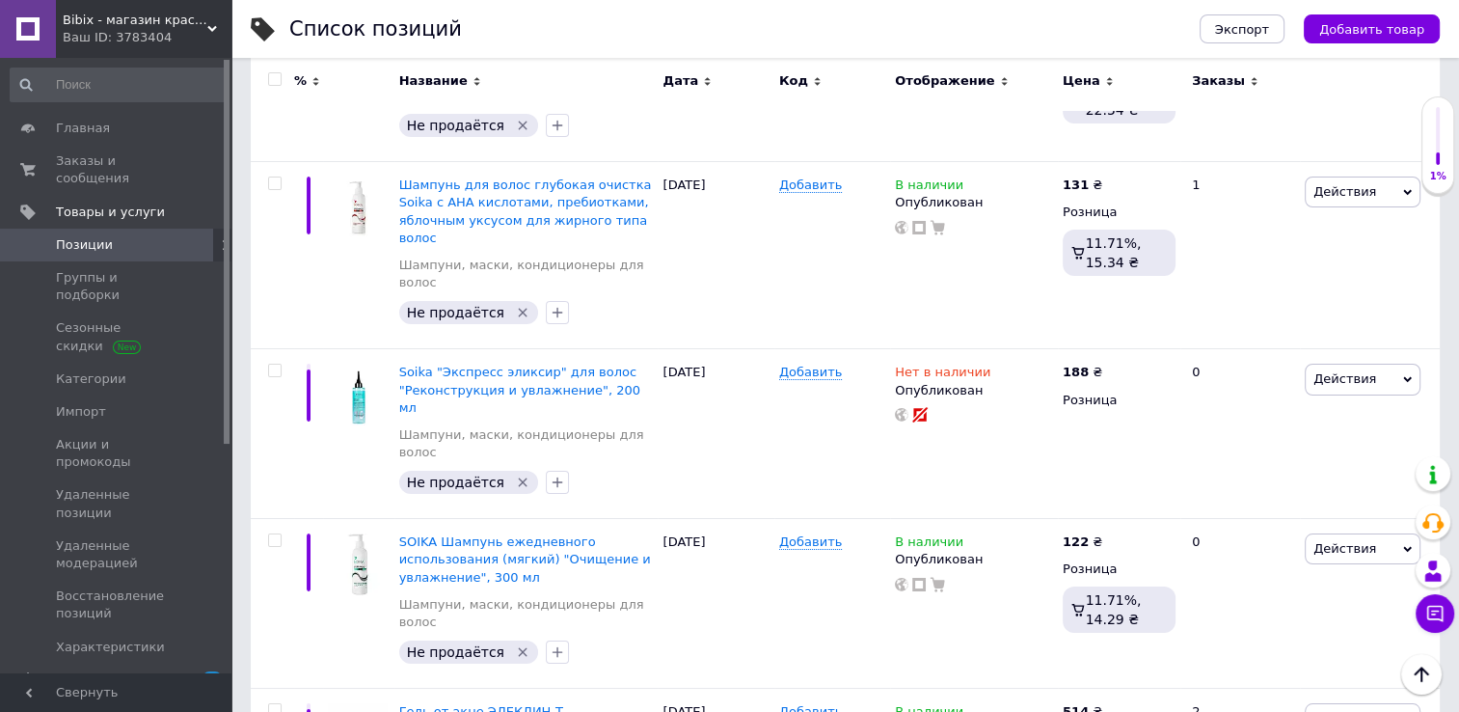
scroll to position [7053, 0]
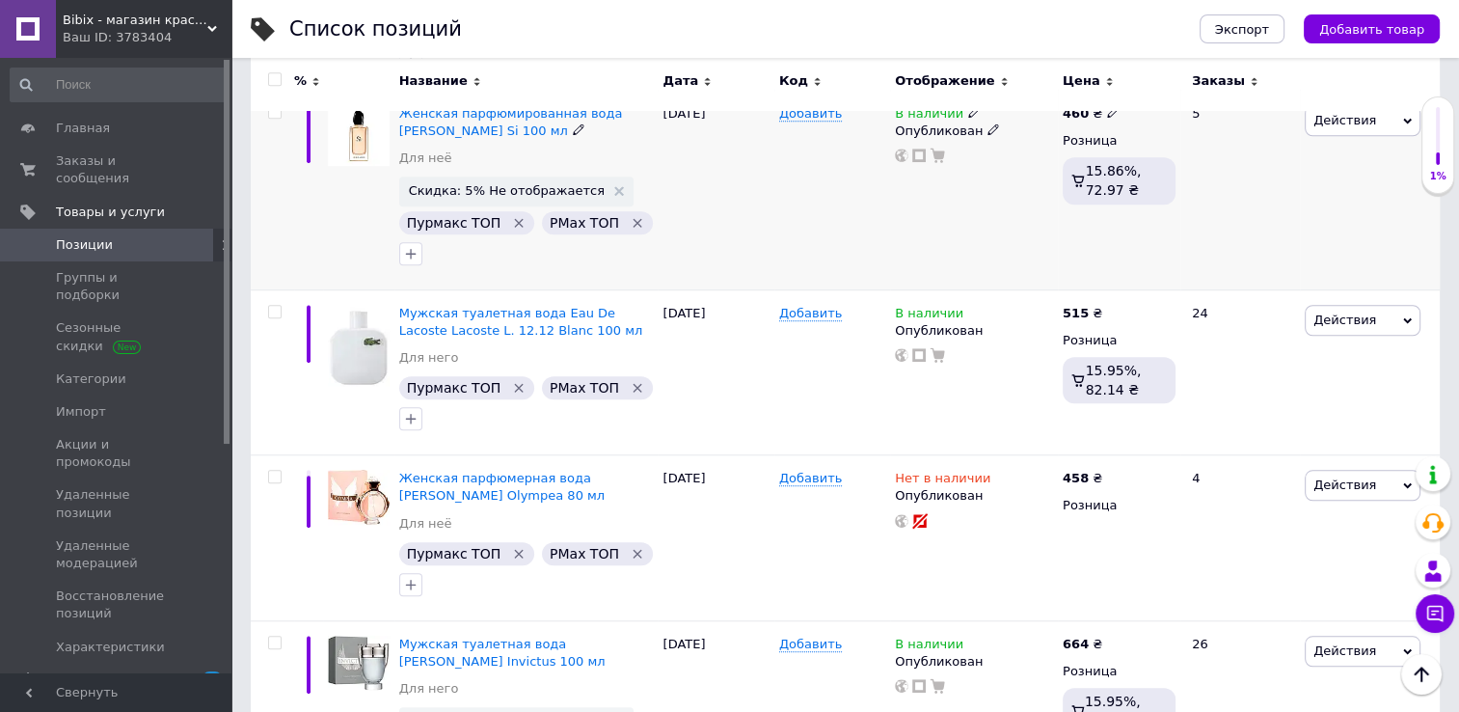
scroll to position [9268, 0]
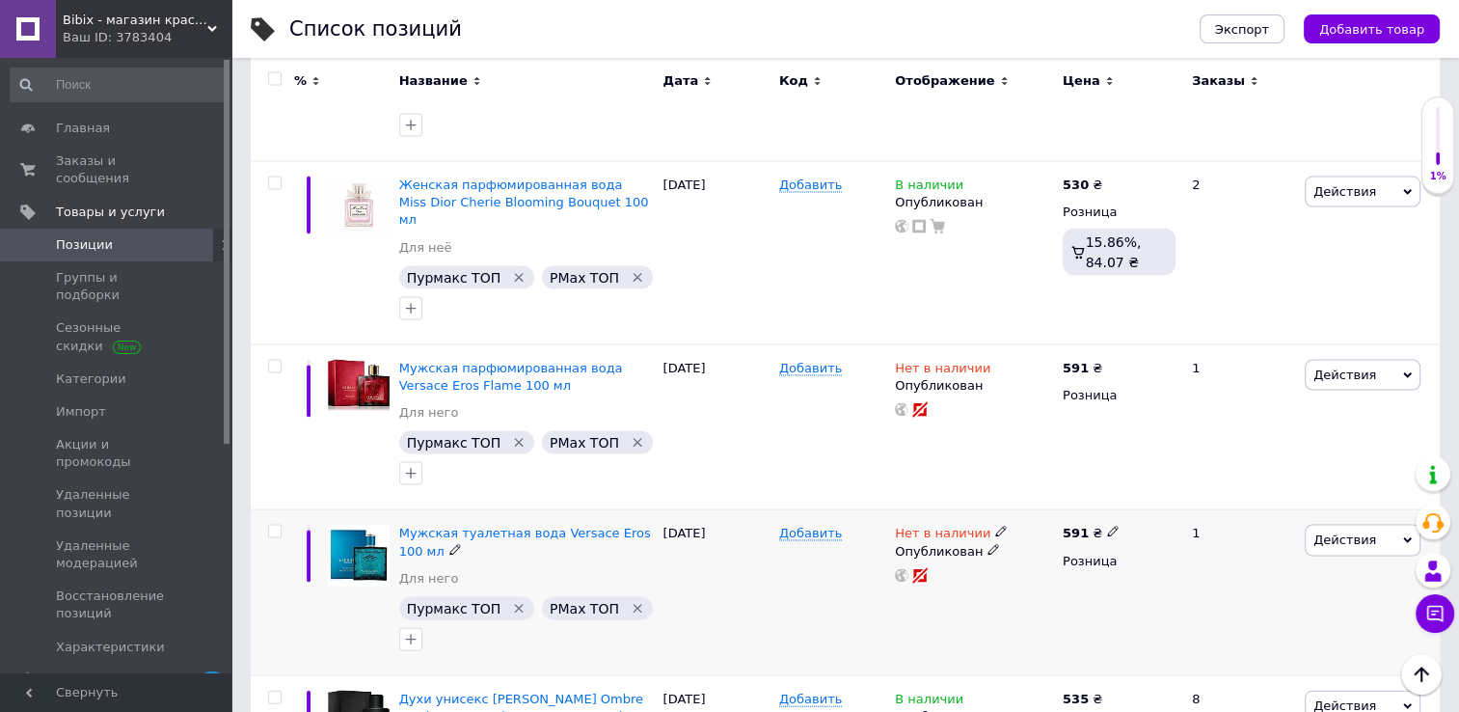
scroll to position [3967, 0]
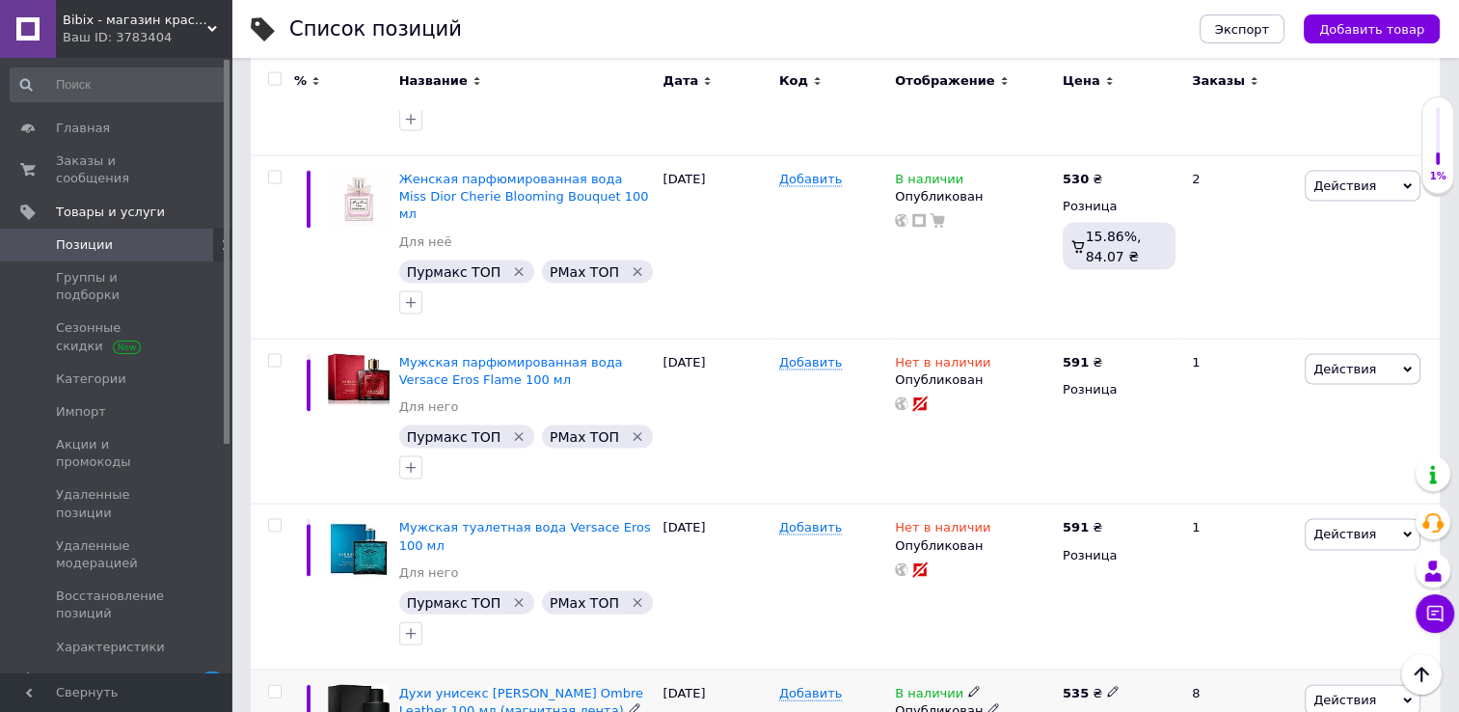
click at [968, 684] on span at bounding box center [974, 691] width 12 height 14
click at [1023, 695] on li "Нет в наличии" at bounding box center [1082, 708] width 183 height 27
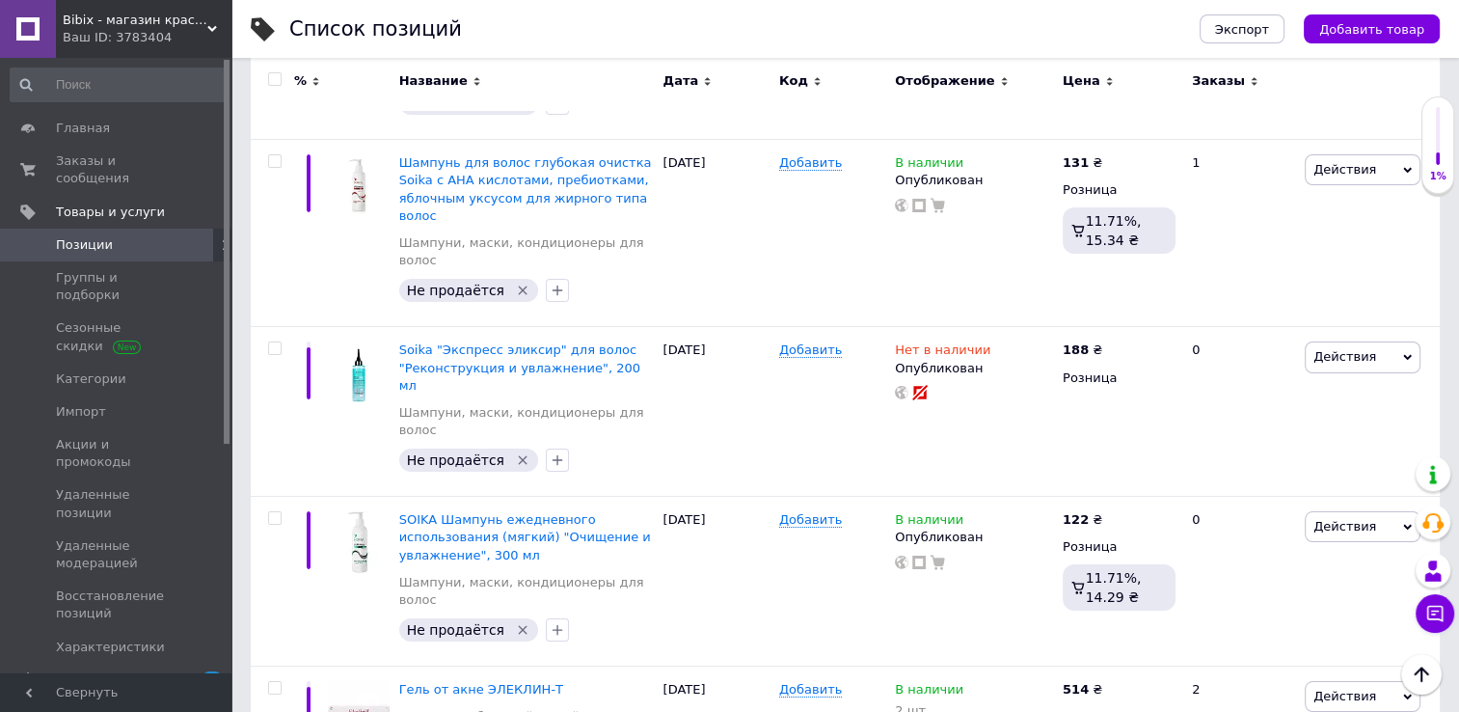
scroll to position [7053, 0]
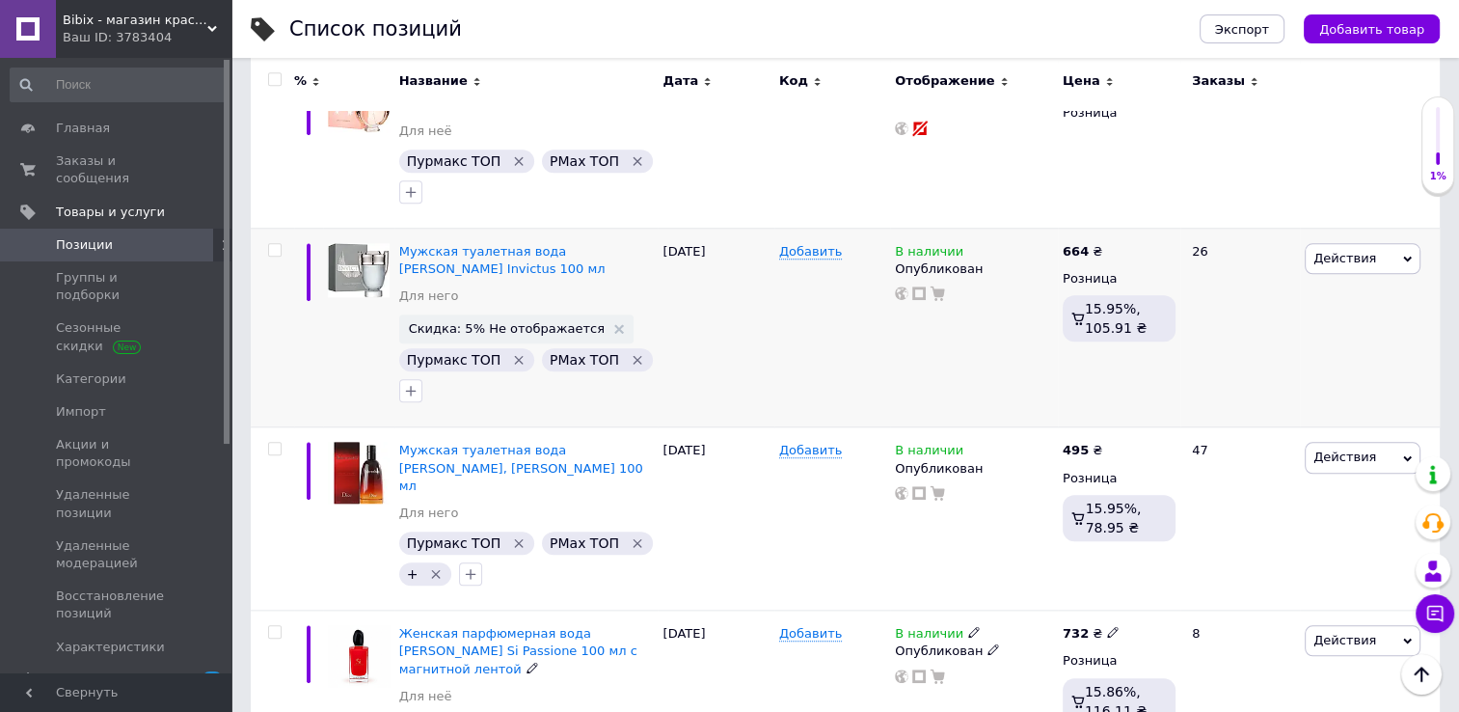
scroll to position [9268, 0]
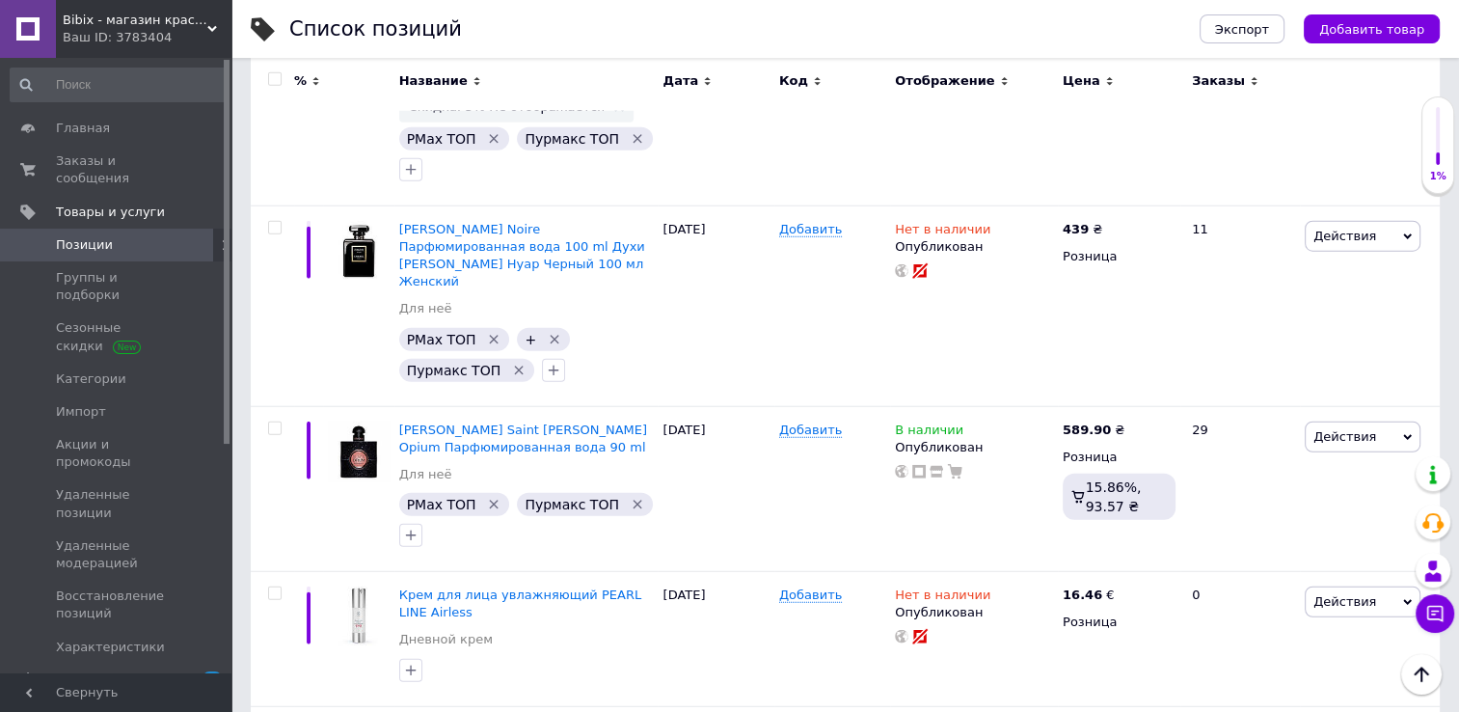
scroll to position [4894, 0]
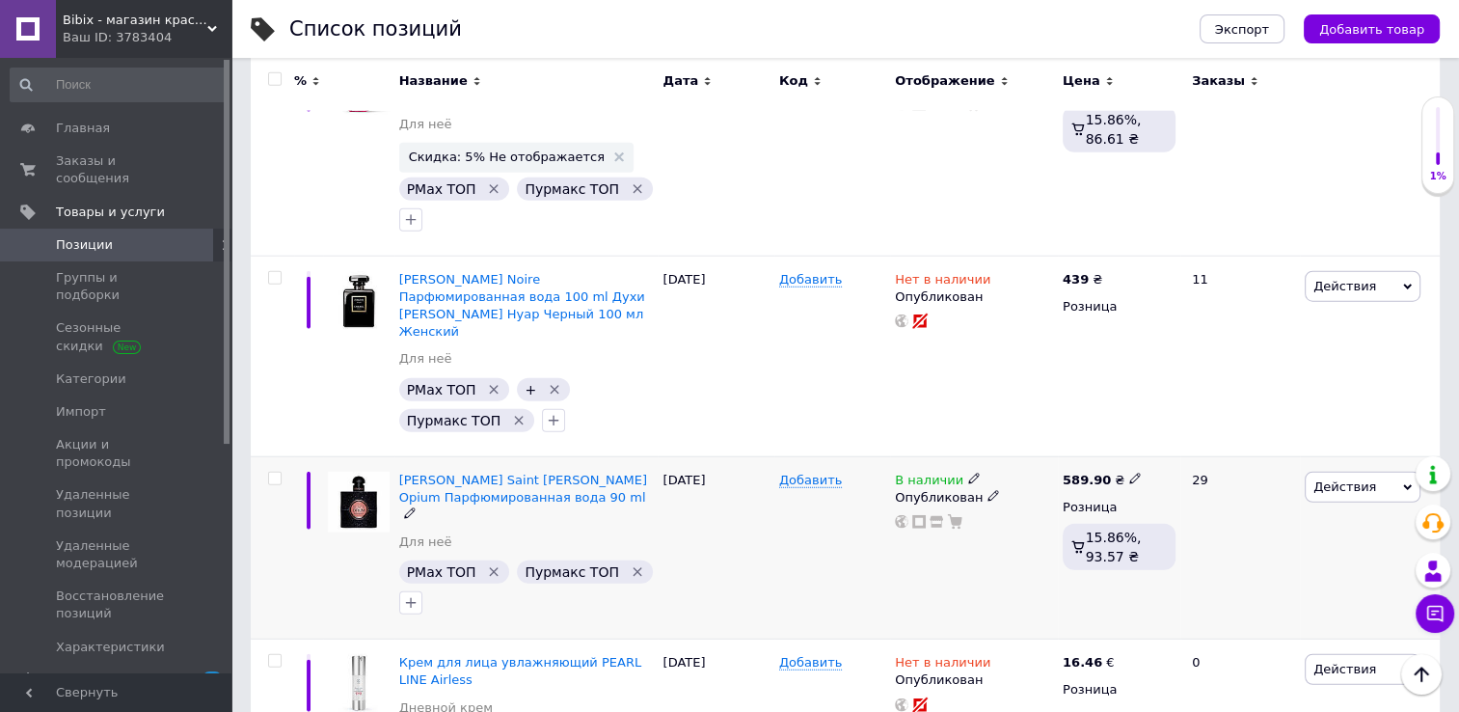
click at [968, 473] on icon at bounding box center [974, 479] width 12 height 12
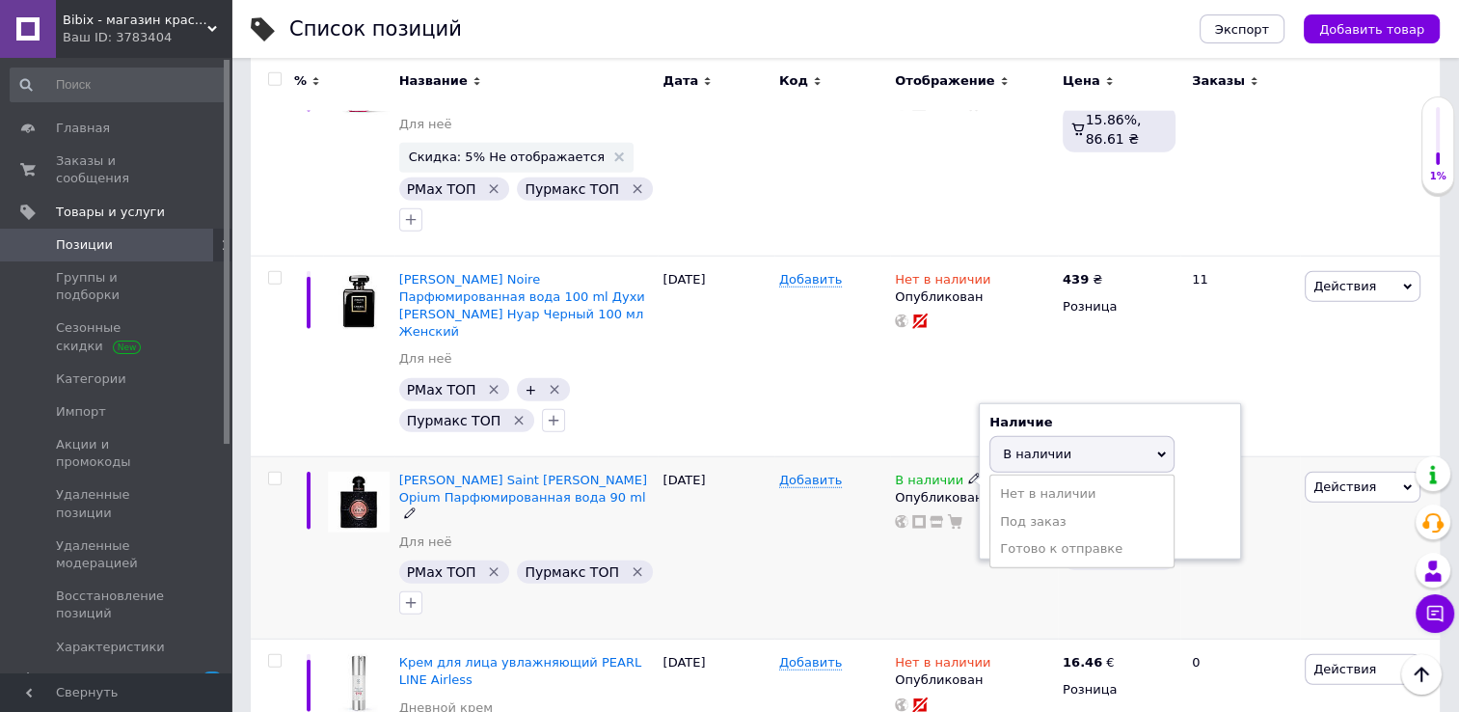
click at [1211, 487] on div "Остатки шт." at bounding box center [1110, 517] width 241 height 61
click at [1051, 510] on input at bounding box center [1063, 529] width 147 height 39
type input "1"
click at [848, 463] on div "Добавить" at bounding box center [833, 547] width 116 height 183
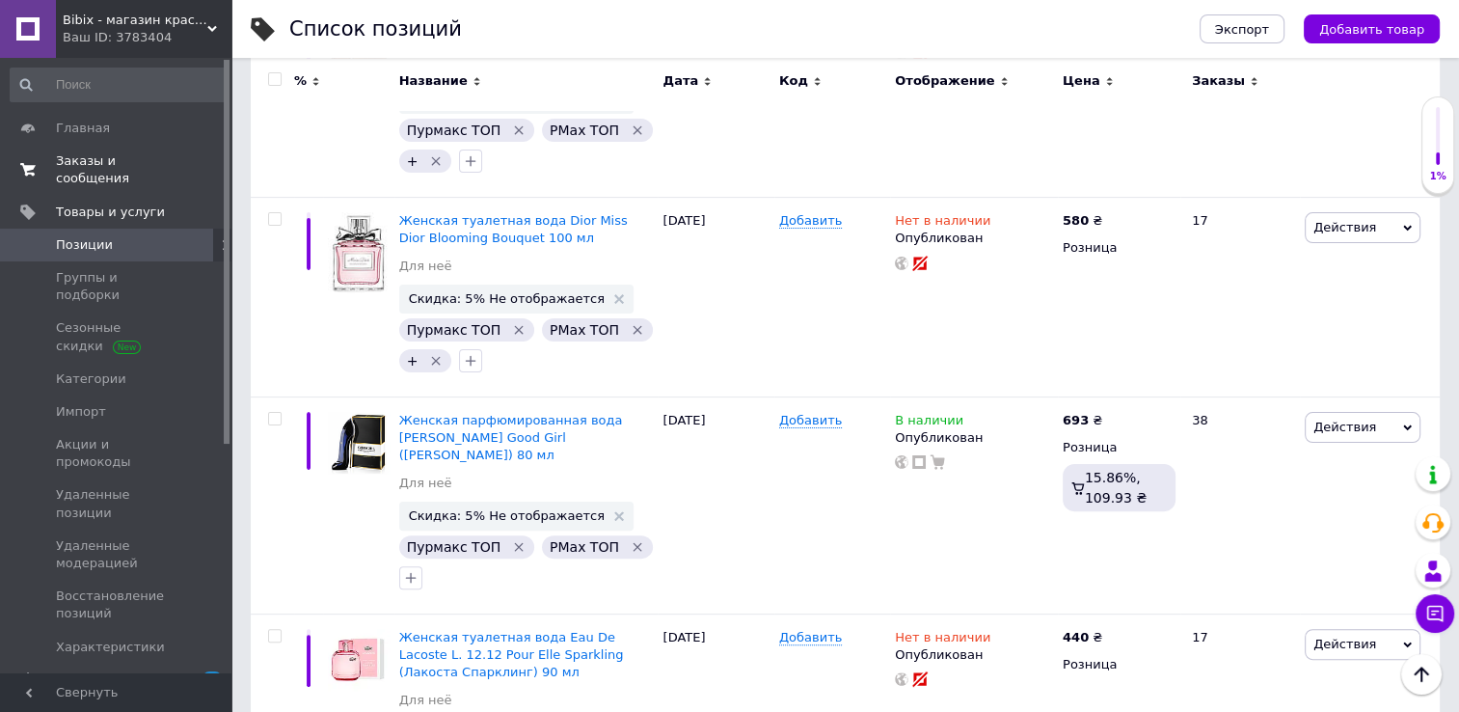
scroll to position [263, 0]
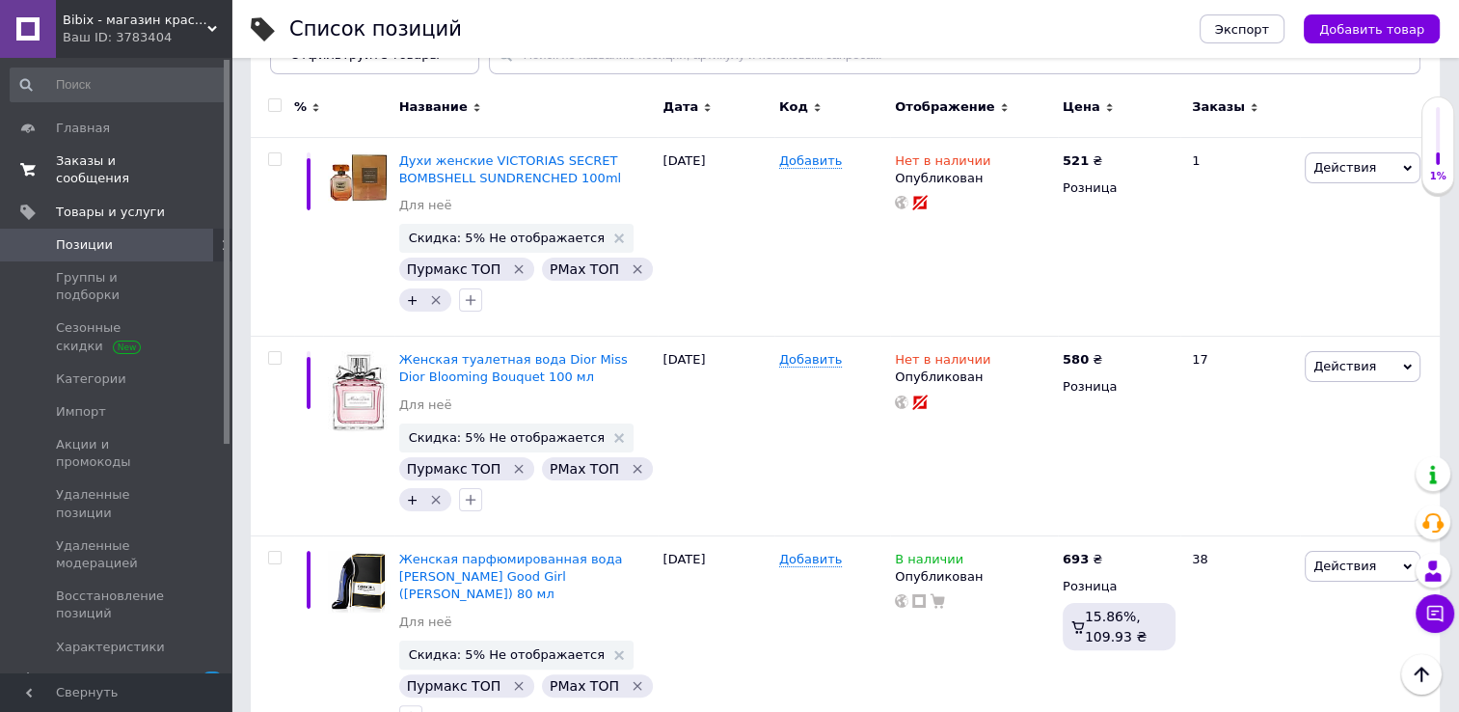
click at [114, 168] on span "Заказы и сообщения" at bounding box center [117, 169] width 123 height 35
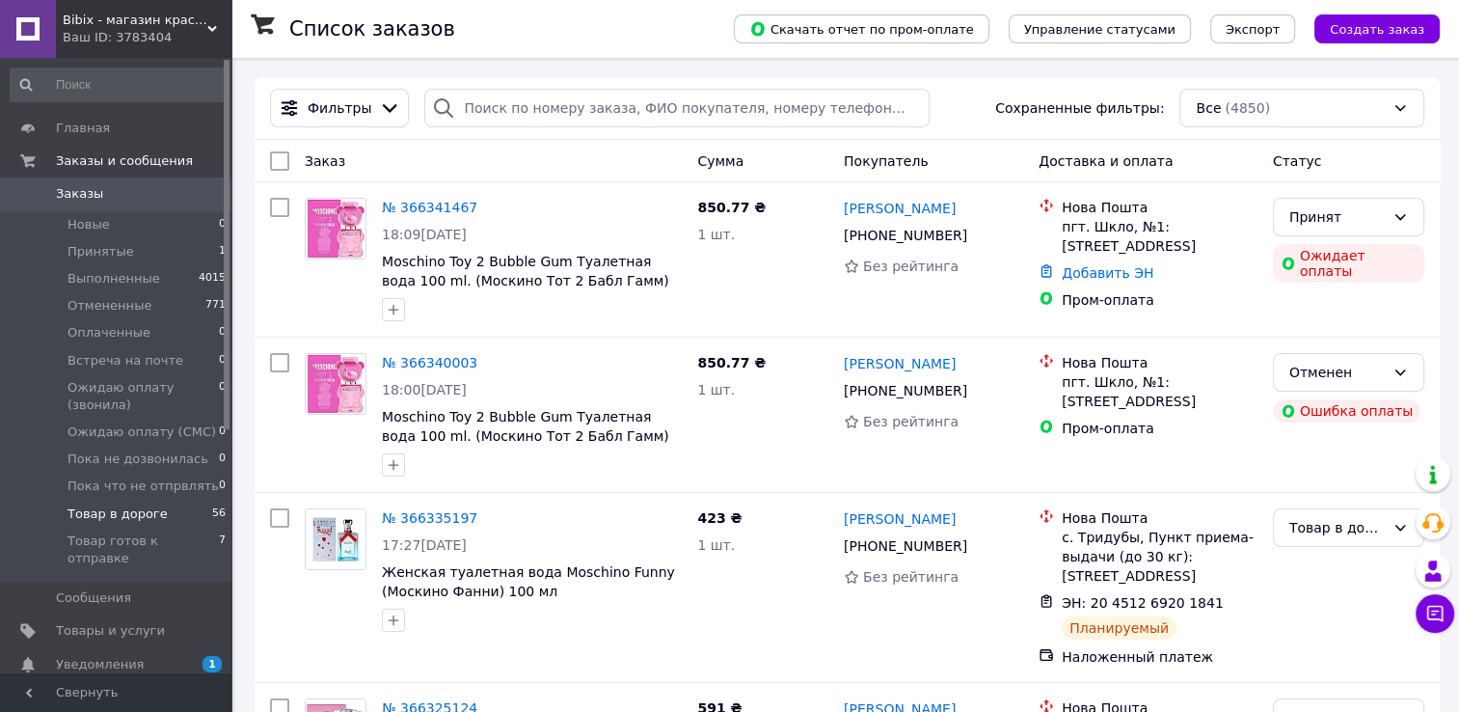
click at [111, 518] on span "Товар в дороге" at bounding box center [118, 513] width 100 height 17
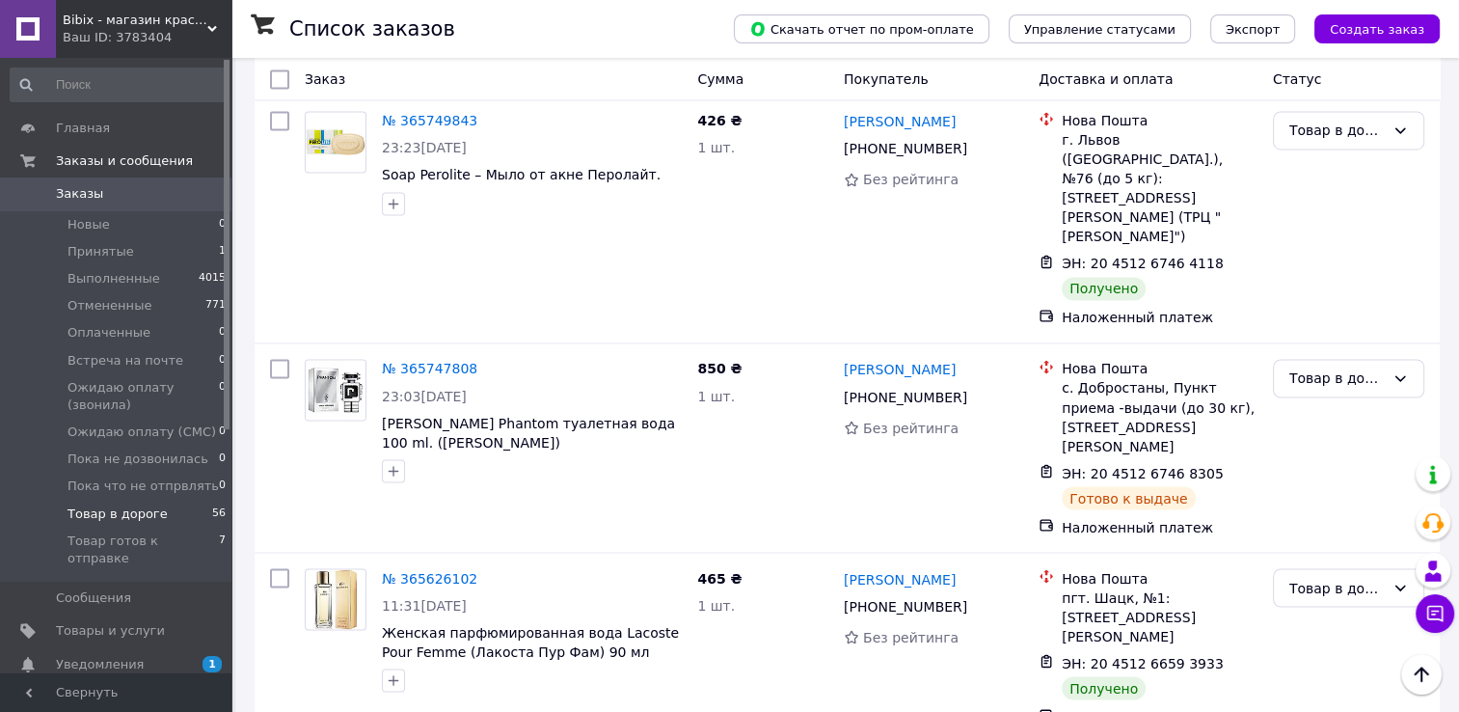
scroll to position [3264, 0]
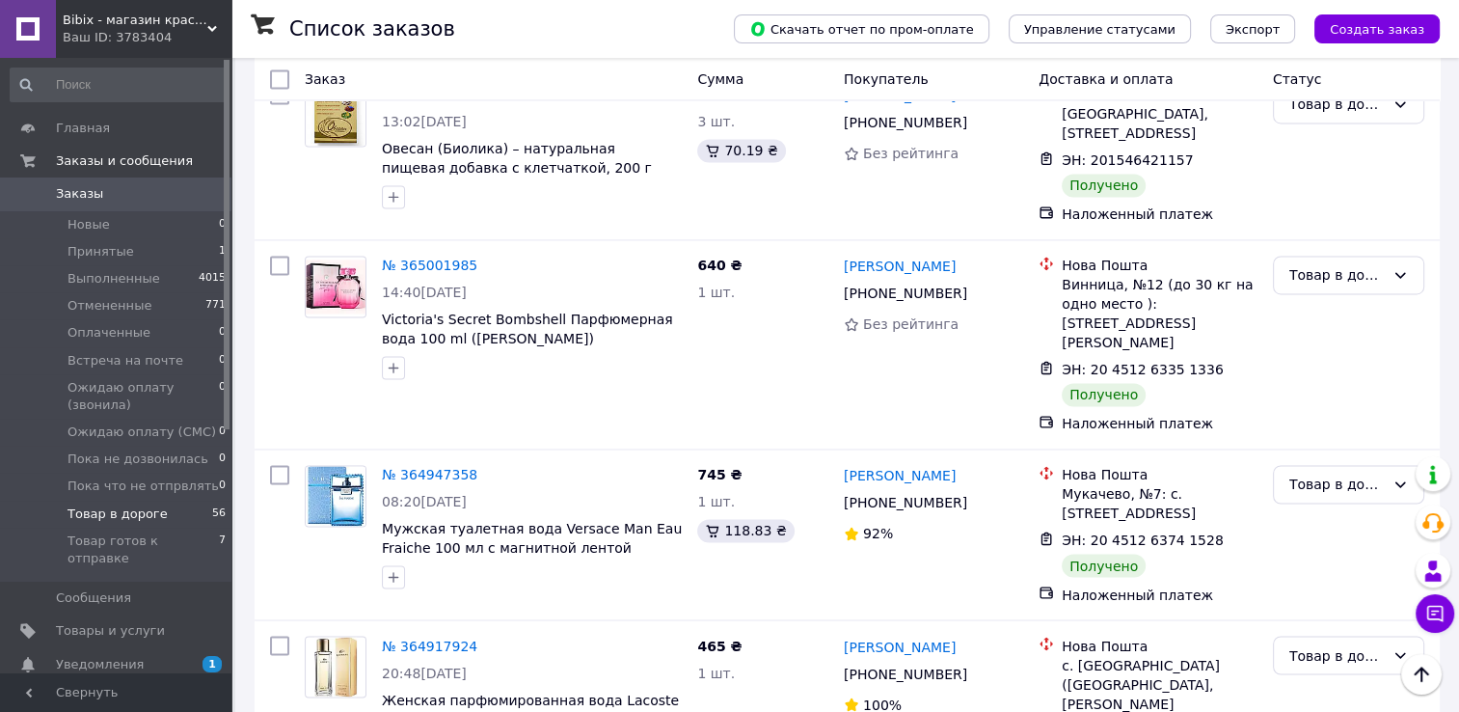
scroll to position [3280, 0]
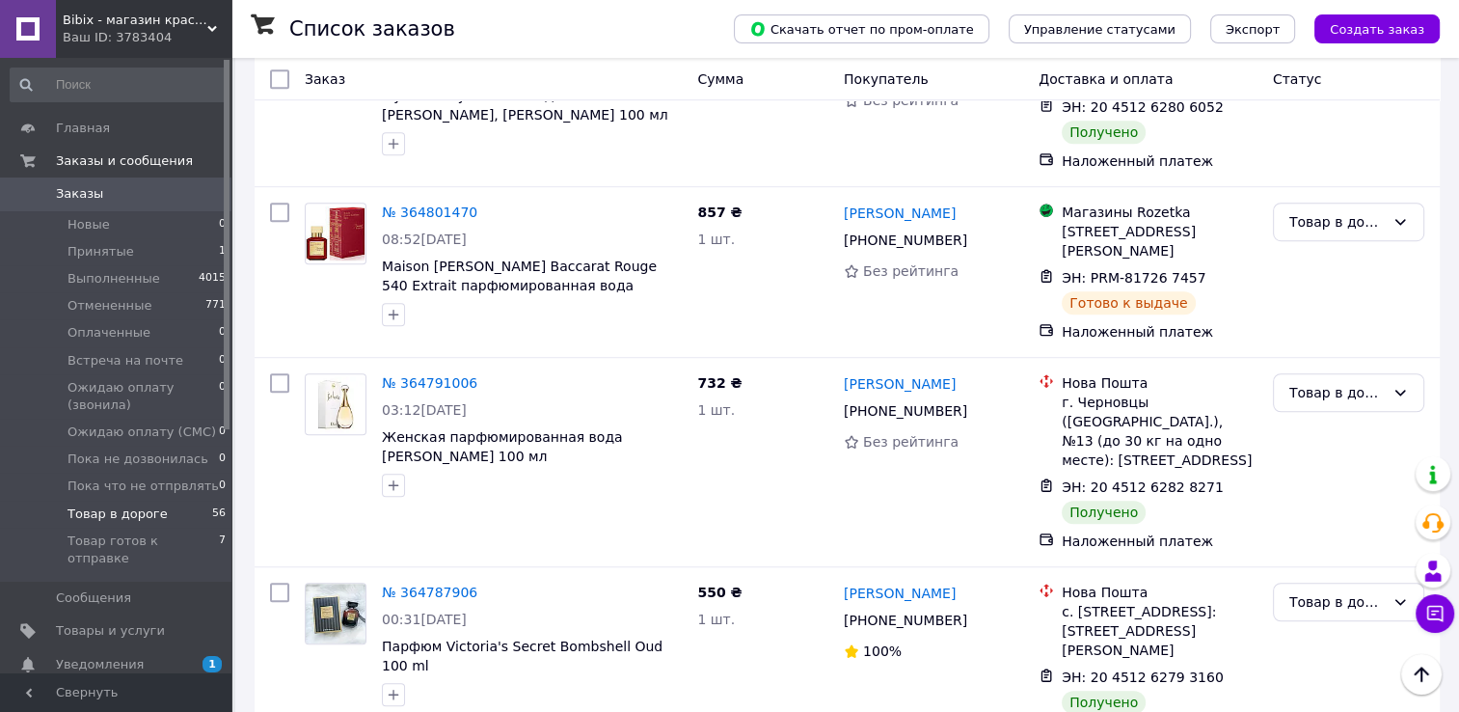
scroll to position [1036, 0]
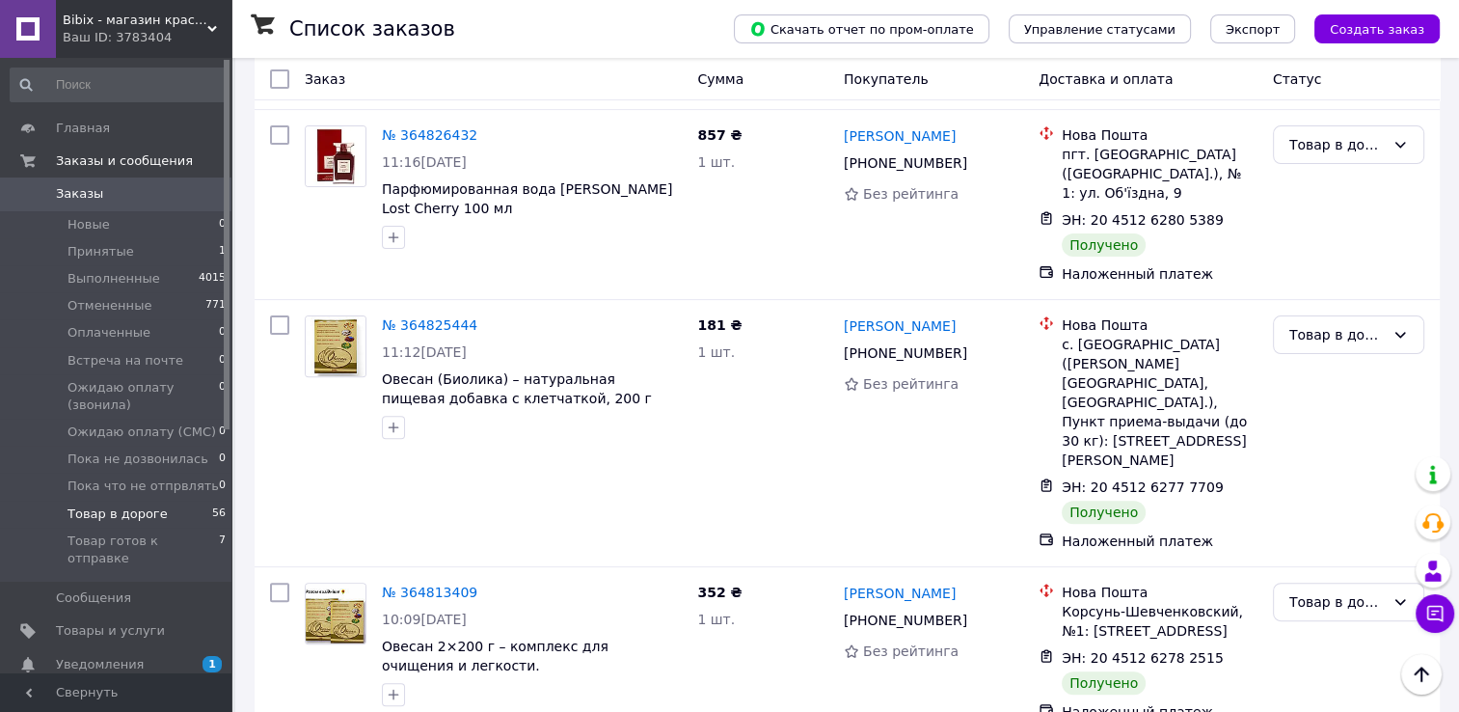
click at [100, 196] on span "Заказы" at bounding box center [117, 193] width 123 height 17
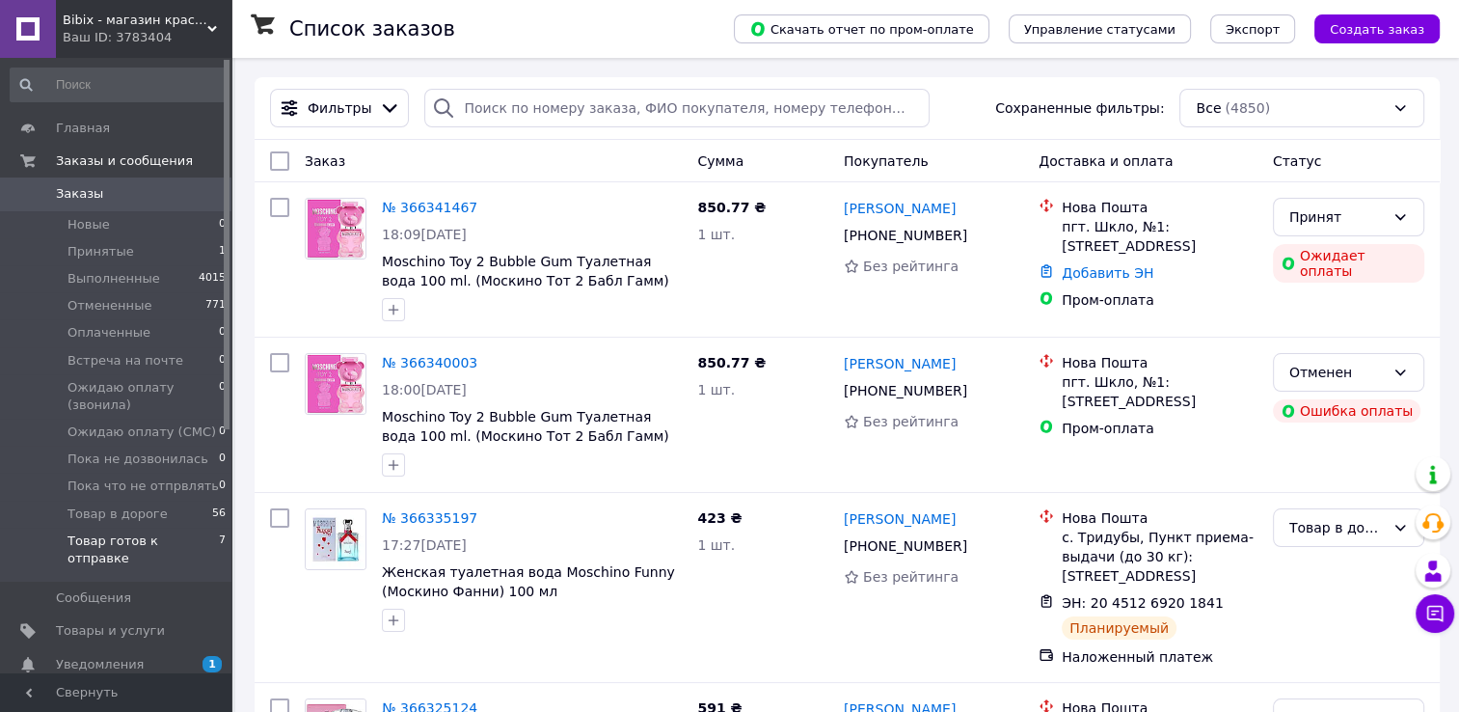
click at [139, 534] on span "Товар готов к отправке" at bounding box center [143, 549] width 151 height 35
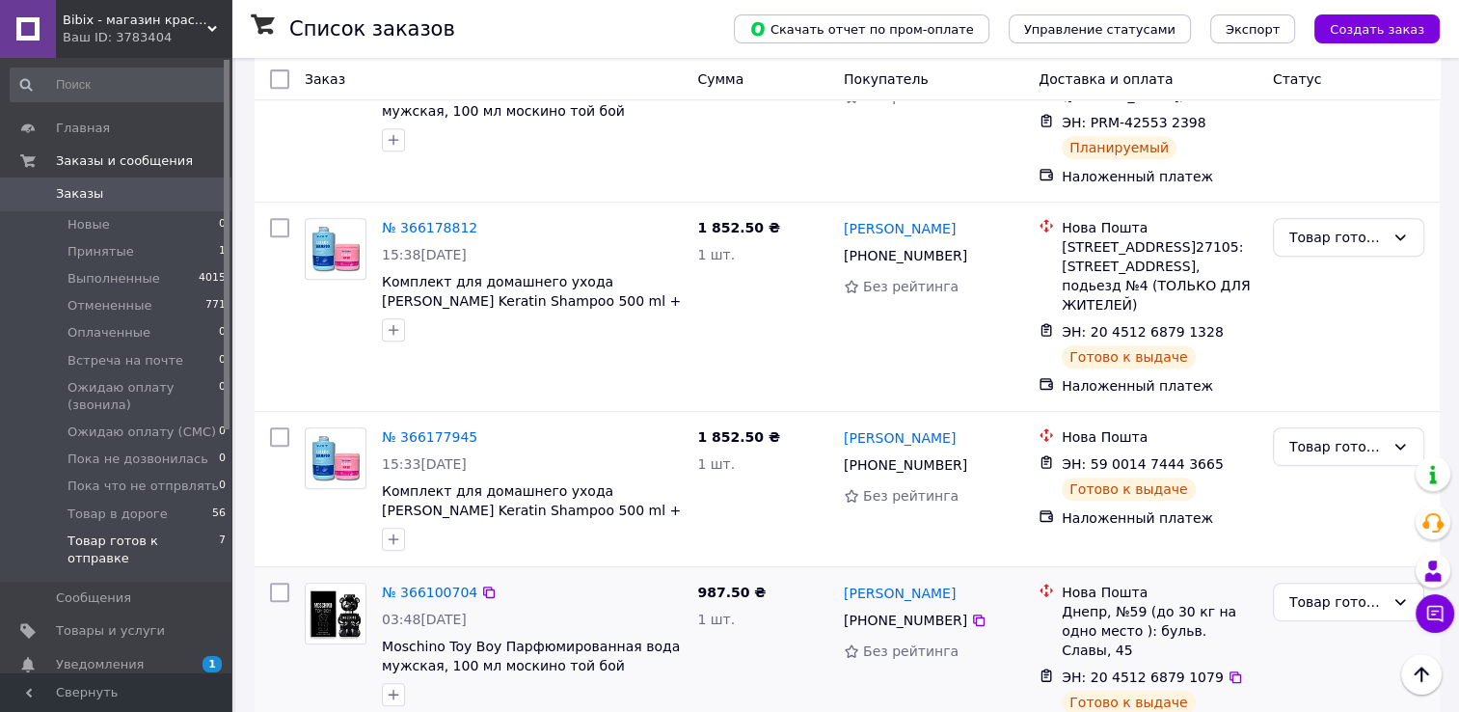
scroll to position [849, 0]
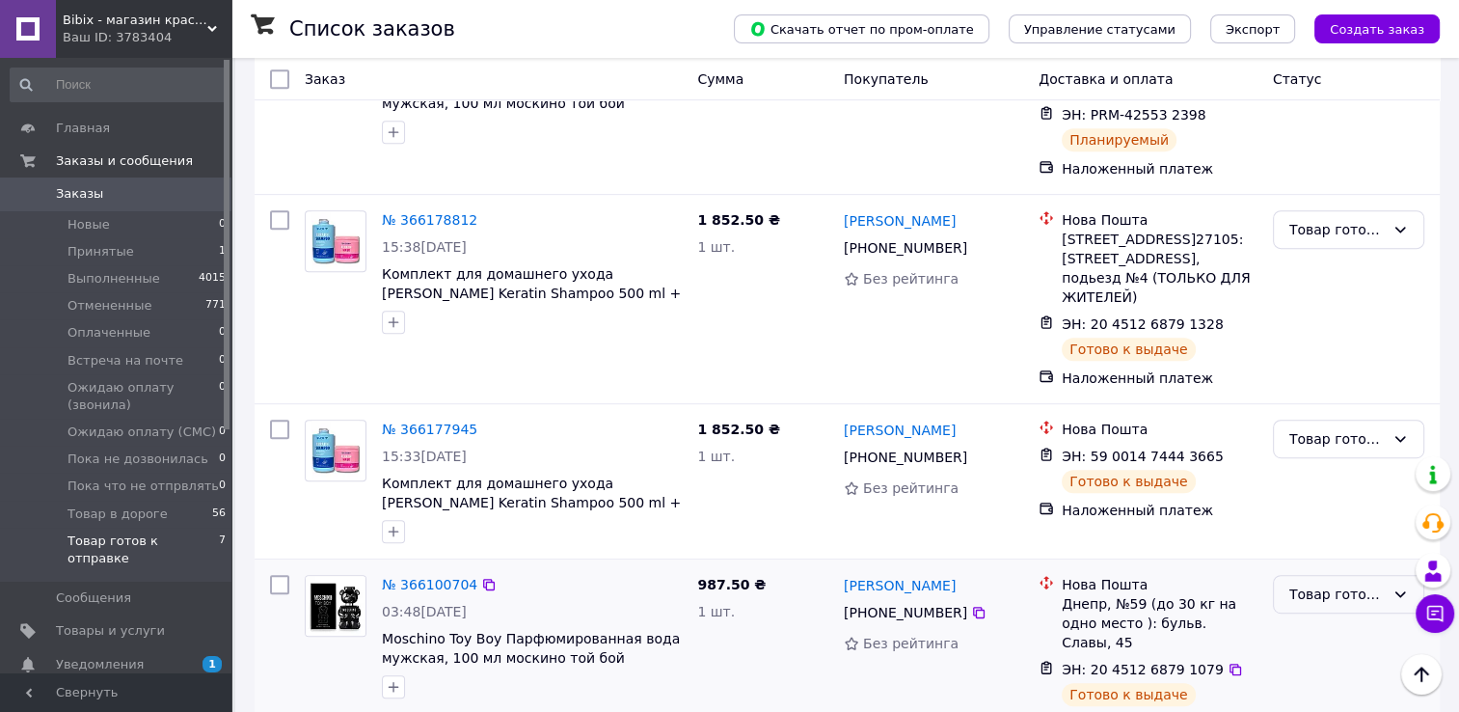
click at [1297, 584] on div "Товар готов к отправке" at bounding box center [1337, 594] width 95 height 21
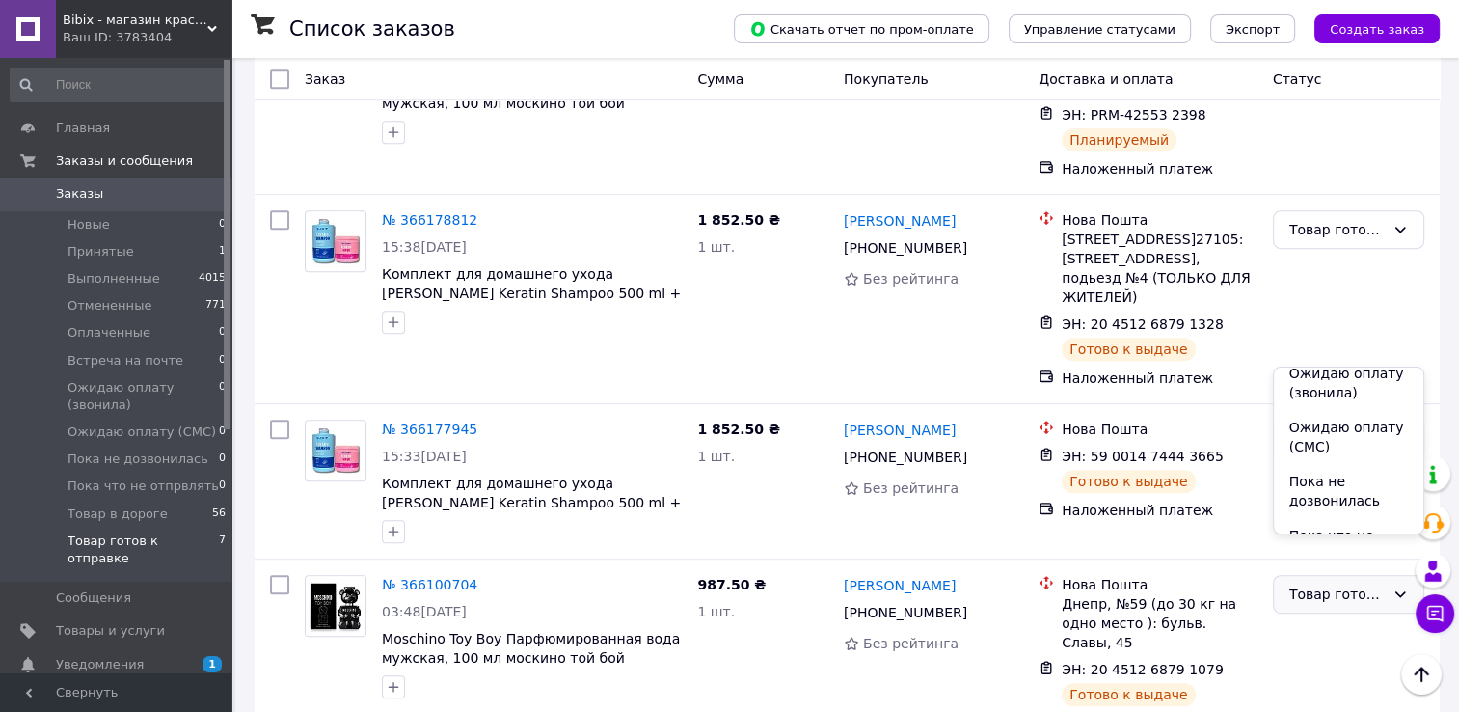
scroll to position [259, 0]
click at [1314, 523] on li "Товар в дороге" at bounding box center [1349, 535] width 150 height 35
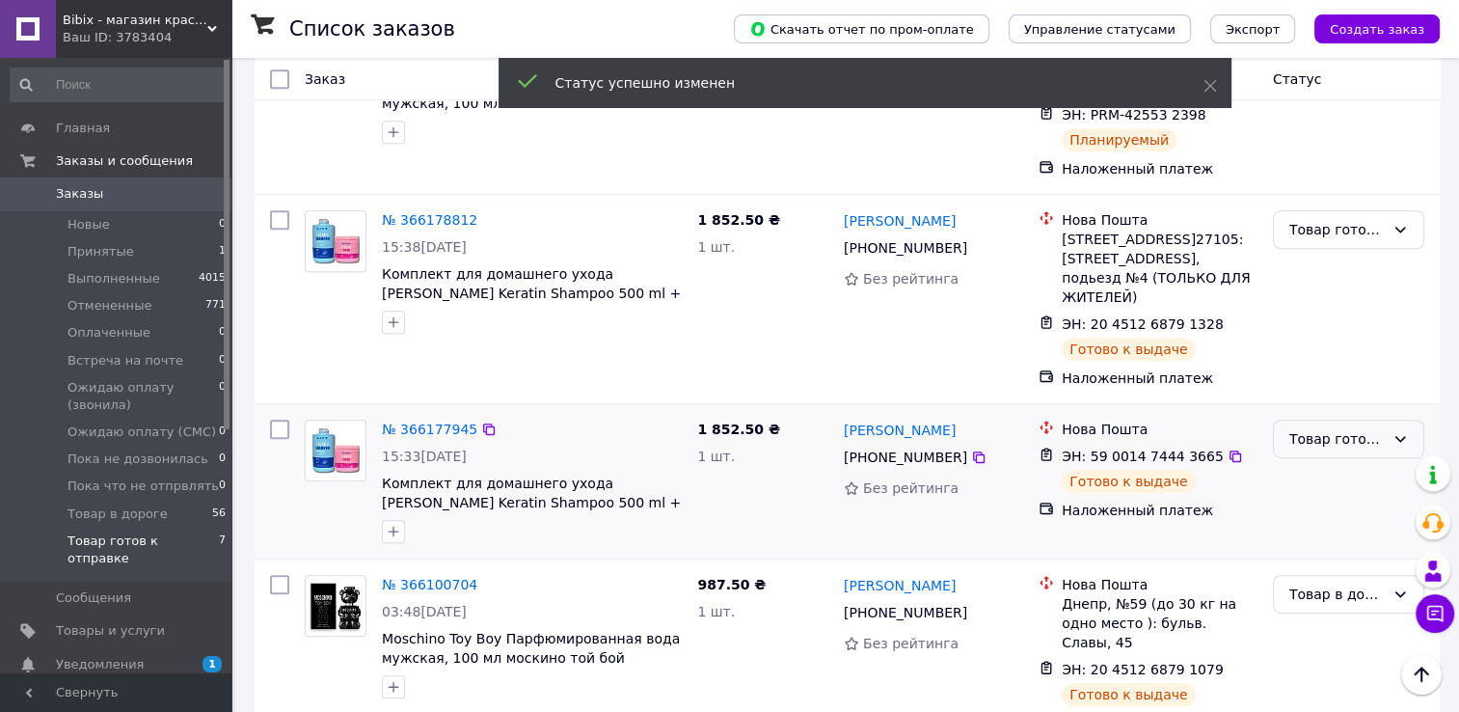
click at [1331, 428] on div "Товар готов к отправке" at bounding box center [1337, 438] width 95 height 21
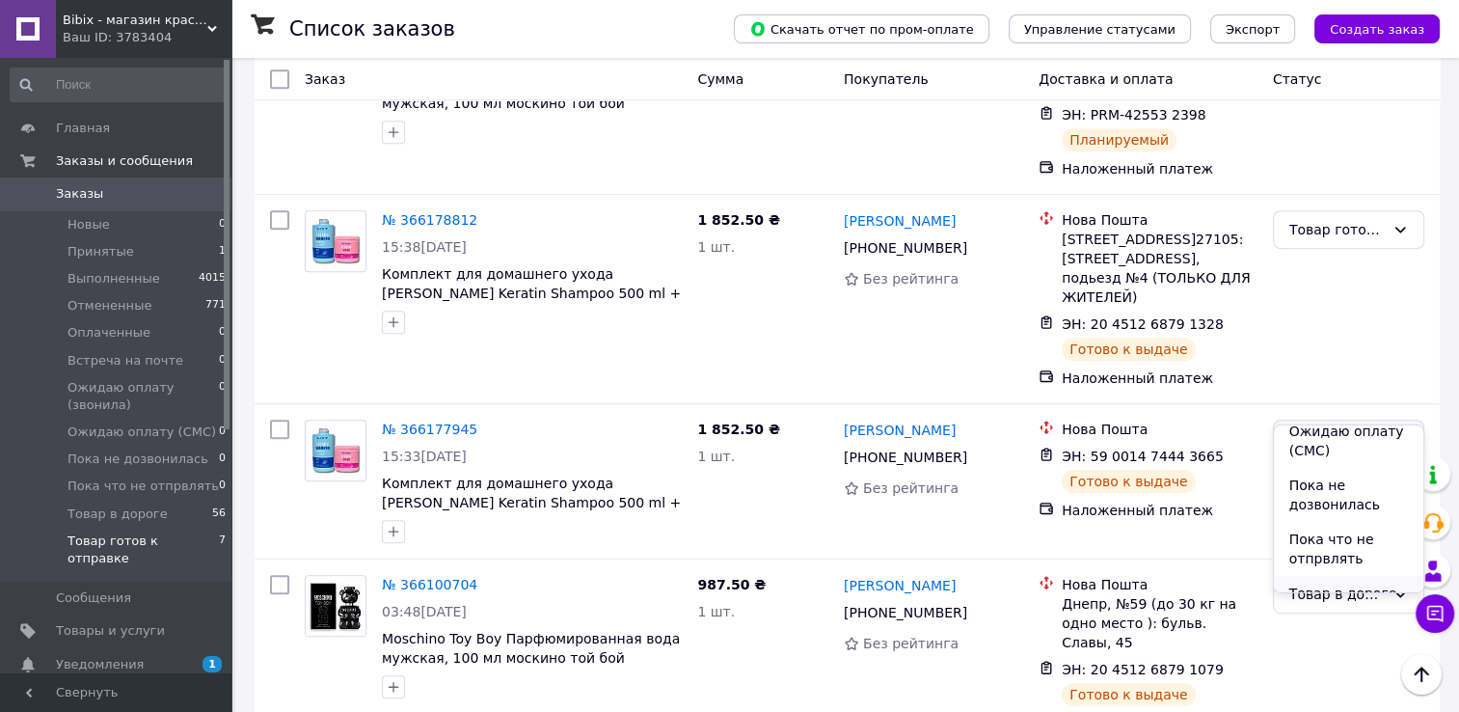
click at [1290, 583] on li "Товар в дороге" at bounding box center [1349, 593] width 150 height 35
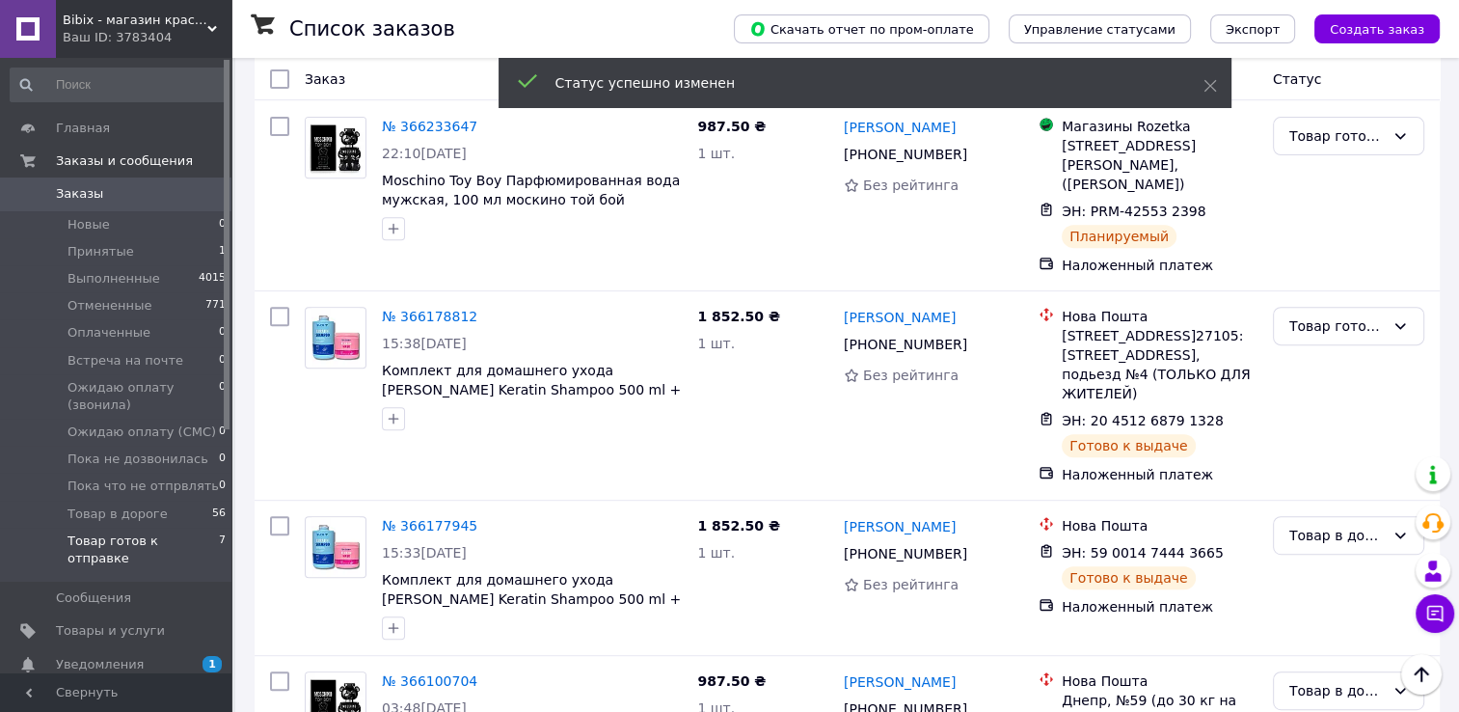
scroll to position [752, 0]
click at [1331, 315] on div "Товар готов к отправке" at bounding box center [1337, 325] width 95 height 21
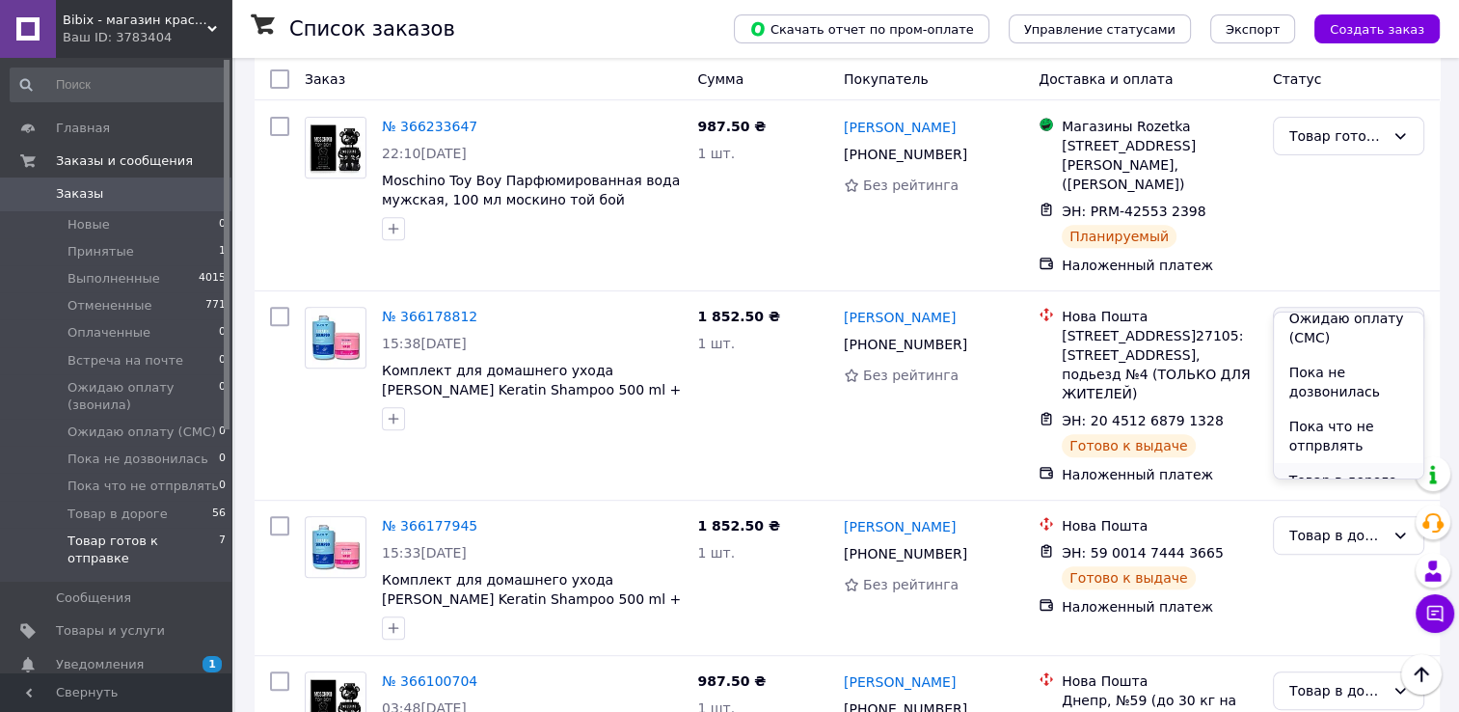
click at [1313, 463] on li "Товар в дороге" at bounding box center [1349, 480] width 150 height 35
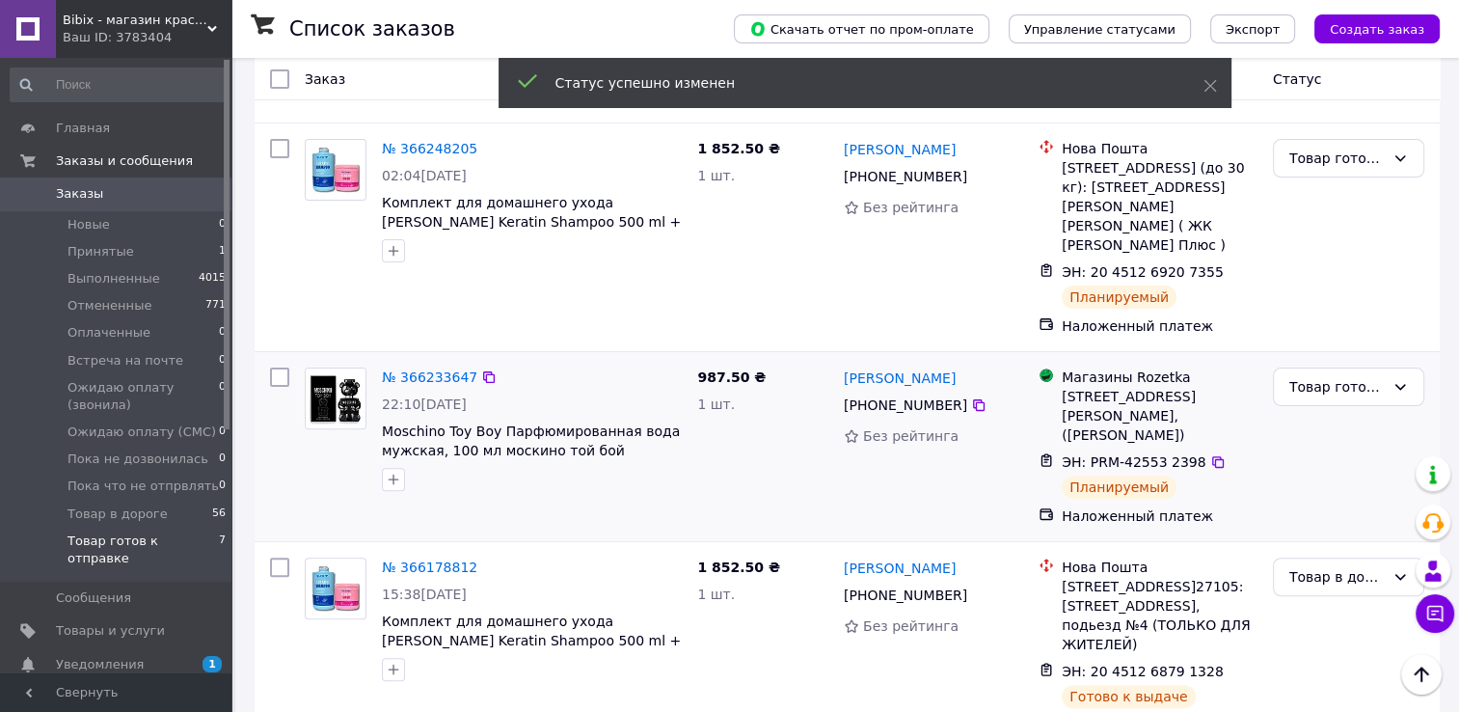
scroll to position [463, 0]
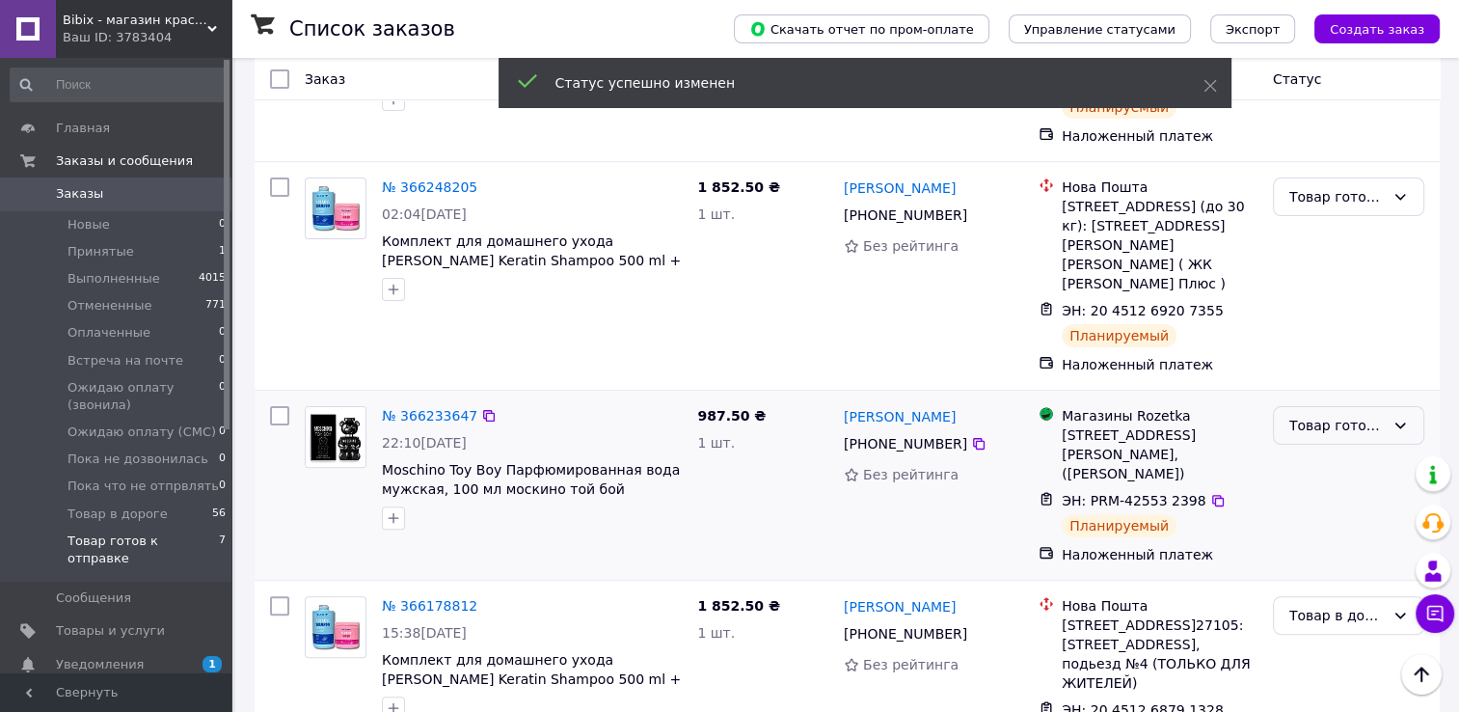
click at [1325, 415] on div "Товар готов к отправке" at bounding box center [1337, 425] width 95 height 21
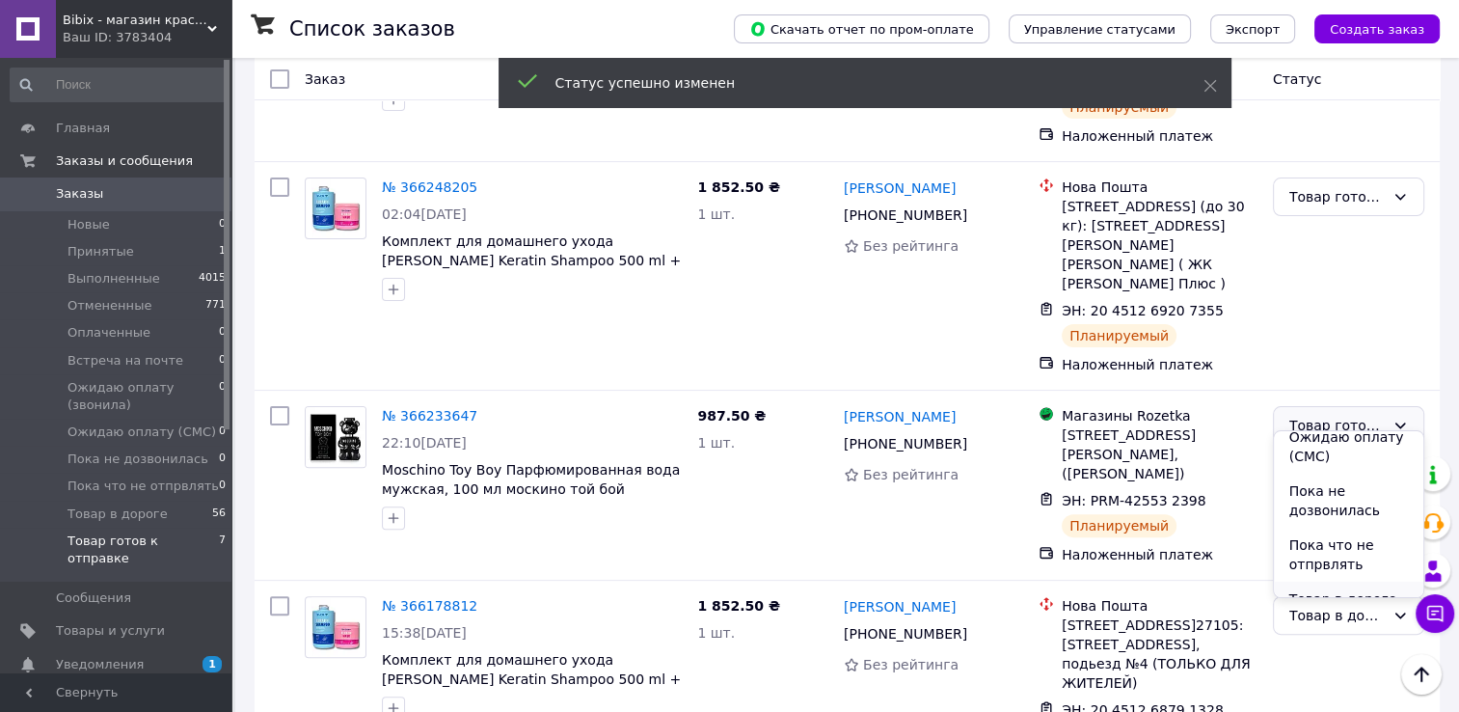
click at [1301, 582] on li "Товар в дороге" at bounding box center [1349, 599] width 150 height 35
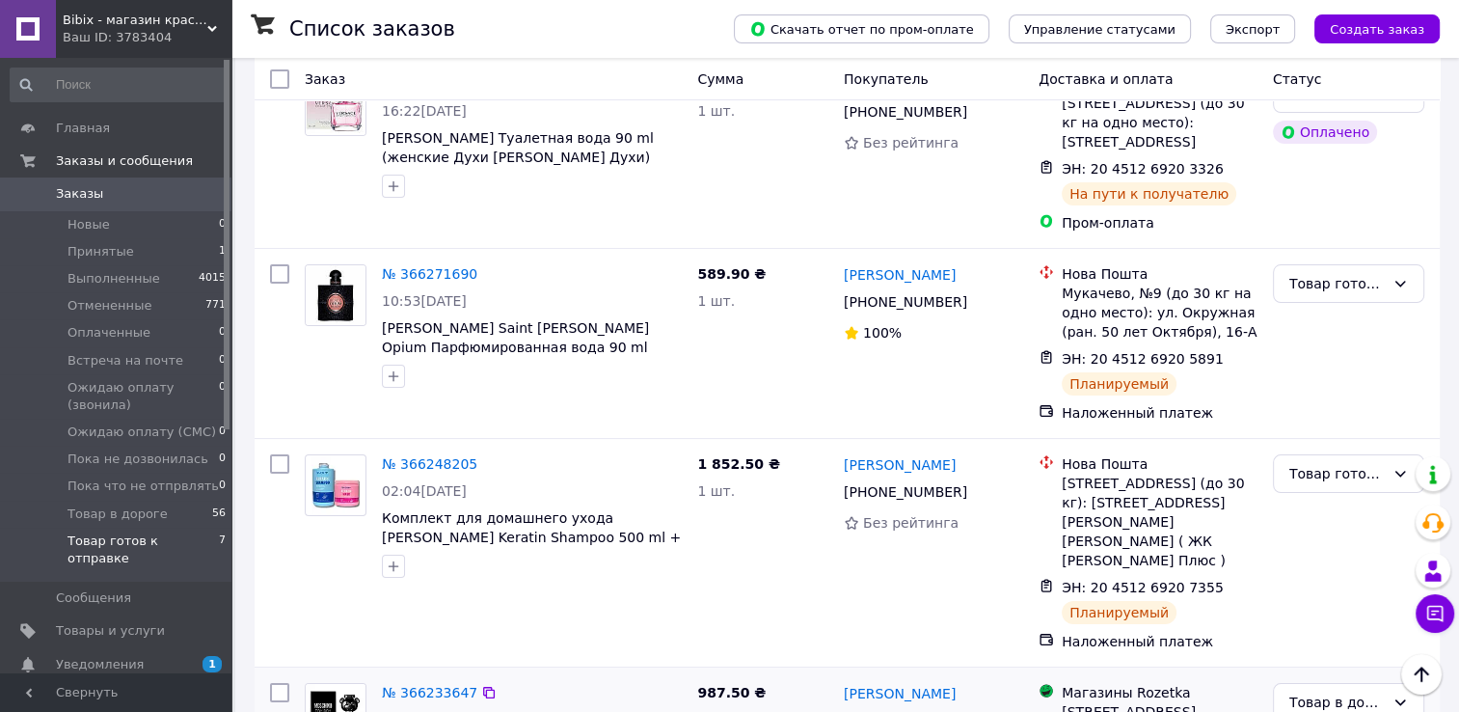
scroll to position [99, 0]
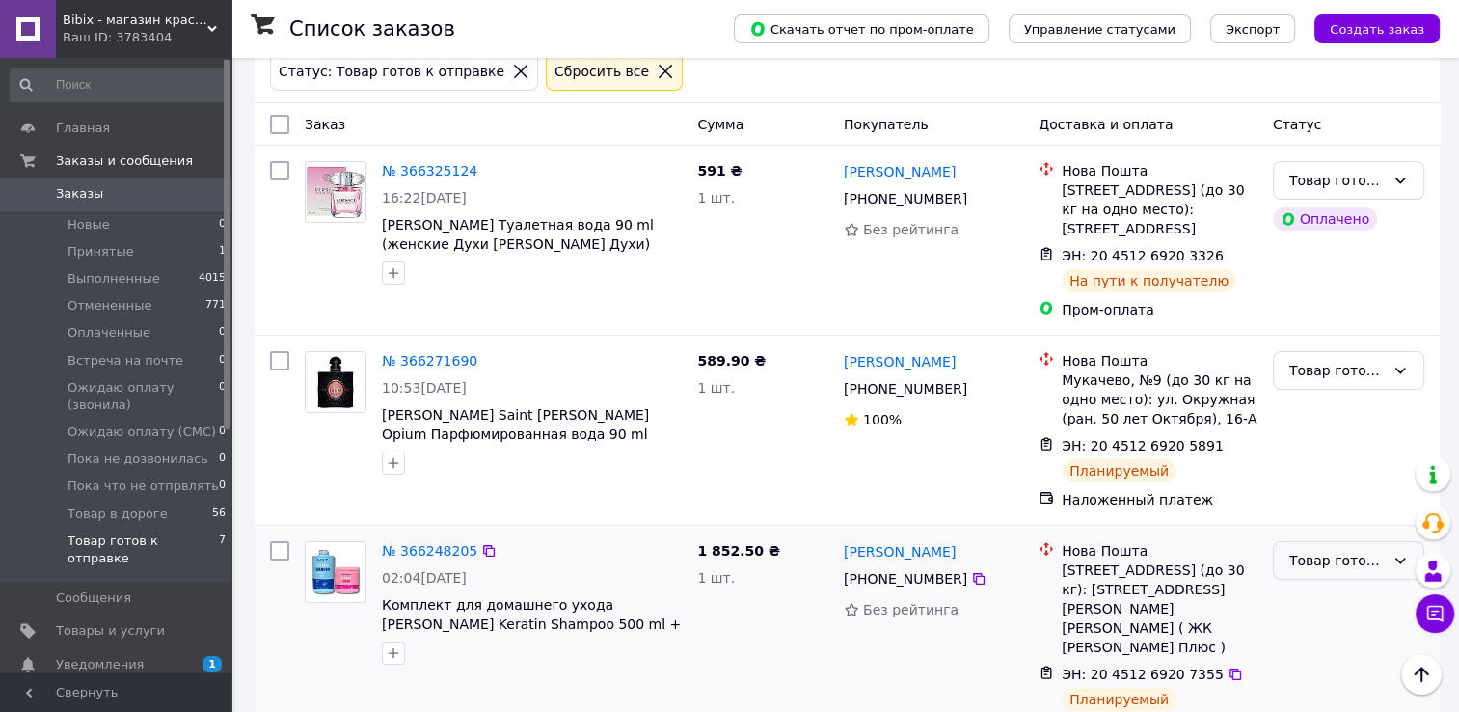
click at [1324, 575] on div "Товар готов к отправке" at bounding box center [1348, 560] width 151 height 39
click at [1307, 525] on li "Товар в дороге" at bounding box center [1349, 540] width 150 height 35
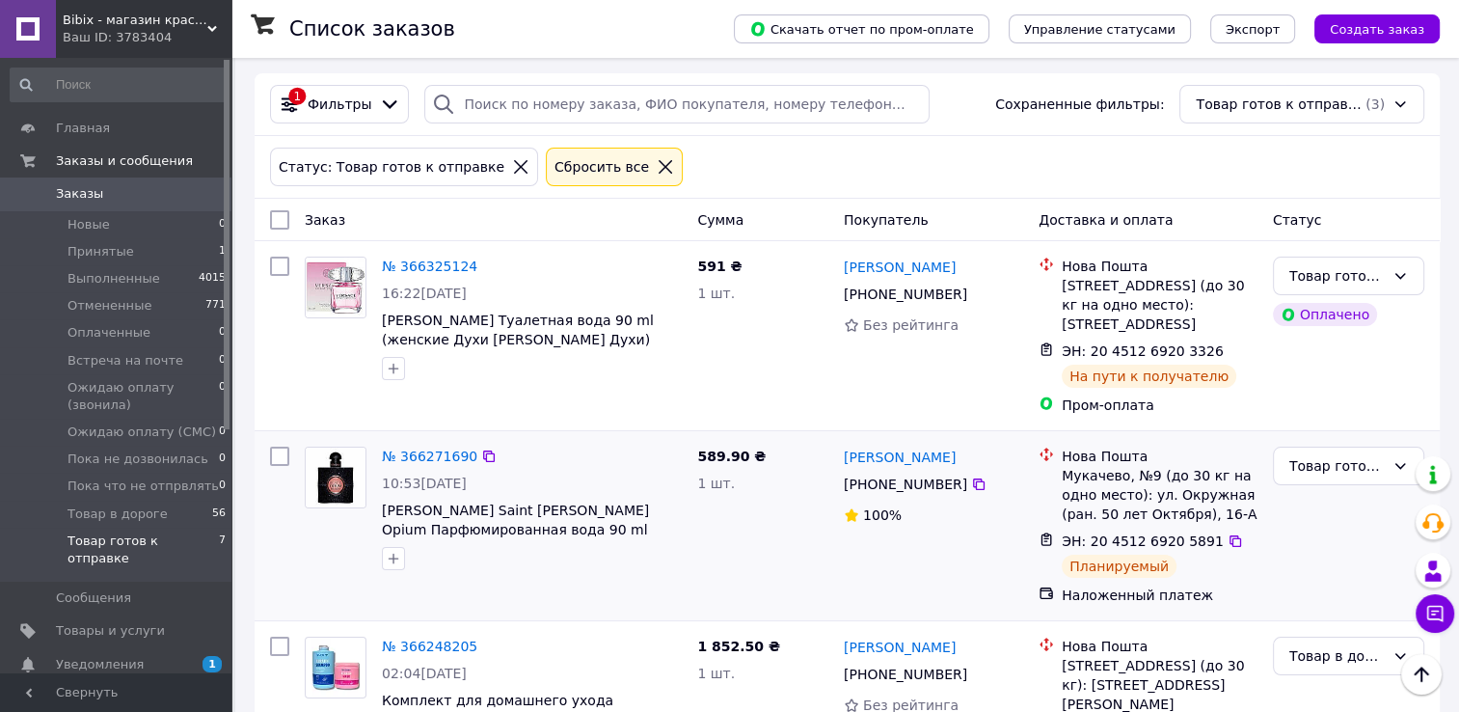
scroll to position [0, 0]
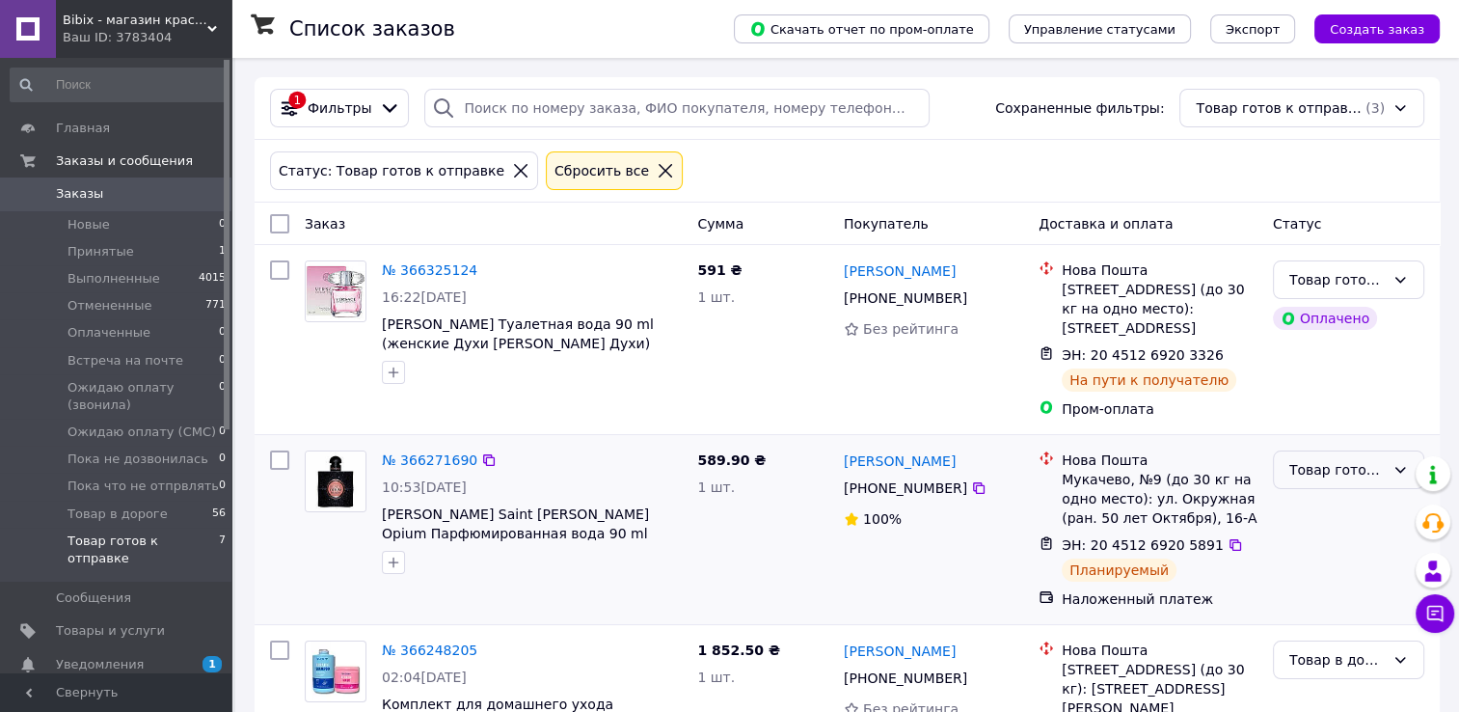
click at [1316, 473] on div "Товар готов к отправке" at bounding box center [1337, 469] width 95 height 21
click at [1304, 644] on li "Товар в дороге" at bounding box center [1349, 661] width 150 height 35
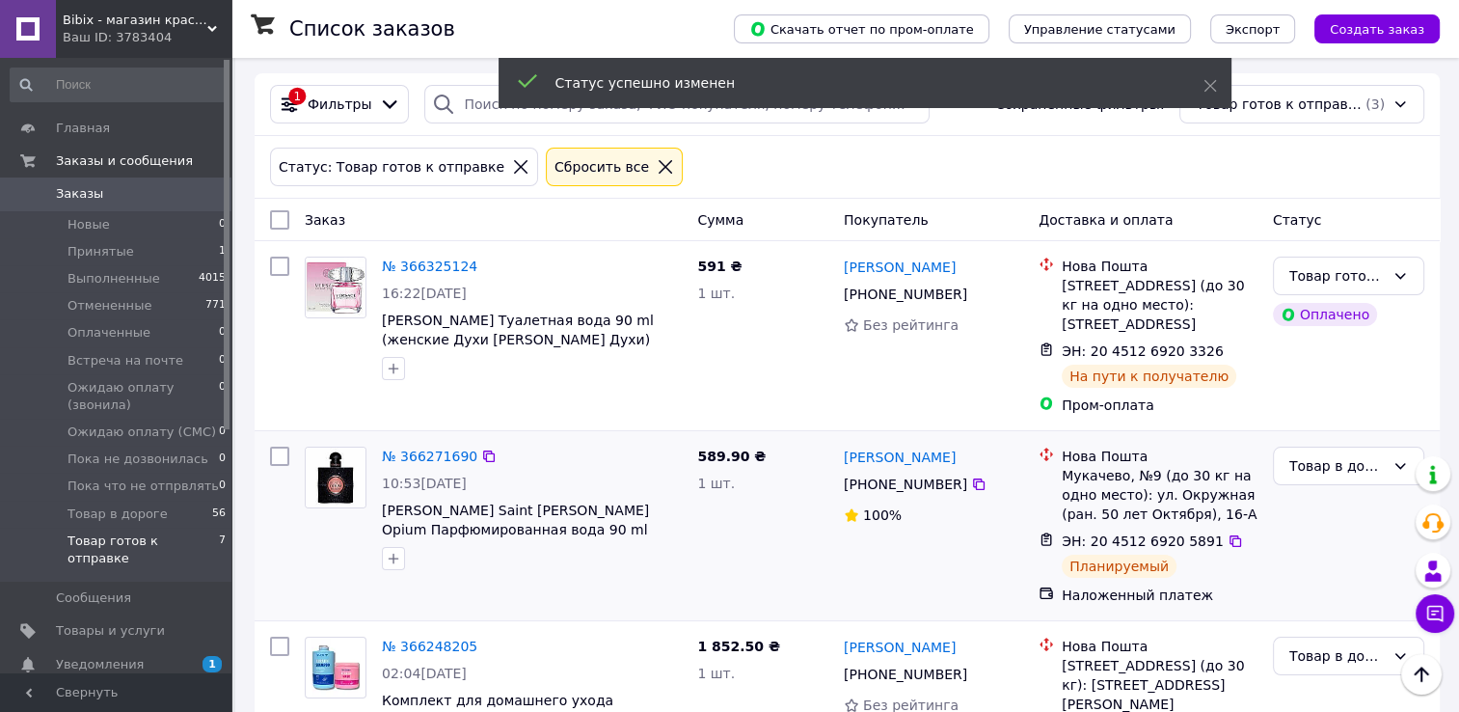
scroll to position [0, 0]
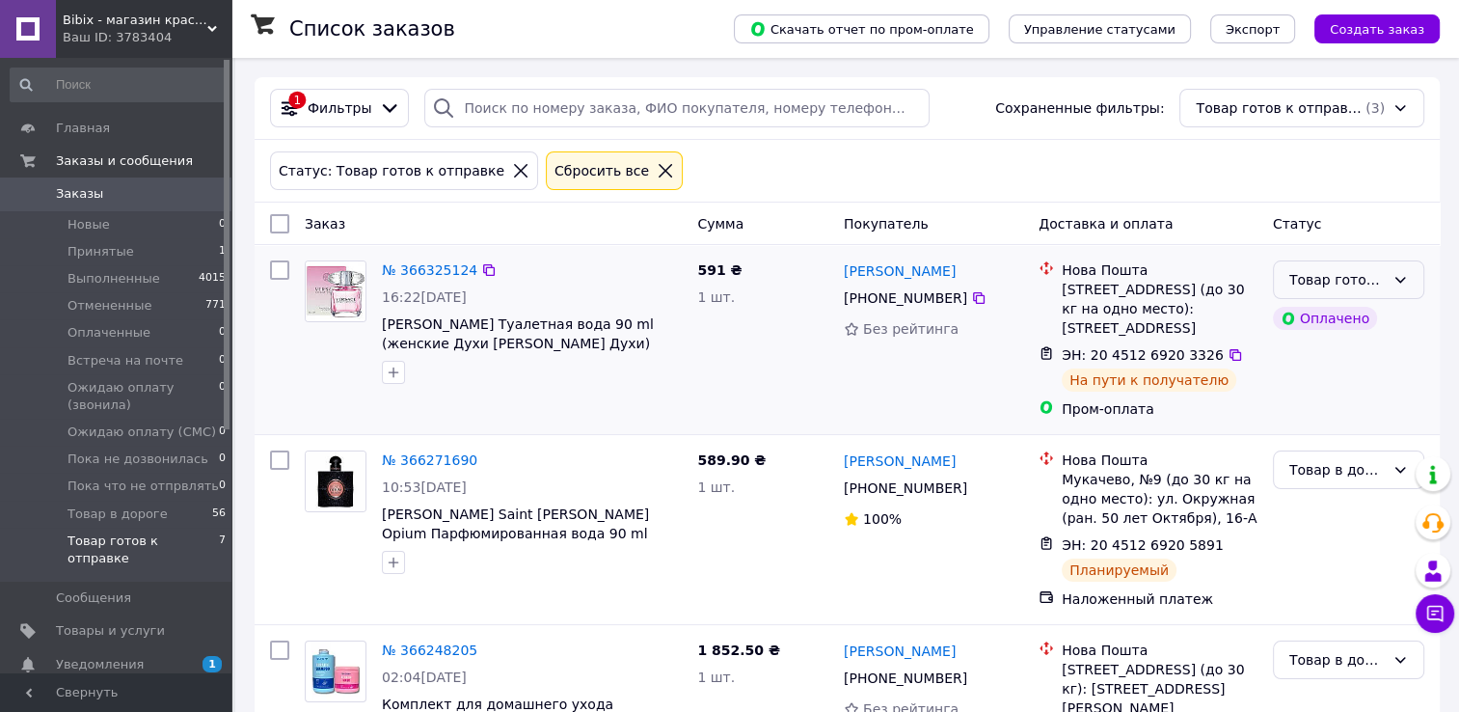
click at [1319, 280] on div "Товар готов к отправке" at bounding box center [1337, 279] width 95 height 21
click at [1314, 455] on li "Товар в дороге" at bounding box center [1349, 472] width 150 height 35
click at [68, 194] on span "Заказы" at bounding box center [79, 193] width 47 height 17
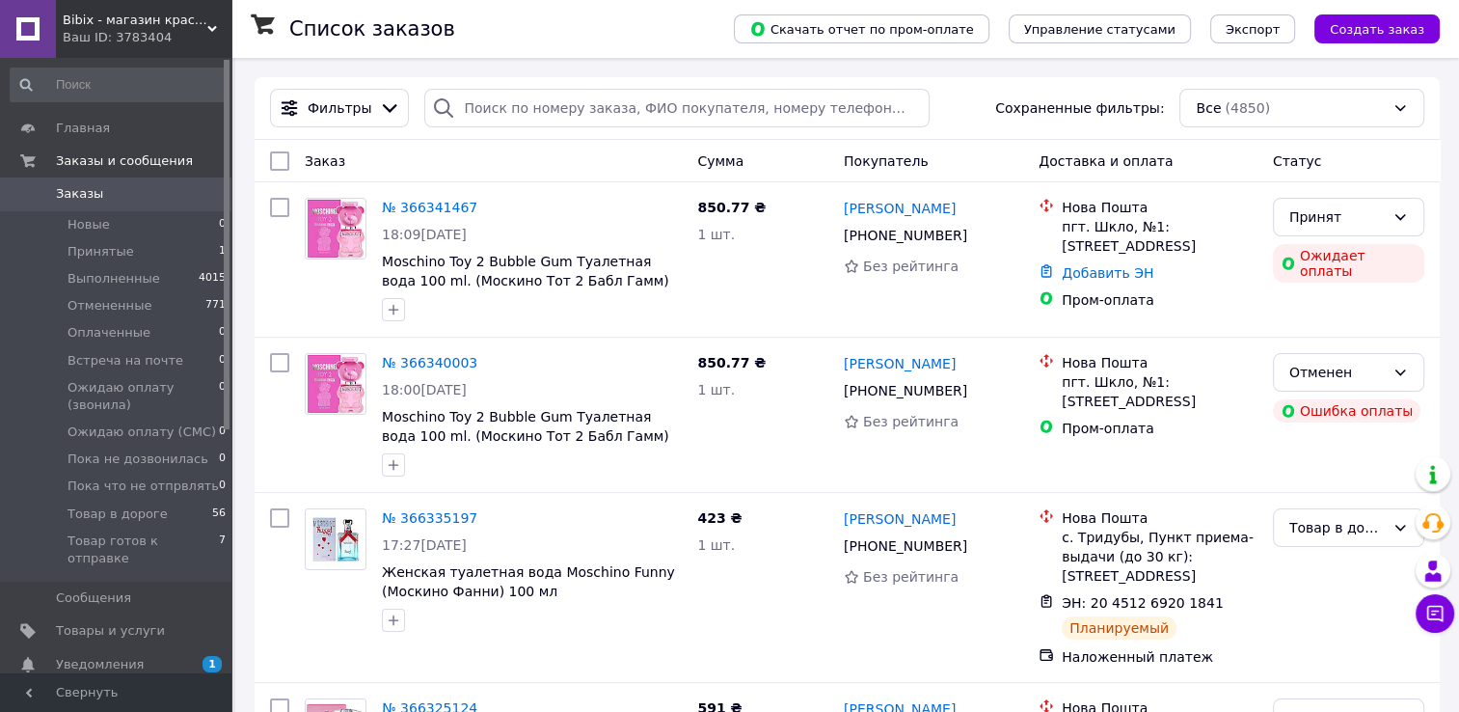
click at [71, 201] on span "Заказы" at bounding box center [79, 193] width 47 height 17
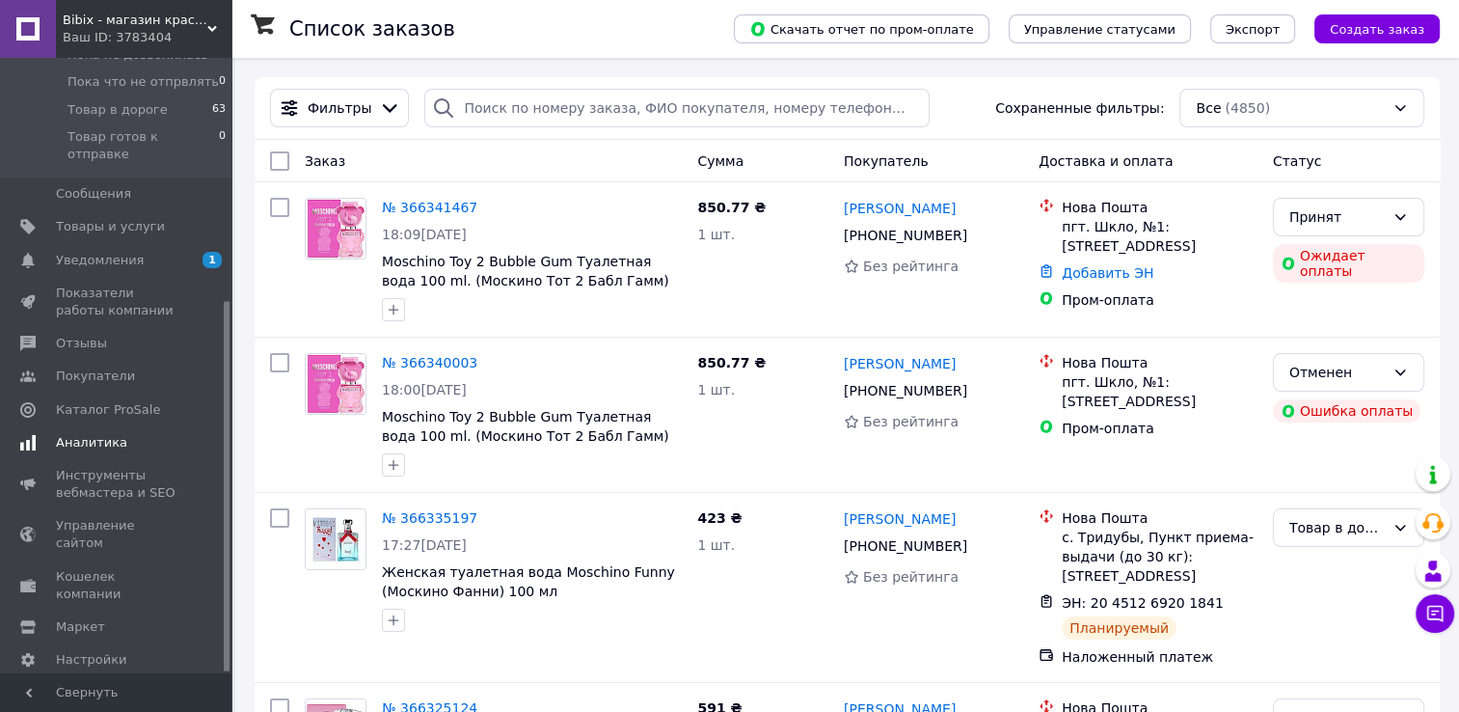
click at [88, 434] on span "Аналитика" at bounding box center [91, 442] width 71 height 17
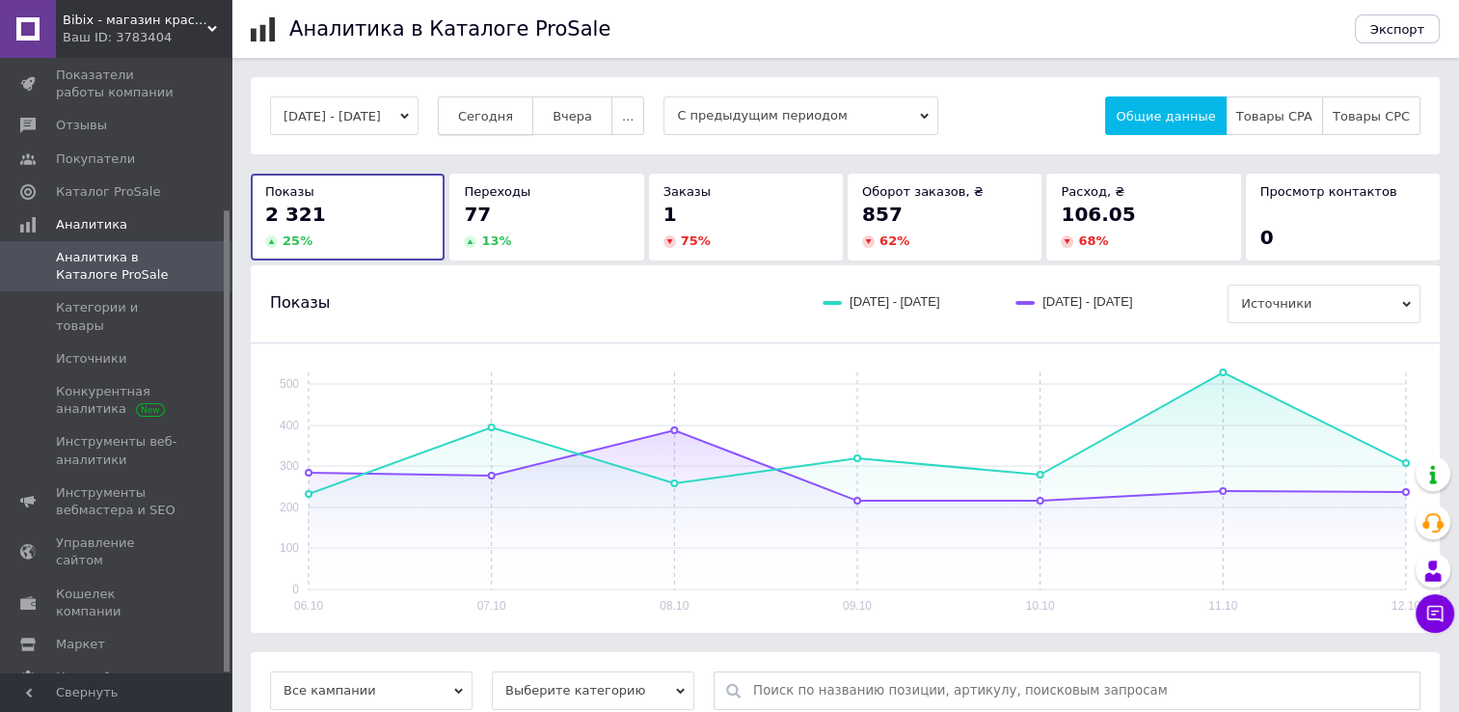
click at [496, 117] on span "Сегодня" at bounding box center [485, 116] width 55 height 14
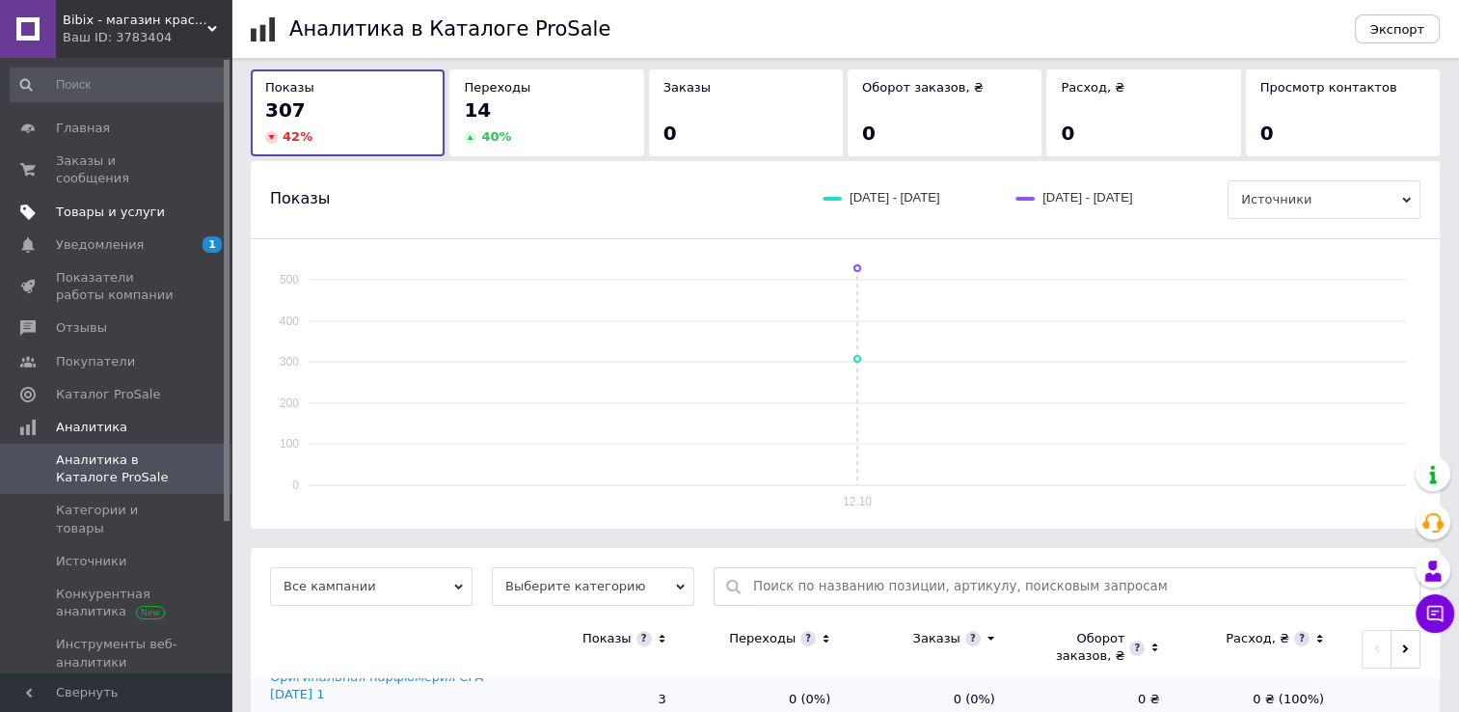
scroll to position [96, 0]
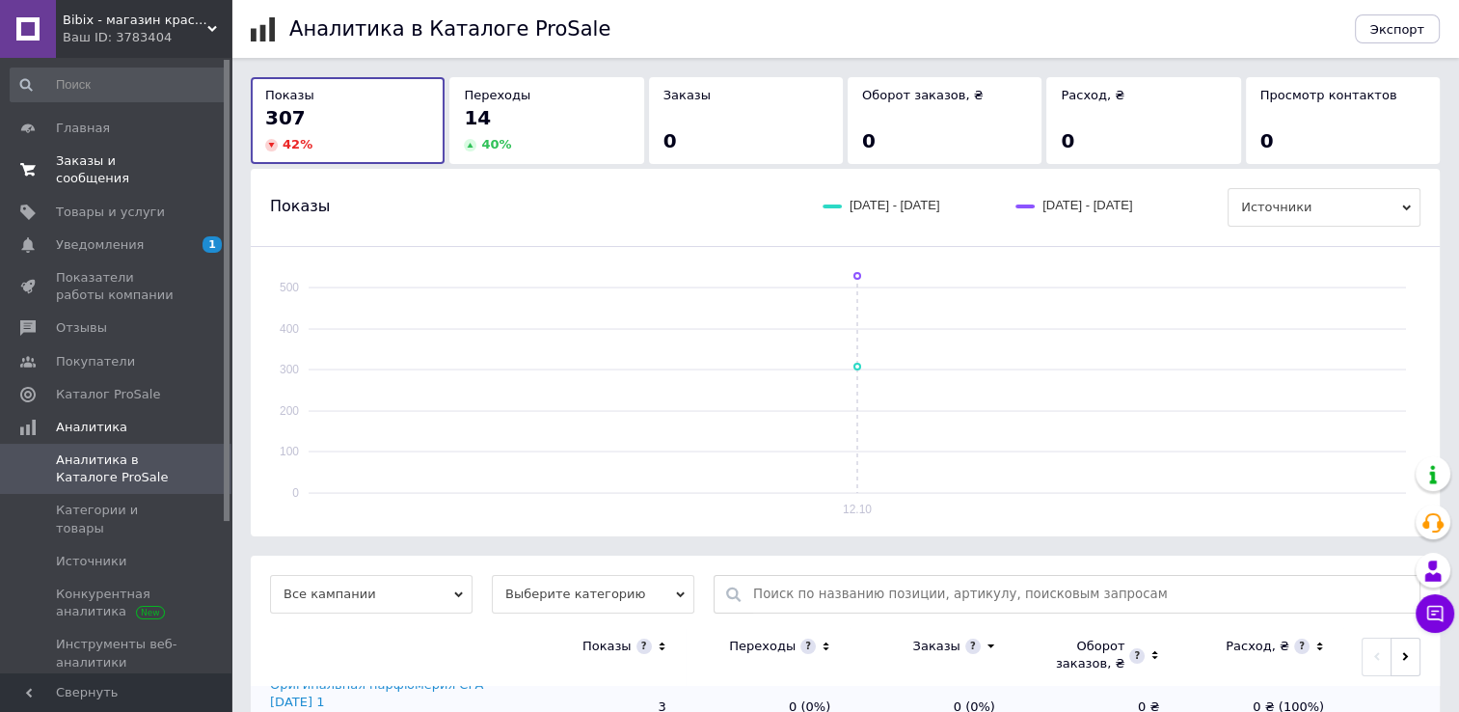
click at [117, 159] on span "Заказы и сообщения" at bounding box center [117, 169] width 123 height 35
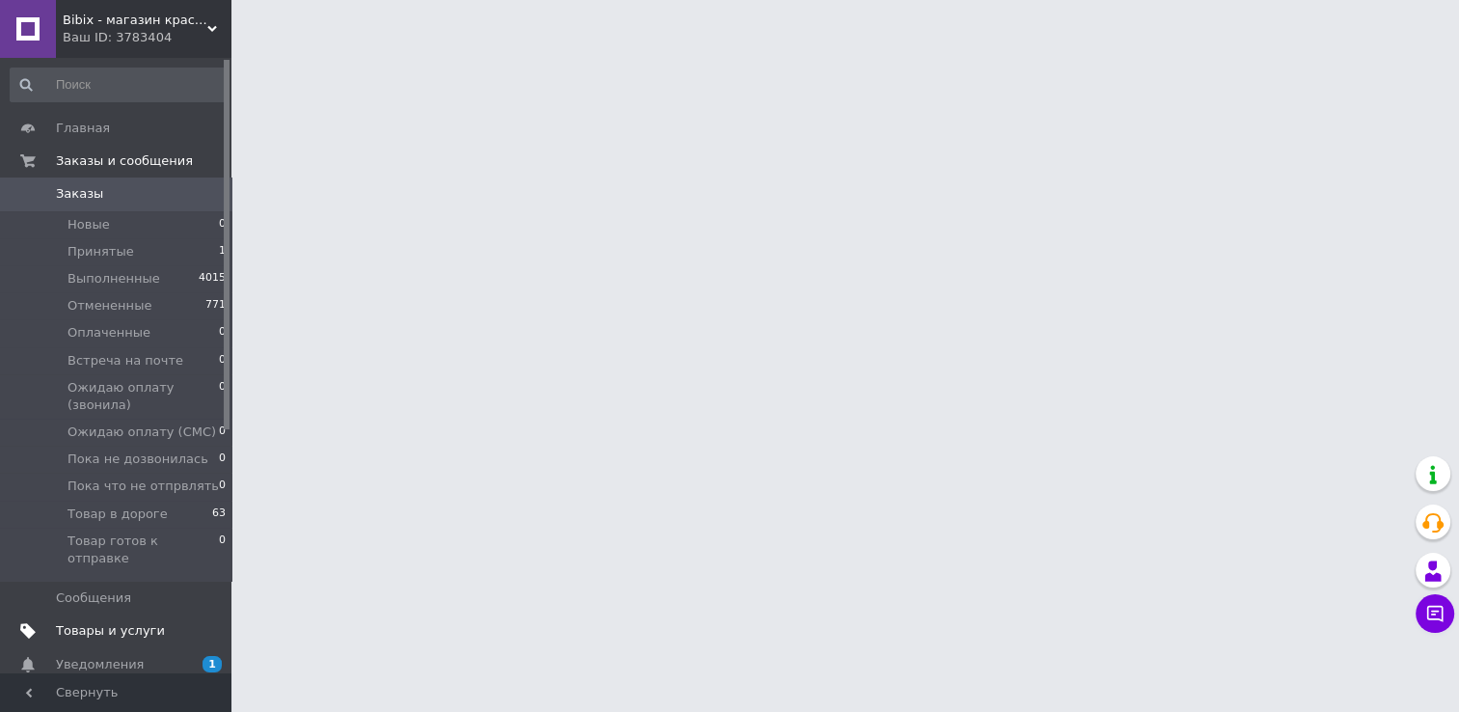
click at [123, 622] on span "Товары и услуги" at bounding box center [110, 630] width 109 height 17
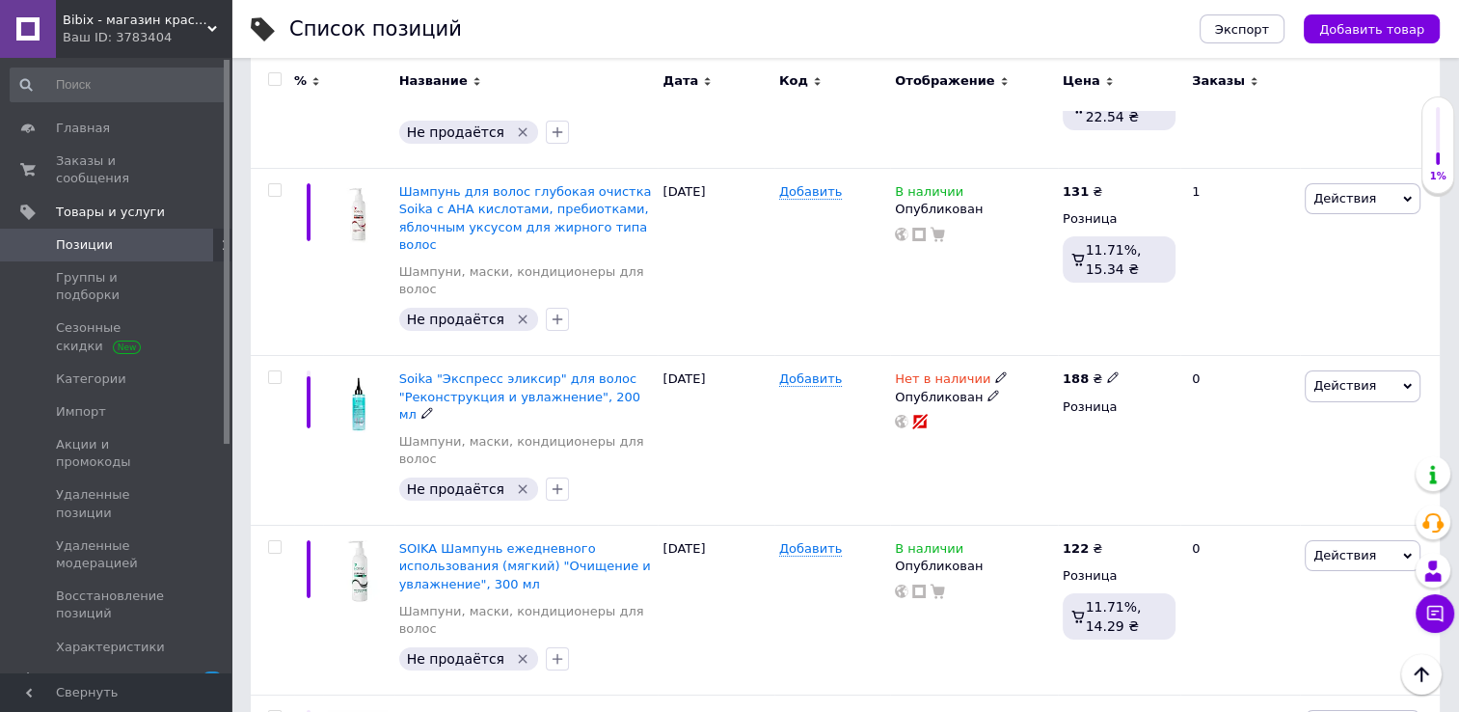
scroll to position [7053, 0]
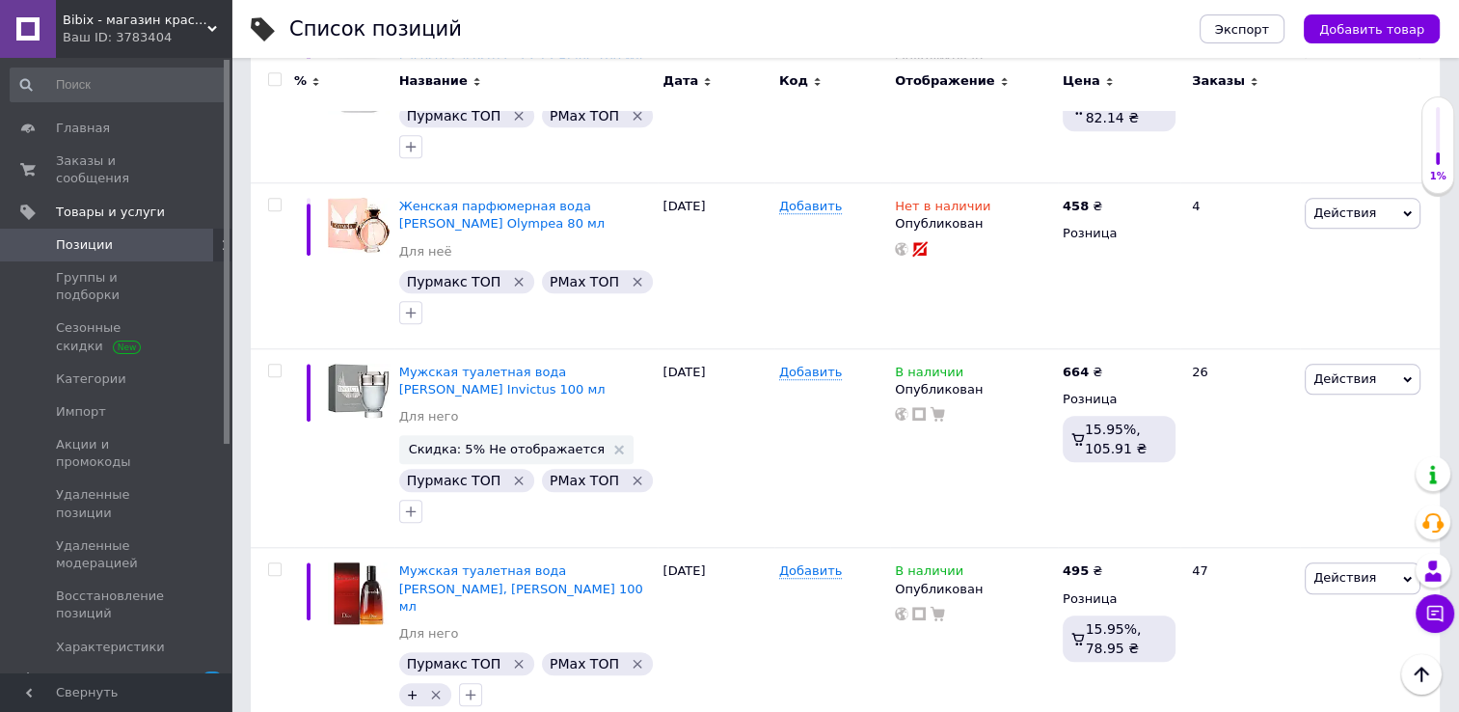
scroll to position [9268, 0]
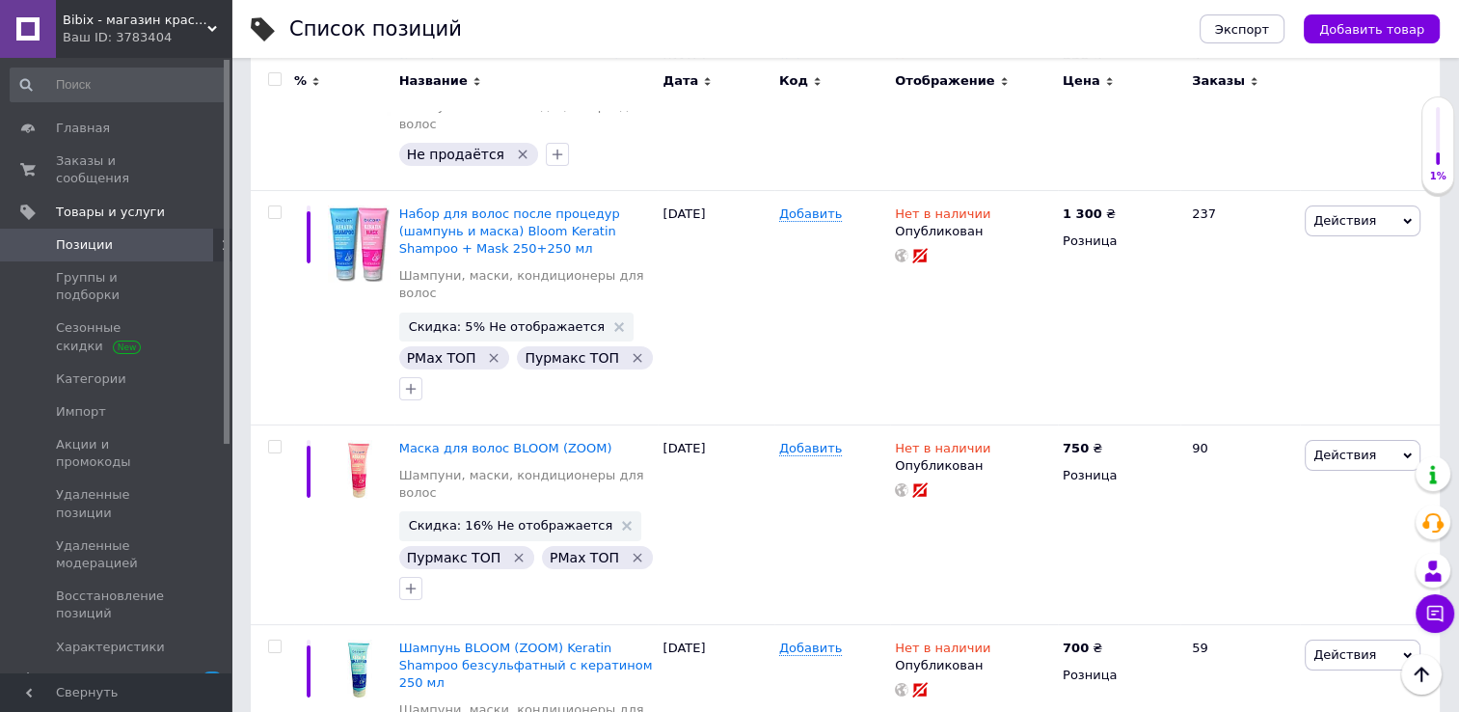
scroll to position [7601, 0]
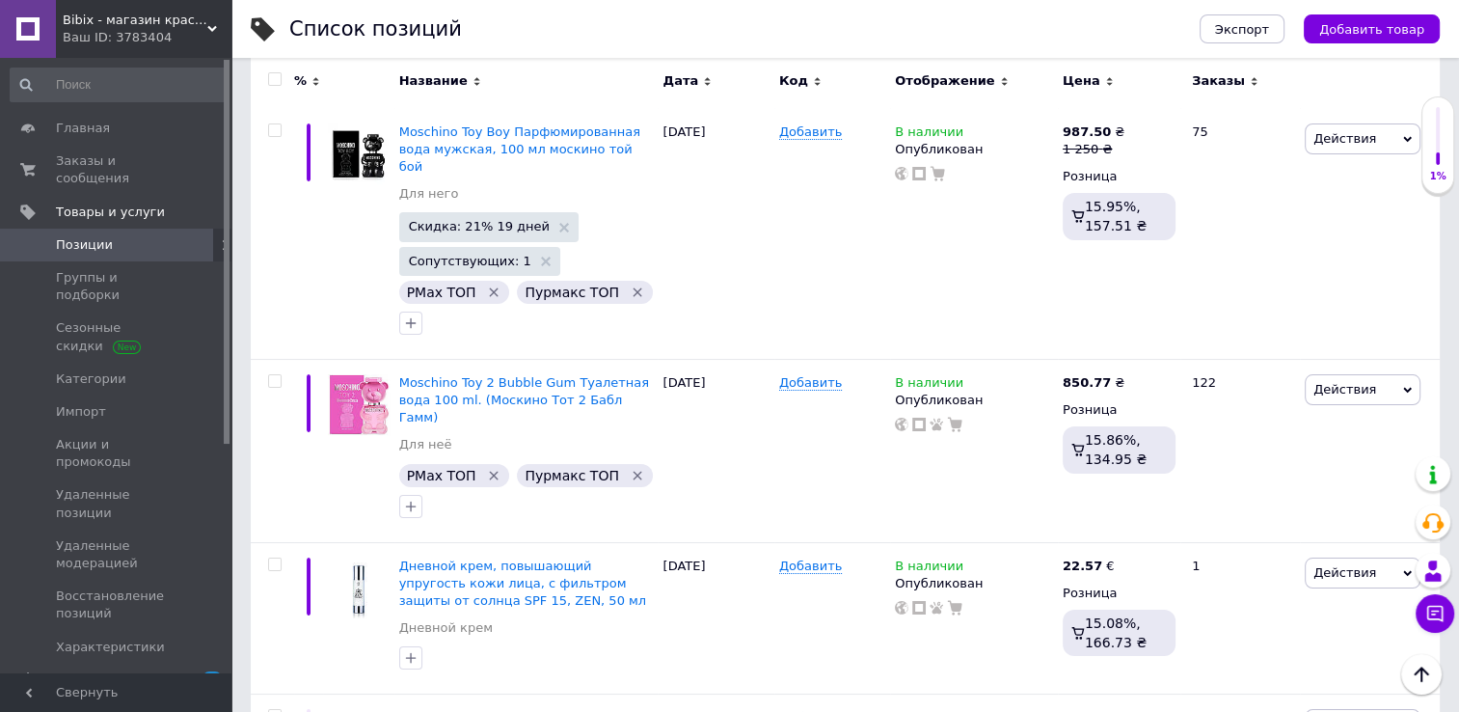
scroll to position [8445, 0]
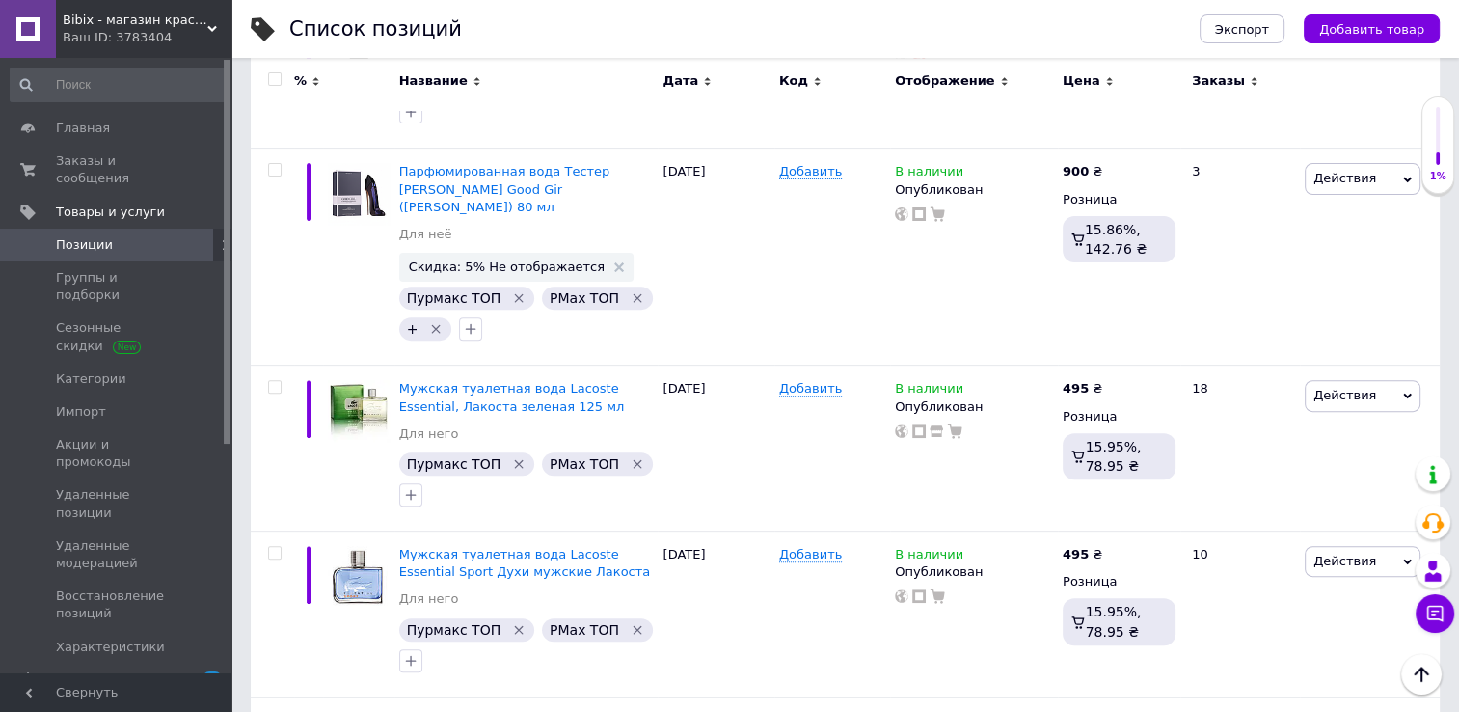
scroll to position [7918, 0]
click at [968, 711] on icon at bounding box center [974, 721] width 12 height 12
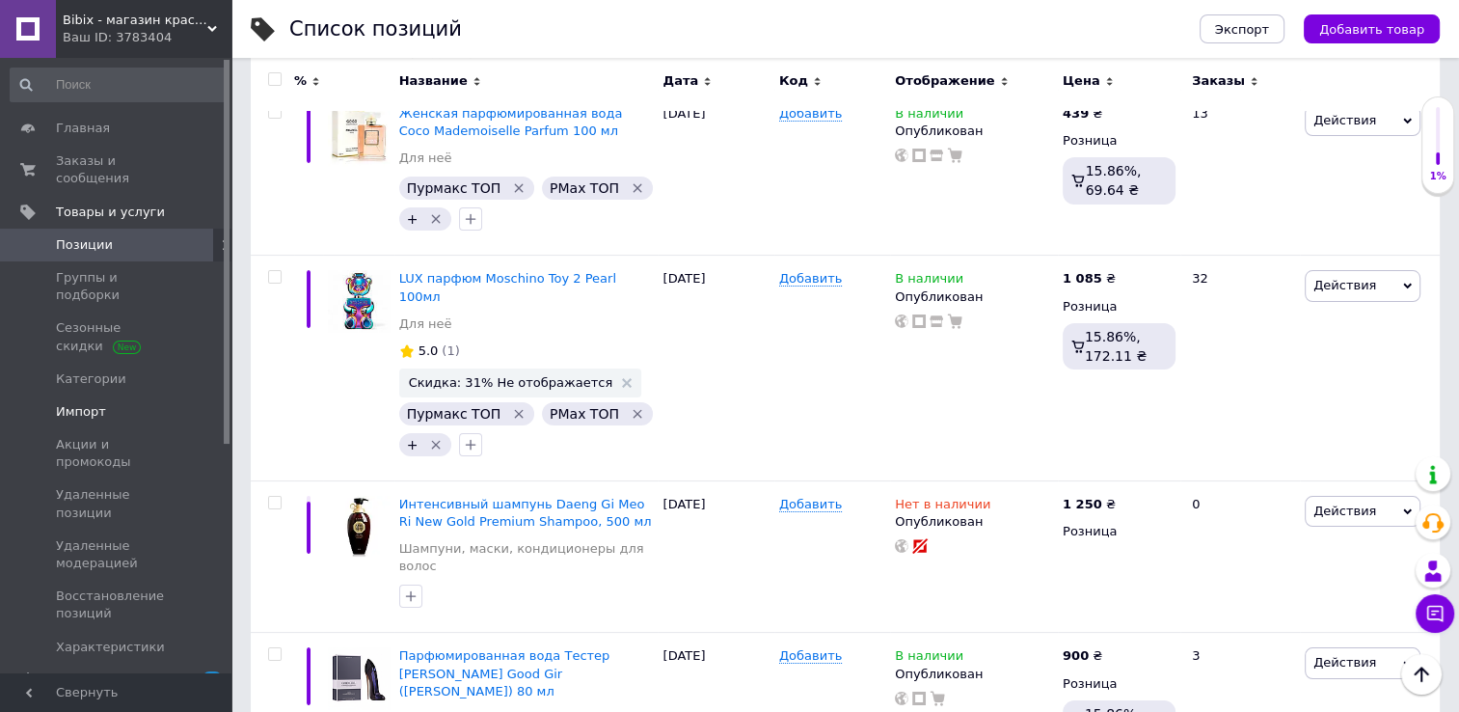
scroll to position [7435, 0]
click at [123, 162] on span "Заказы и сообщения" at bounding box center [117, 169] width 123 height 35
